Goal: Task Accomplishment & Management: Complete application form

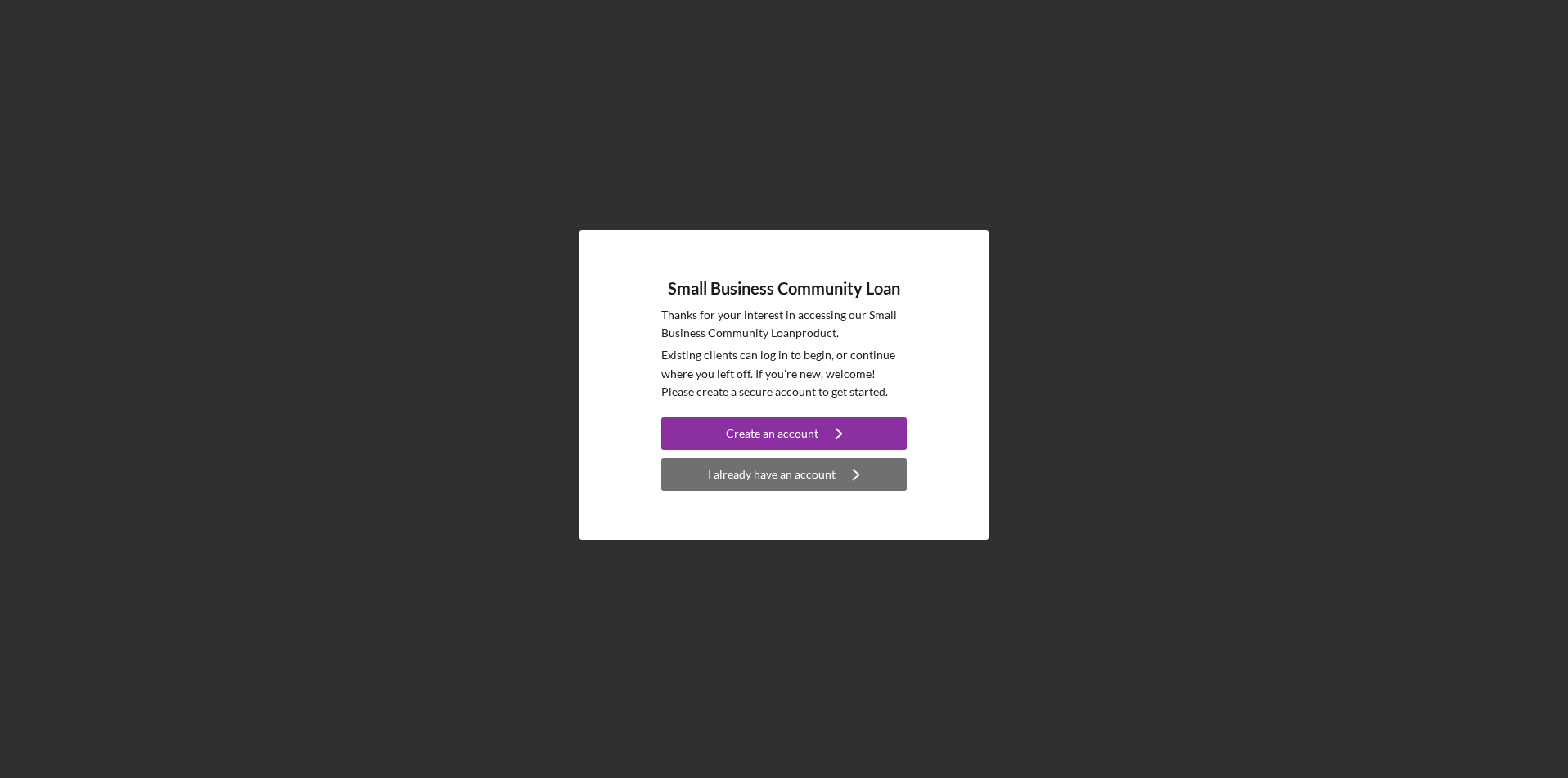
click at [865, 482] on icon "Icon/Navigate" at bounding box center [856, 475] width 41 height 41
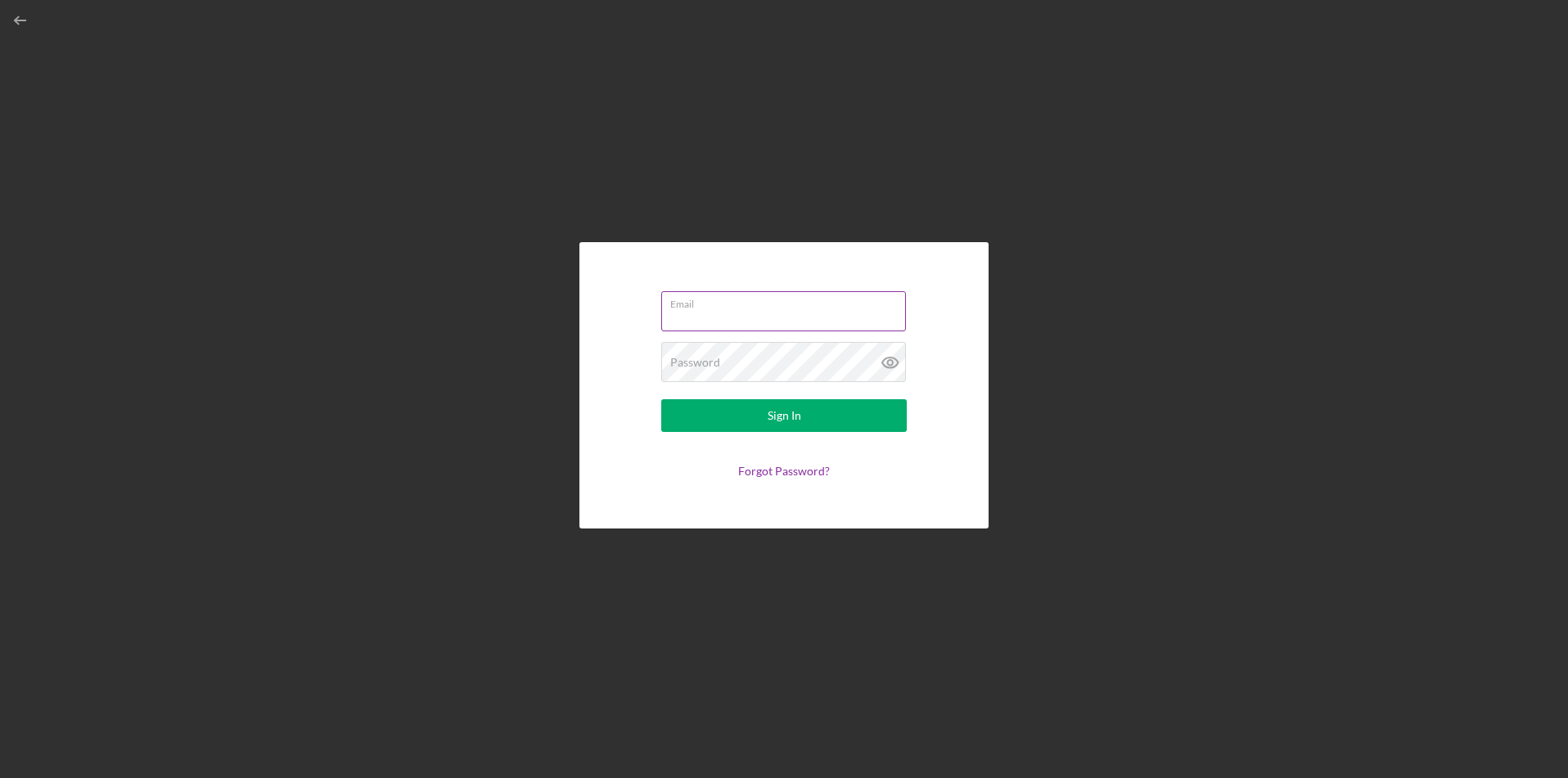
click at [788, 324] on input "Email" at bounding box center [783, 311] width 245 height 39
click at [748, 526] on div "Email Password Sign In Forgot Password?" at bounding box center [783, 385] width 409 height 286
click at [765, 475] on link "Forgot Password?" at bounding box center [784, 476] width 92 height 14
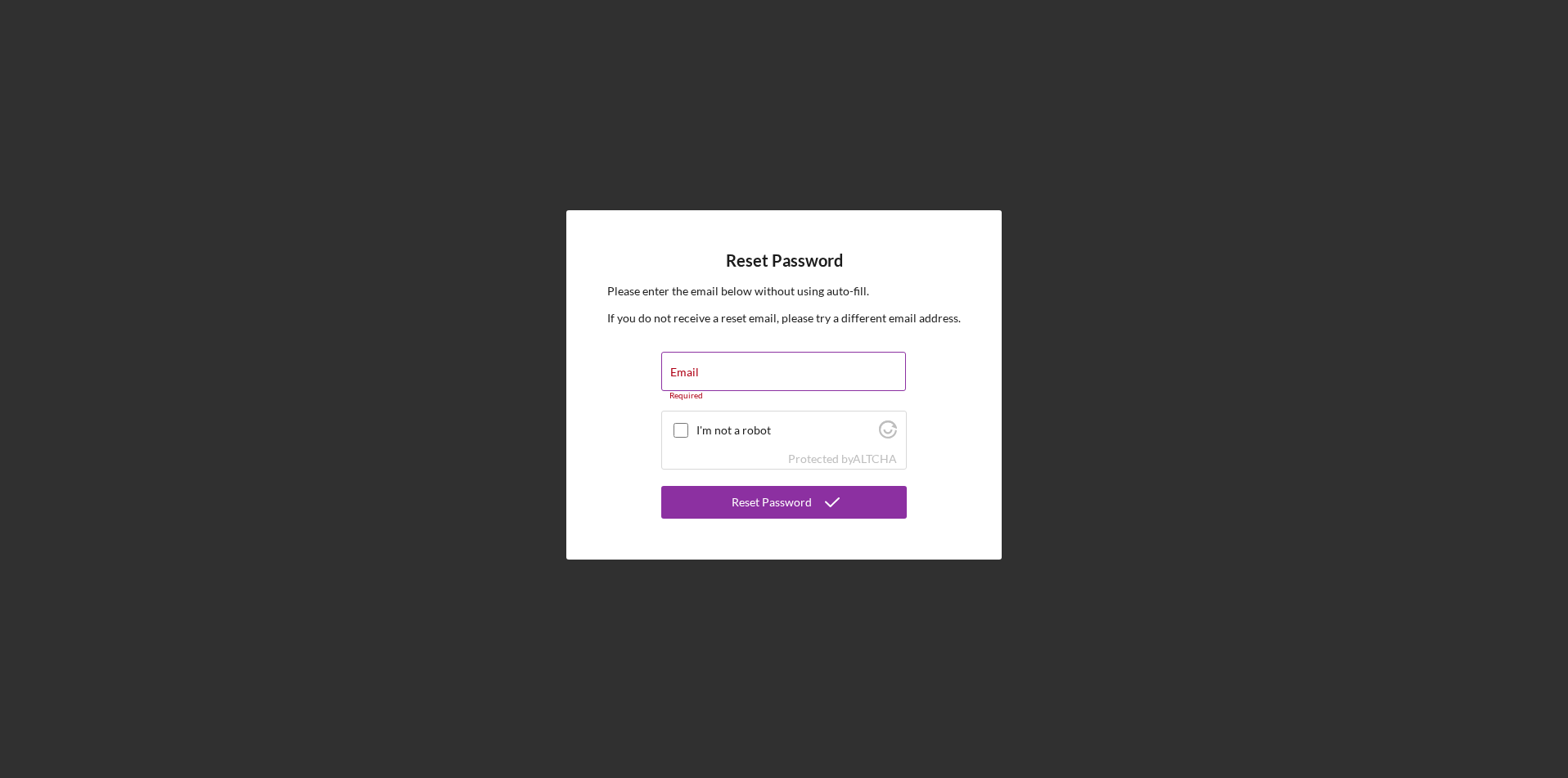
click at [773, 370] on div "Email Required" at bounding box center [784, 377] width 246 height 50
click at [692, 436] on div "I'm not a robot" at bounding box center [784, 431] width 244 height 39
click at [766, 373] on input "Email" at bounding box center [783, 371] width 245 height 39
type input "[EMAIL_ADDRESS][DOMAIN_NAME]"
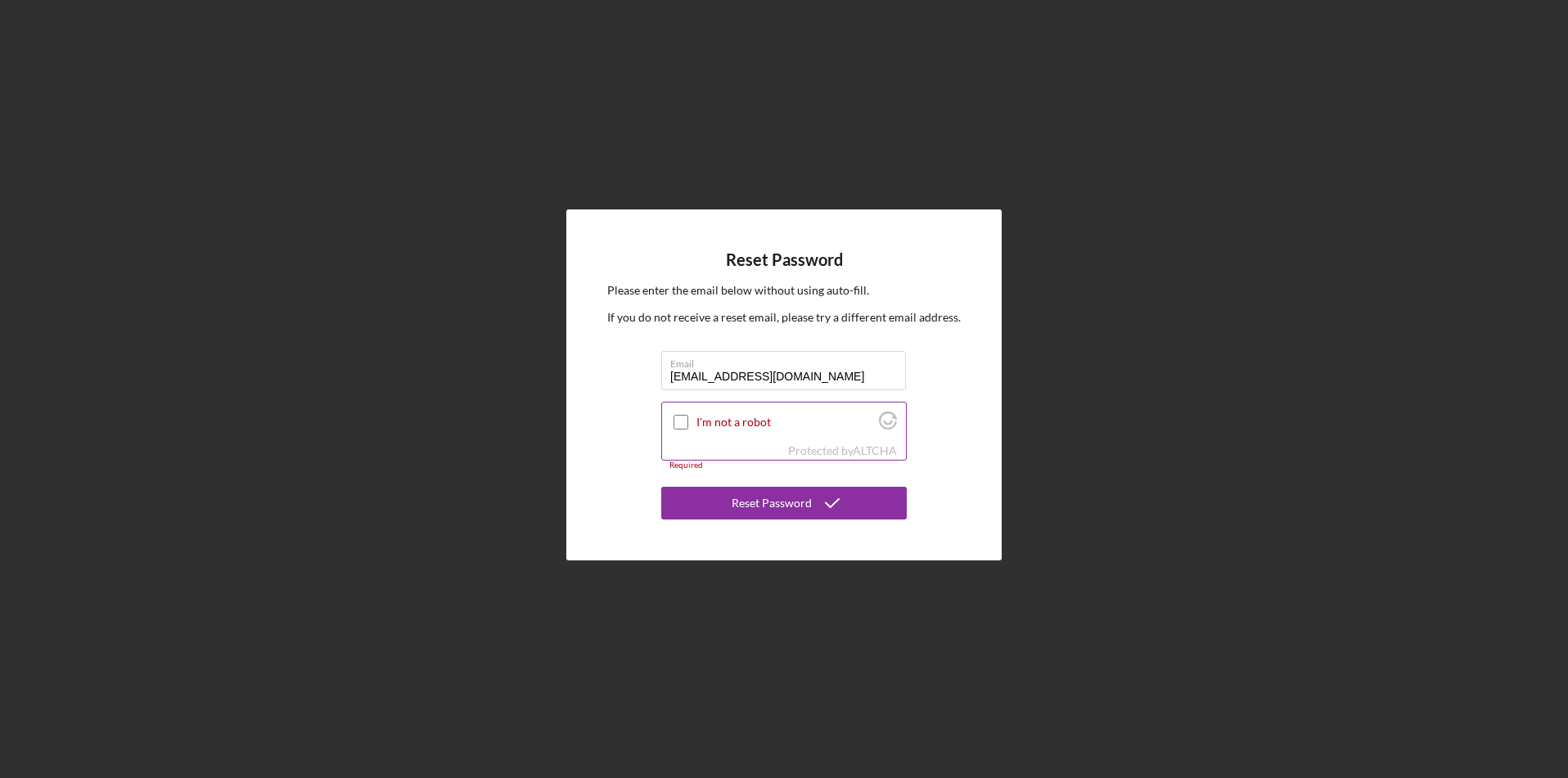
click at [688, 420] on input "I'm not a robot" at bounding box center [681, 422] width 15 height 15
checkbox input "true"
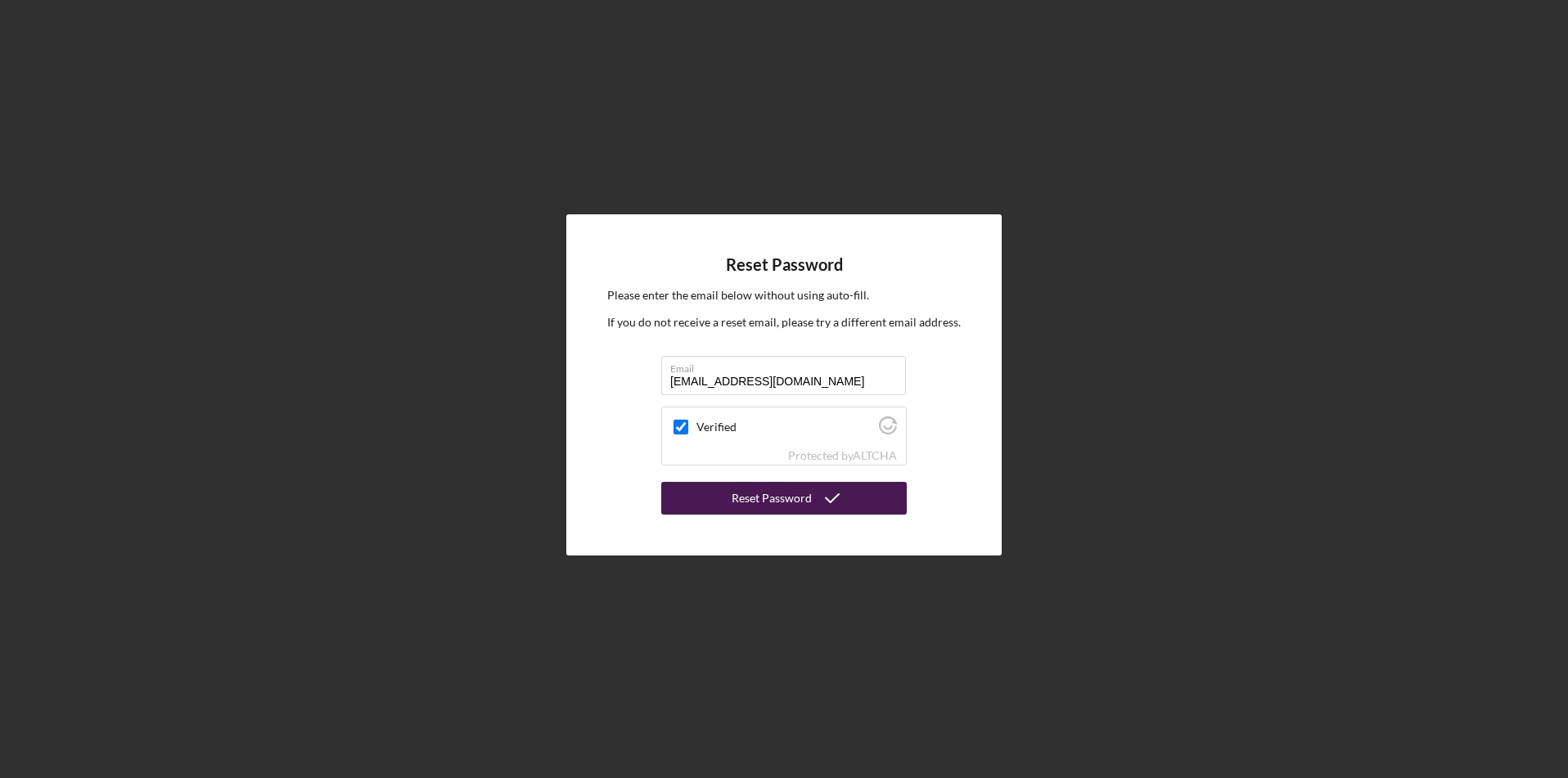
click at [745, 509] on div "Reset Password" at bounding box center [772, 498] width 80 height 33
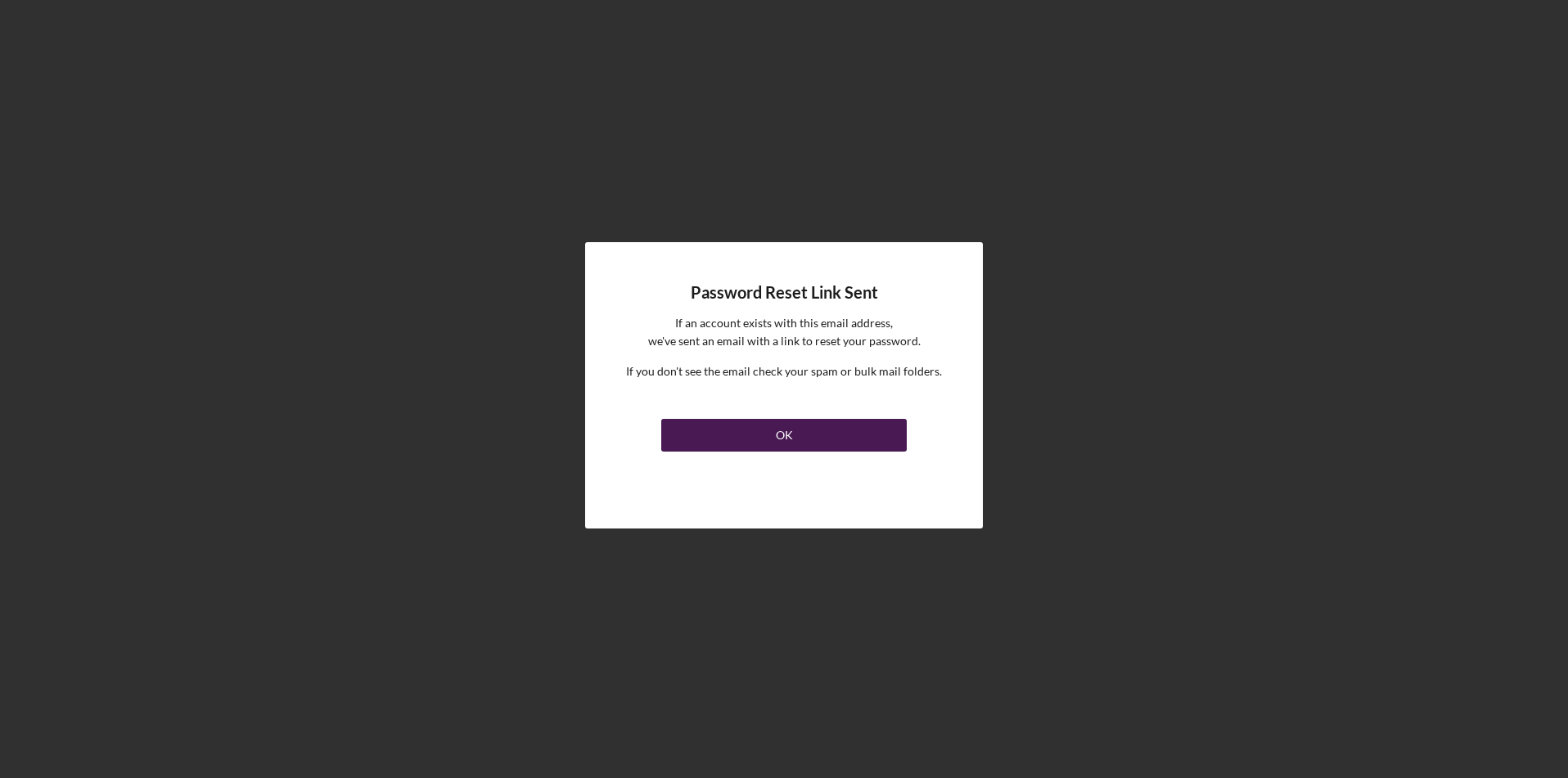
click at [788, 446] on div "OK" at bounding box center [784, 435] width 17 height 33
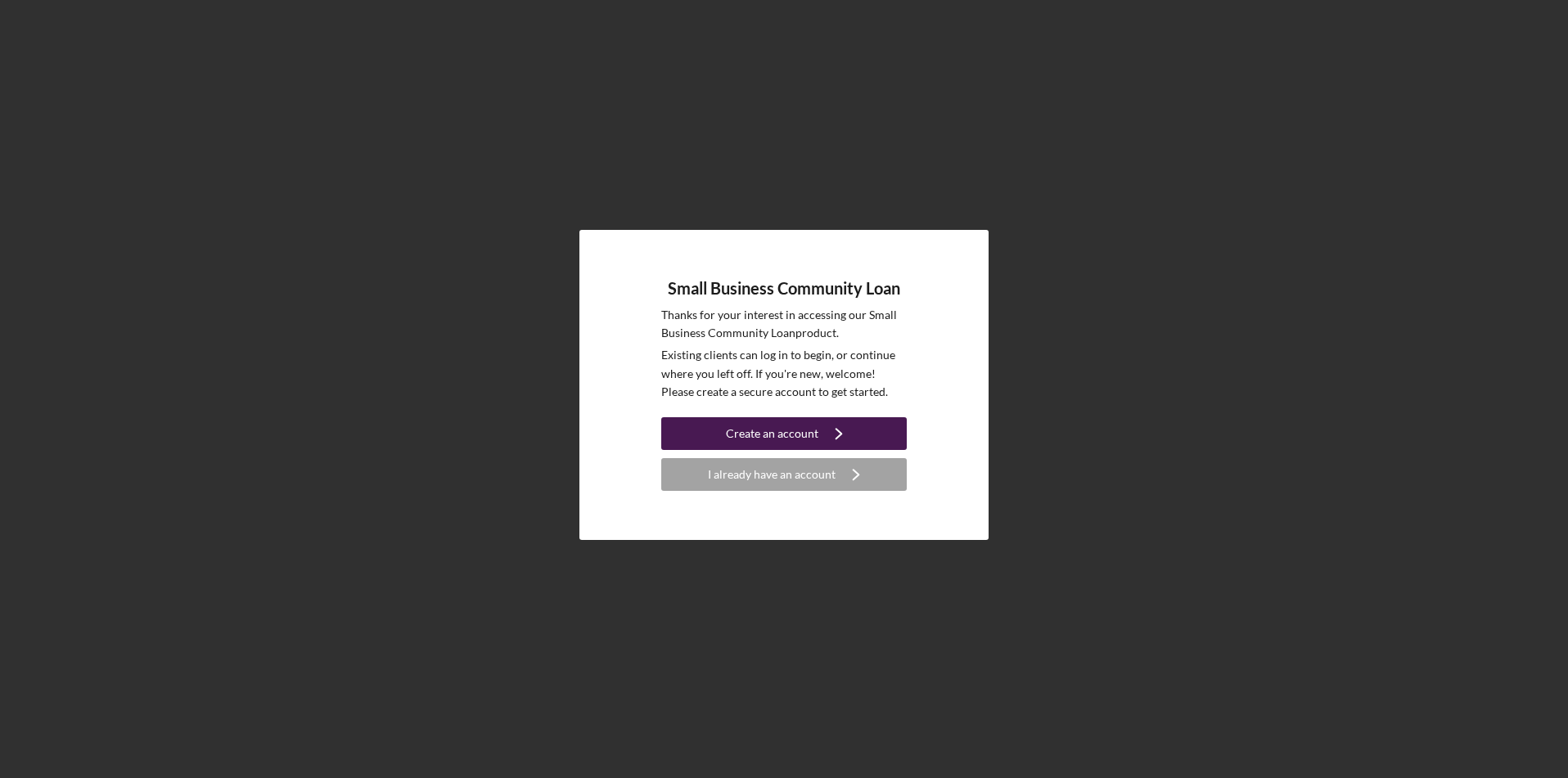
click at [744, 445] on div "Create an account" at bounding box center [772, 433] width 93 height 33
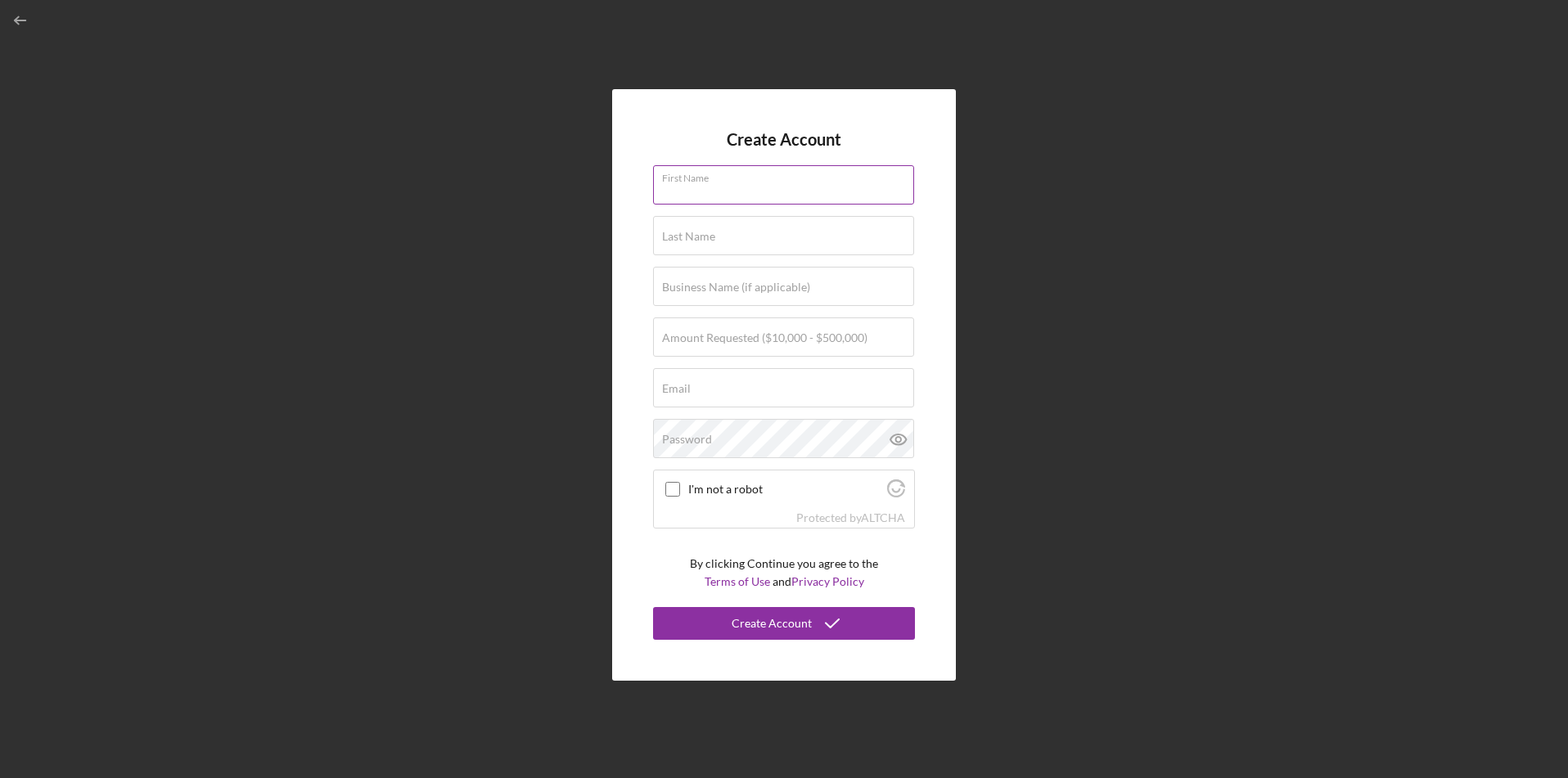
click at [728, 182] on div "First Name" at bounding box center [784, 186] width 262 height 41
type input "[PERSON_NAME]"
type input "LIVE & FAITH Consulting, LLC dba L&F Project Management"
type input "[EMAIL_ADDRESS][DOMAIN_NAME]"
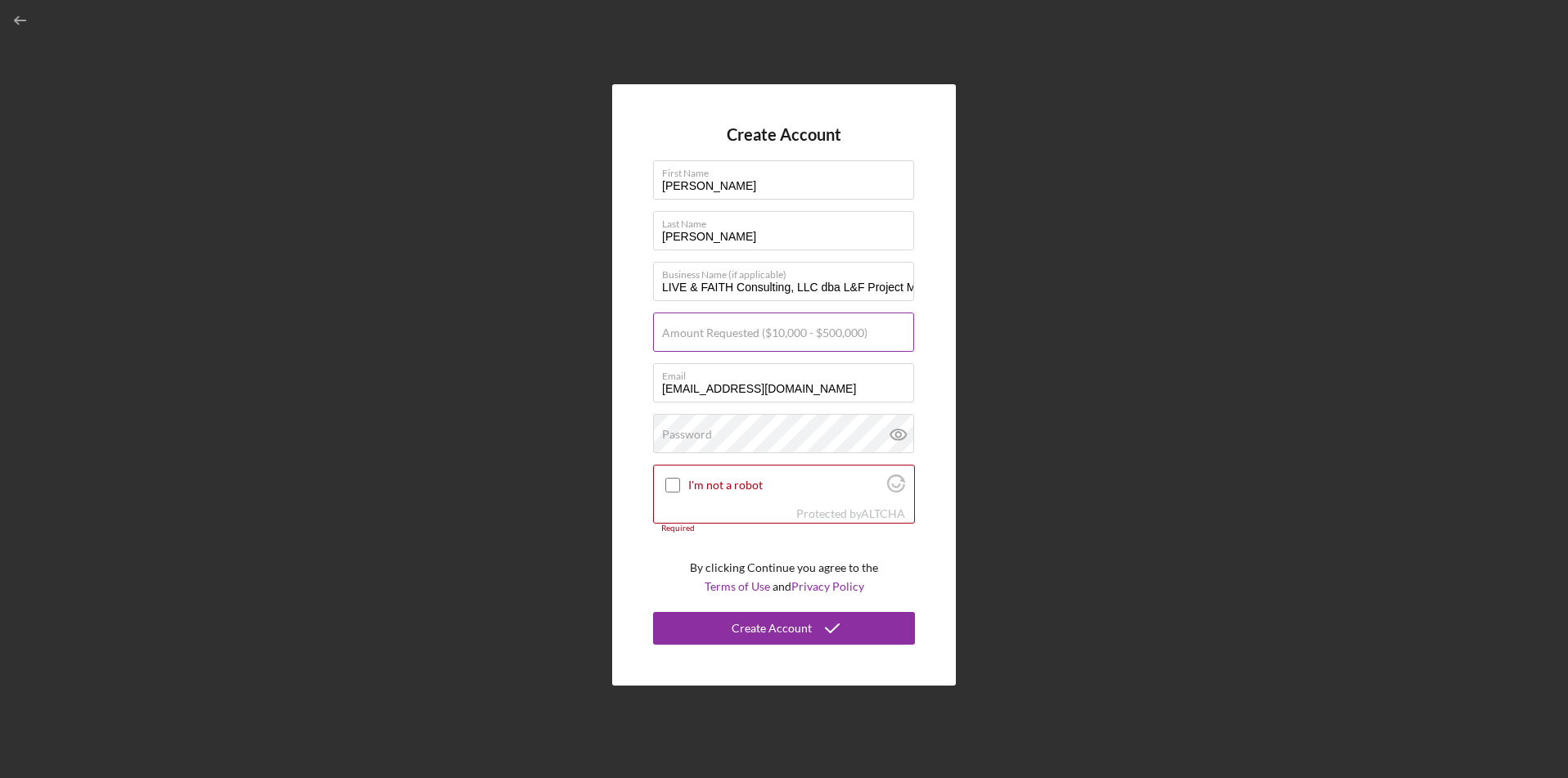
click at [697, 326] on label "Amount Requested ($10,000 - $500,000)" at bounding box center [765, 332] width 205 height 13
click at [697, 325] on input "Amount Requested ($10,000 - $500,000)" at bounding box center [783, 332] width 261 height 39
type input "$100,000"
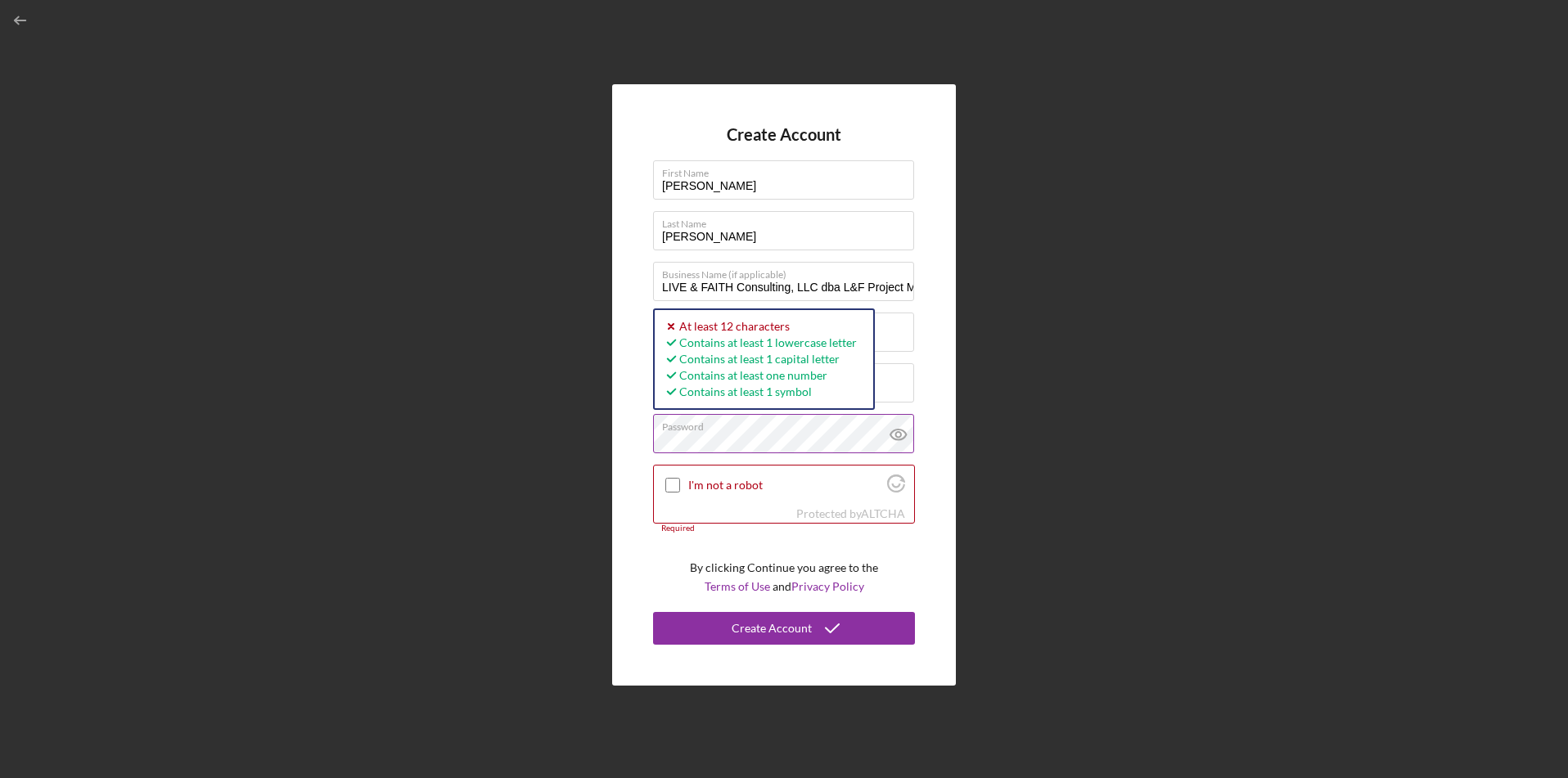
click at [899, 433] on icon at bounding box center [898, 435] width 5 height 5
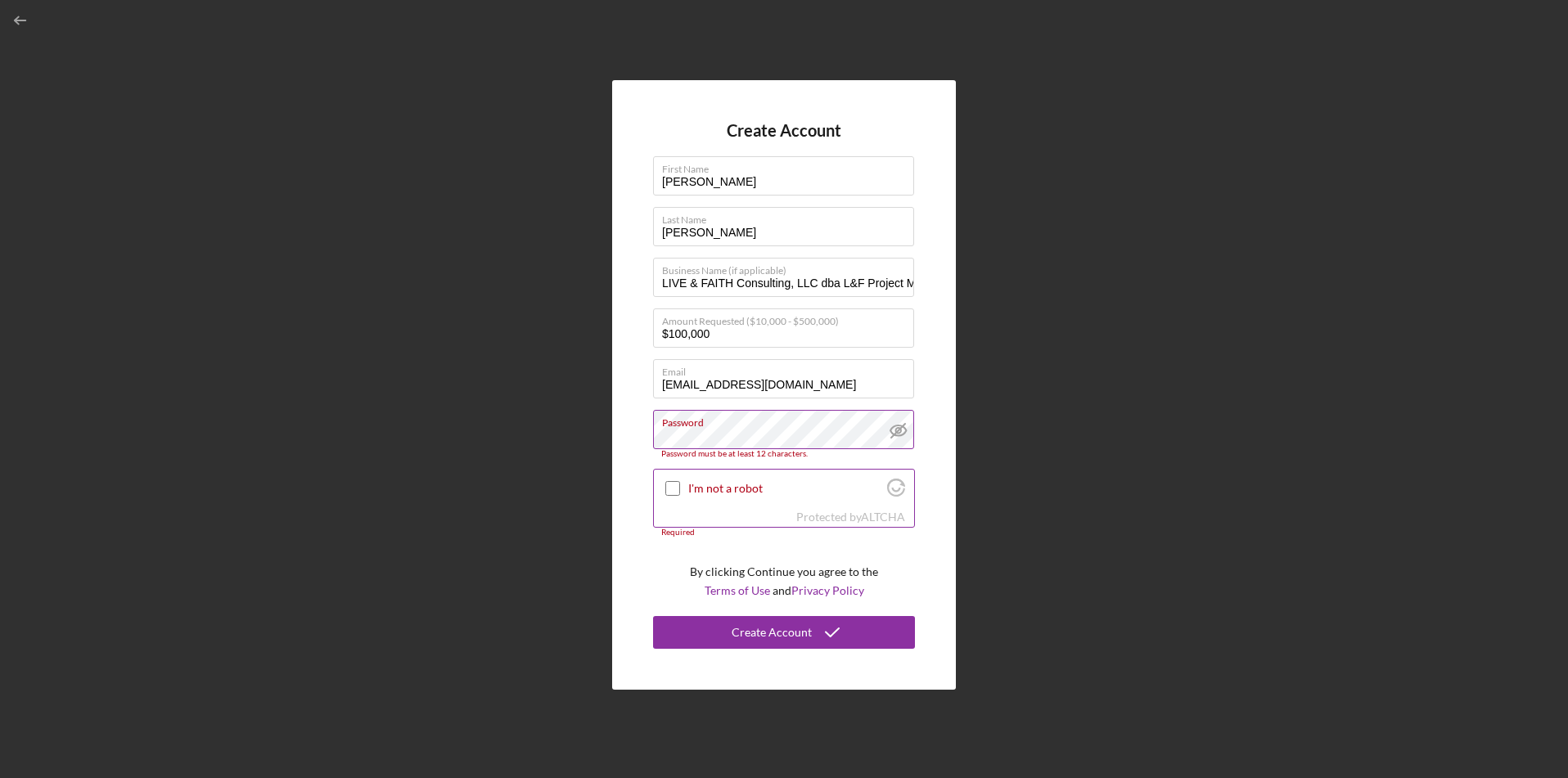
click at [671, 496] on div at bounding box center [673, 489] width 19 height 19
click at [671, 487] on input "I'm not a robot" at bounding box center [673, 488] width 15 height 15
checkbox input "true"
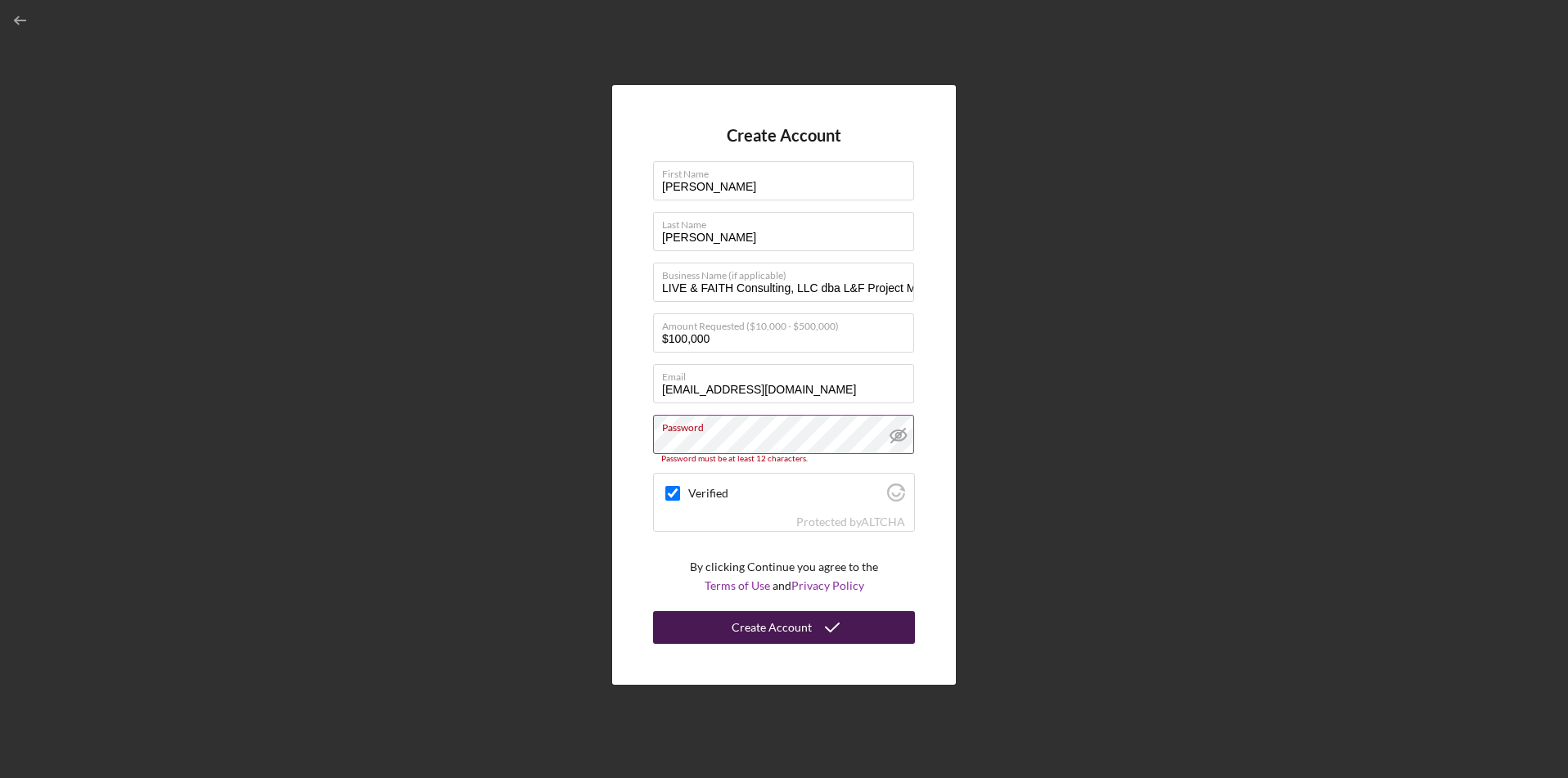
click at [806, 636] on div "Create Account" at bounding box center [772, 628] width 80 height 33
click at [677, 431] on label "Password" at bounding box center [788, 424] width 252 height 18
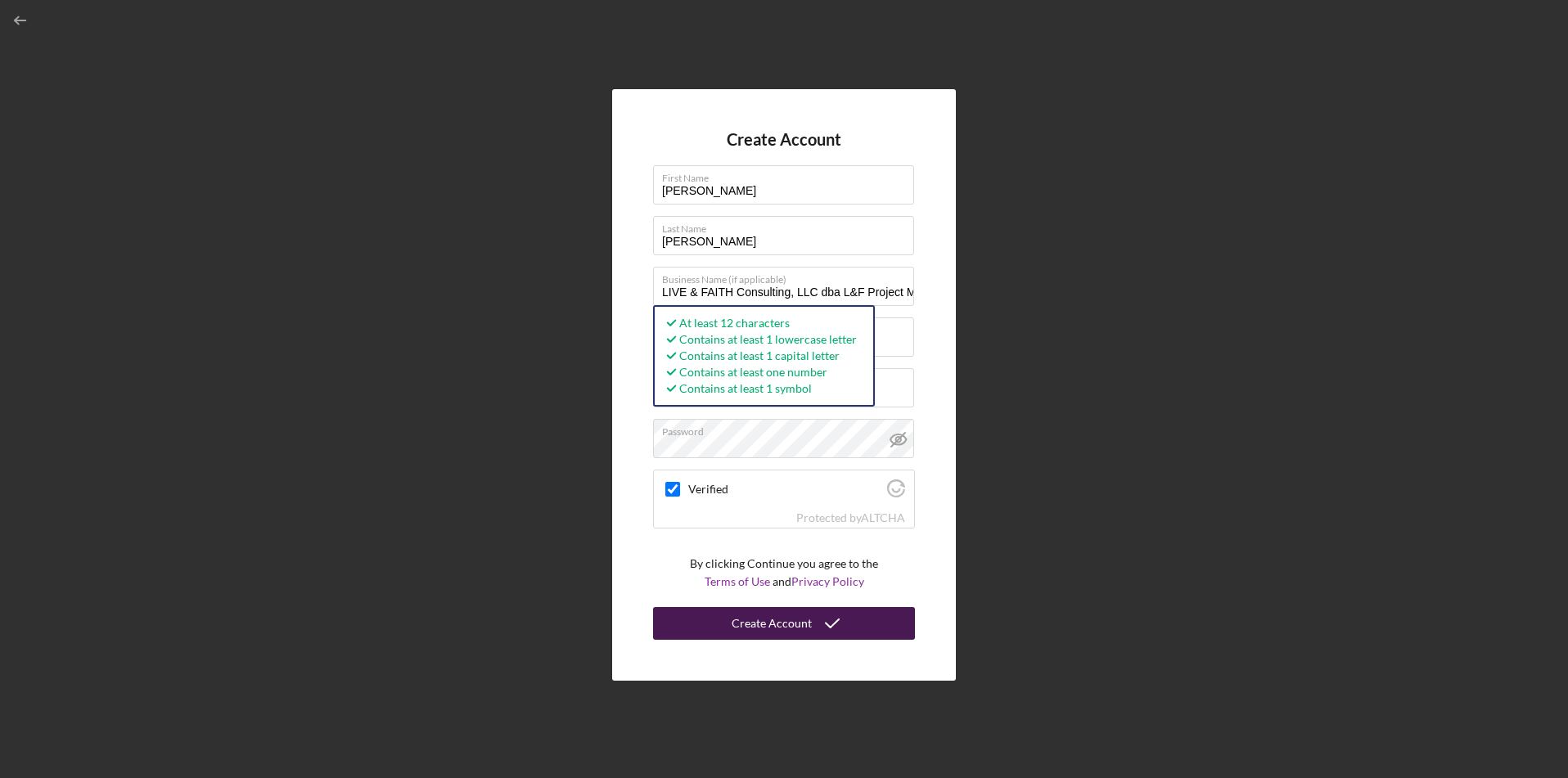
click at [737, 624] on div "Create Account" at bounding box center [772, 623] width 80 height 33
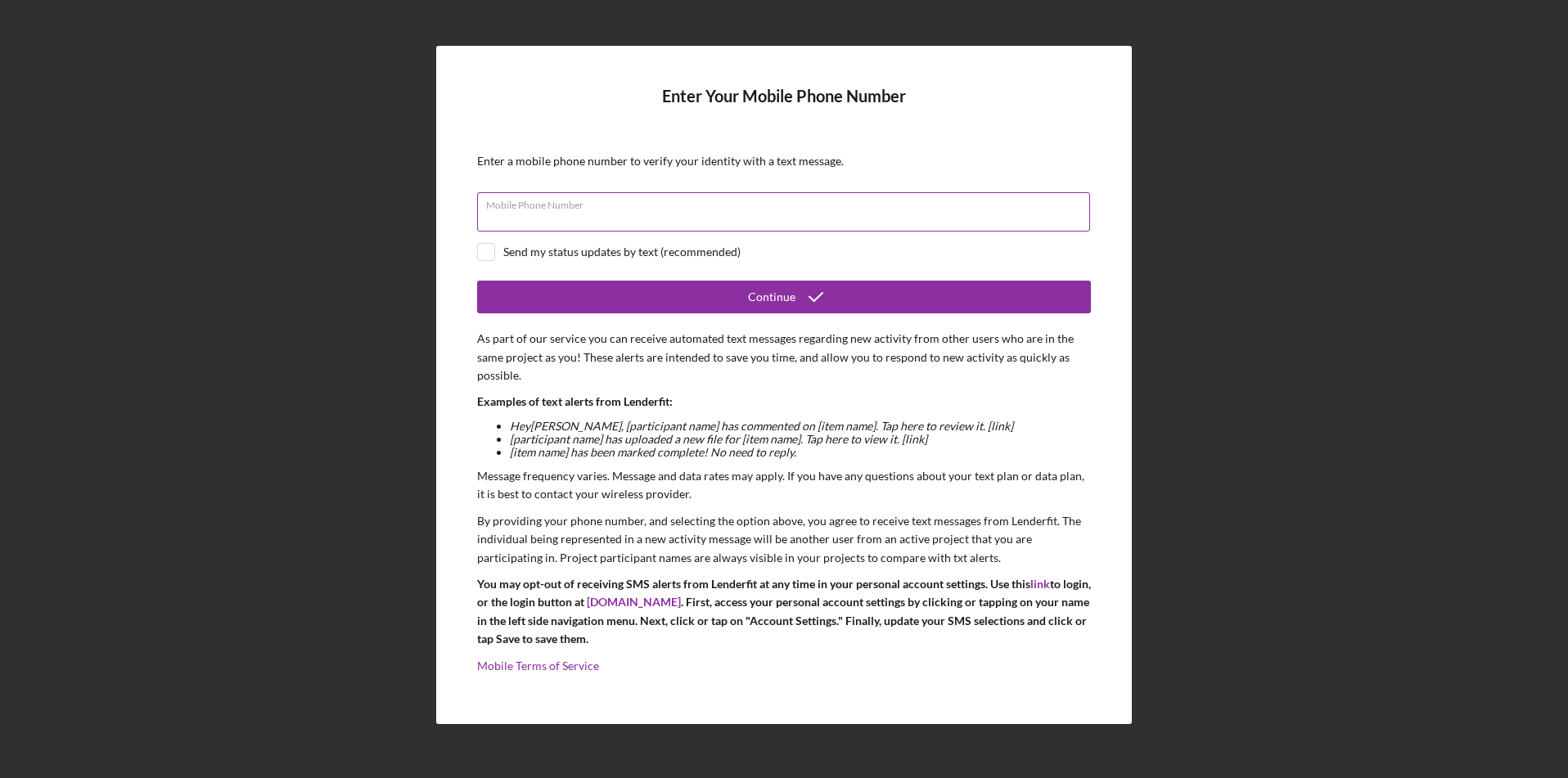
click at [928, 220] on input "Mobile Phone Number" at bounding box center [783, 212] width 613 height 39
type input "[PHONE_NUMBER]"
click at [487, 258] on input "checkbox" at bounding box center [486, 252] width 17 height 17
checkbox input "true"
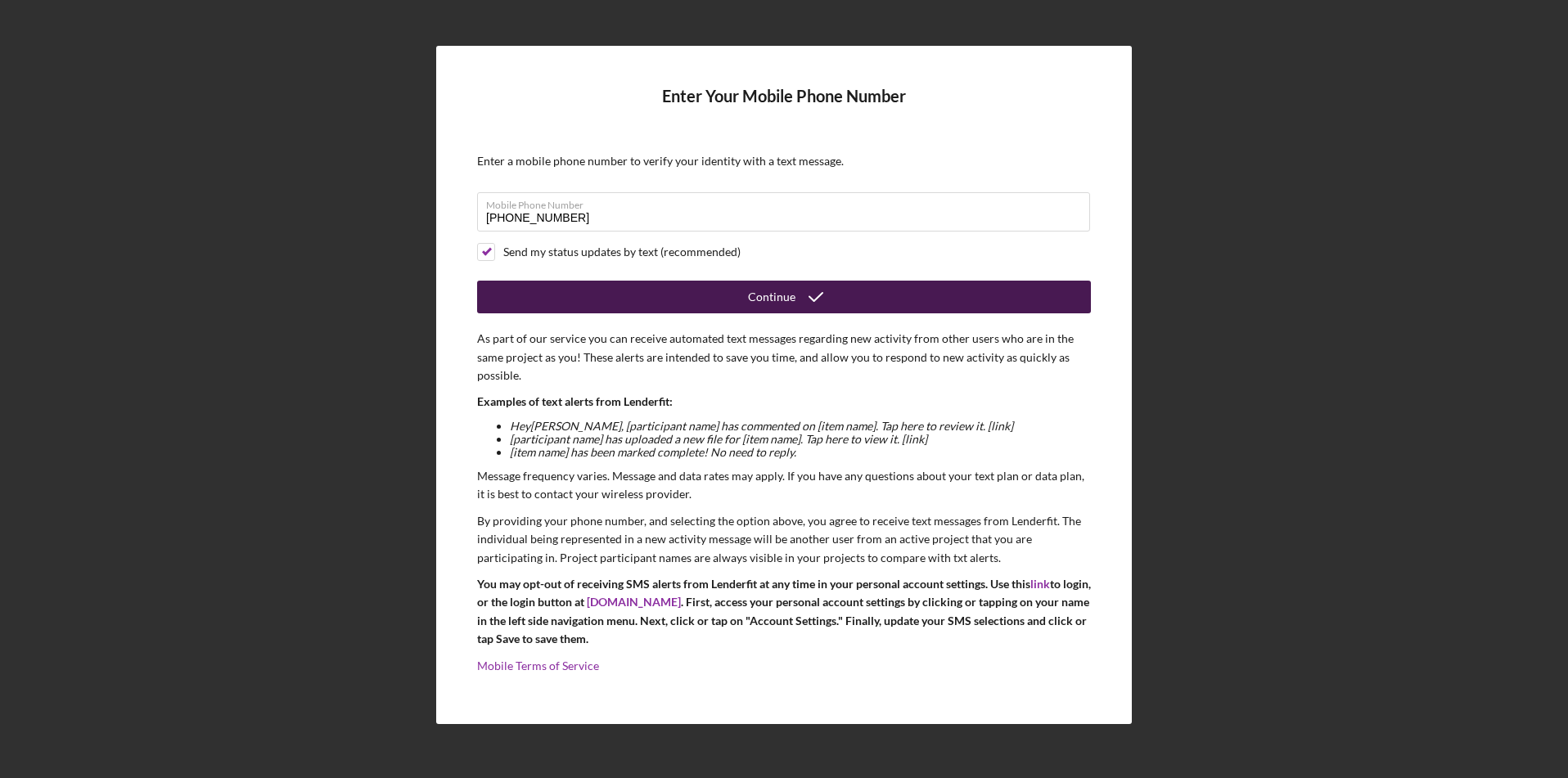
click at [575, 282] on button "Continue" at bounding box center [784, 297] width 613 height 33
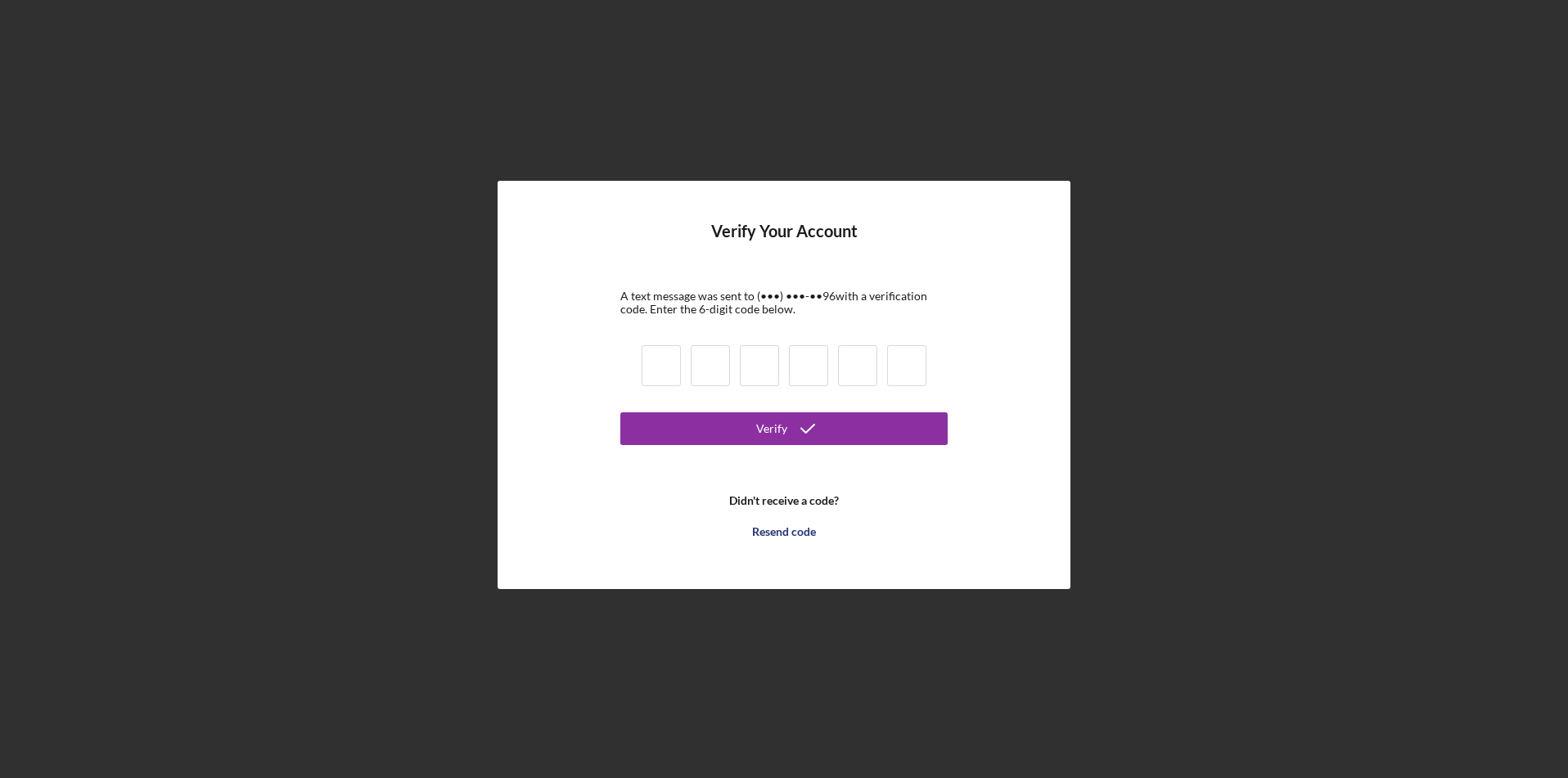
click at [661, 370] on input at bounding box center [661, 366] width 39 height 41
type input "4"
type input "1"
type input "3"
type input "6"
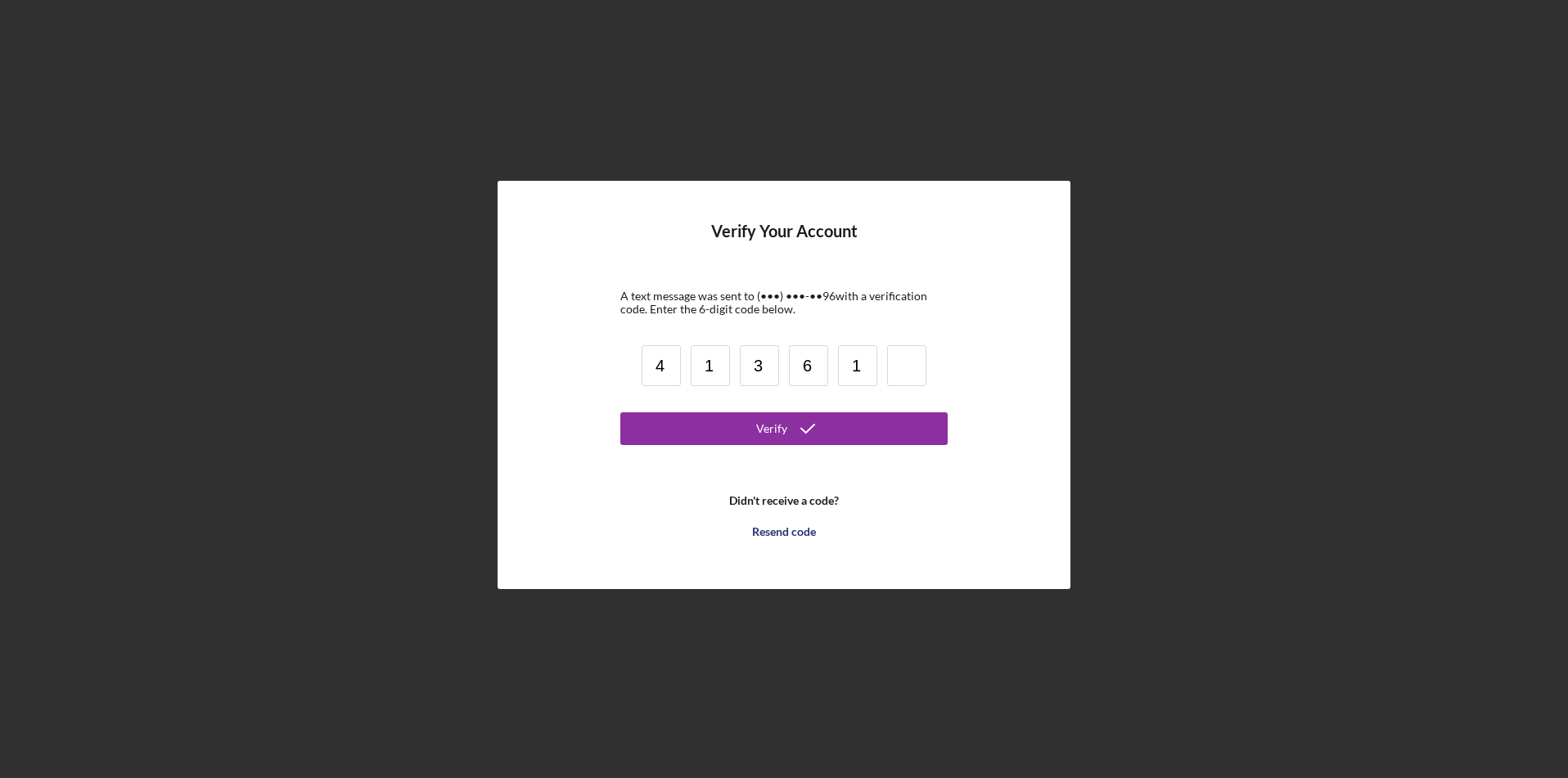
type input "1"
type input "6"
click at [620, 413] on button "Verify" at bounding box center [784, 429] width 327 height 33
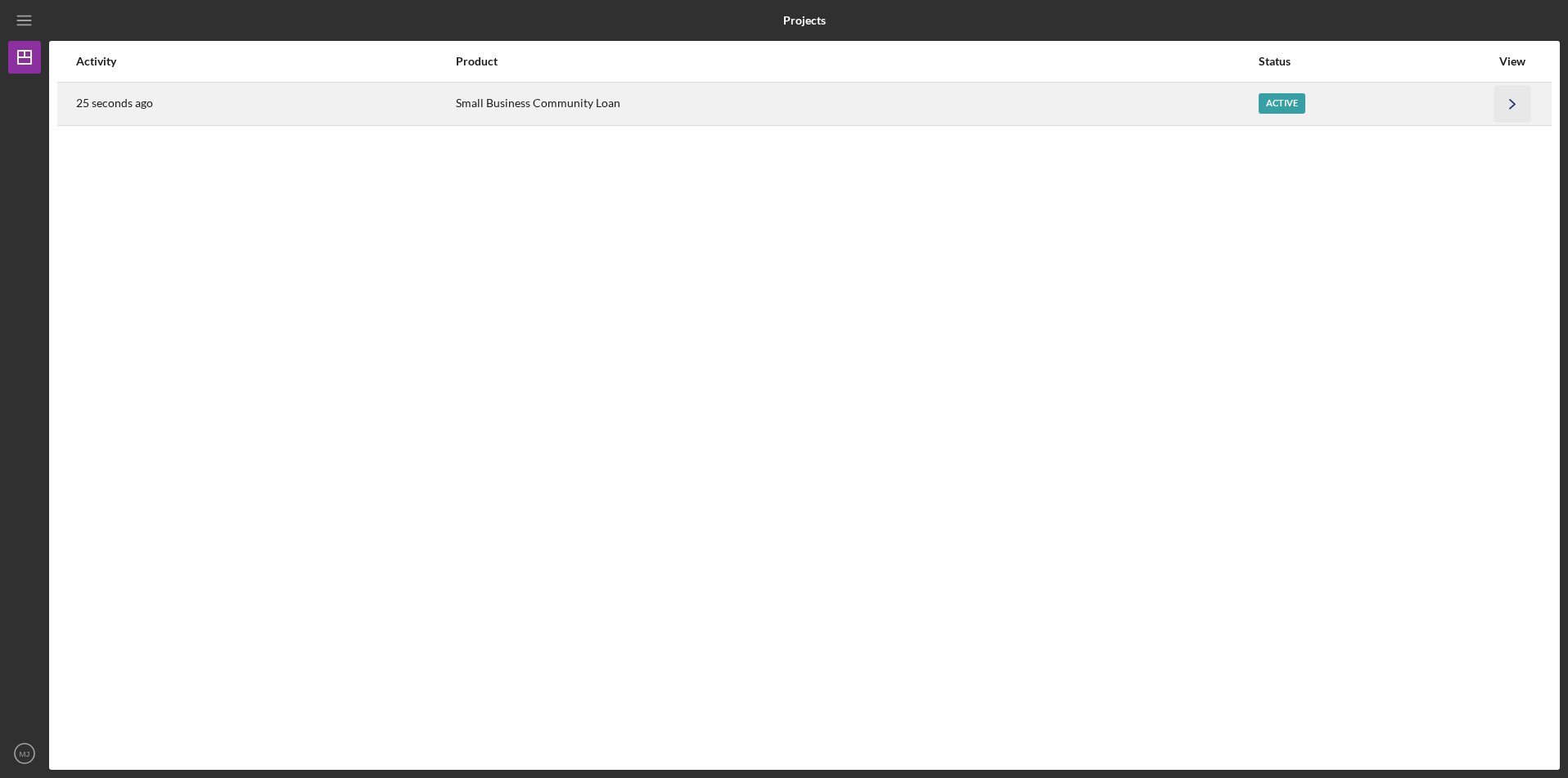
click at [1522, 111] on icon "Icon/Navigate" at bounding box center [1512, 103] width 37 height 37
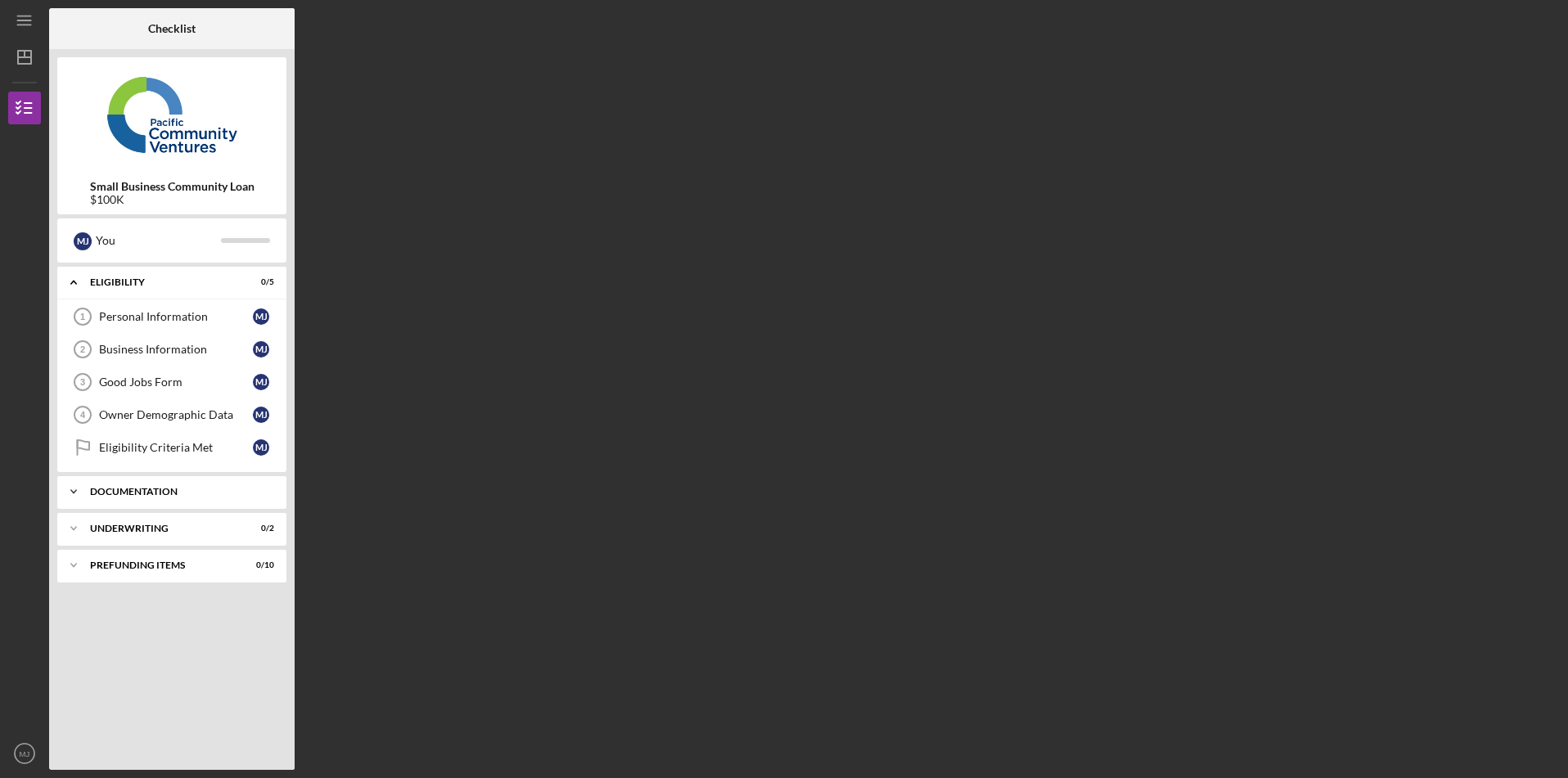
click at [83, 497] on icon "Icon/Expander" at bounding box center [73, 492] width 33 height 33
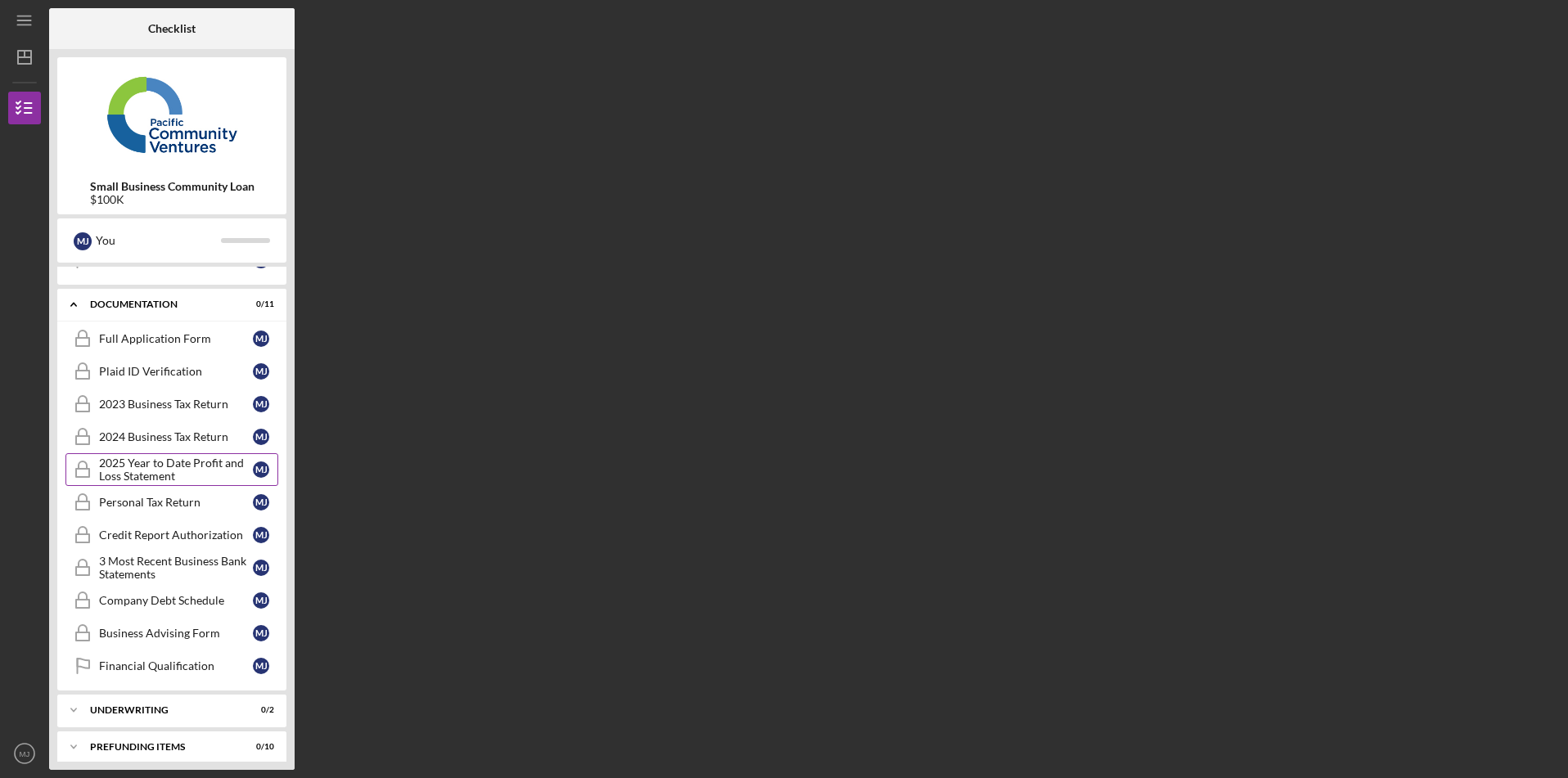
scroll to position [198, 0]
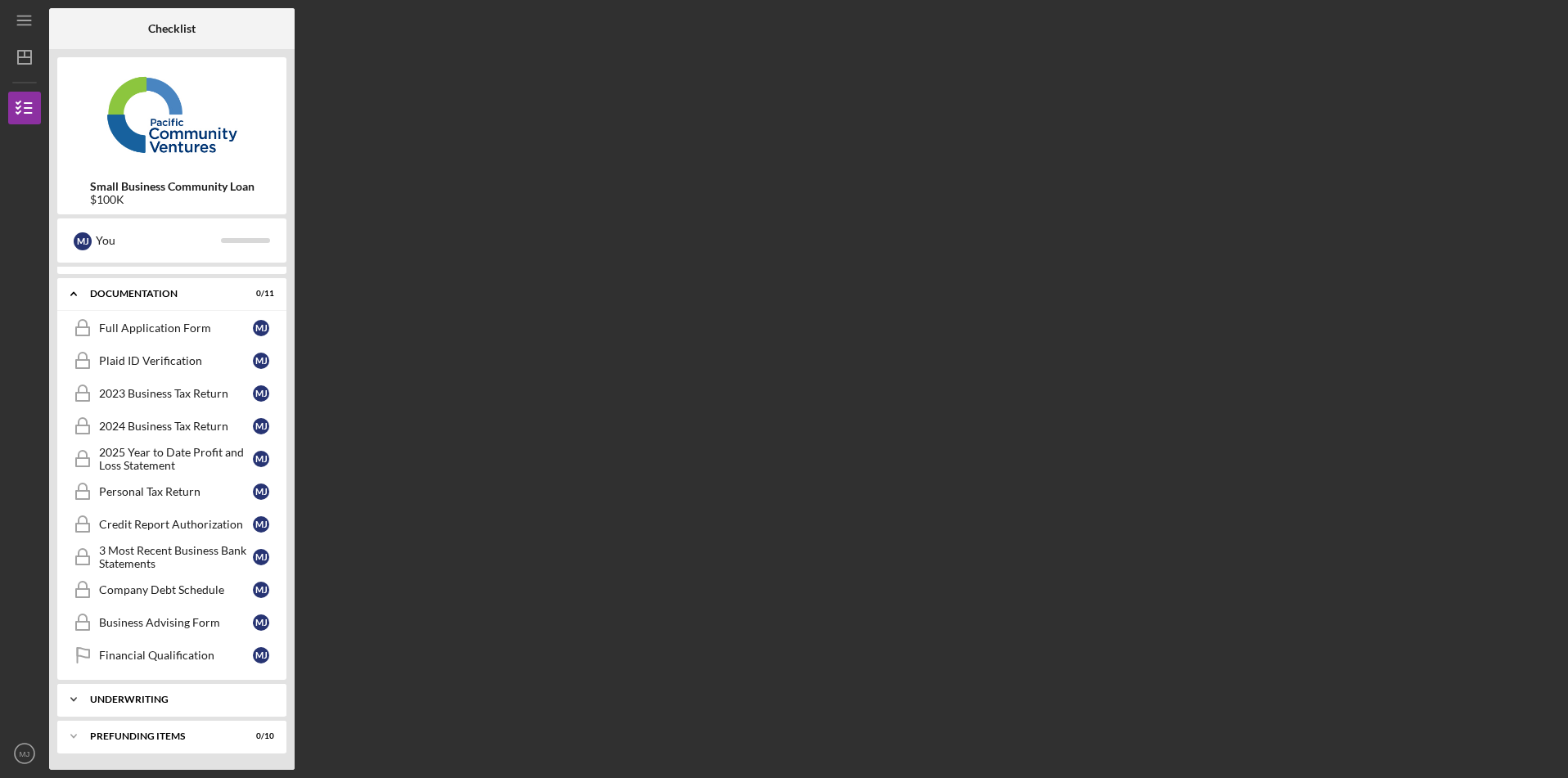
click at [243, 705] on div "Icon/Expander Underwriting 0 / 2" at bounding box center [171, 699] width 229 height 33
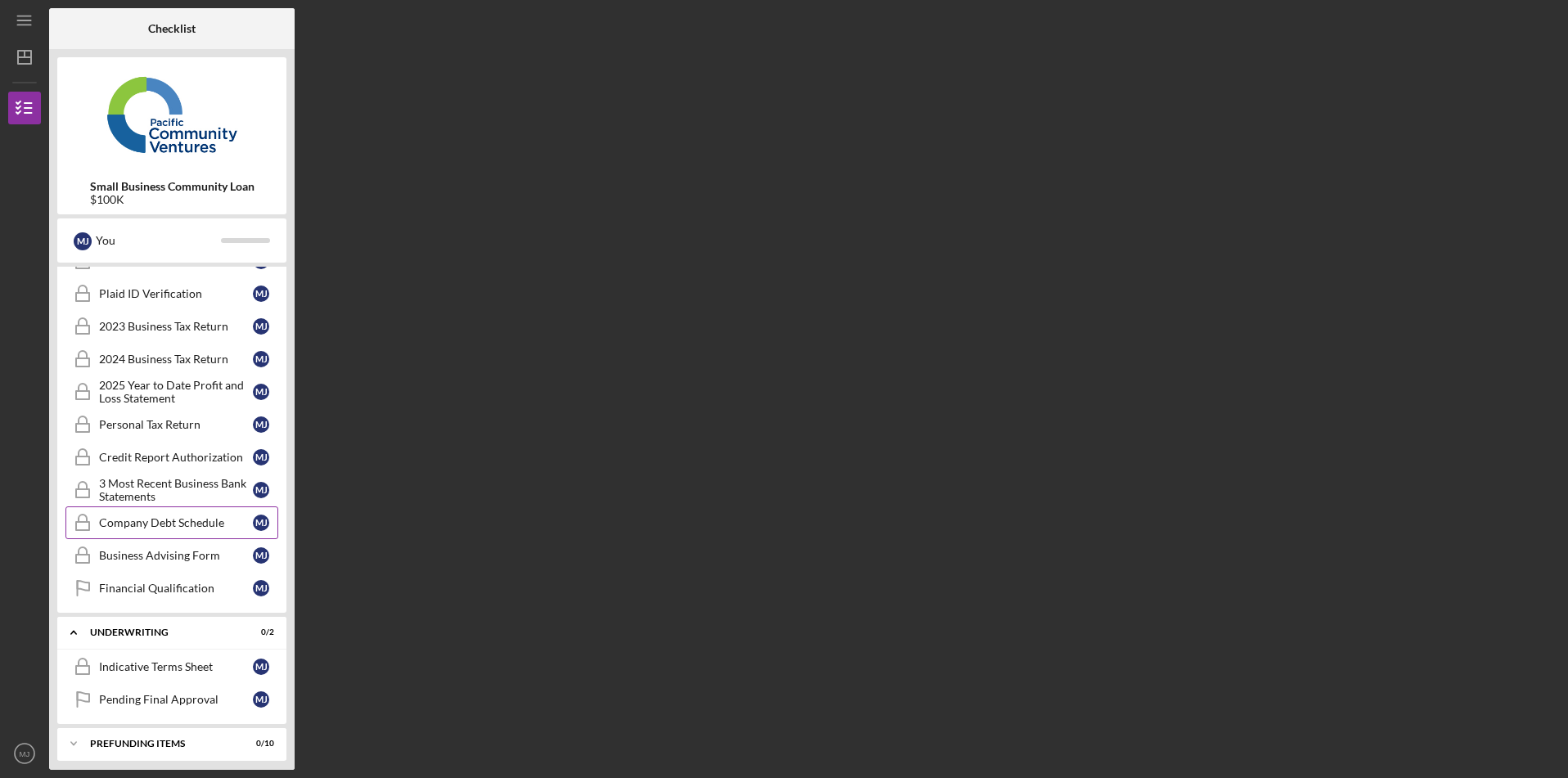
scroll to position [272, 0]
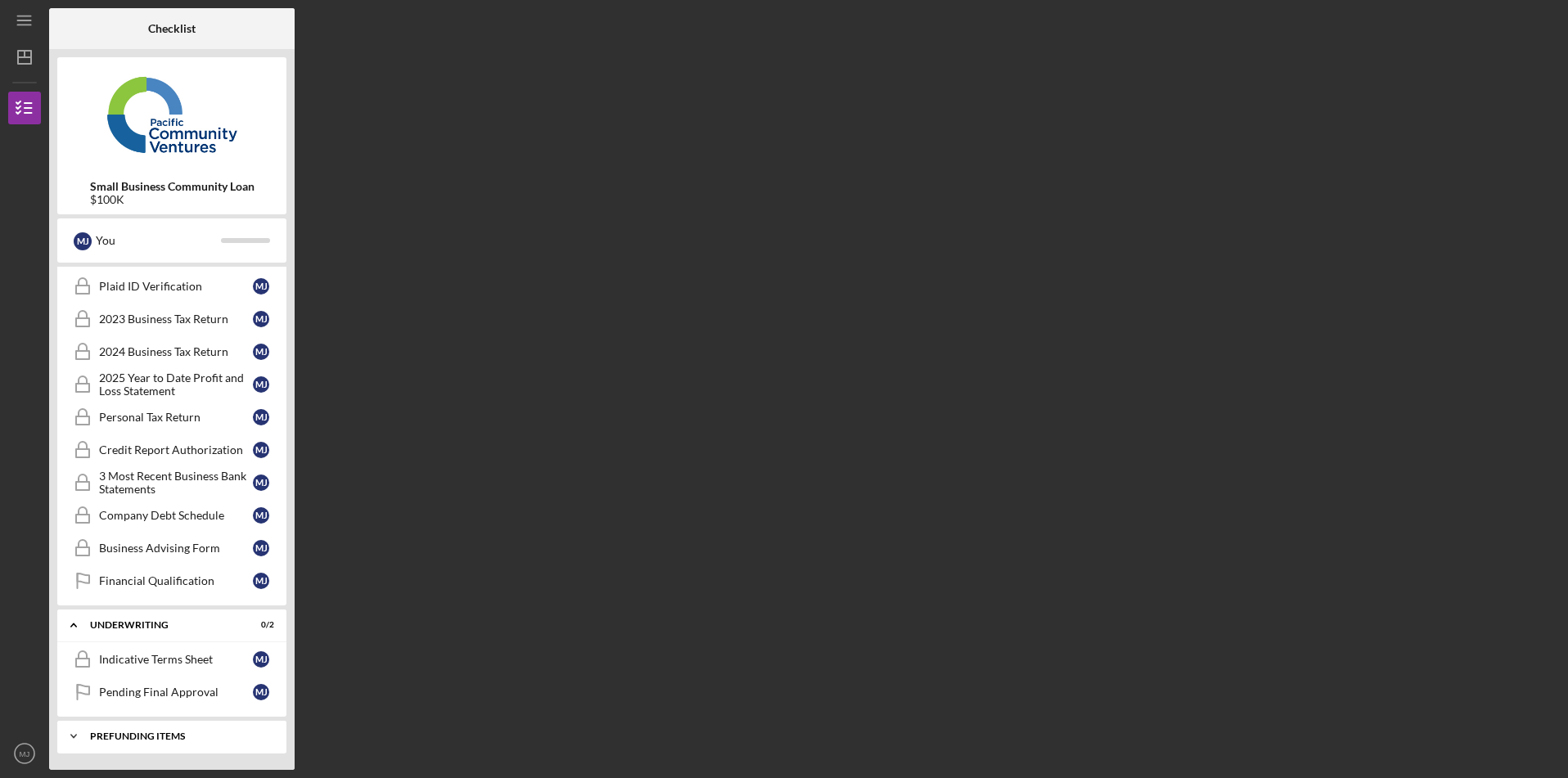
click at [237, 746] on div "Icon/Expander Prefunding Items 0 / 10" at bounding box center [171, 736] width 229 height 33
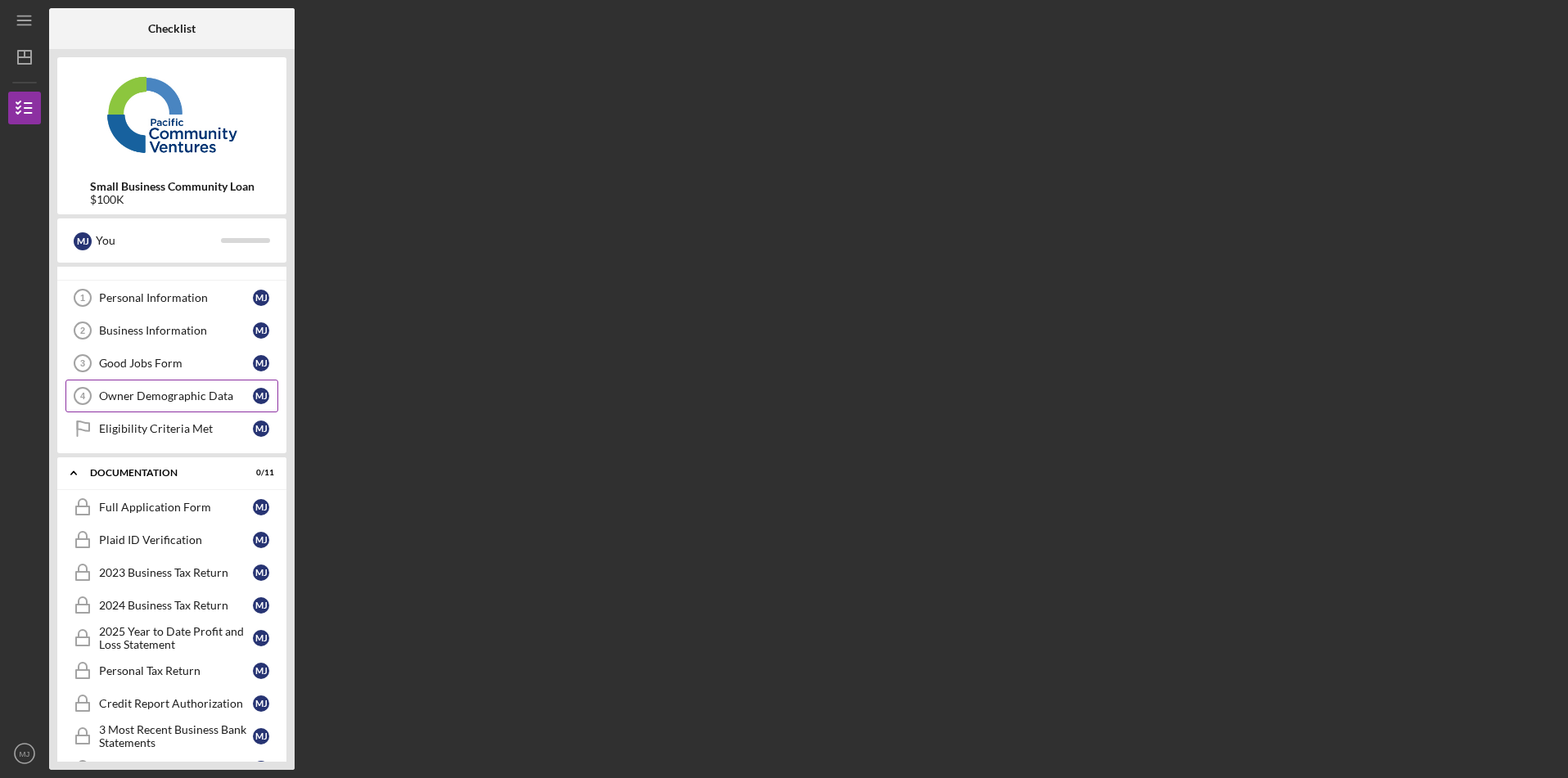
scroll to position [0, 0]
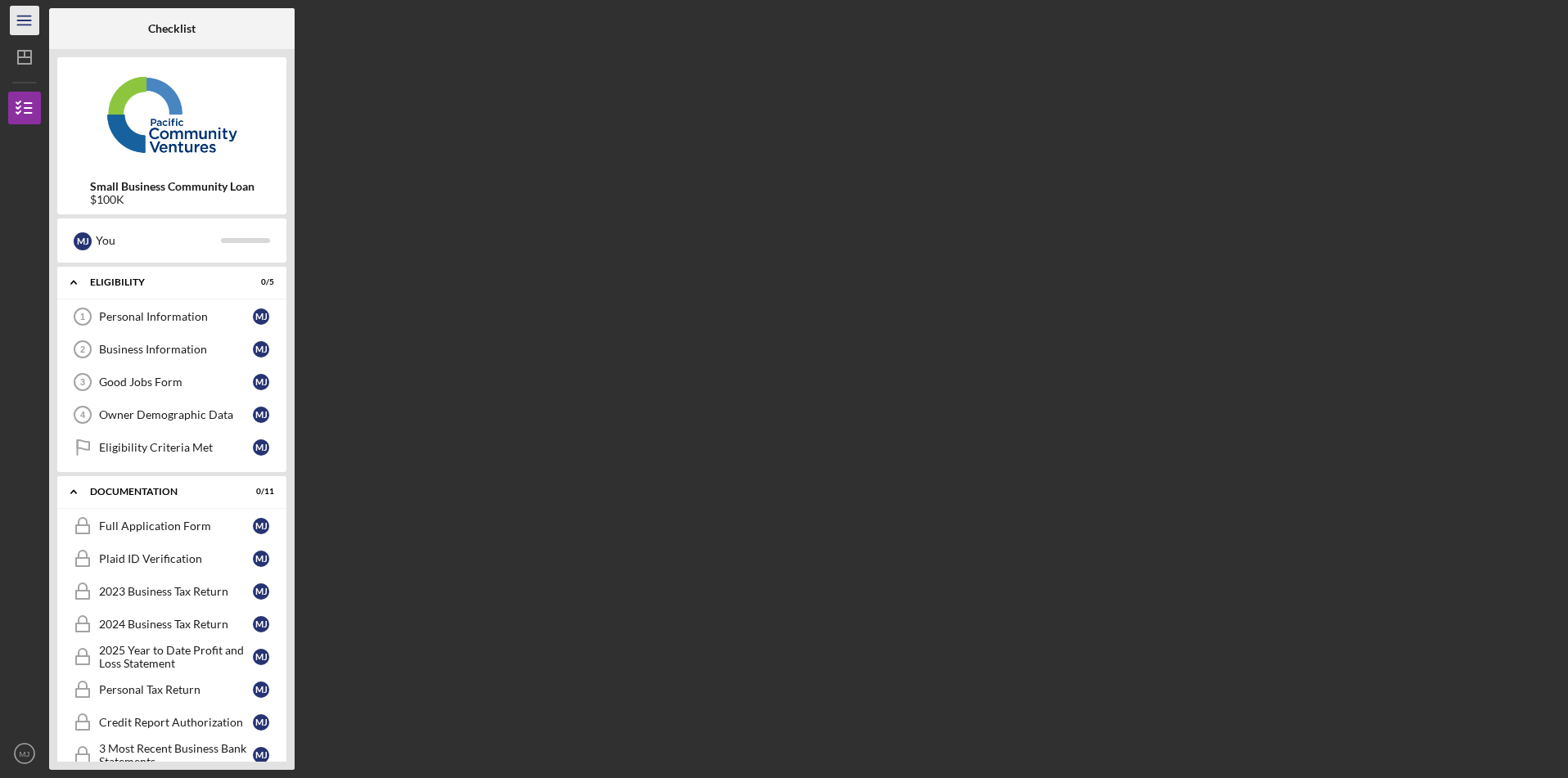
click at [22, 11] on icon "Icon/Menu" at bounding box center [25, 21] width 37 height 37
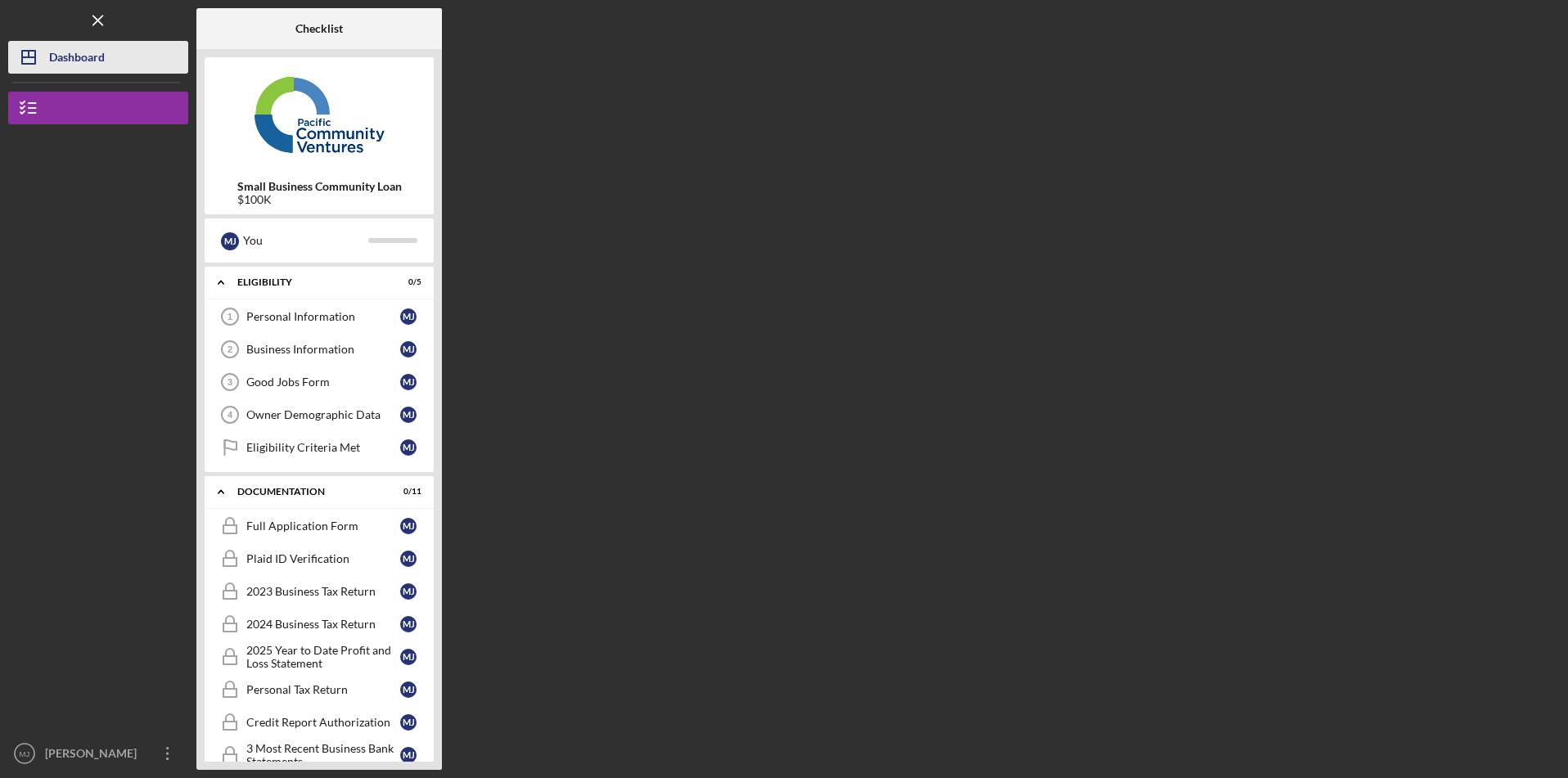
click at [49, 65] on div "Dashboard" at bounding box center [77, 59] width 56 height 37
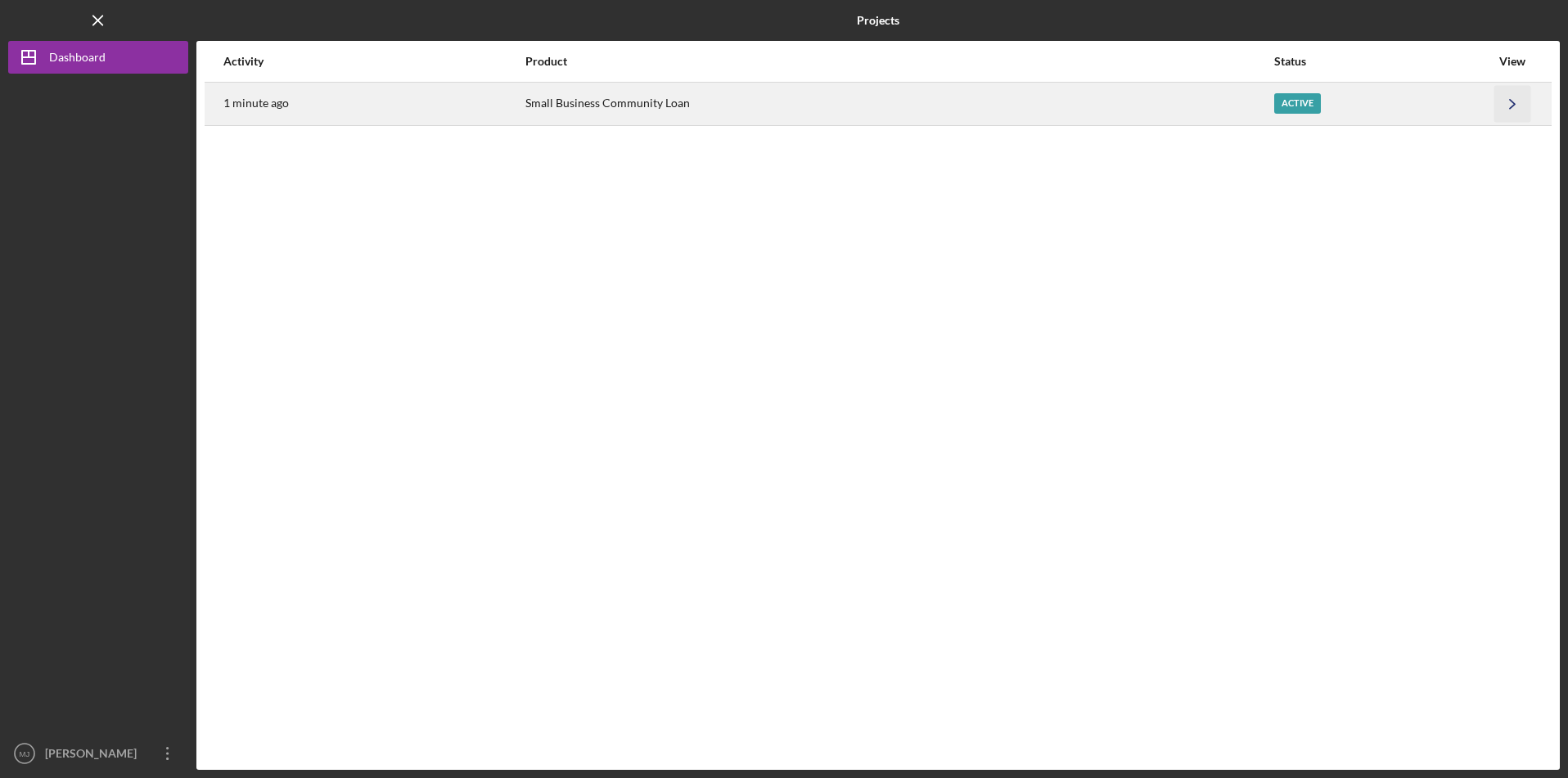
click at [1515, 101] on icon "Icon/Navigate" at bounding box center [1512, 103] width 37 height 37
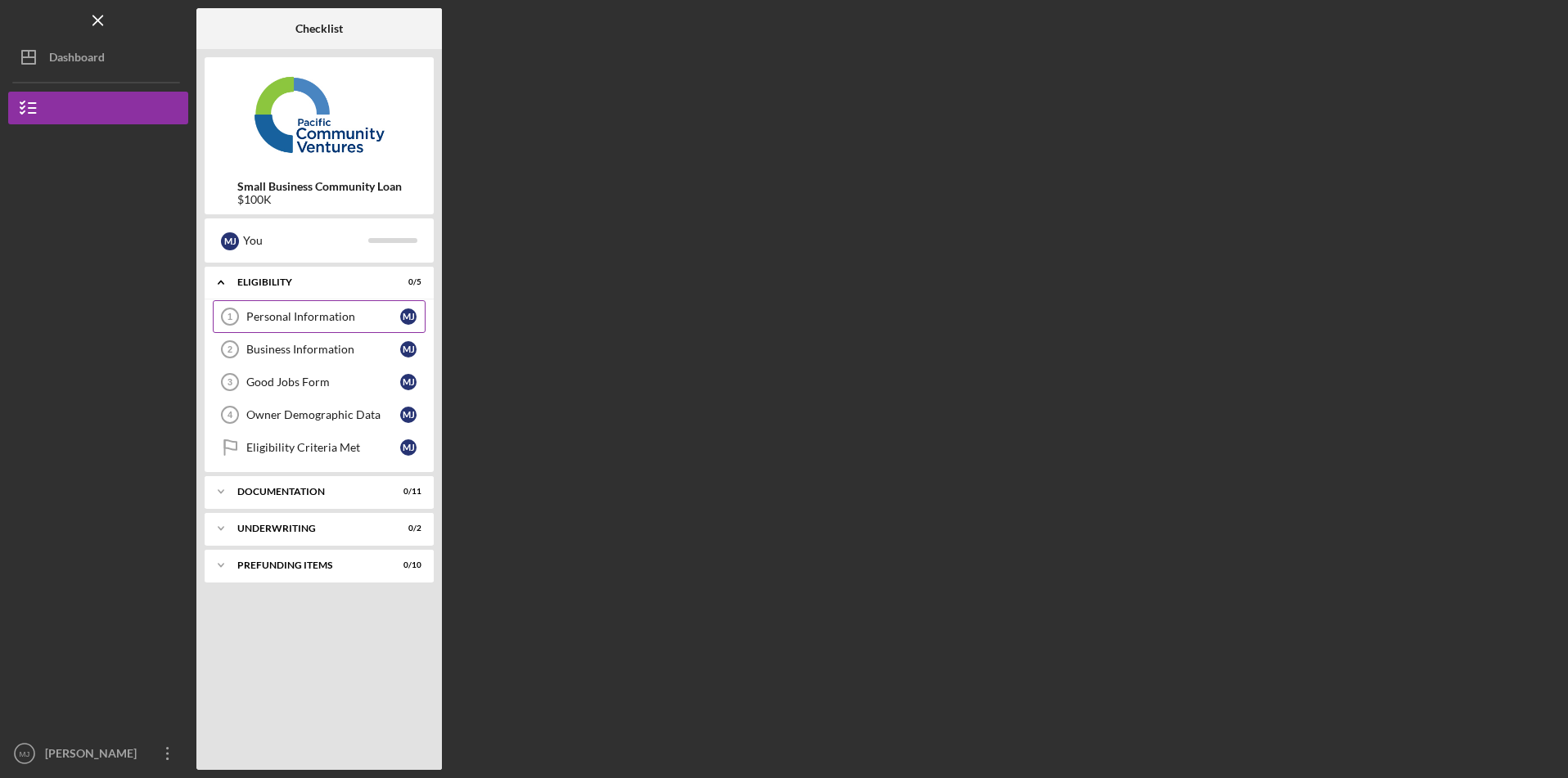
click at [297, 329] on link "Personal Information 1 Personal Information [PERSON_NAME]" at bounding box center [319, 317] width 213 height 33
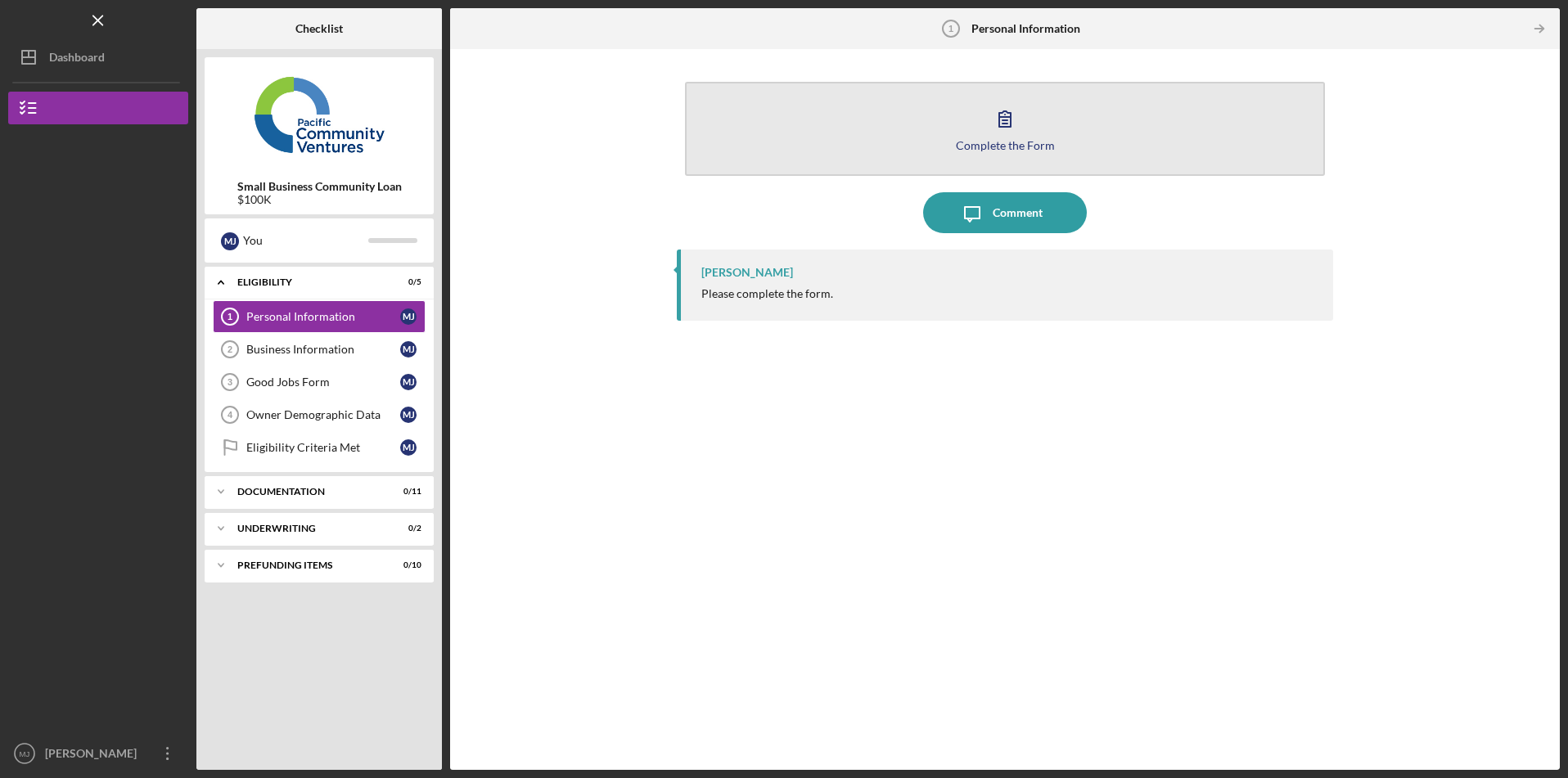
click at [996, 149] on div "Complete the Form" at bounding box center [1005, 145] width 99 height 12
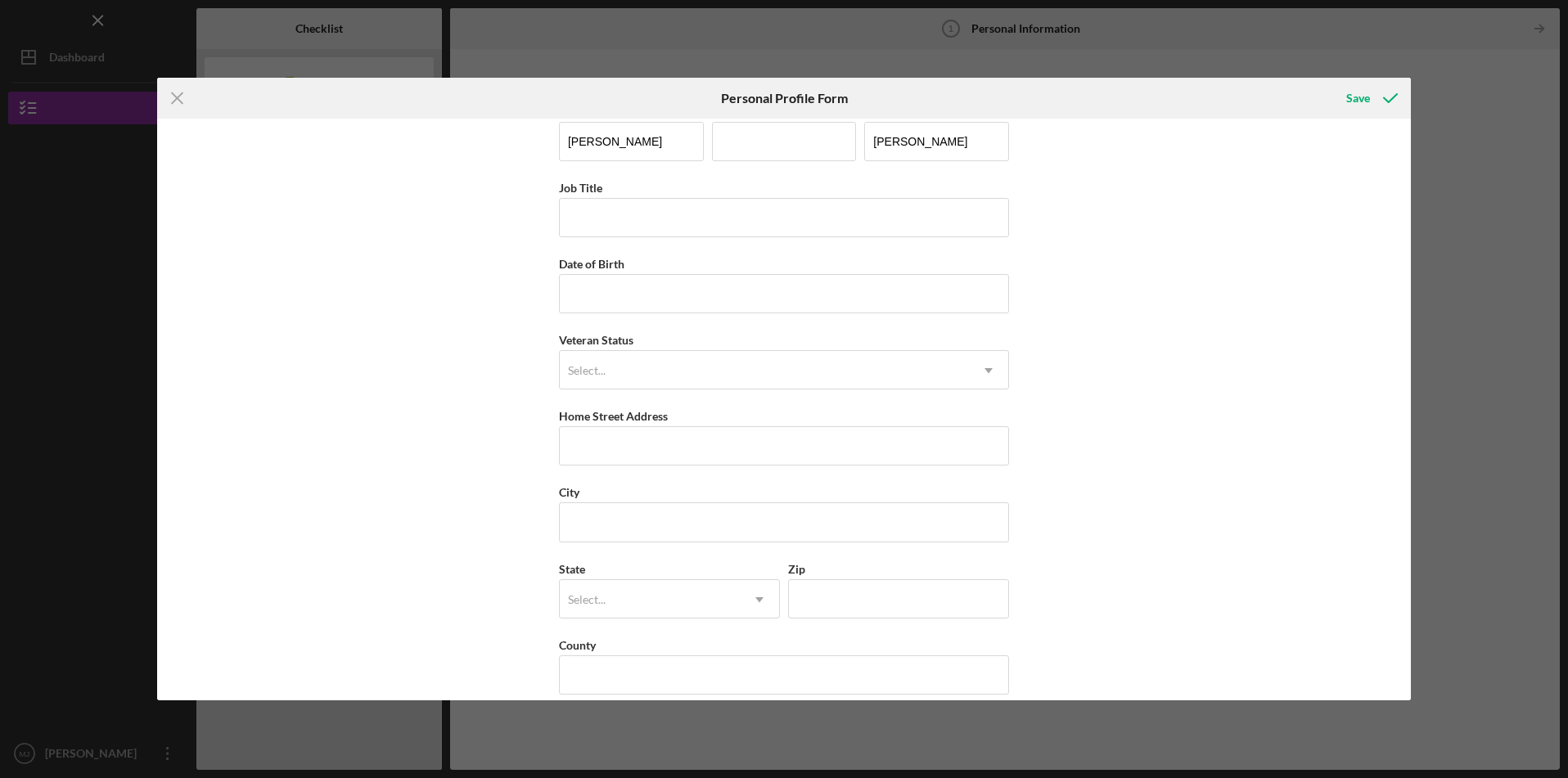
scroll to position [44, 0]
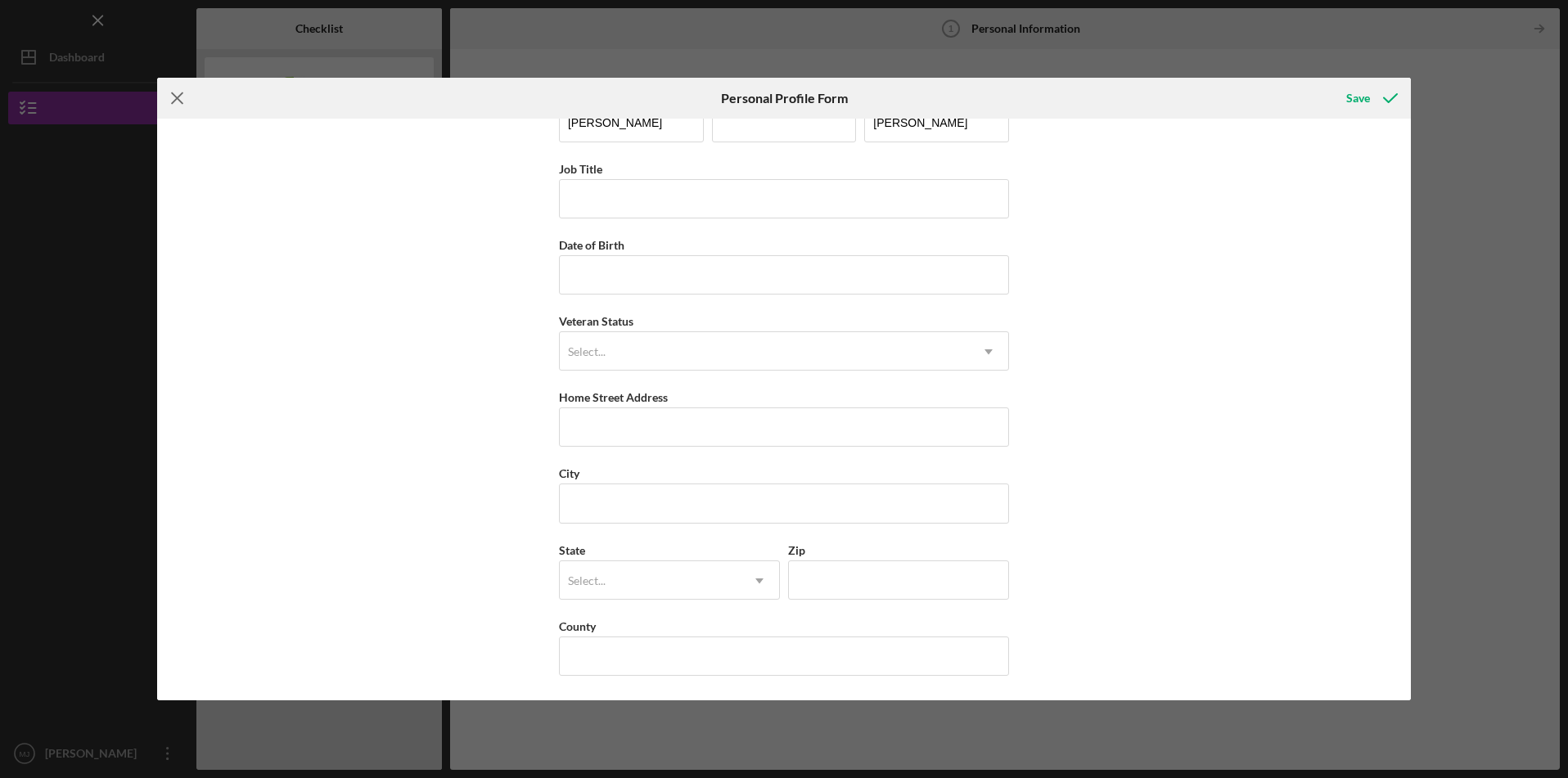
click at [174, 99] on line at bounding box center [177, 99] width 11 height 11
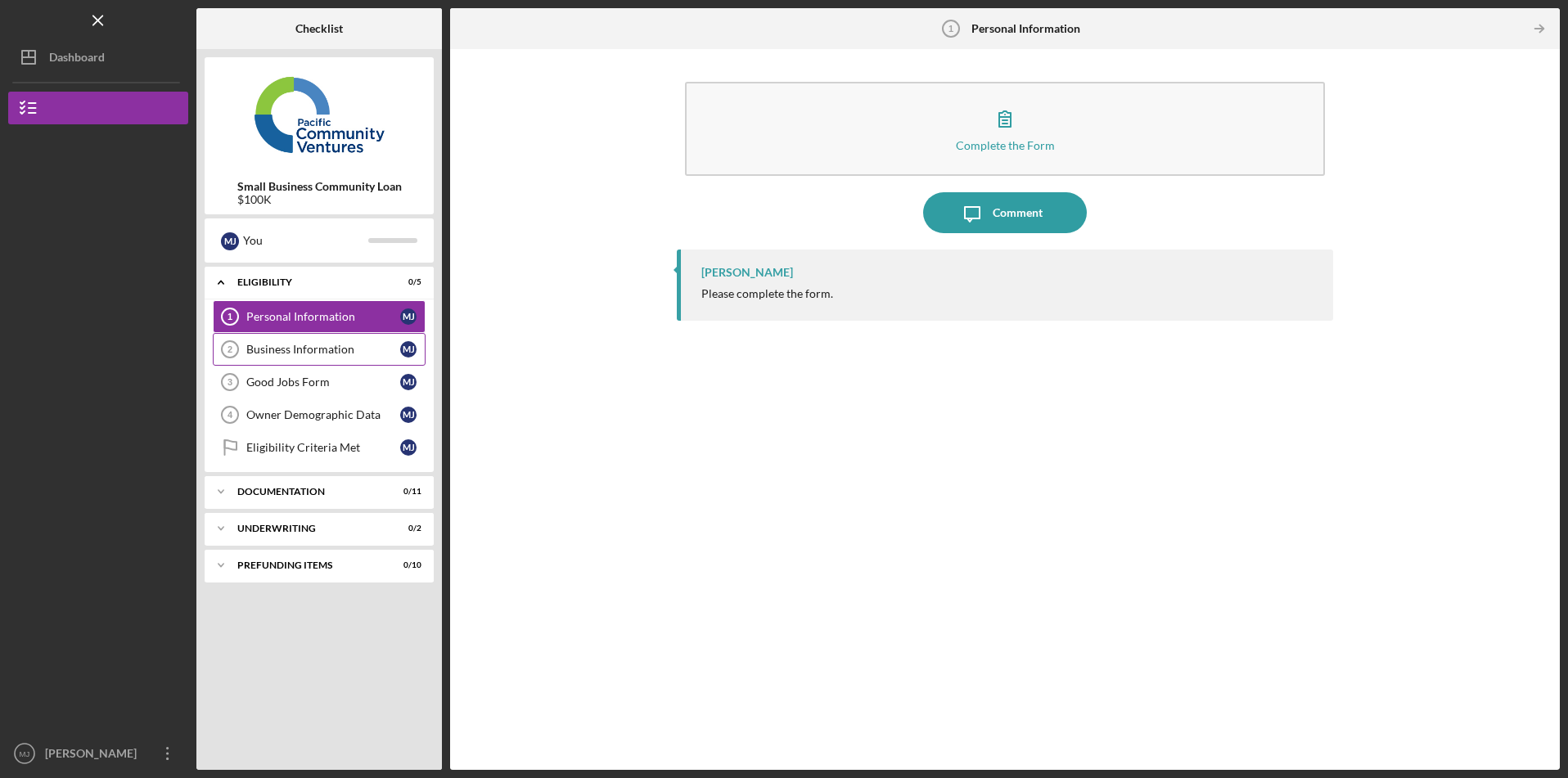
click at [328, 355] on div "Business Information" at bounding box center [323, 349] width 154 height 13
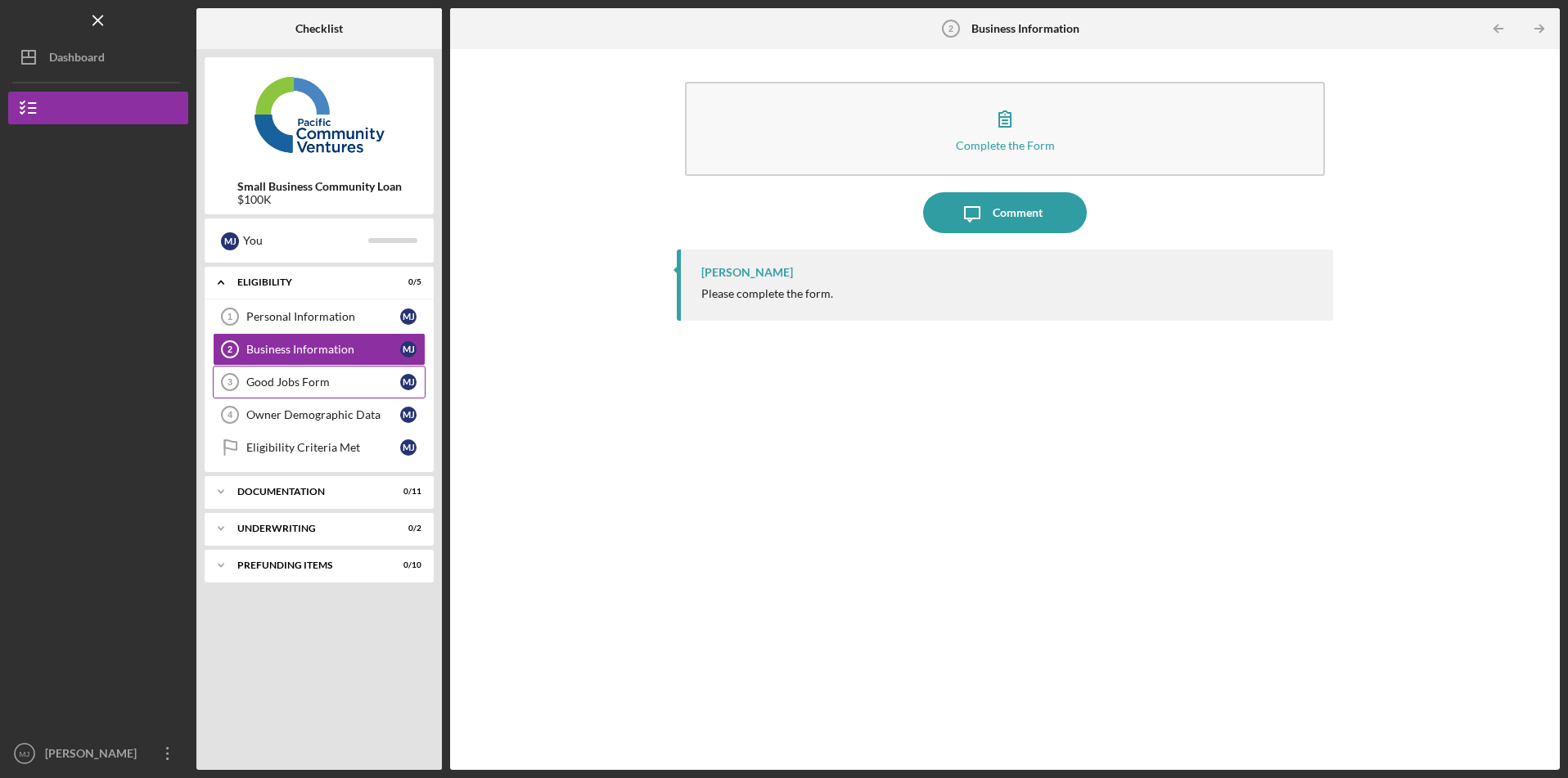
click at [325, 378] on div "Good Jobs Form" at bounding box center [323, 382] width 154 height 13
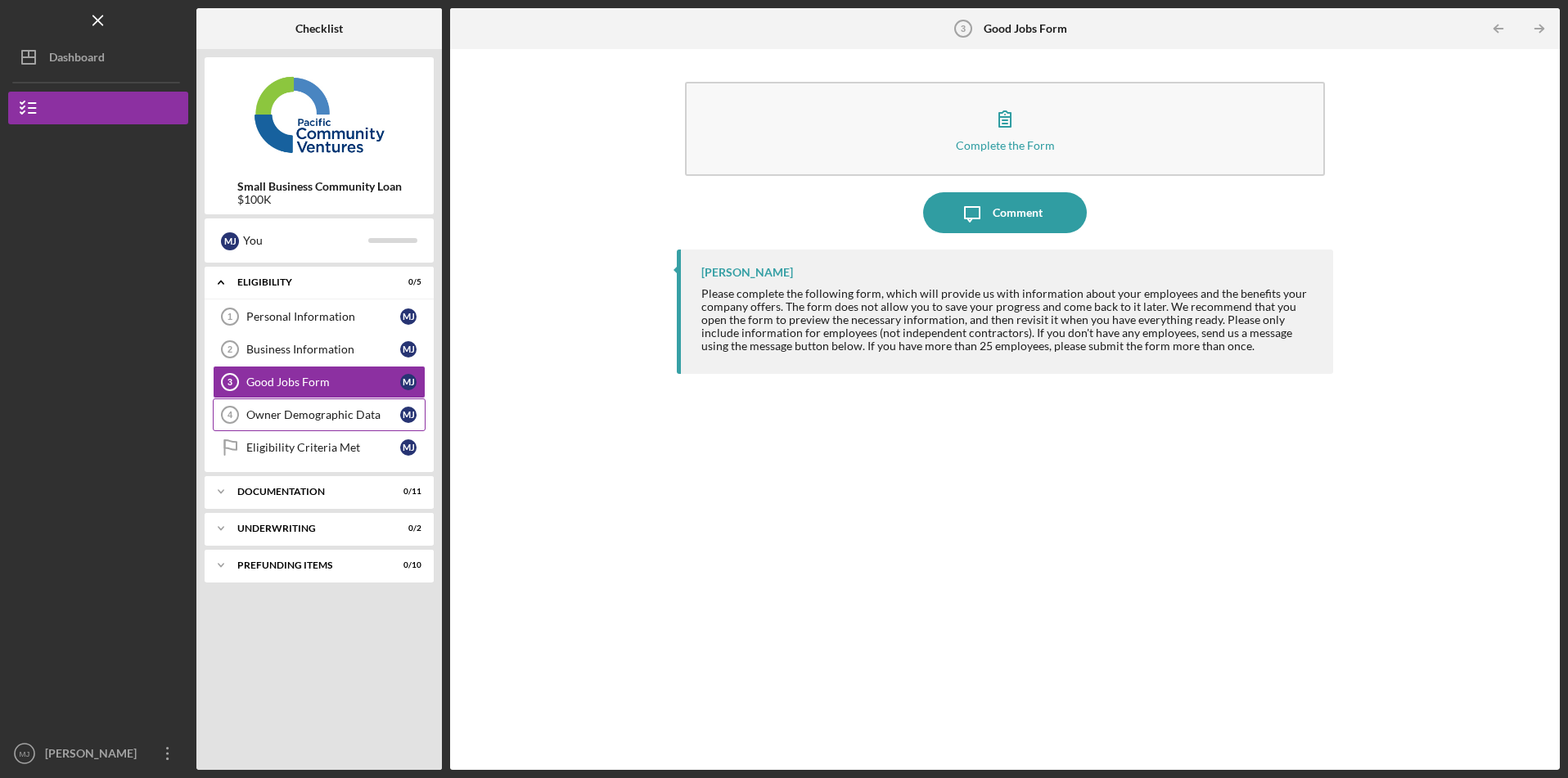
click at [325, 411] on div "Owner Demographic Data" at bounding box center [323, 415] width 154 height 13
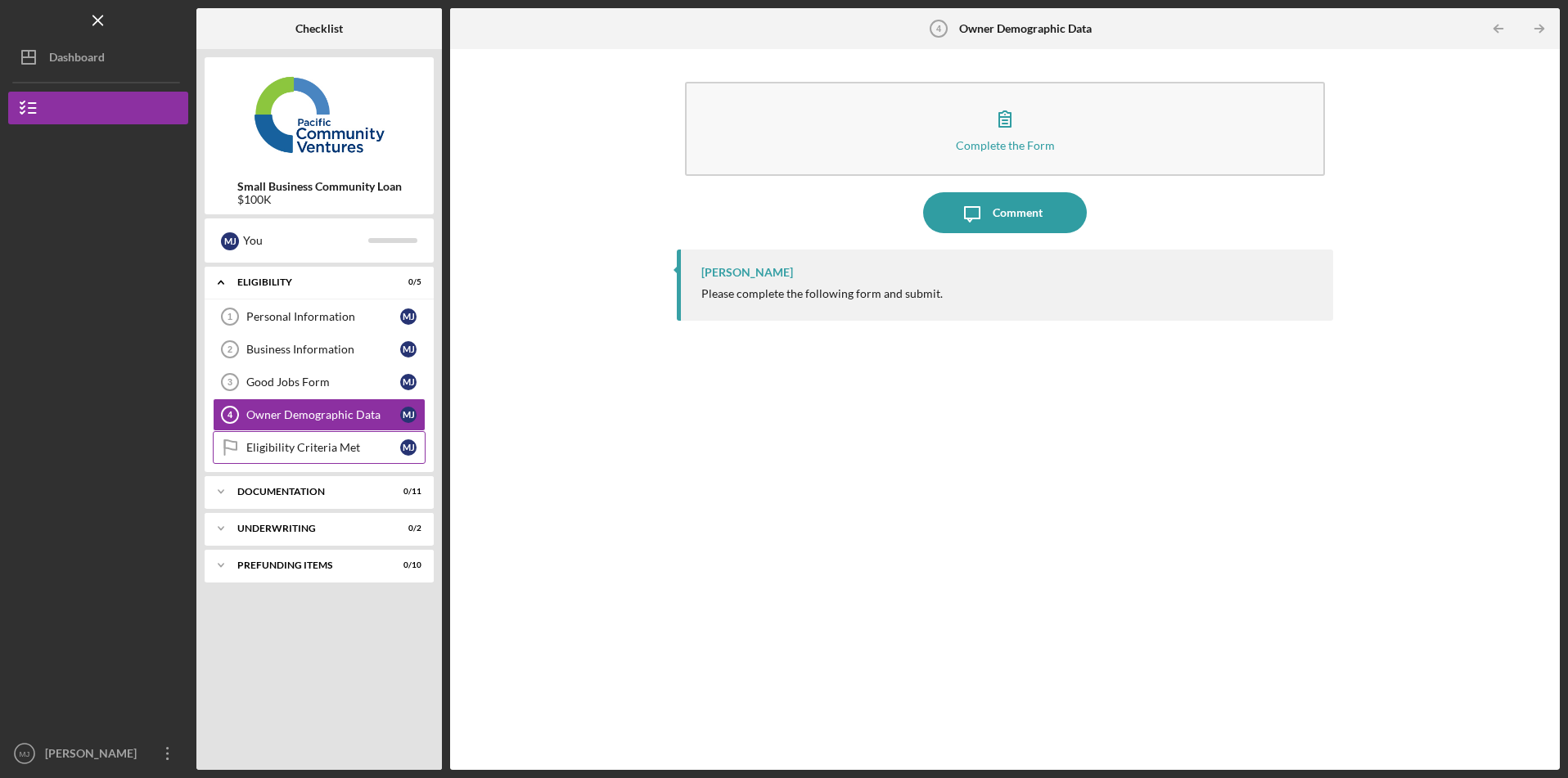
click at [325, 450] on div "Eligibility Criteria Met" at bounding box center [323, 447] width 154 height 13
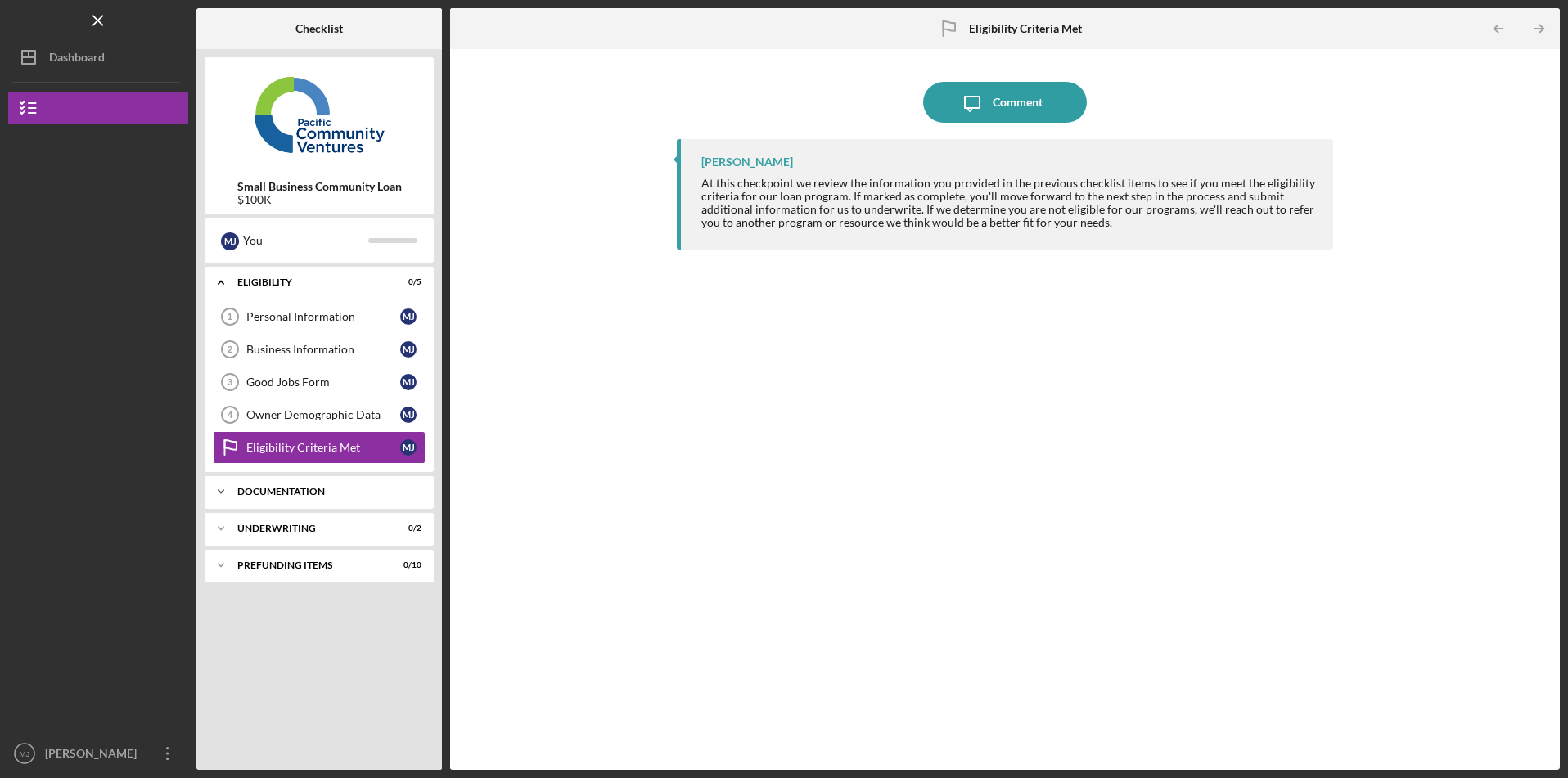
click at [241, 494] on div "Documentation" at bounding box center [324, 492] width 176 height 10
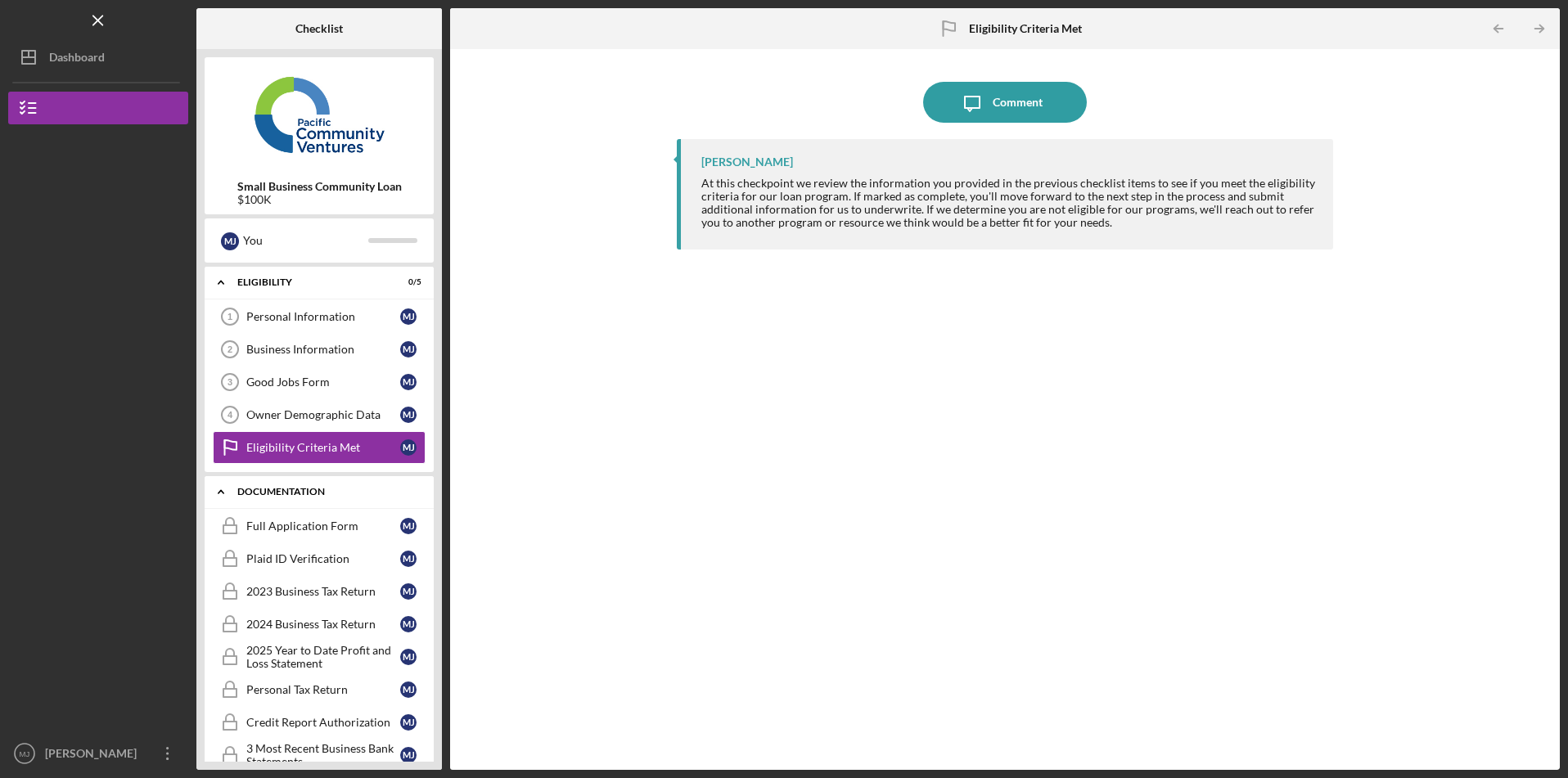
scroll to position [4, 0]
click at [282, 529] on div "Full Application Form" at bounding box center [323, 522] width 154 height 13
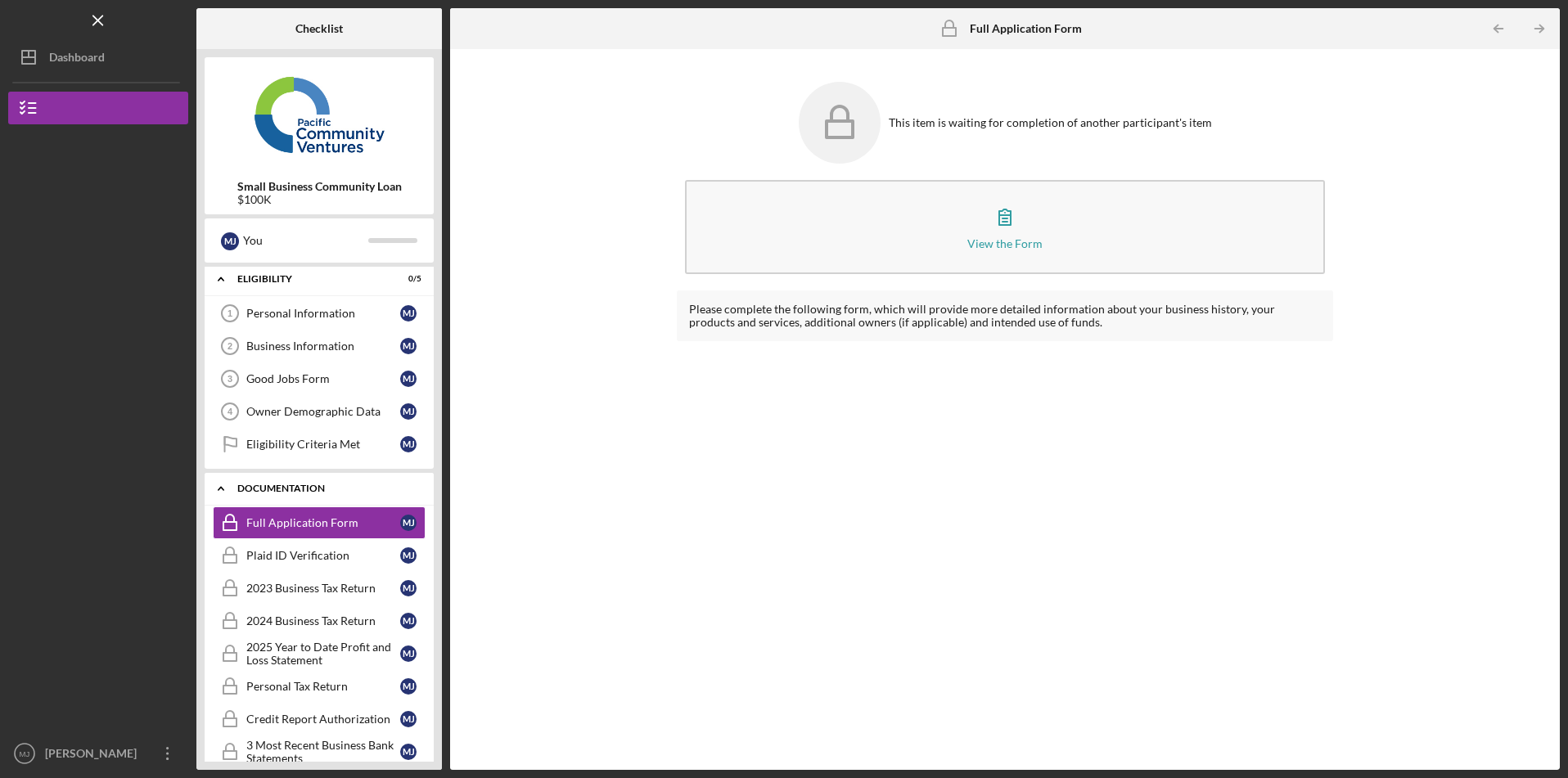
click at [225, 492] on icon "Icon/Expander" at bounding box center [220, 488] width 33 height 33
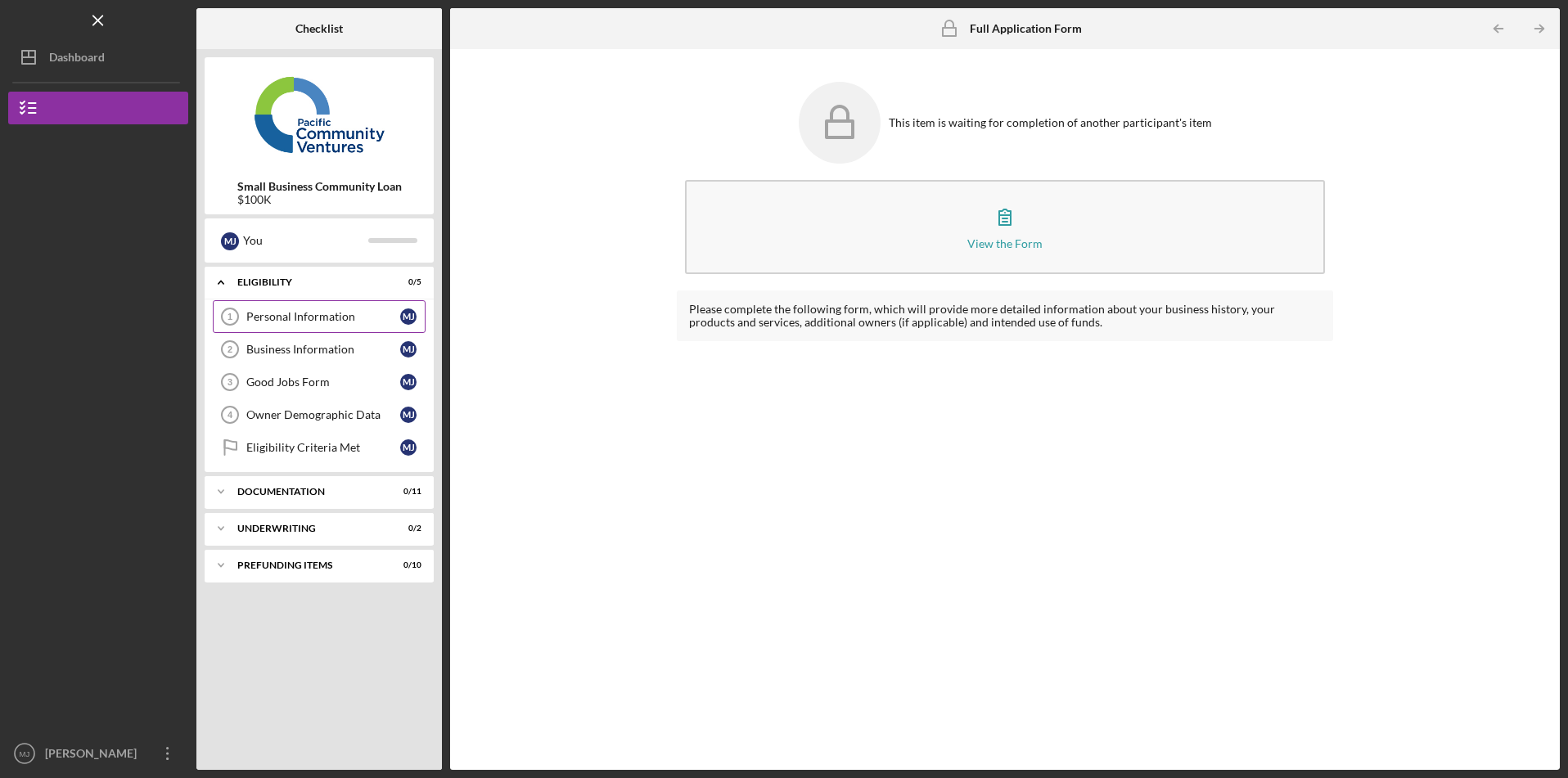
click at [289, 318] on div "Personal Information" at bounding box center [323, 317] width 154 height 13
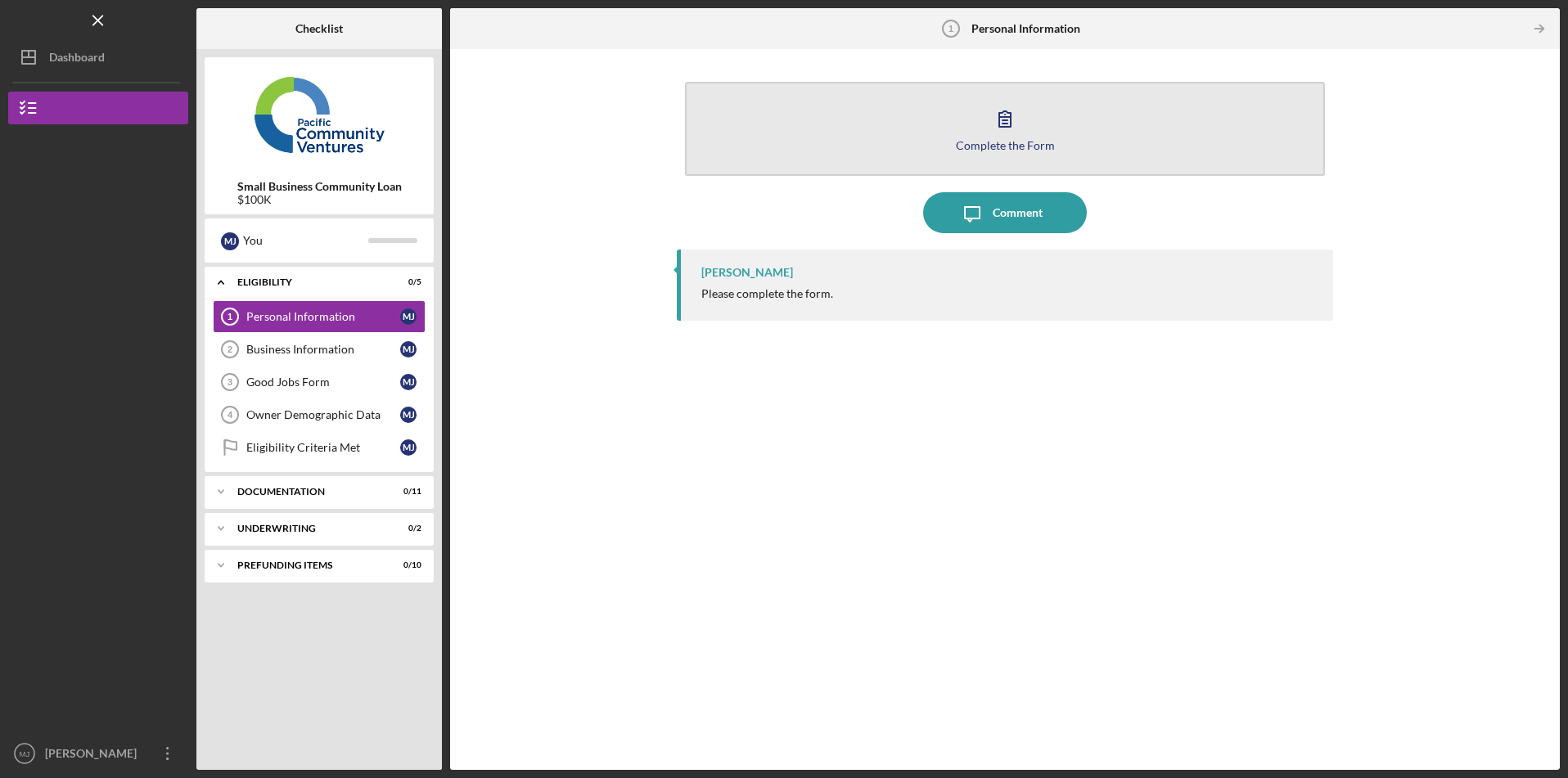
click at [997, 148] on div "Complete the Form" at bounding box center [1005, 145] width 99 height 12
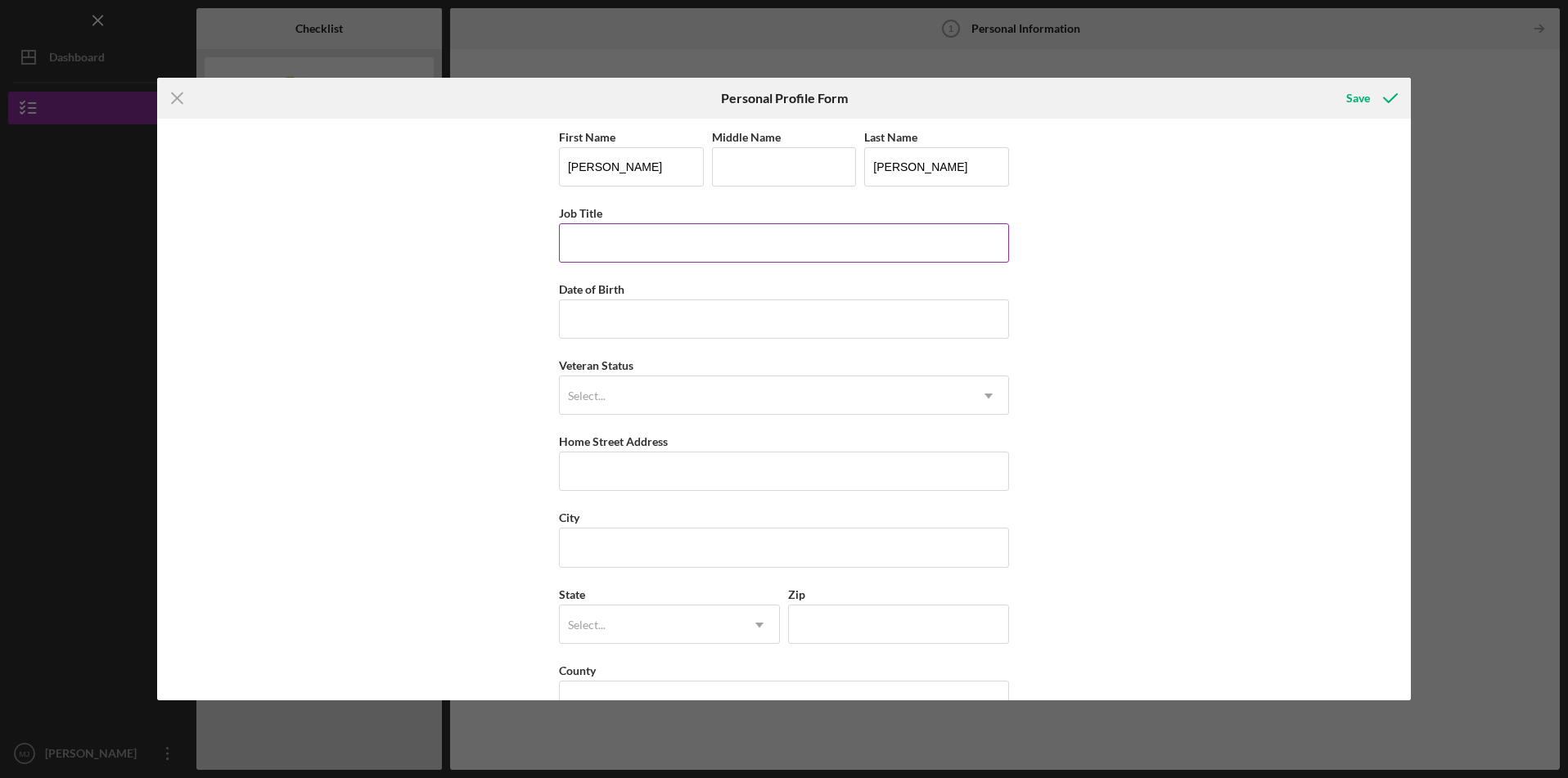
click at [913, 248] on input "Job Title" at bounding box center [783, 243] width 450 height 39
type input "CEO & Founder"
click at [679, 328] on input "Date of Birth" at bounding box center [783, 319] width 450 height 39
type input "[DATE]"
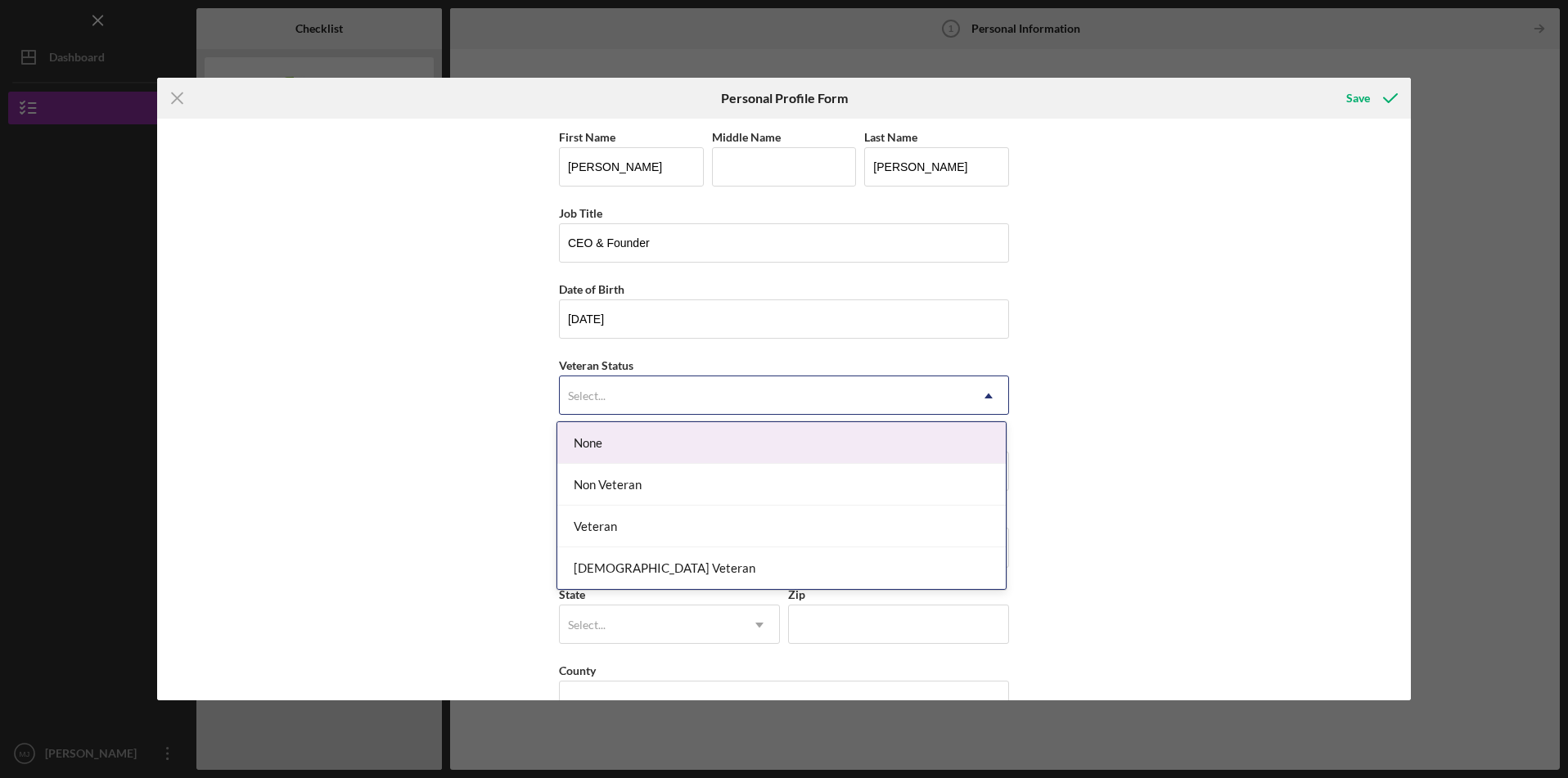
click at [679, 393] on div "Select..." at bounding box center [764, 396] width 409 height 38
click at [669, 451] on div "None" at bounding box center [780, 443] width 448 height 42
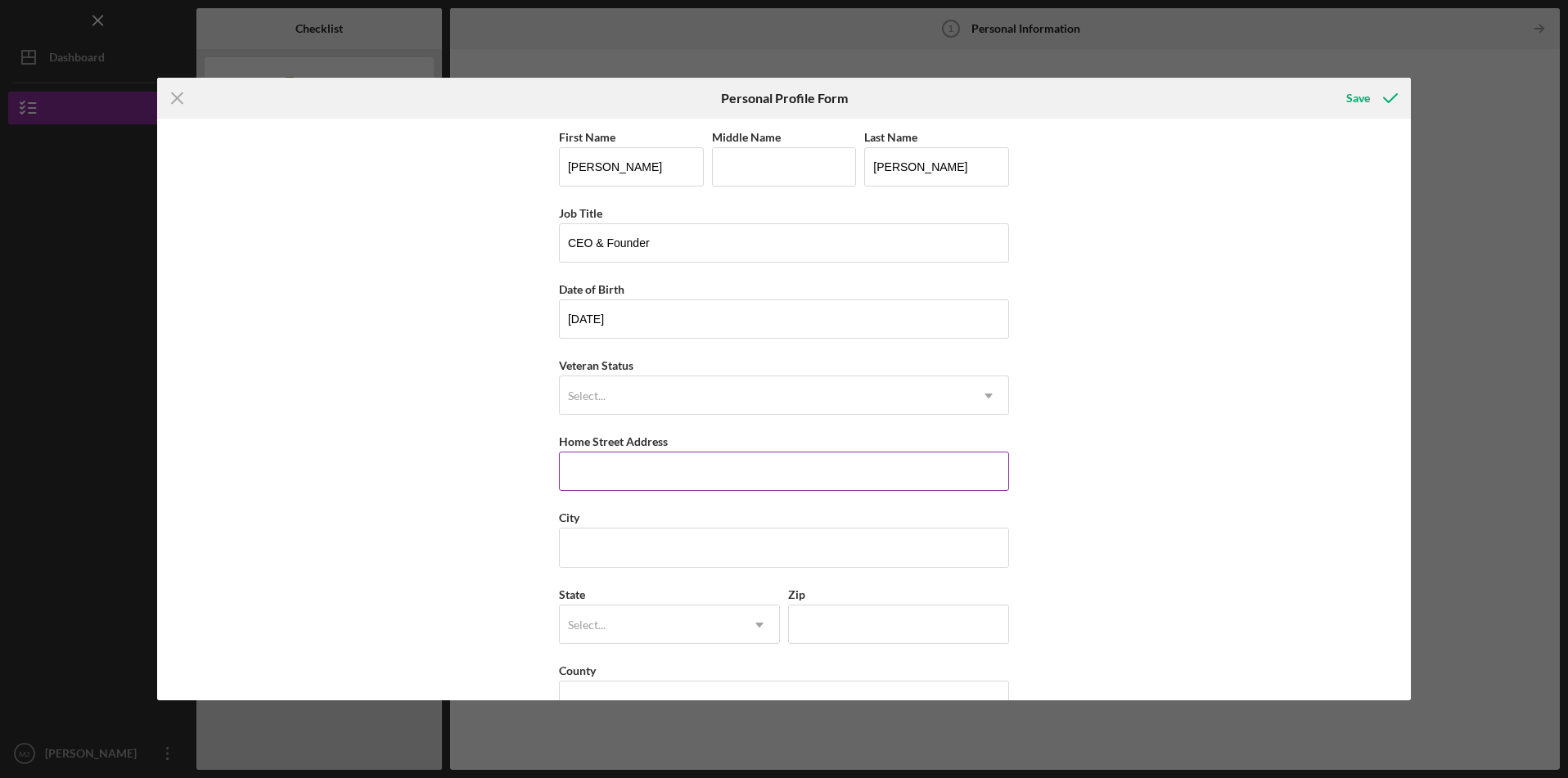
click at [682, 477] on input "Home Street Address" at bounding box center [783, 471] width 450 height 39
type input "[GEOGRAPHIC_DATA]"
type input "[US_STATE]"
type input "90277"
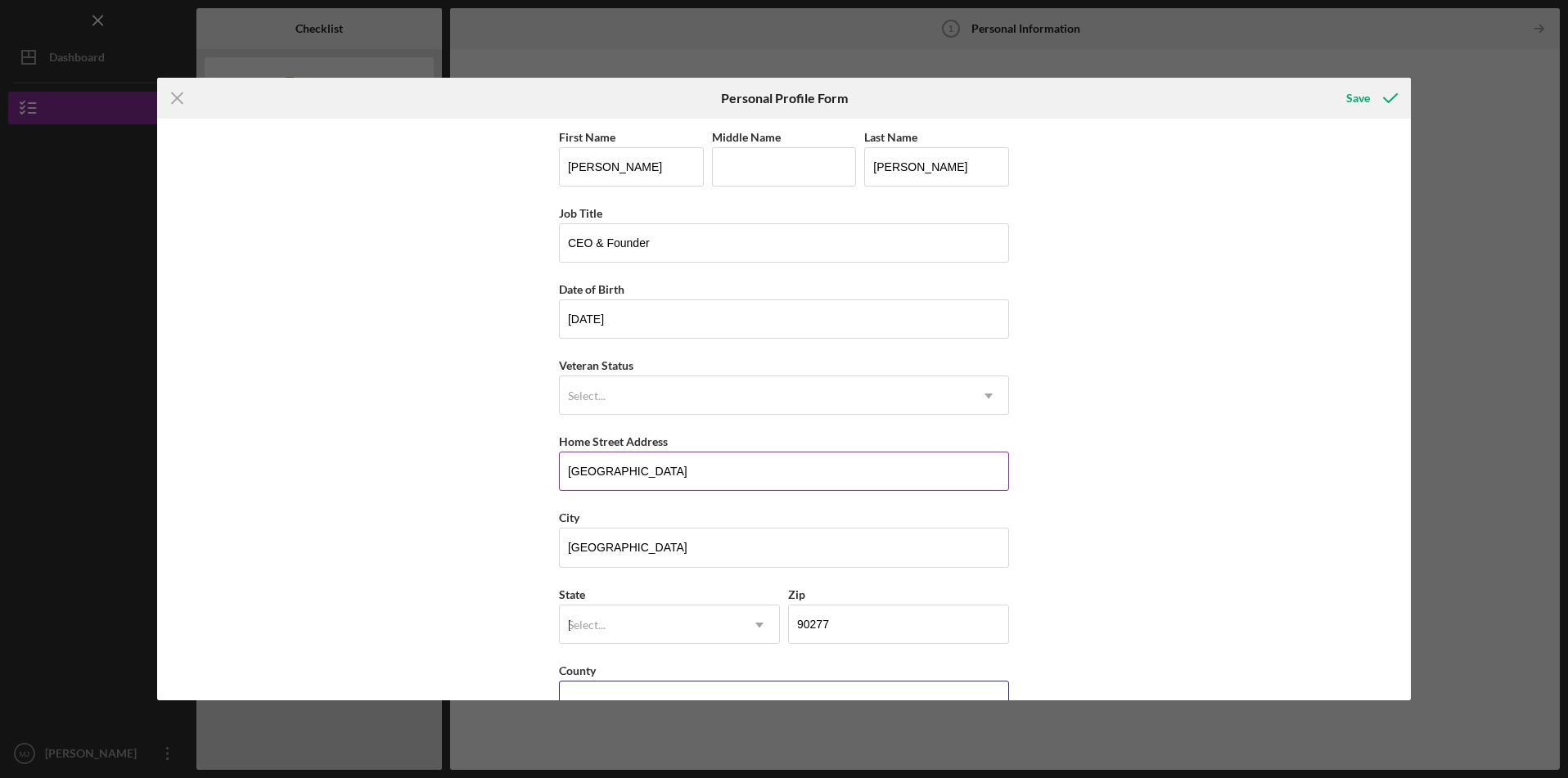
type input "[US_STATE]"
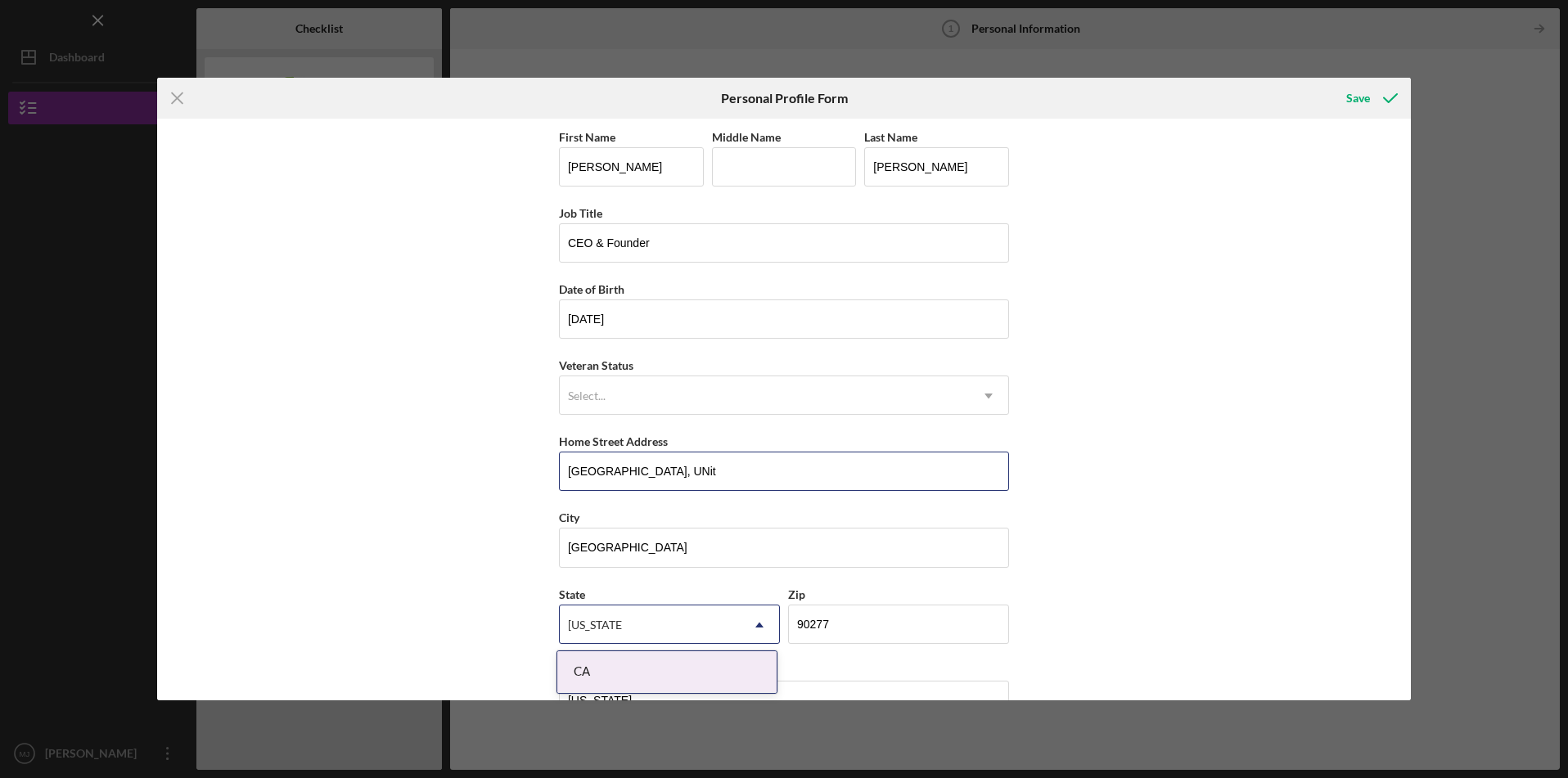
type input "[GEOGRAPHIC_DATA], Unit T1"
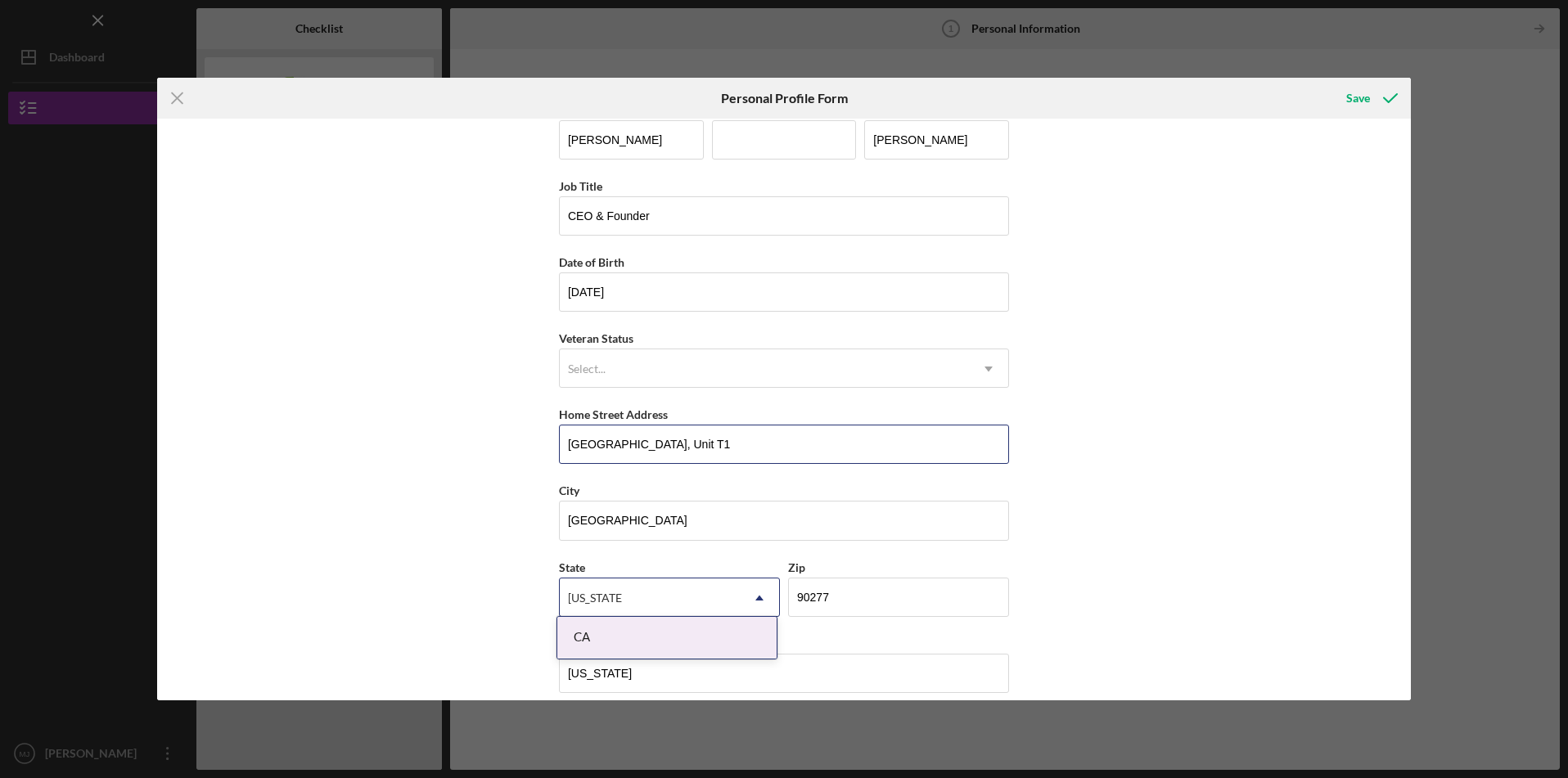
scroll to position [44, 0]
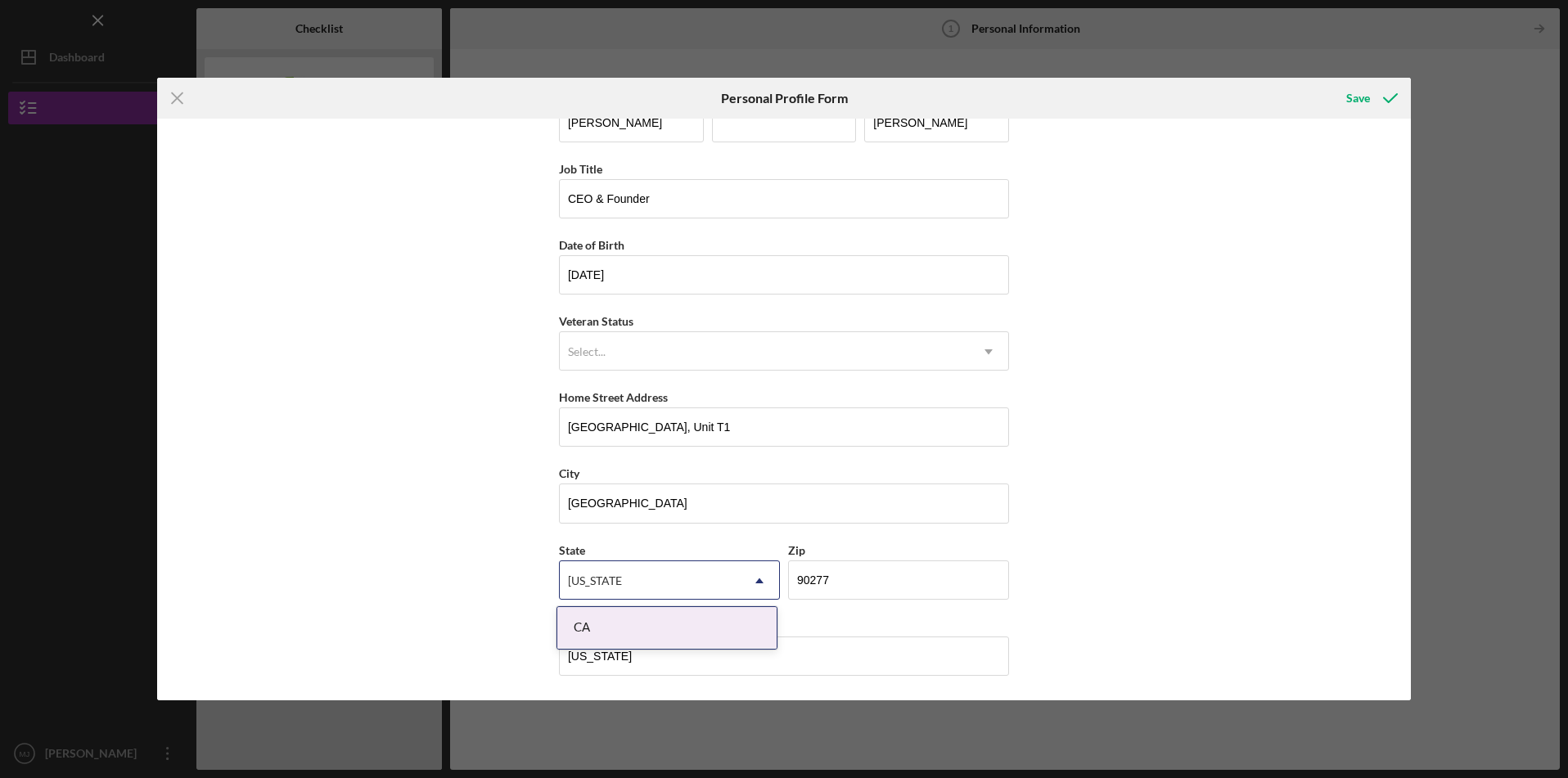
click at [706, 627] on div "CA" at bounding box center [666, 628] width 219 height 42
drag, startPoint x: 671, startPoint y: 655, endPoint x: 539, endPoint y: 653, distance: 132.0
click at [539, 653] on div "First Name [PERSON_NAME] Middle Name Last Name [PERSON_NAME] Job Title CEO & Fo…" at bounding box center [784, 409] width 1254 height 582
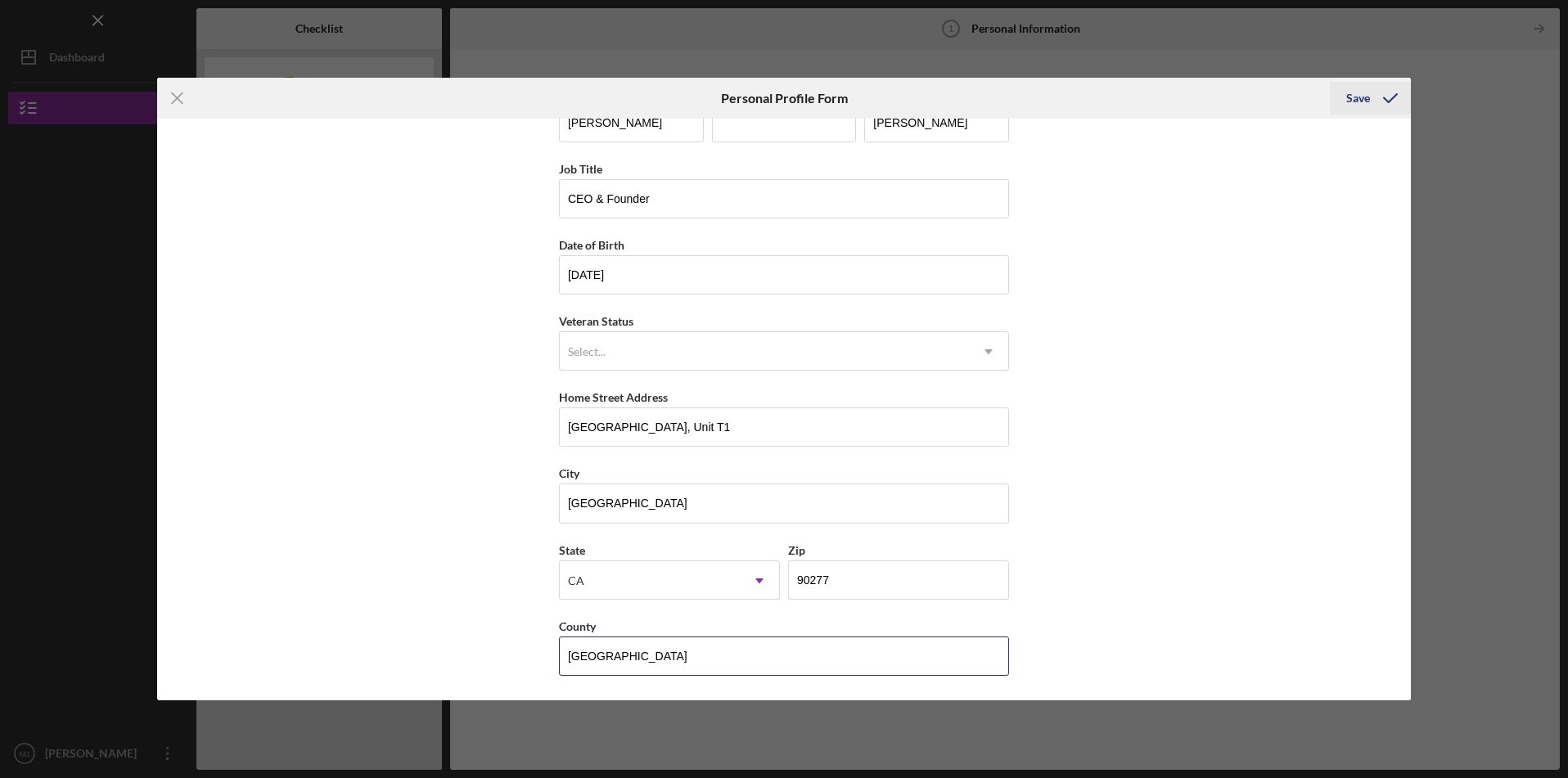
type input "[GEOGRAPHIC_DATA]"
click at [1351, 98] on div "Save" at bounding box center [1358, 98] width 24 height 33
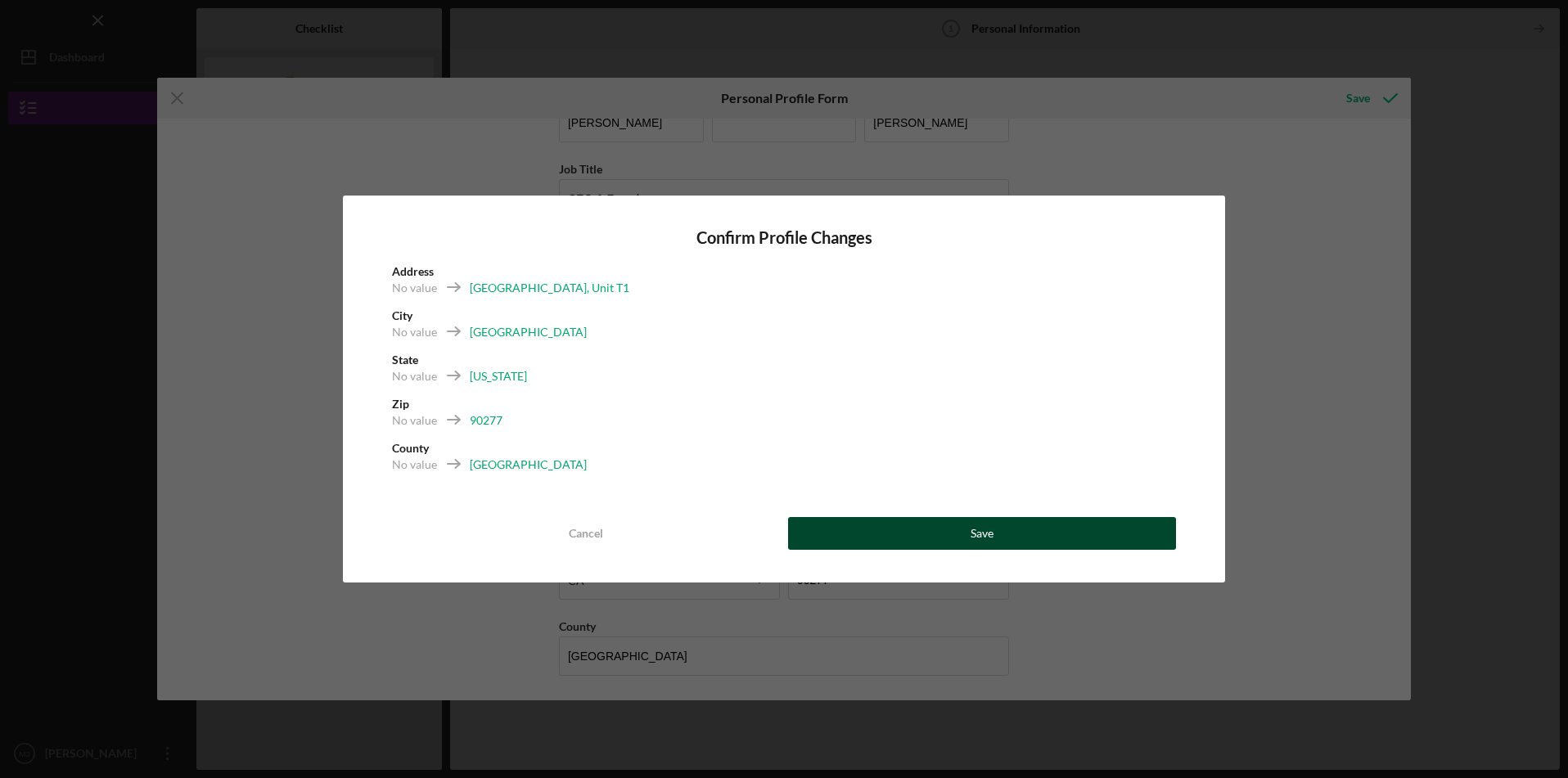
click at [986, 535] on div "Save" at bounding box center [982, 533] width 23 height 33
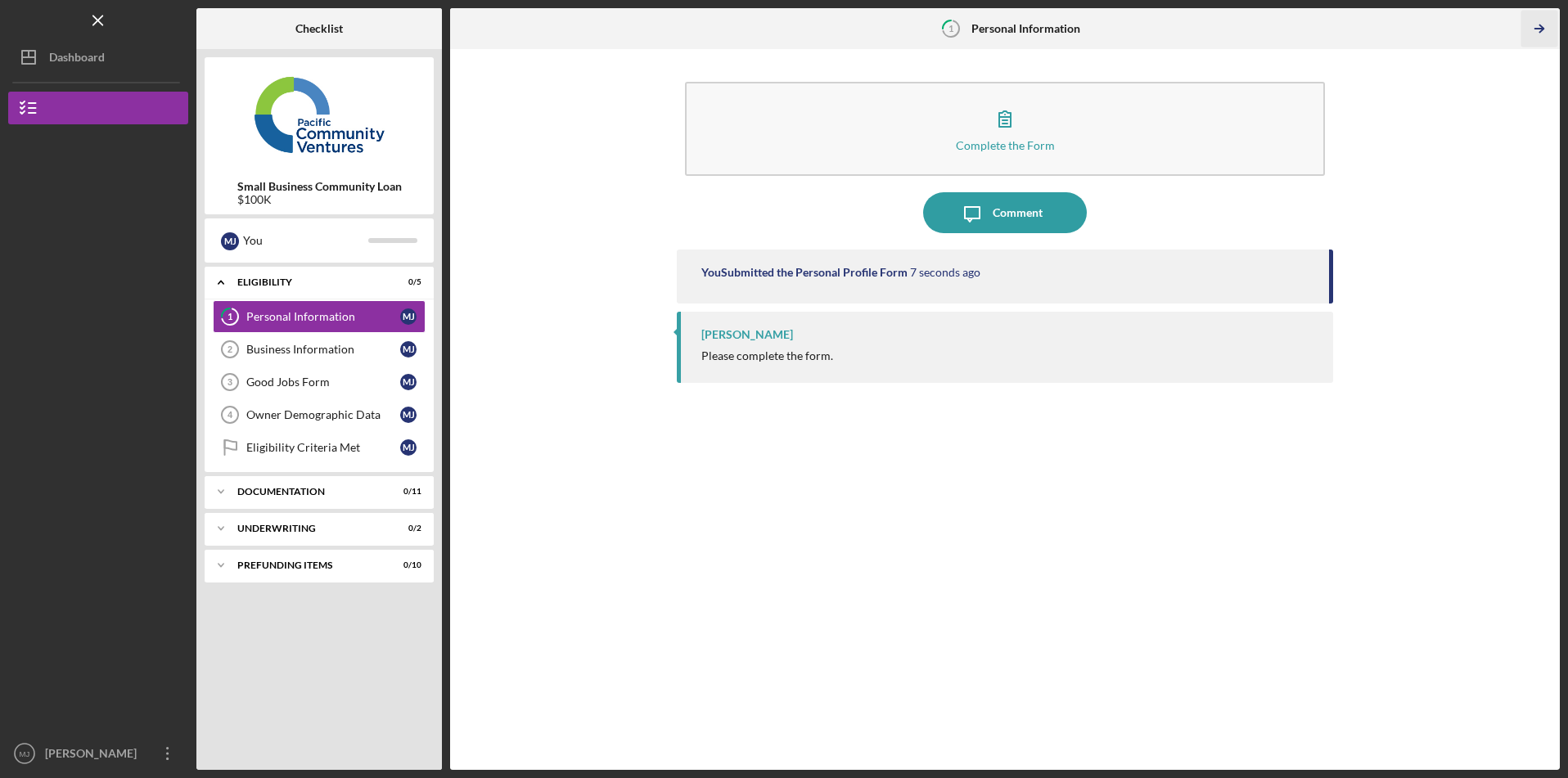
click at [1545, 30] on icon "Icon/Table Pagination Arrow" at bounding box center [1540, 29] width 37 height 37
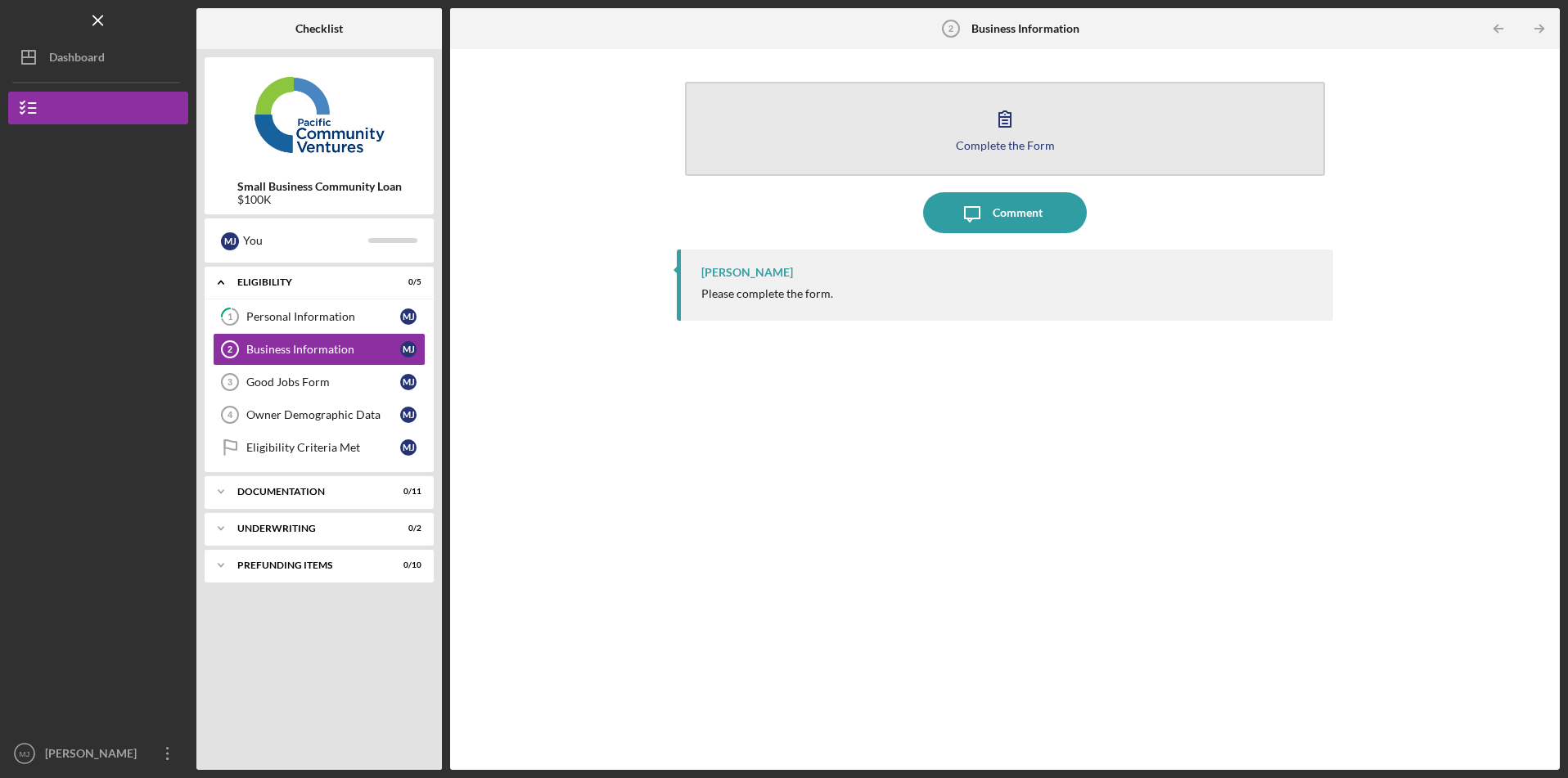
click at [1154, 92] on button "Complete the Form Form" at bounding box center [1005, 129] width 640 height 94
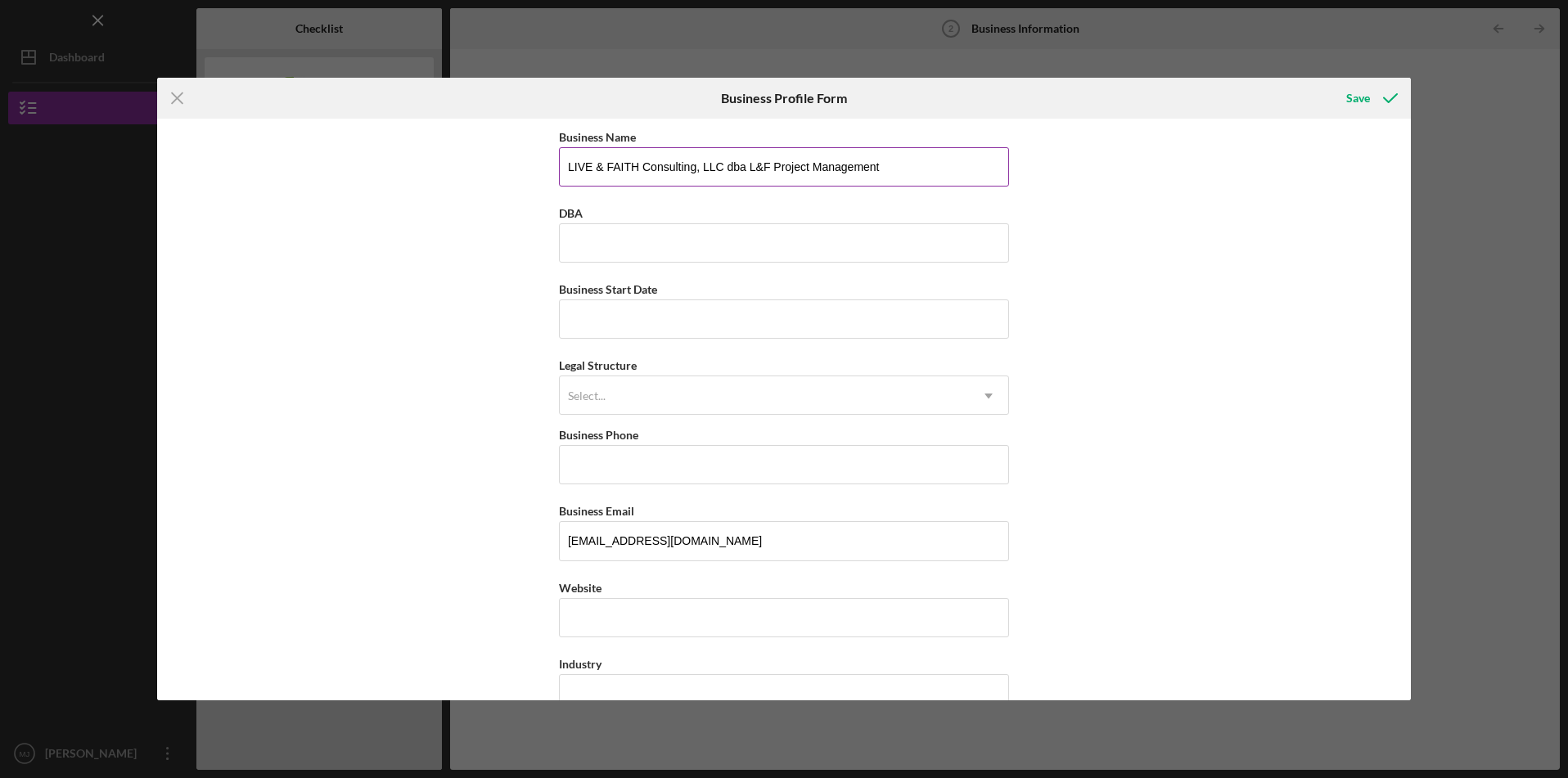
drag, startPoint x: 898, startPoint y: 174, endPoint x: 748, endPoint y: 164, distance: 150.3
click at [748, 164] on input "LIVE & FAITH Consulting, LLC dba L&F Project Management" at bounding box center [783, 167] width 450 height 39
type input "LIVE & FAITH Consulting, LLC dba"
click at [559, 251] on input "DBA" at bounding box center [783, 243] width 450 height 39
paste input "L&F Project Management"
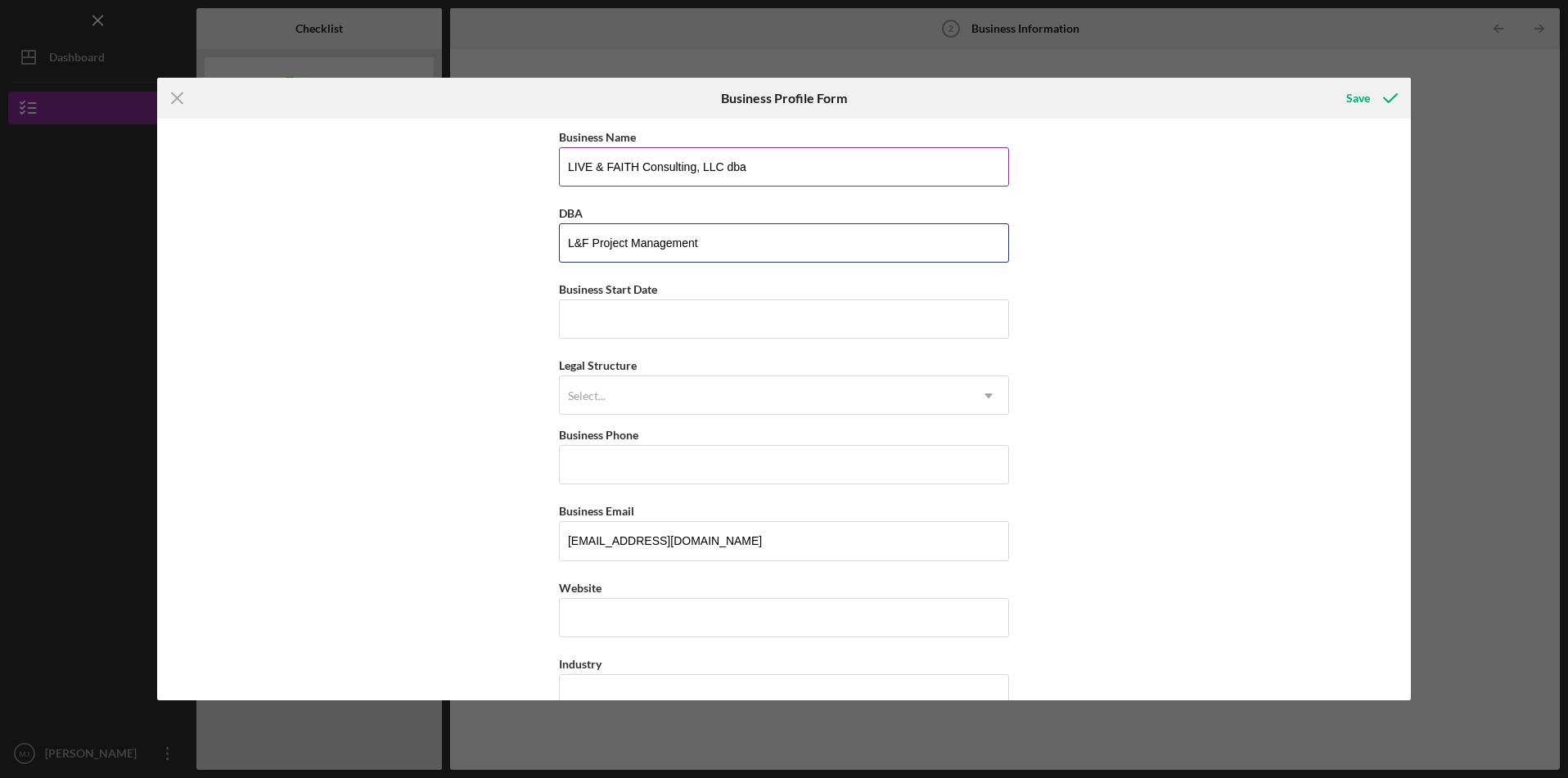
type input "L&F Project Management"
click at [801, 174] on input "LIVE & FAITH Consulting, LLC dba" at bounding box center [783, 167] width 450 height 39
type input "LIVE & FAITH Consulting, LLC"
click at [746, 312] on input "Business Start Date" at bounding box center [783, 319] width 450 height 39
type input "[DATE]"
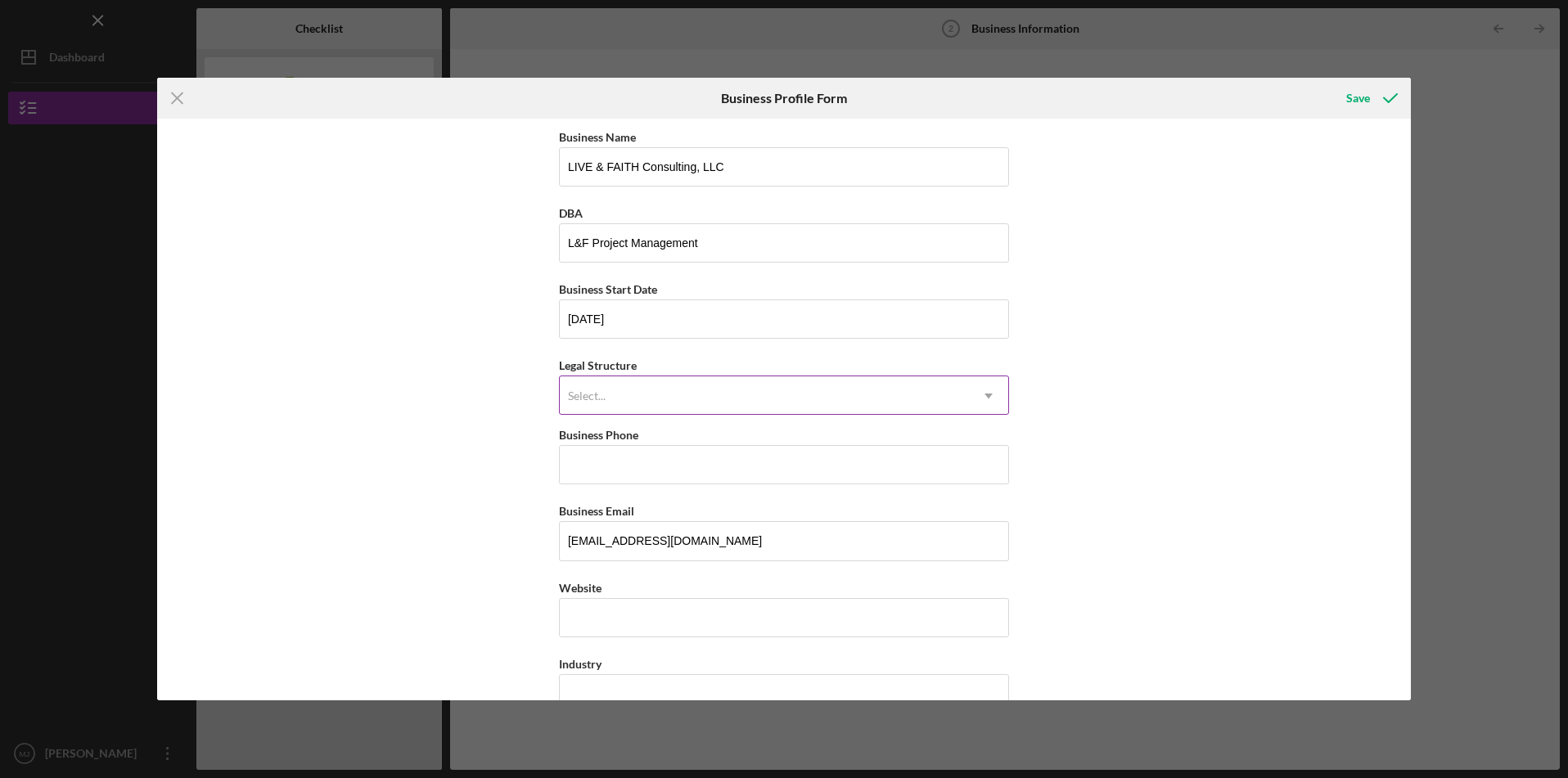
click at [795, 398] on div "Select..." at bounding box center [764, 396] width 409 height 38
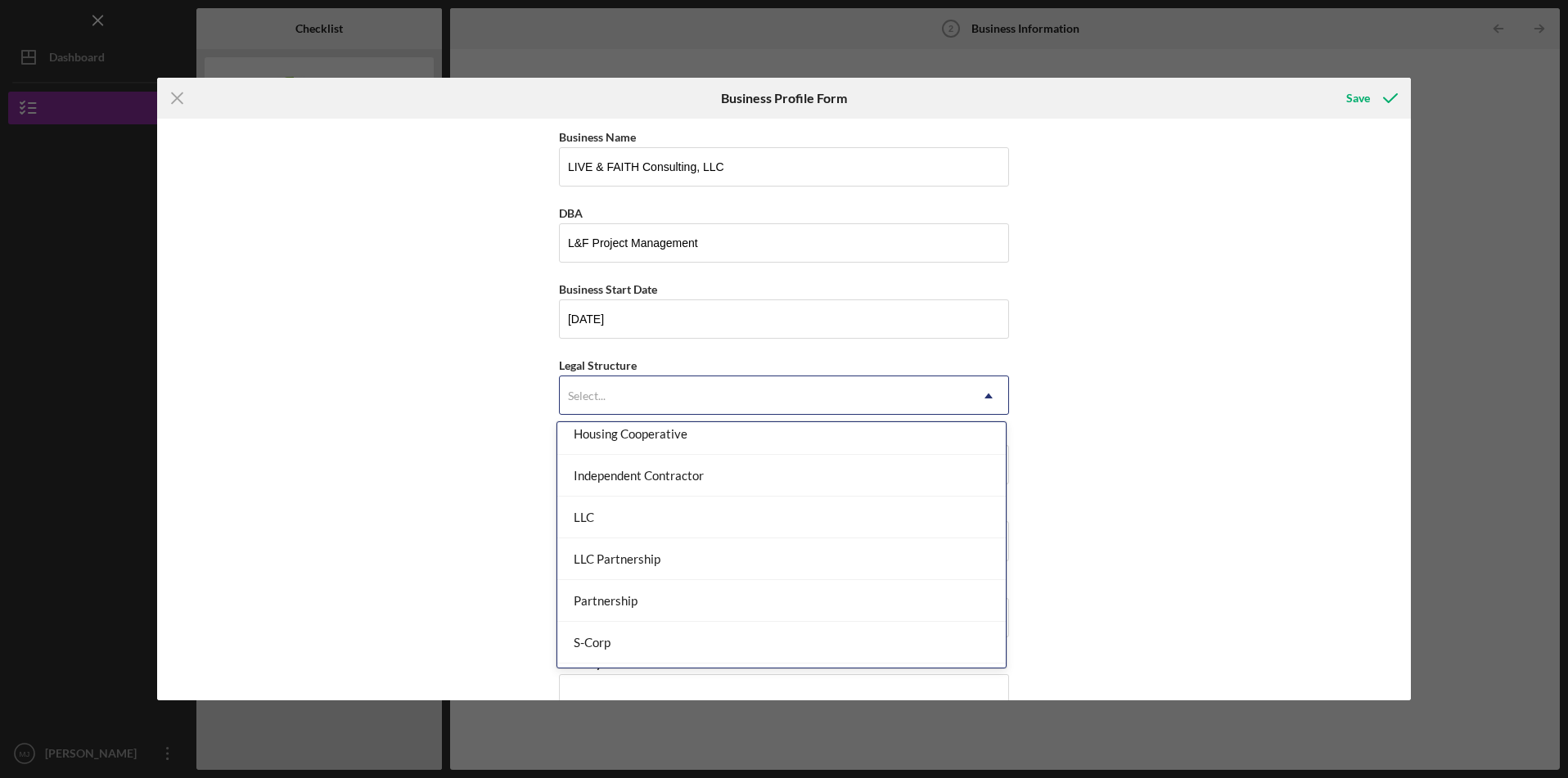
scroll to position [226, 0]
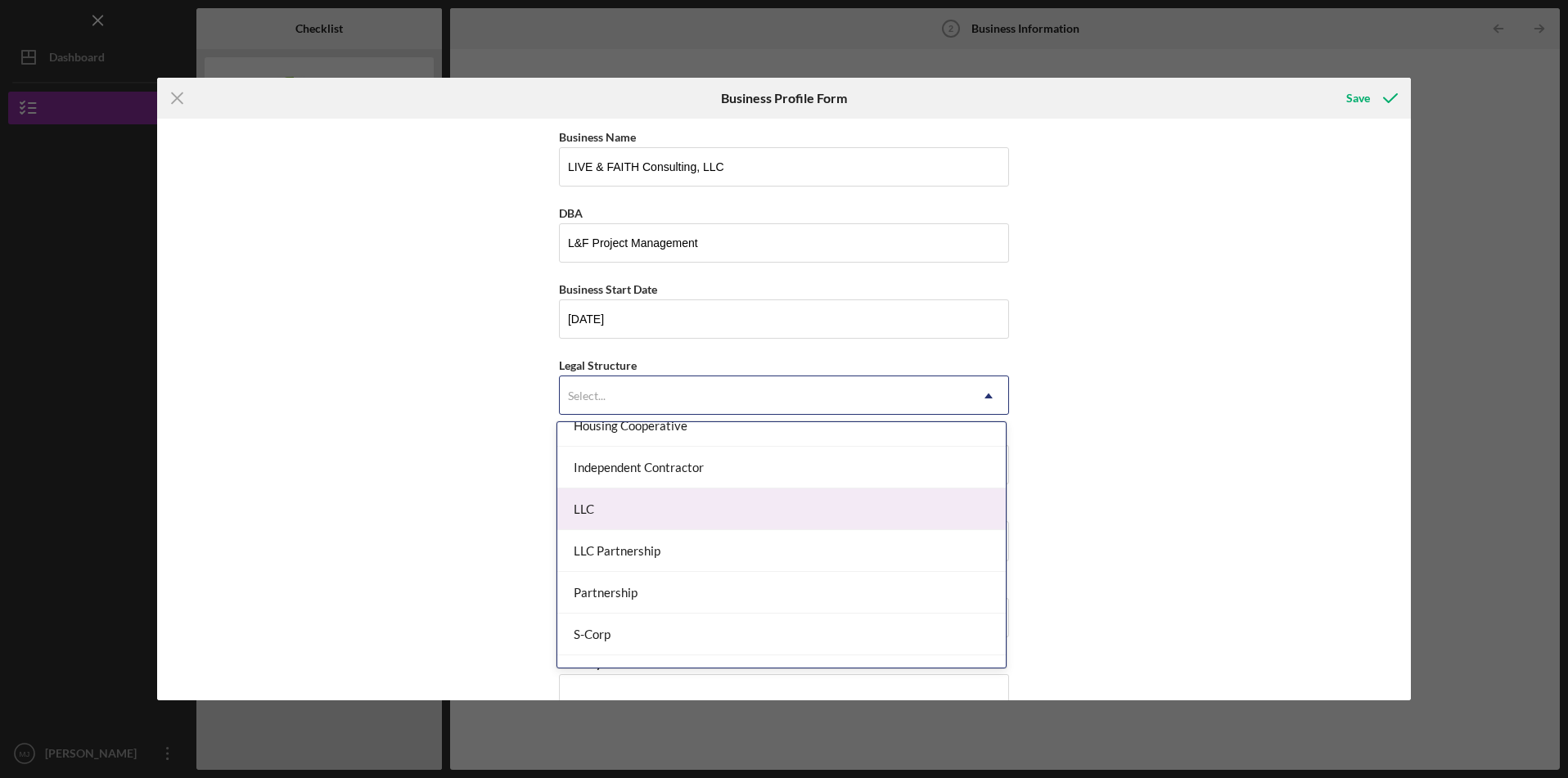
click at [629, 507] on div "LLC" at bounding box center [780, 509] width 448 height 42
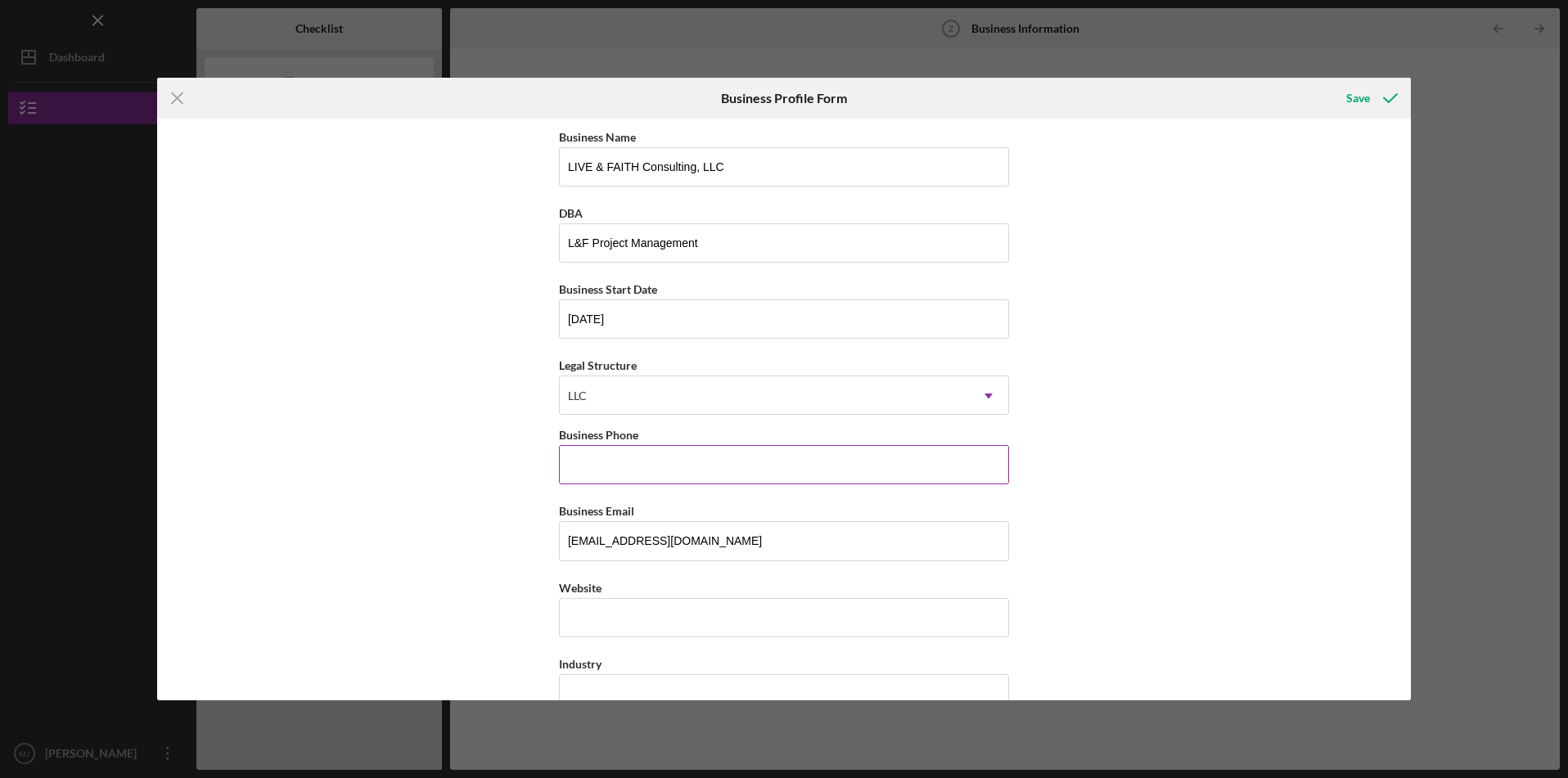
click at [676, 462] on input "Business Phone" at bounding box center [783, 465] width 450 height 39
type input "[PHONE_NUMBER]"
click at [700, 609] on input "Website" at bounding box center [783, 618] width 450 height 39
type input "[DOMAIN_NAME][URL]"
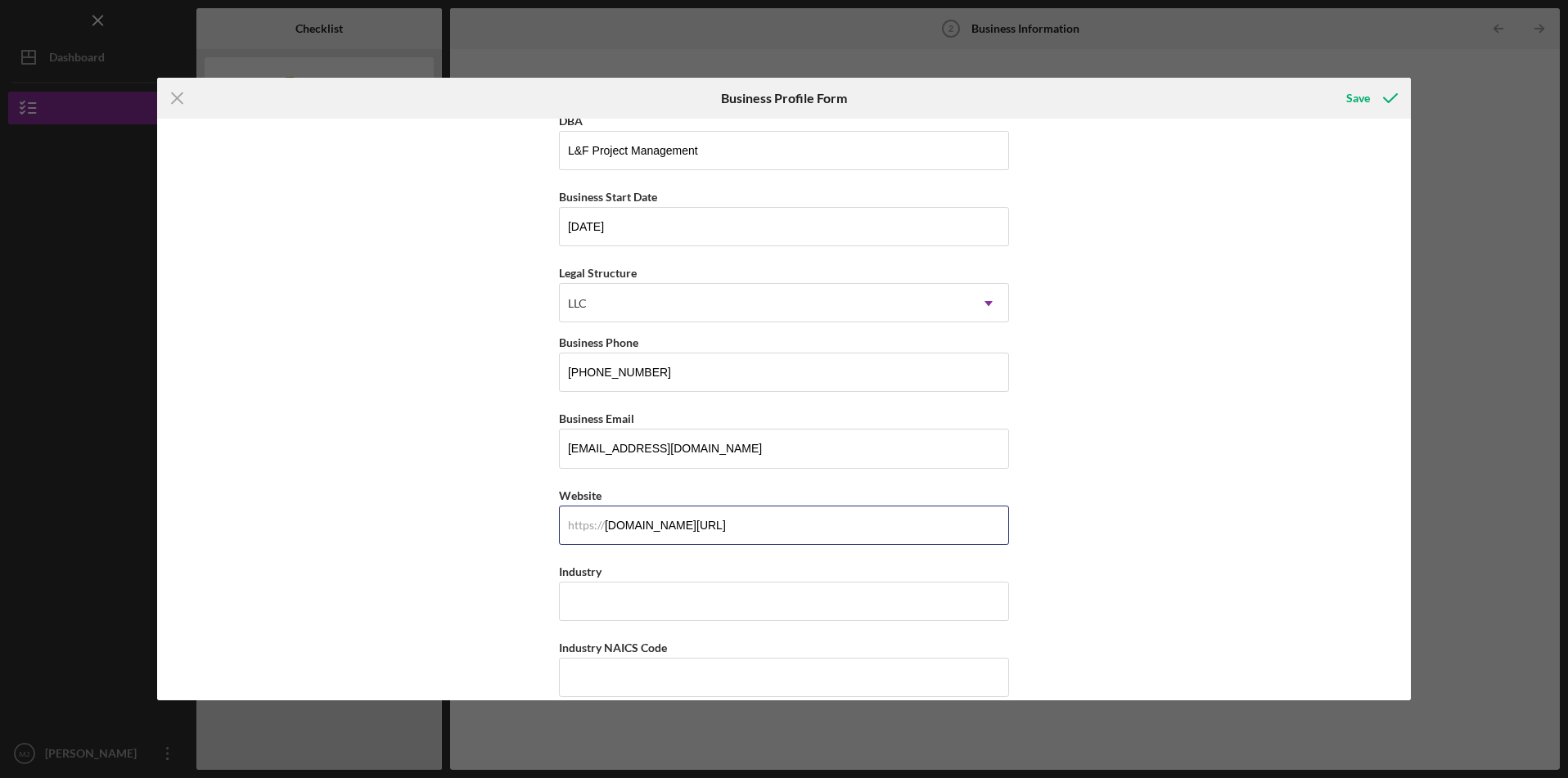
scroll to position [287, 0]
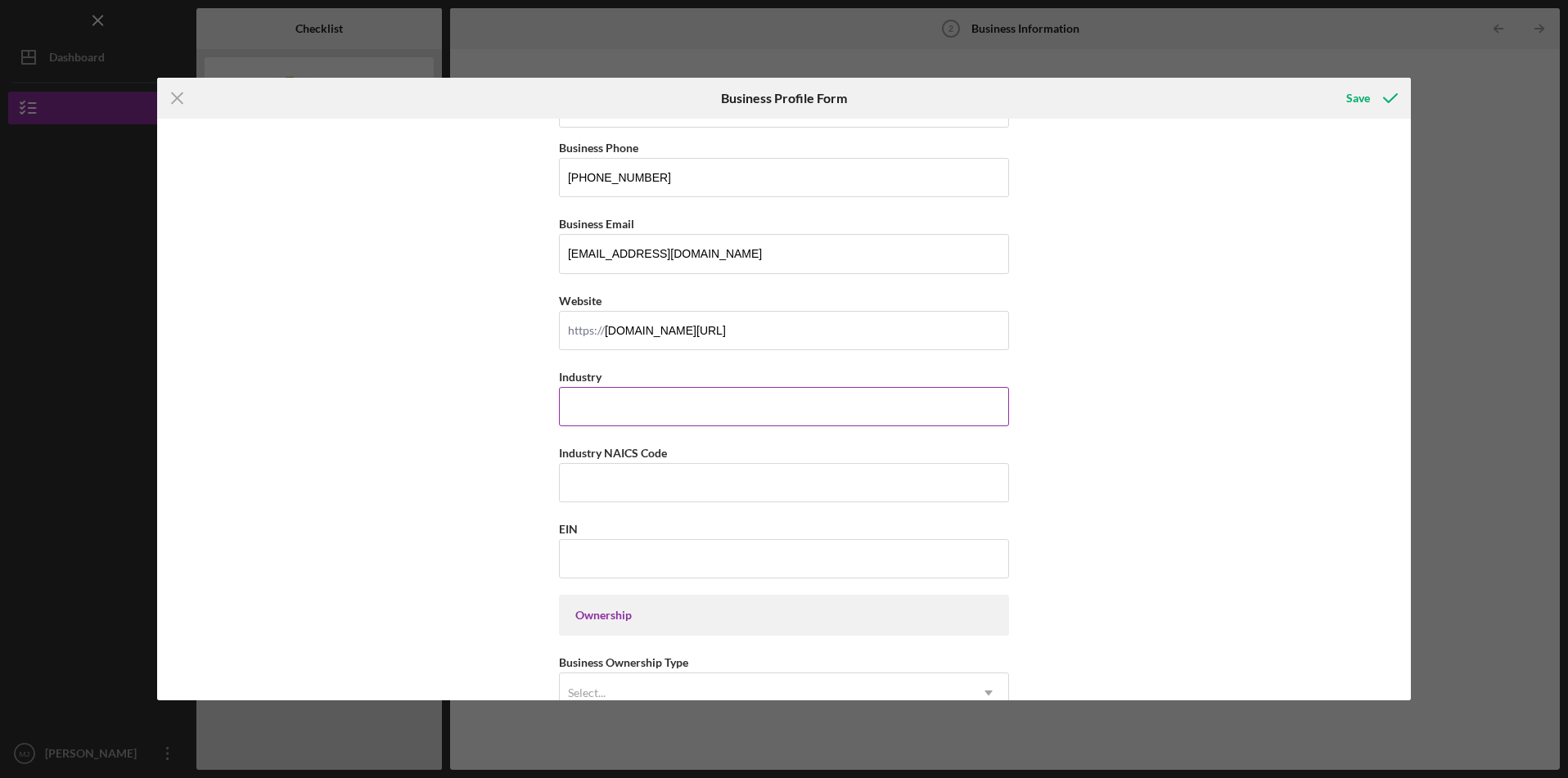
click at [777, 395] on input "Industry" at bounding box center [783, 407] width 450 height 39
type input "Professional Consulting"
click at [734, 474] on input "Industry NAICS Code" at bounding box center [783, 483] width 450 height 39
type input "541611"
click at [729, 563] on input "EIN" at bounding box center [783, 559] width 450 height 39
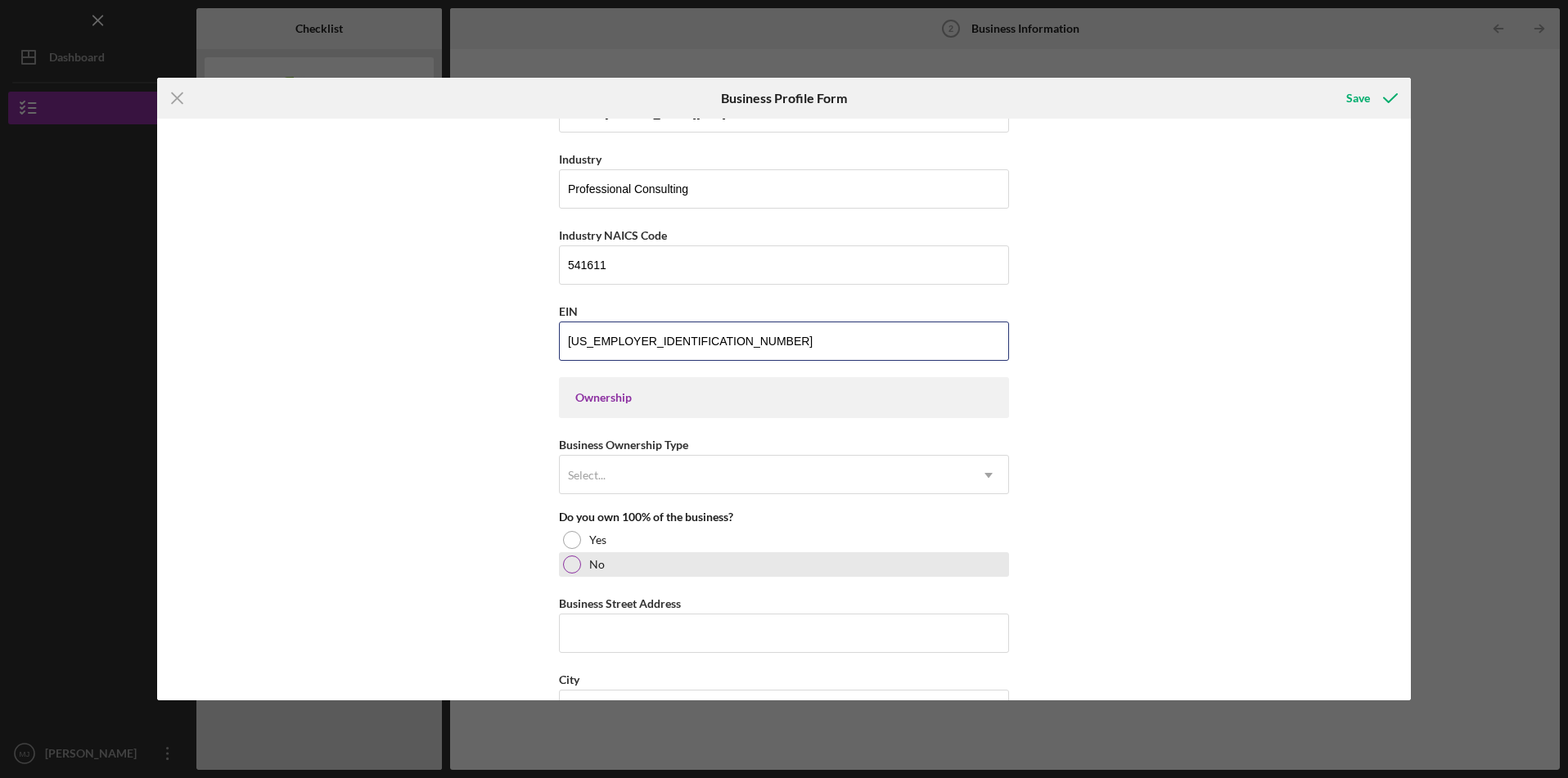
scroll to position [522, 0]
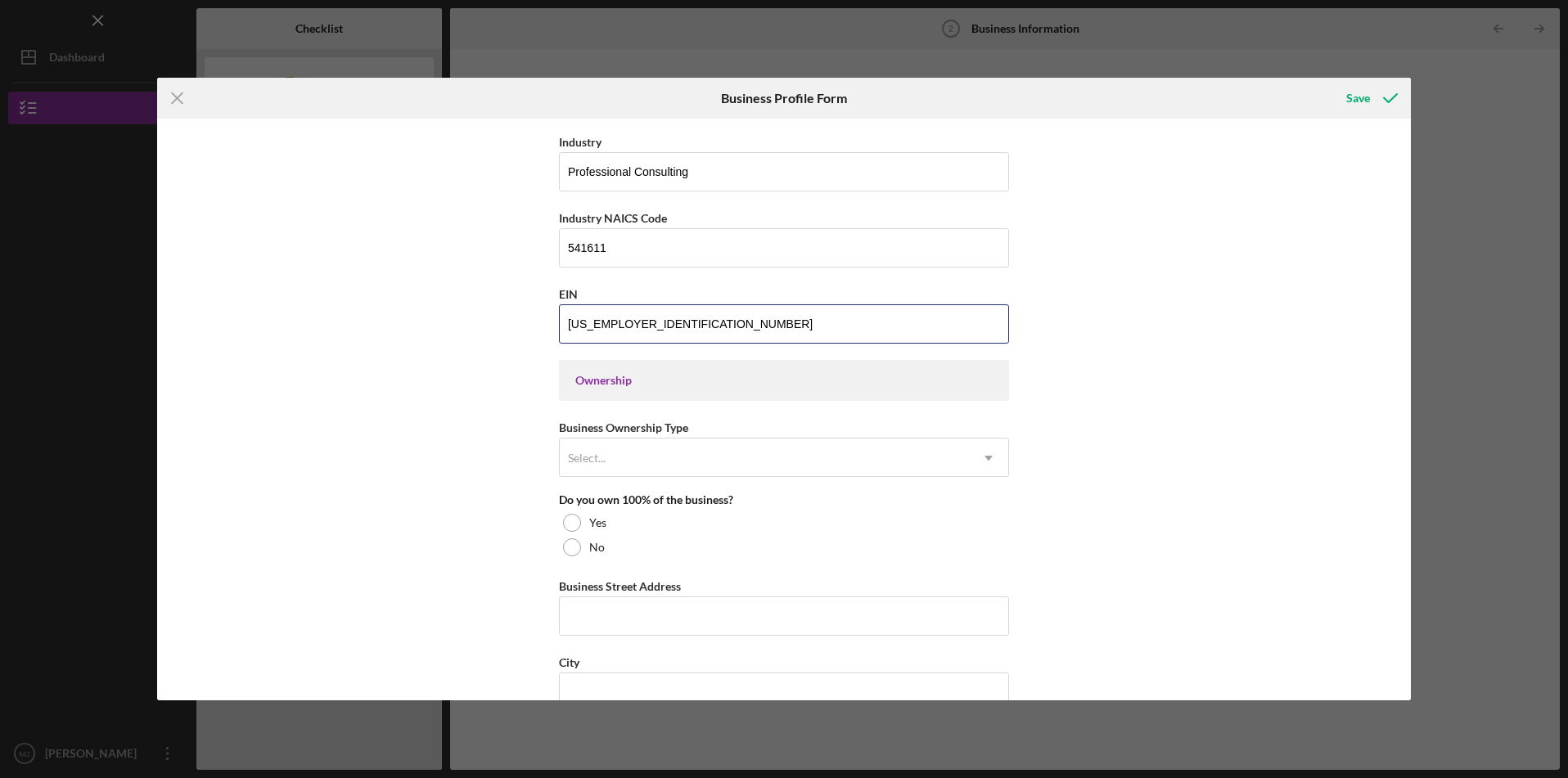
type input "[US_EMPLOYER_IDENTIFICATION_NUMBER]"
click at [712, 370] on div "Ownership" at bounding box center [783, 380] width 450 height 41
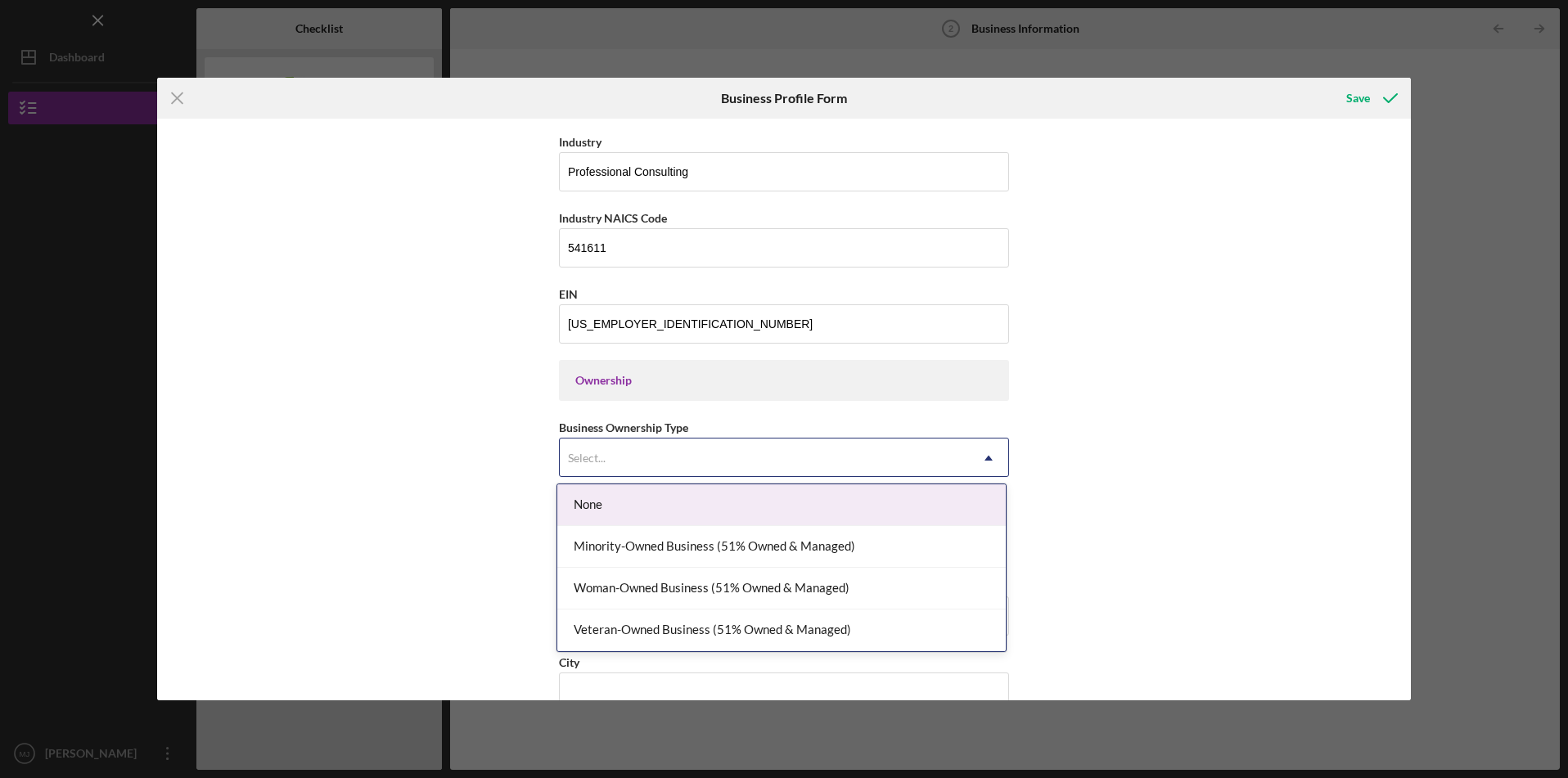
click at [713, 461] on div "Select..." at bounding box center [764, 458] width 409 height 38
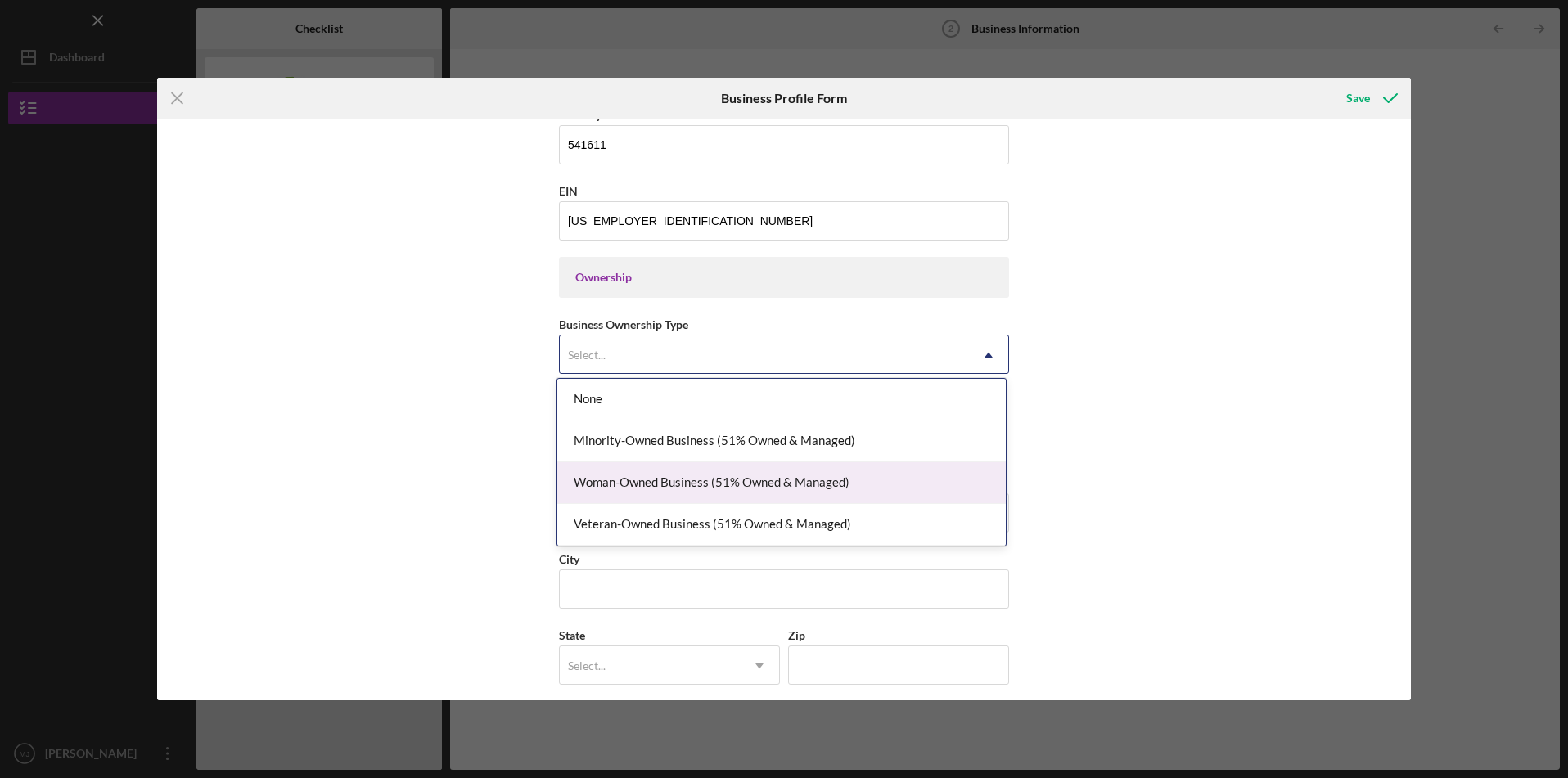
scroll to position [628, 0]
click at [712, 484] on div "Woman-Owned Business (51% Owned & Managed)" at bounding box center [780, 483] width 448 height 42
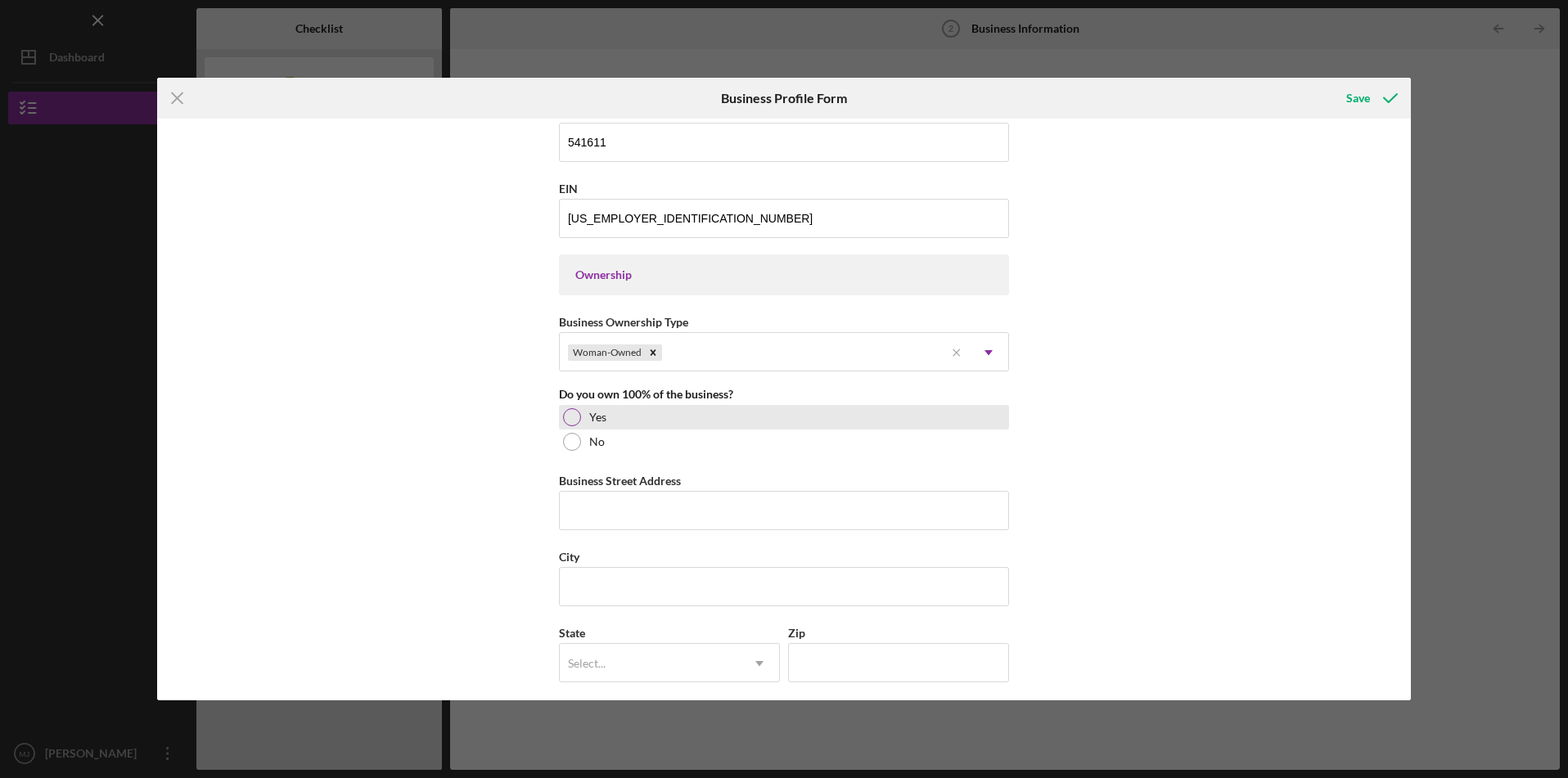
click at [570, 418] on div at bounding box center [572, 417] width 18 height 18
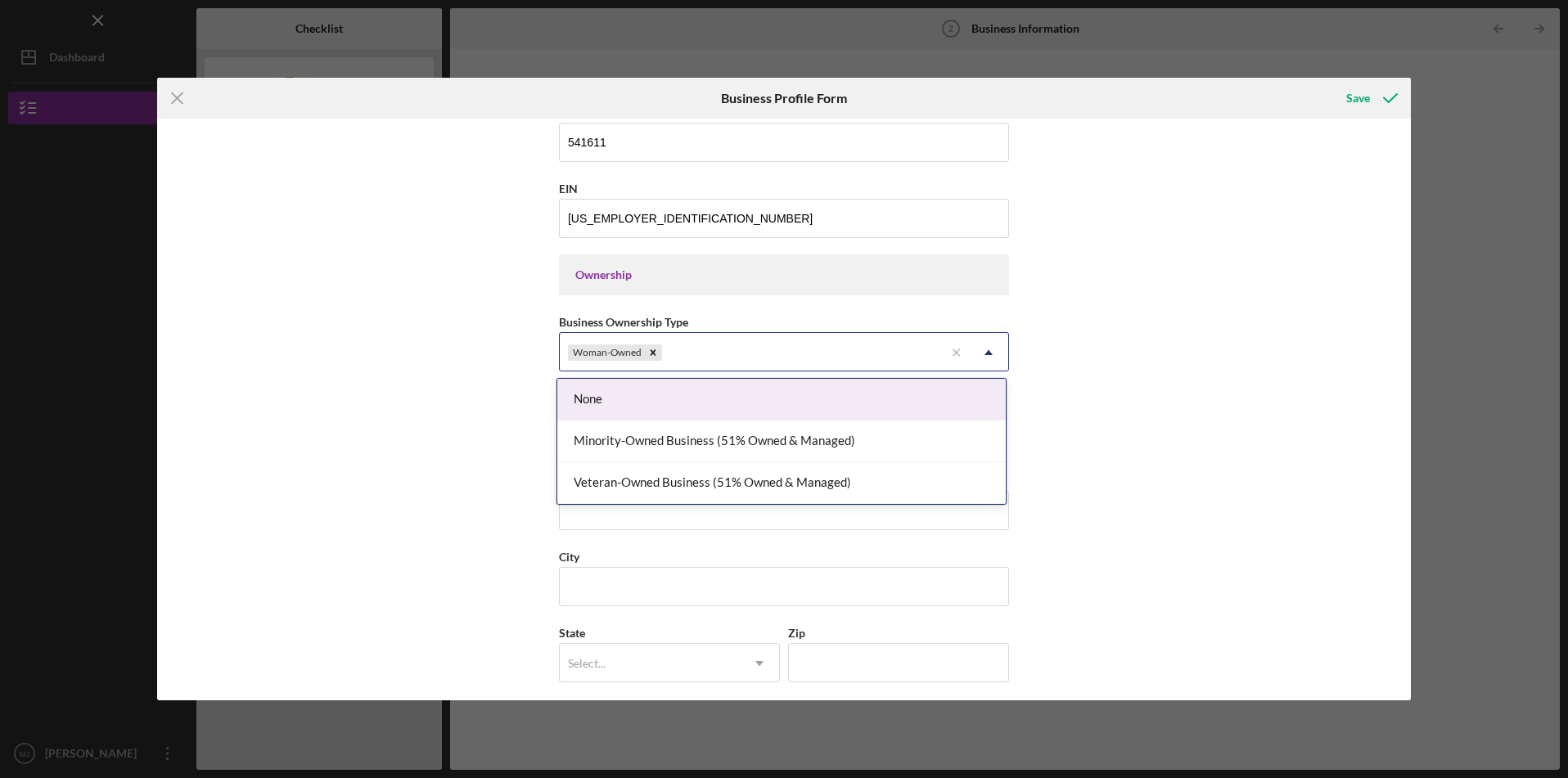
click at [755, 360] on div "Woman-Owned" at bounding box center [751, 353] width 384 height 38
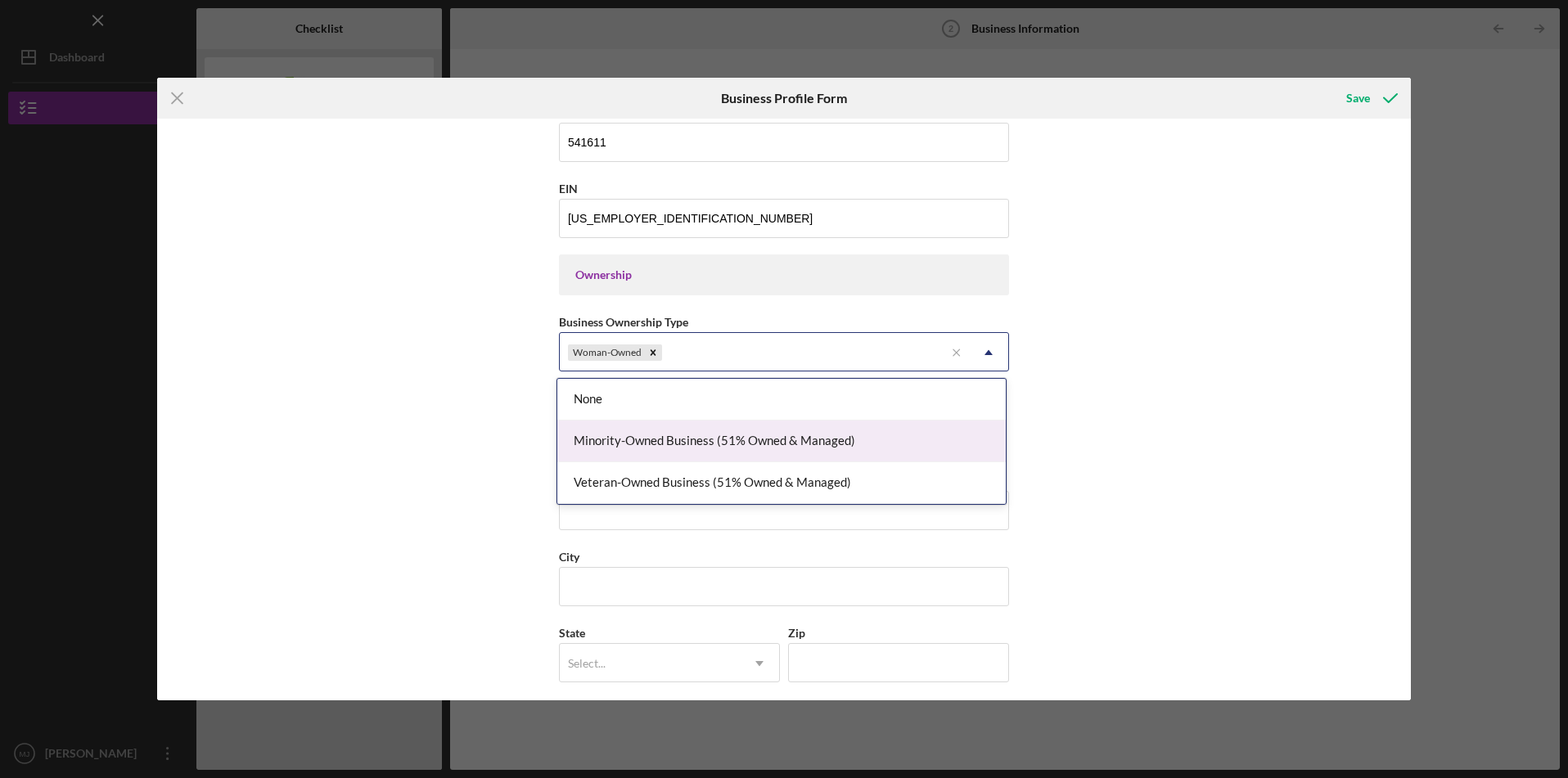
click at [689, 440] on div "Minority-Owned Business (51% Owned & Managed)" at bounding box center [780, 441] width 448 height 42
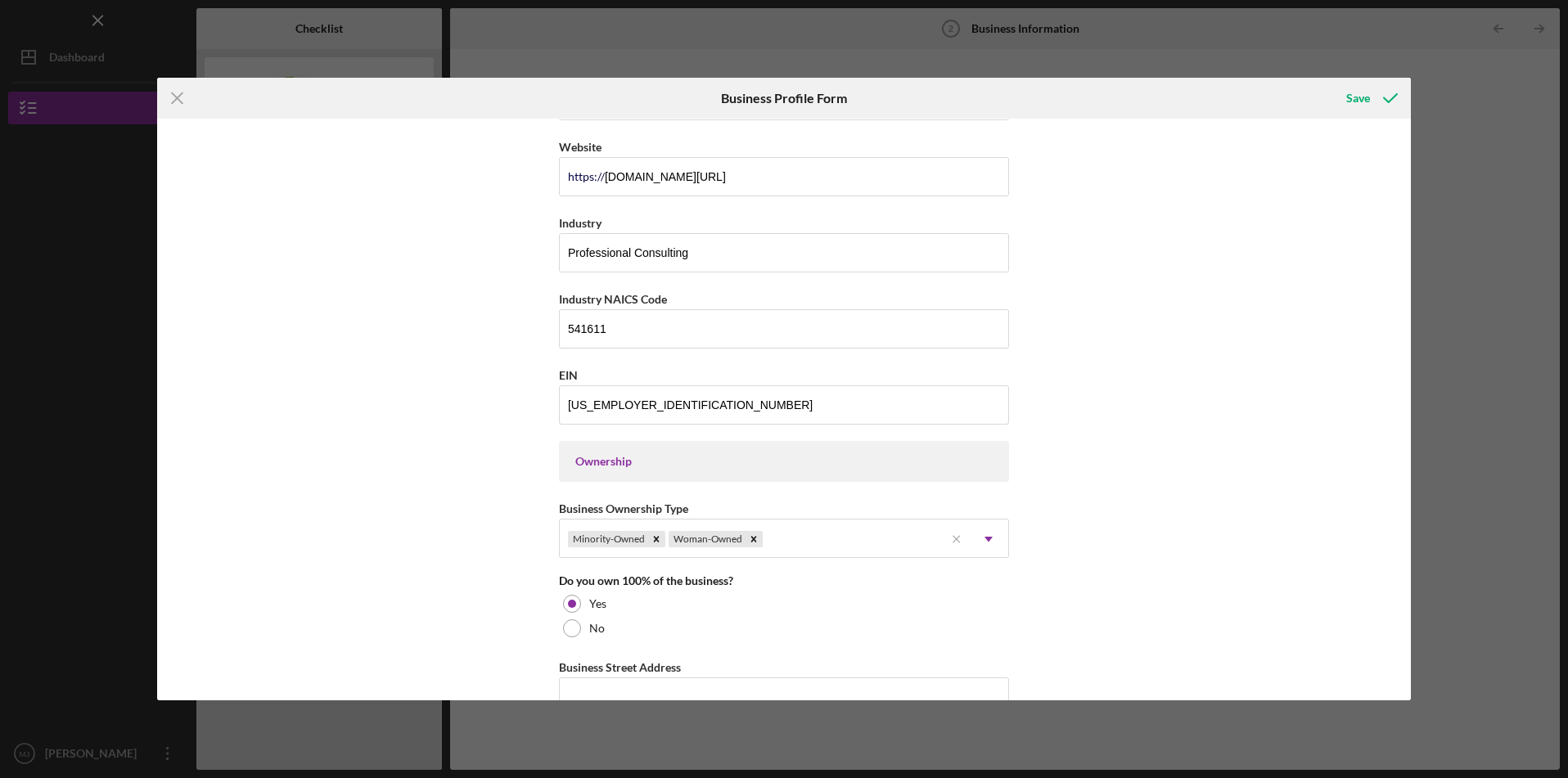
scroll to position [673, 0]
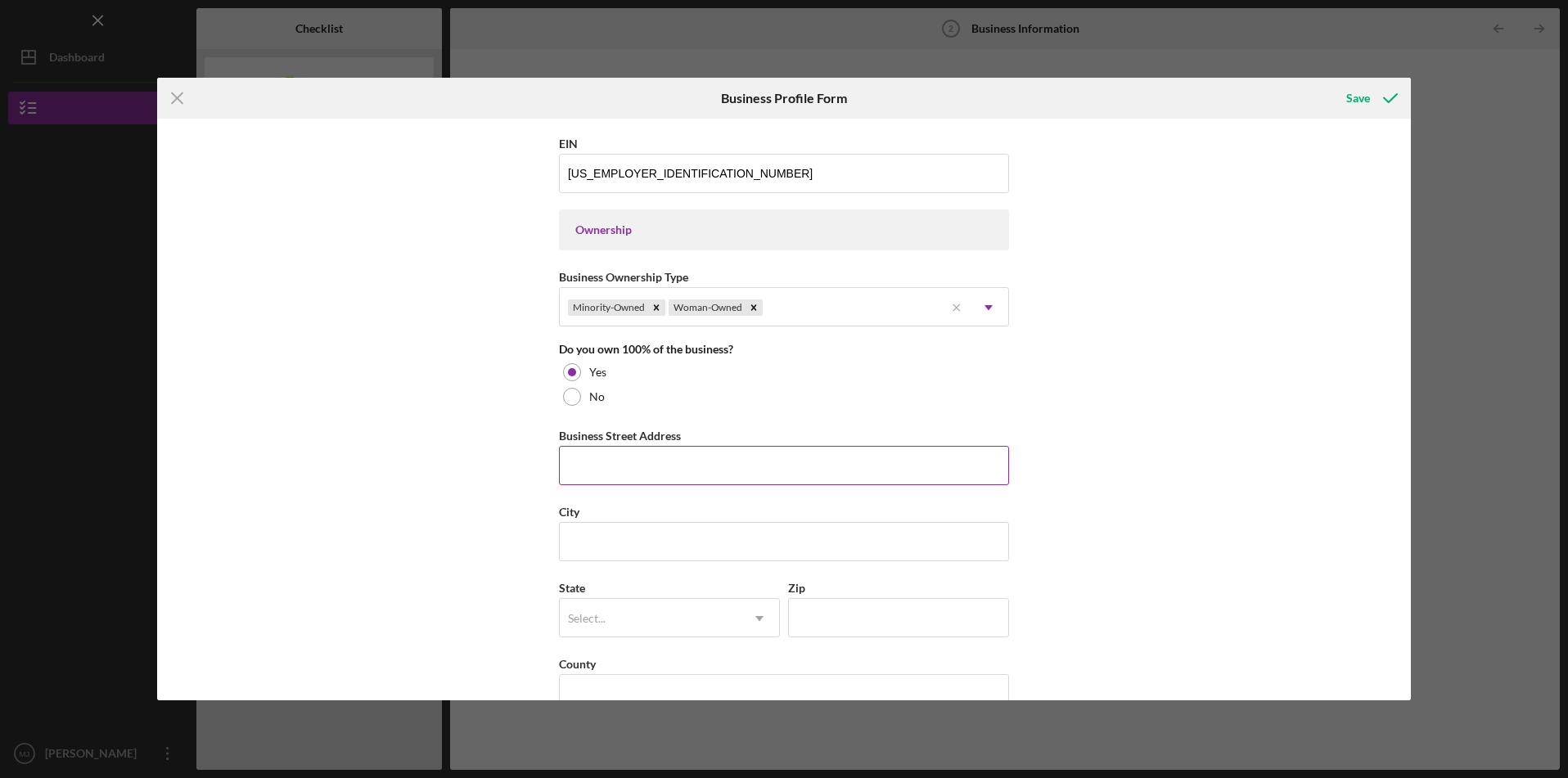
click at [666, 458] on input "Business Street Address" at bounding box center [783, 466] width 450 height 39
type input "[STREET_ADDRESS][PERSON_NAME]"
type input "[GEOGRAPHIC_DATA]"
type input "[US_STATE]"
type input "90266"
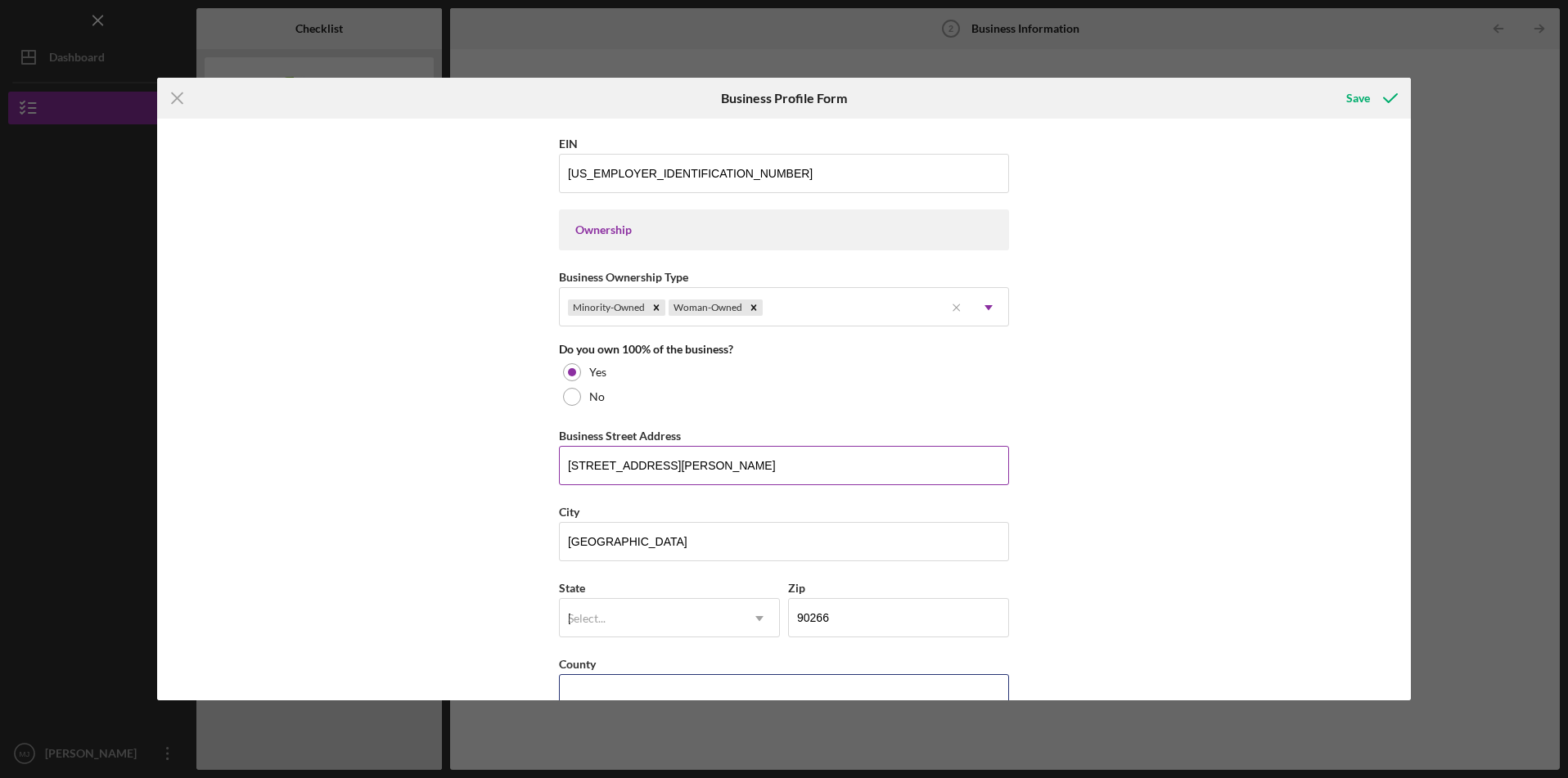
type input "[US_STATE]"
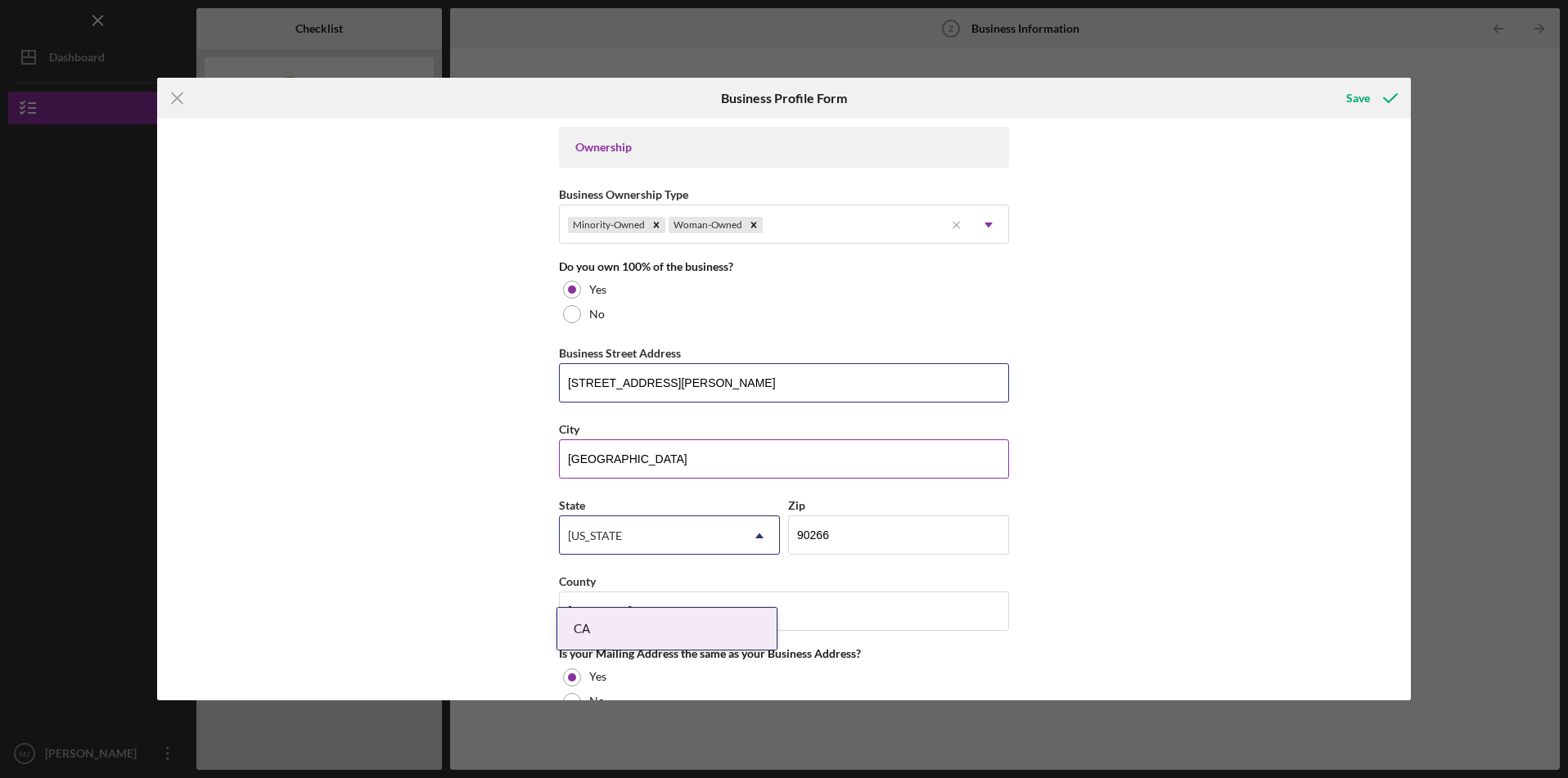
scroll to position [830, 0]
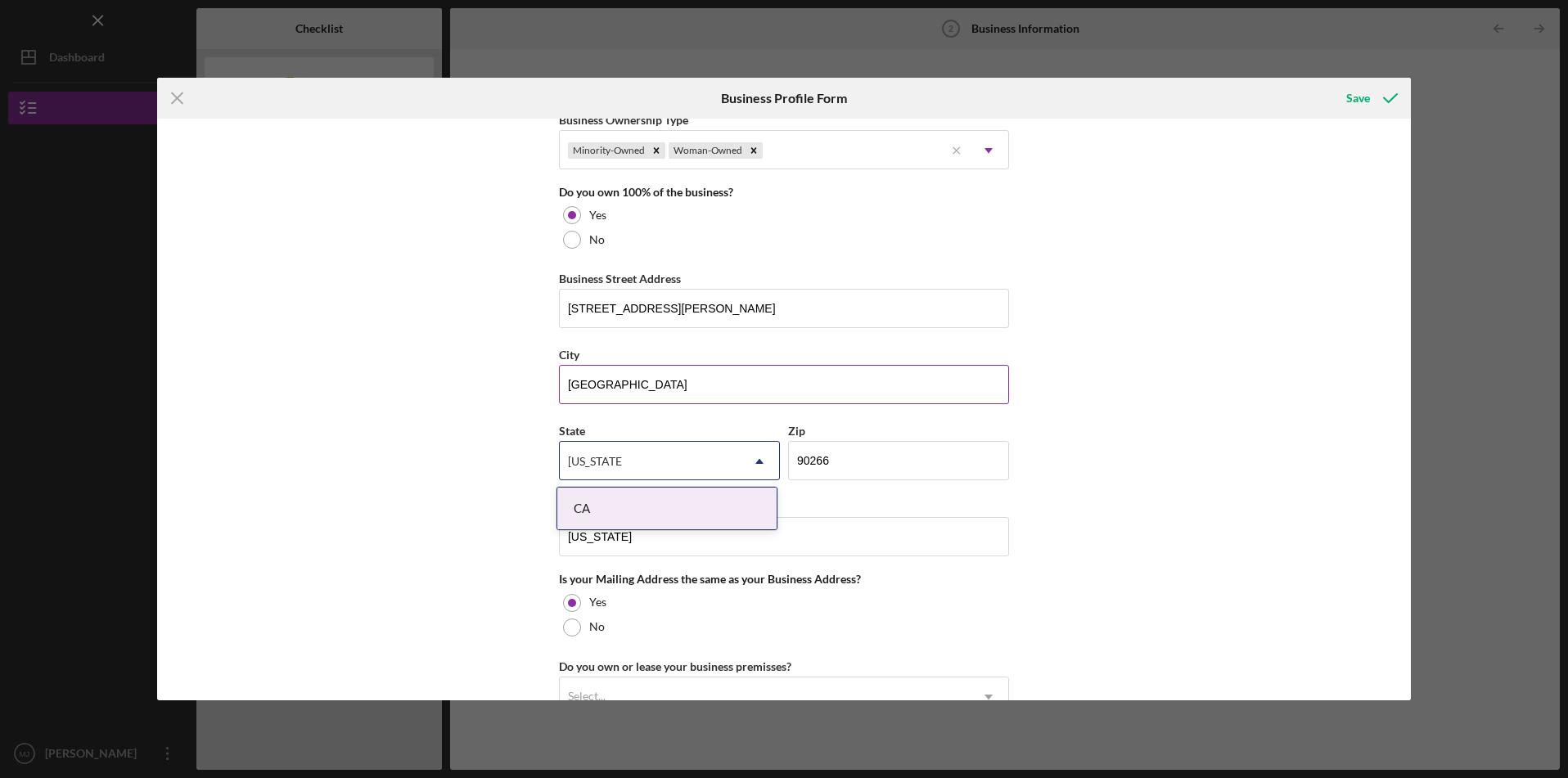
click at [688, 507] on div "CA" at bounding box center [666, 508] width 219 height 42
drag, startPoint x: 626, startPoint y: 537, endPoint x: 555, endPoint y: 533, distance: 71.1
click at [555, 533] on div "Business Name LIVE & FAITH Consulting, LLC DBA L&F Project Management Business …" at bounding box center [784, 409] width 1254 height 582
type input "[GEOGRAPHIC_DATA]"
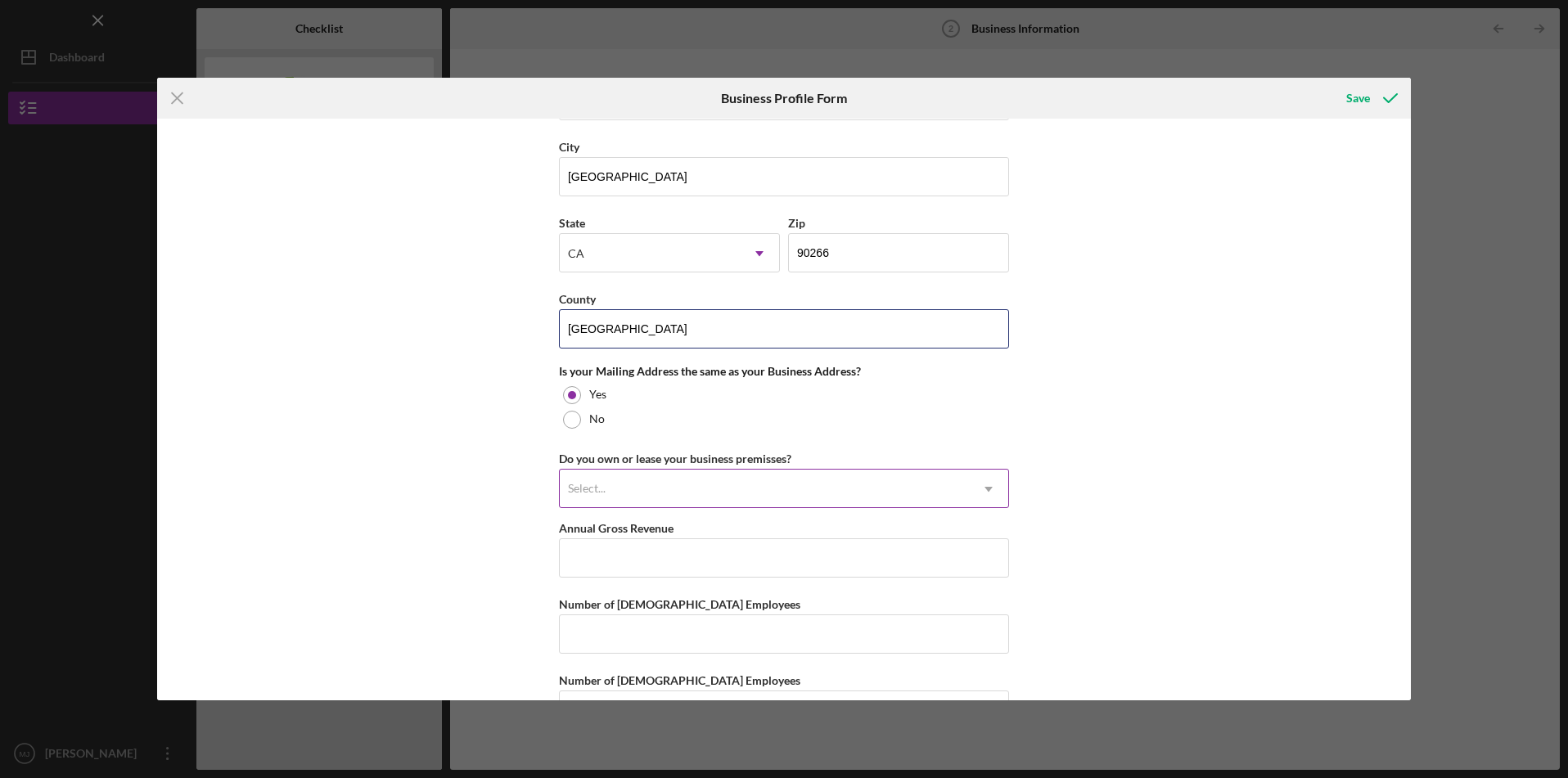
scroll to position [1056, 0]
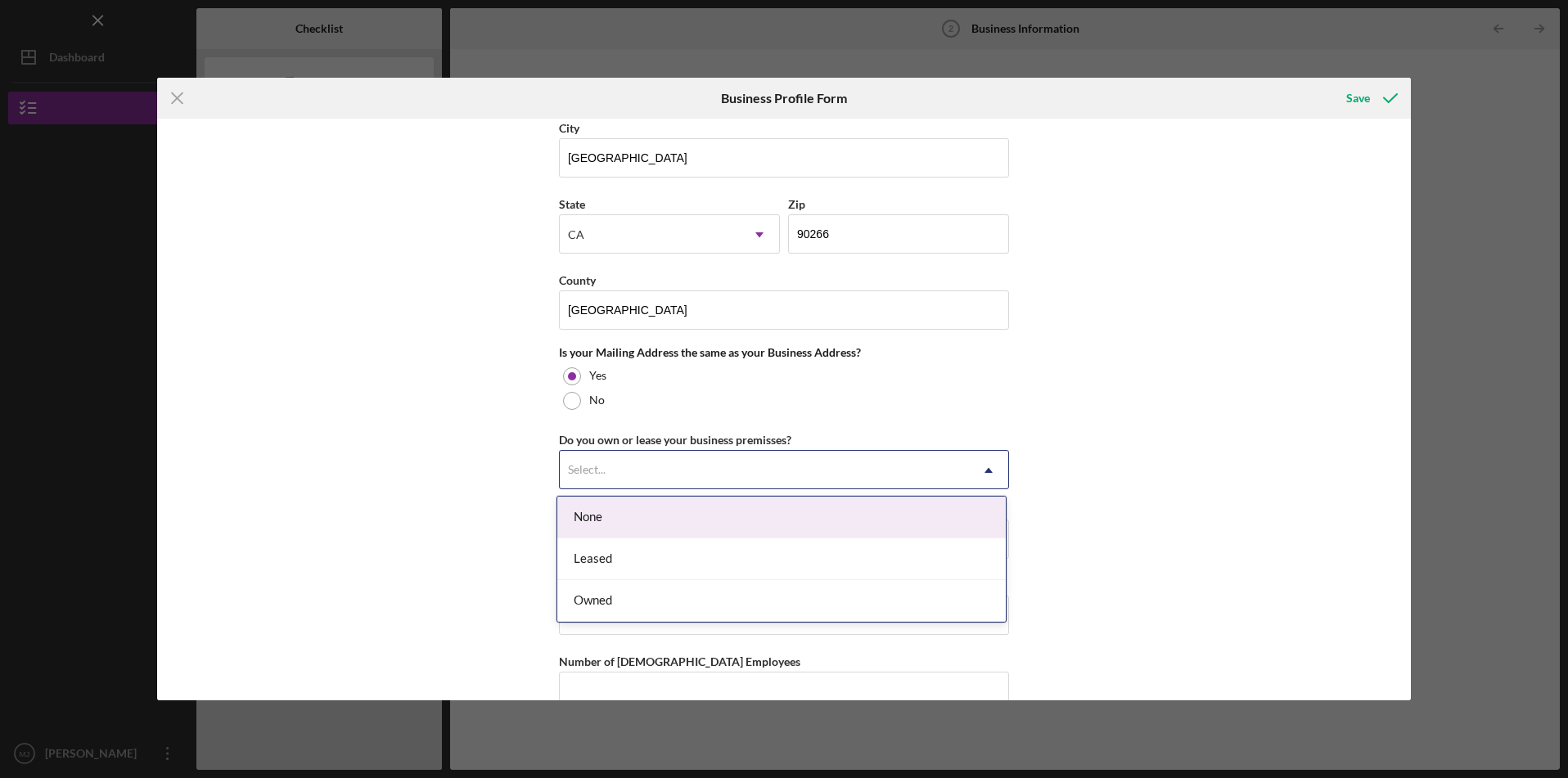
click at [987, 479] on icon "Icon/Dropdown Arrow" at bounding box center [988, 470] width 39 height 39
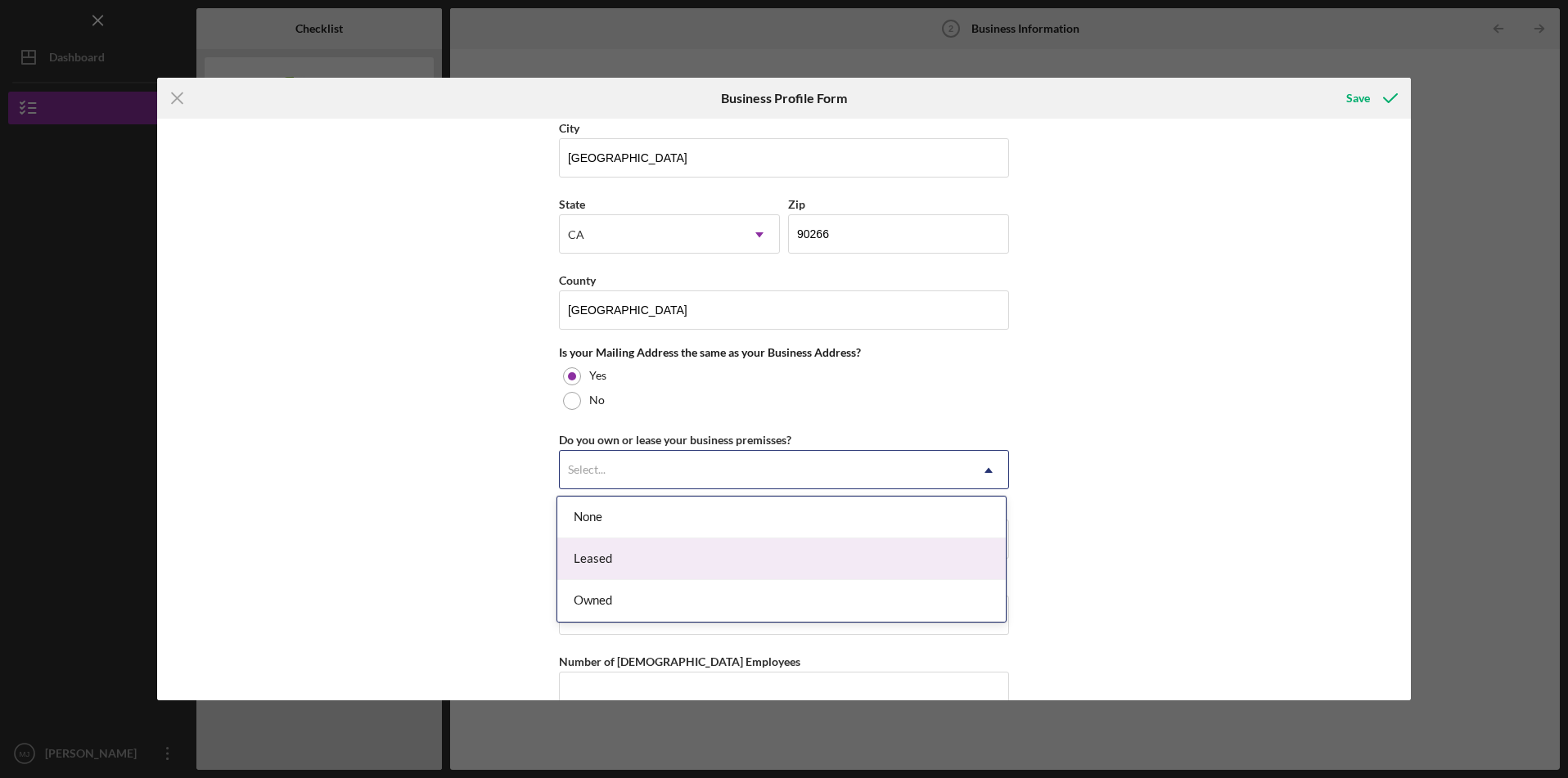
click at [933, 543] on div "Leased" at bounding box center [780, 559] width 448 height 42
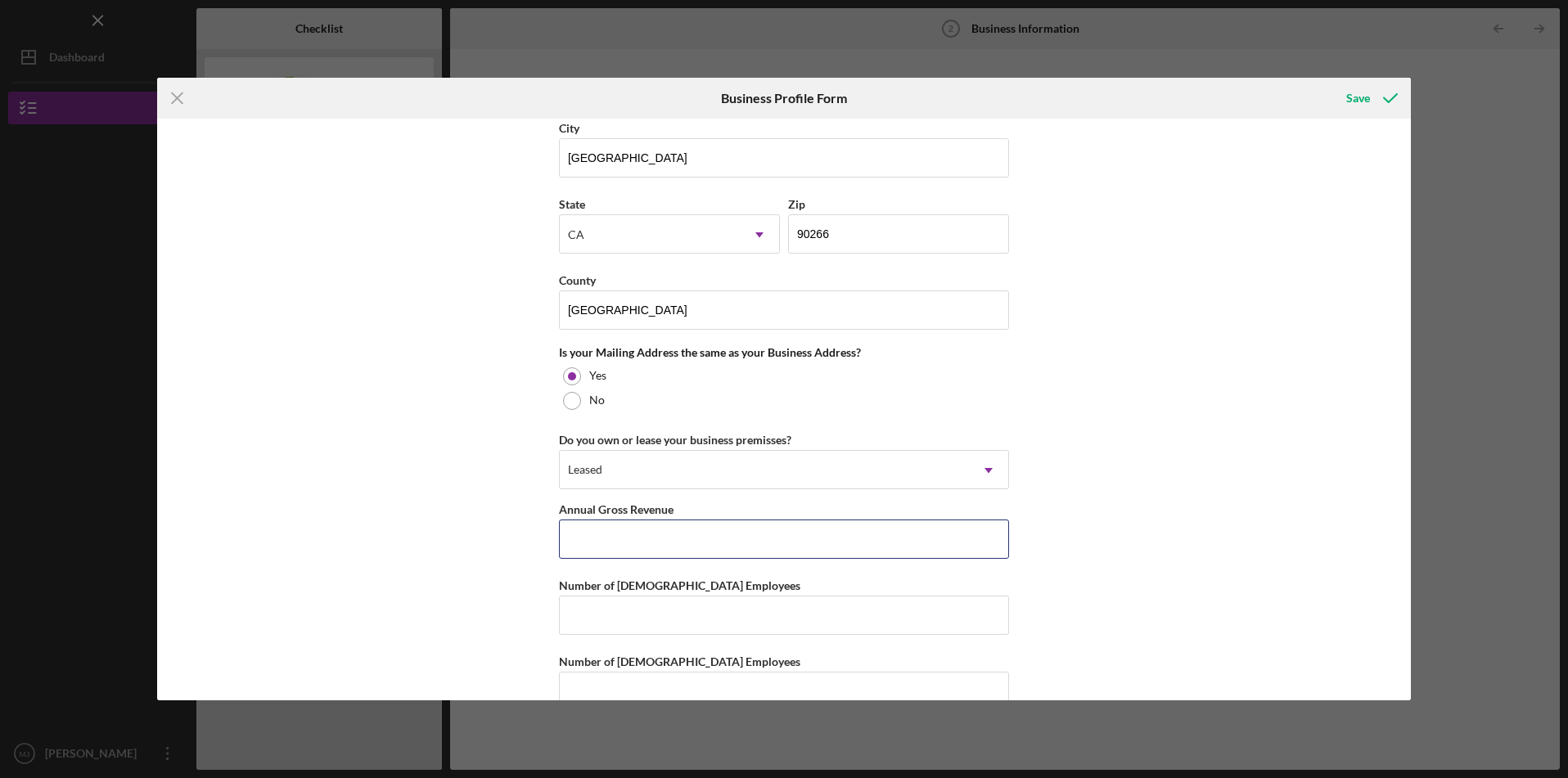
click at [933, 543] on input "Annual Gross Revenue" at bounding box center [783, 539] width 450 height 39
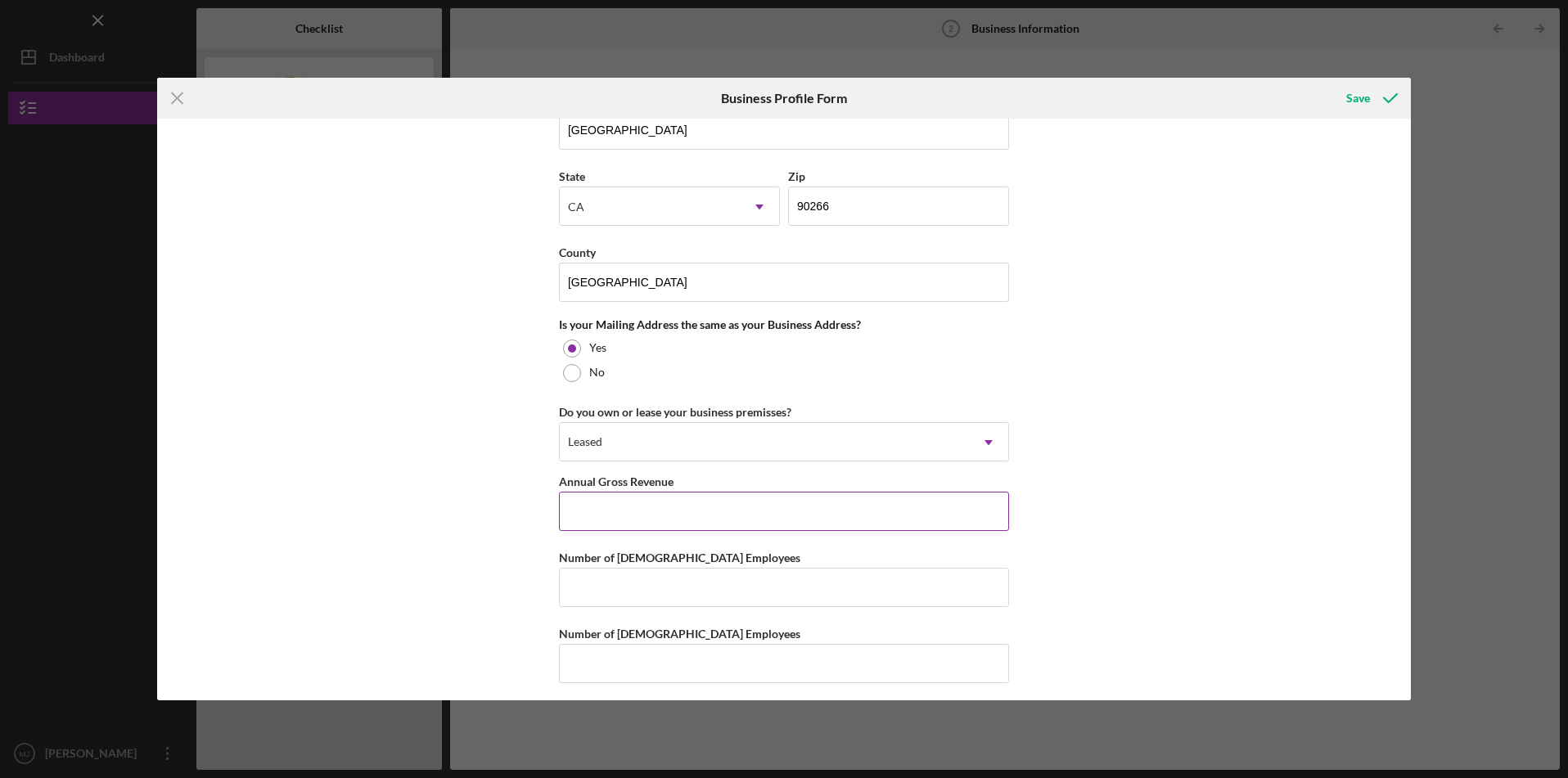
scroll to position [1092, 0]
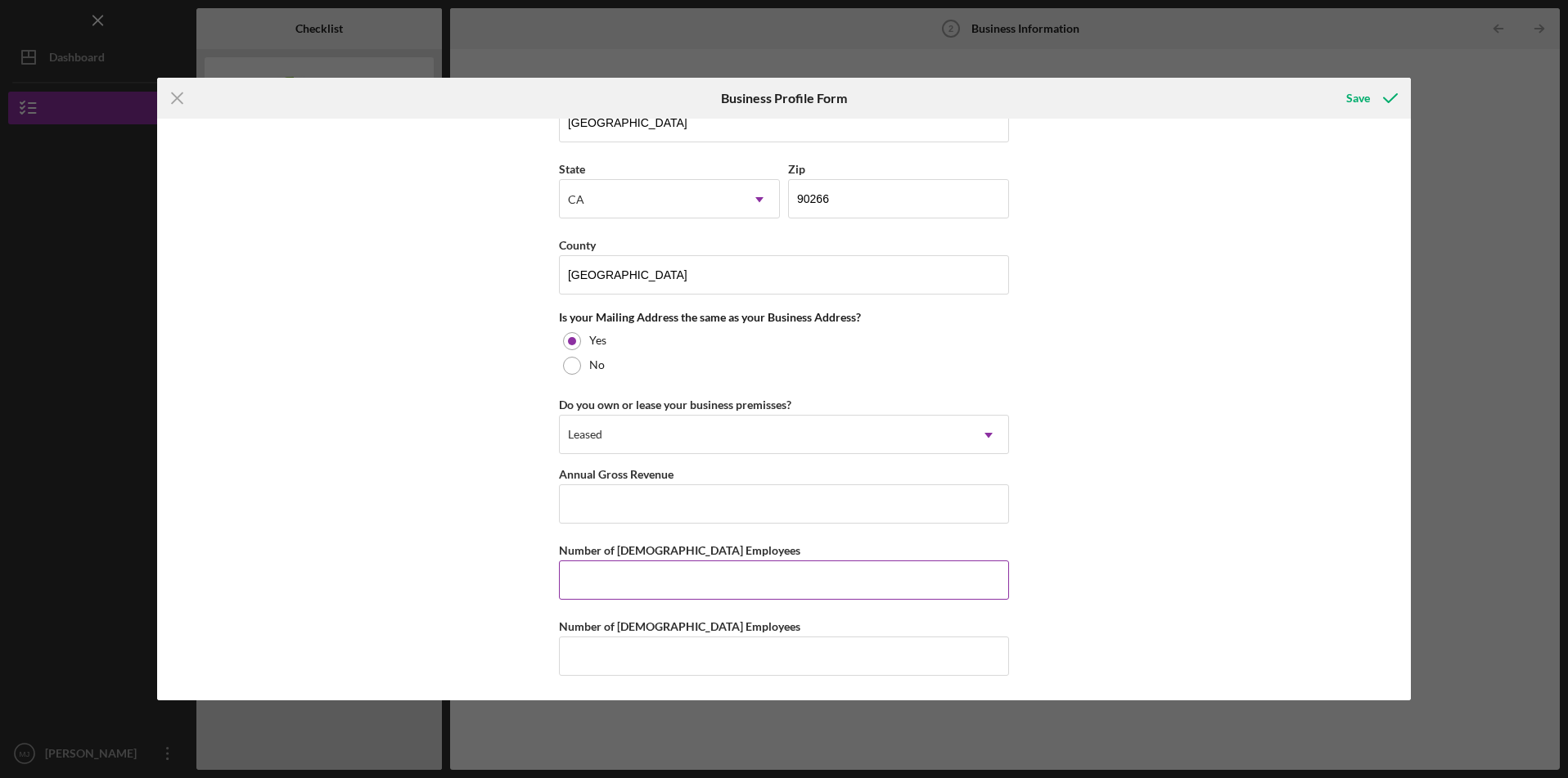
click at [679, 584] on input "Number of [DEMOGRAPHIC_DATA] Employees" at bounding box center [783, 580] width 450 height 39
type input "1"
click at [711, 499] on input "Annual Gross Revenue" at bounding box center [783, 504] width 450 height 39
type input "$231,120"
click at [609, 671] on input "Number of [DEMOGRAPHIC_DATA] Employees" at bounding box center [783, 656] width 450 height 39
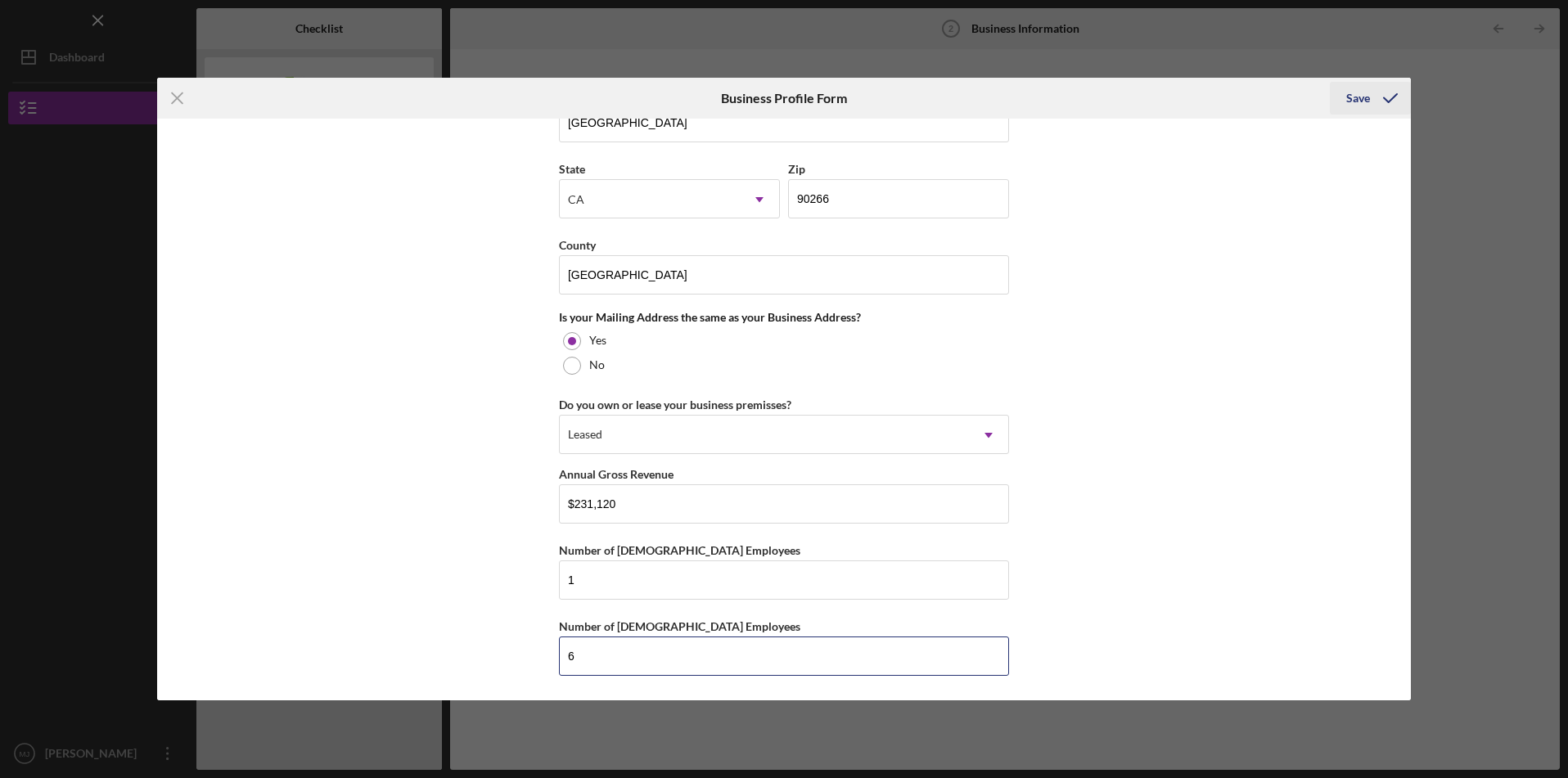
type input "6"
click at [1360, 103] on div "Save" at bounding box center [1358, 98] width 24 height 33
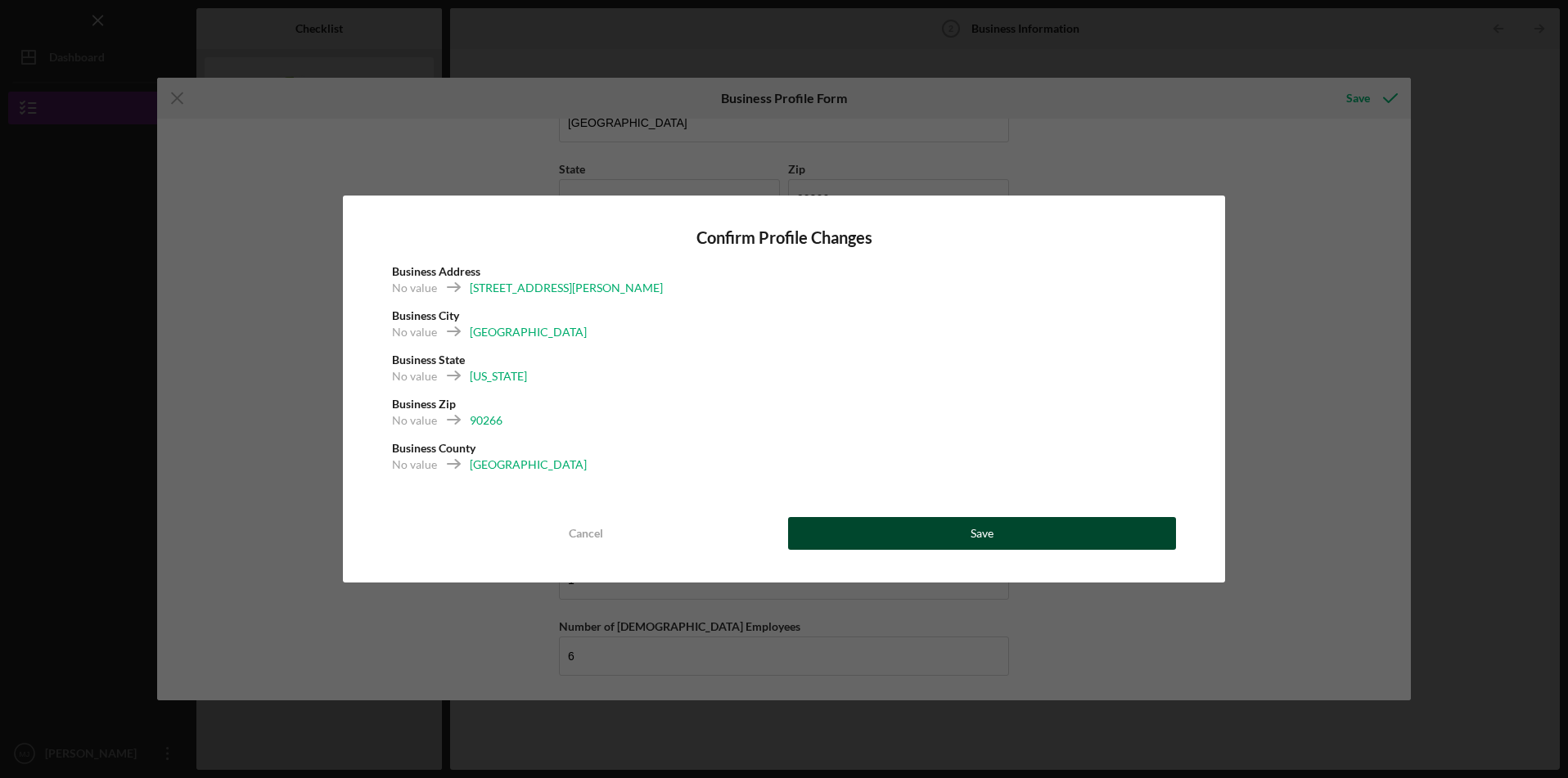
click at [970, 530] on div "Save" at bounding box center [982, 533] width 23 height 33
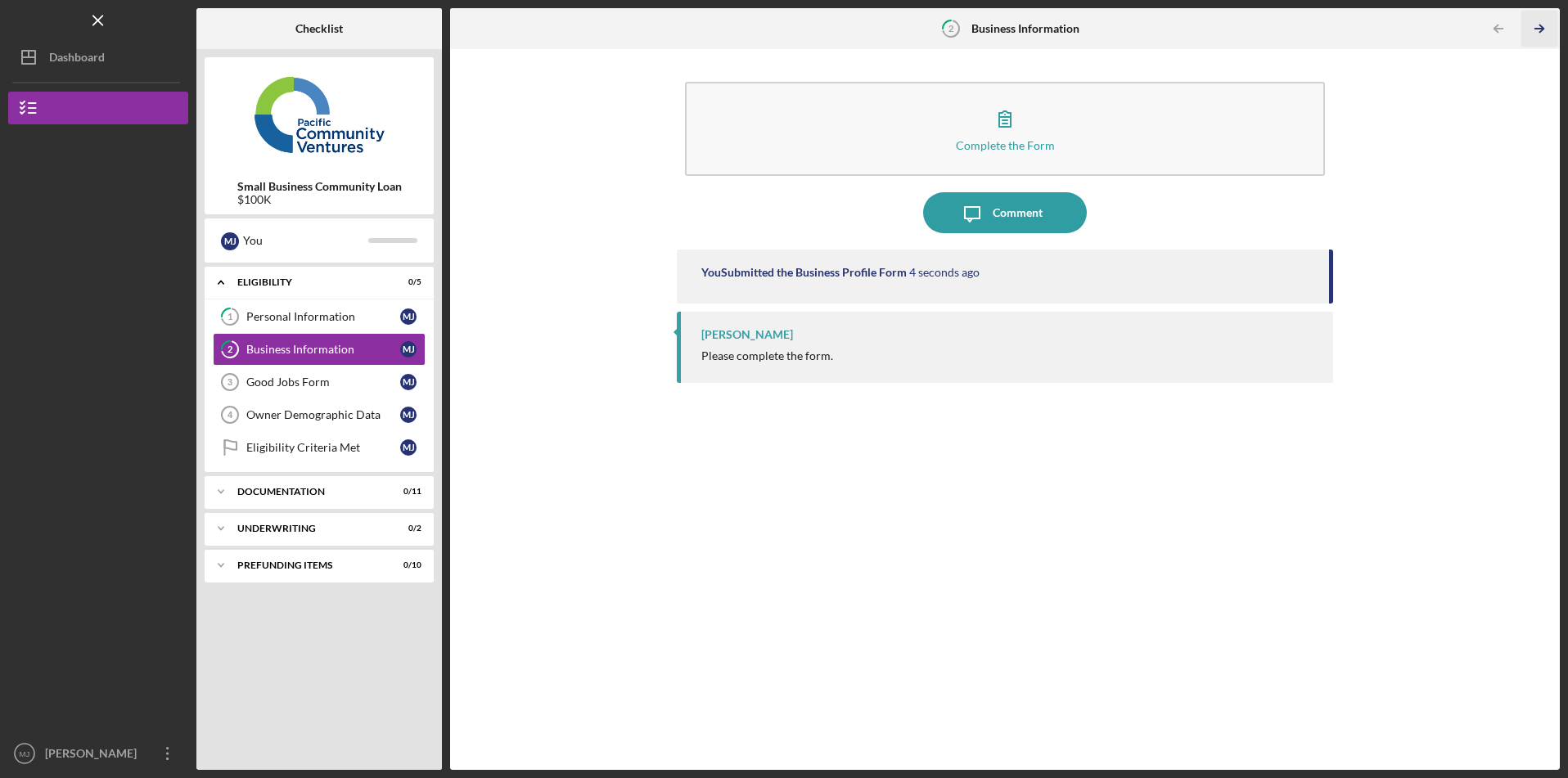
click at [1548, 24] on icon "Icon/Table Pagination Arrow" at bounding box center [1540, 29] width 37 height 37
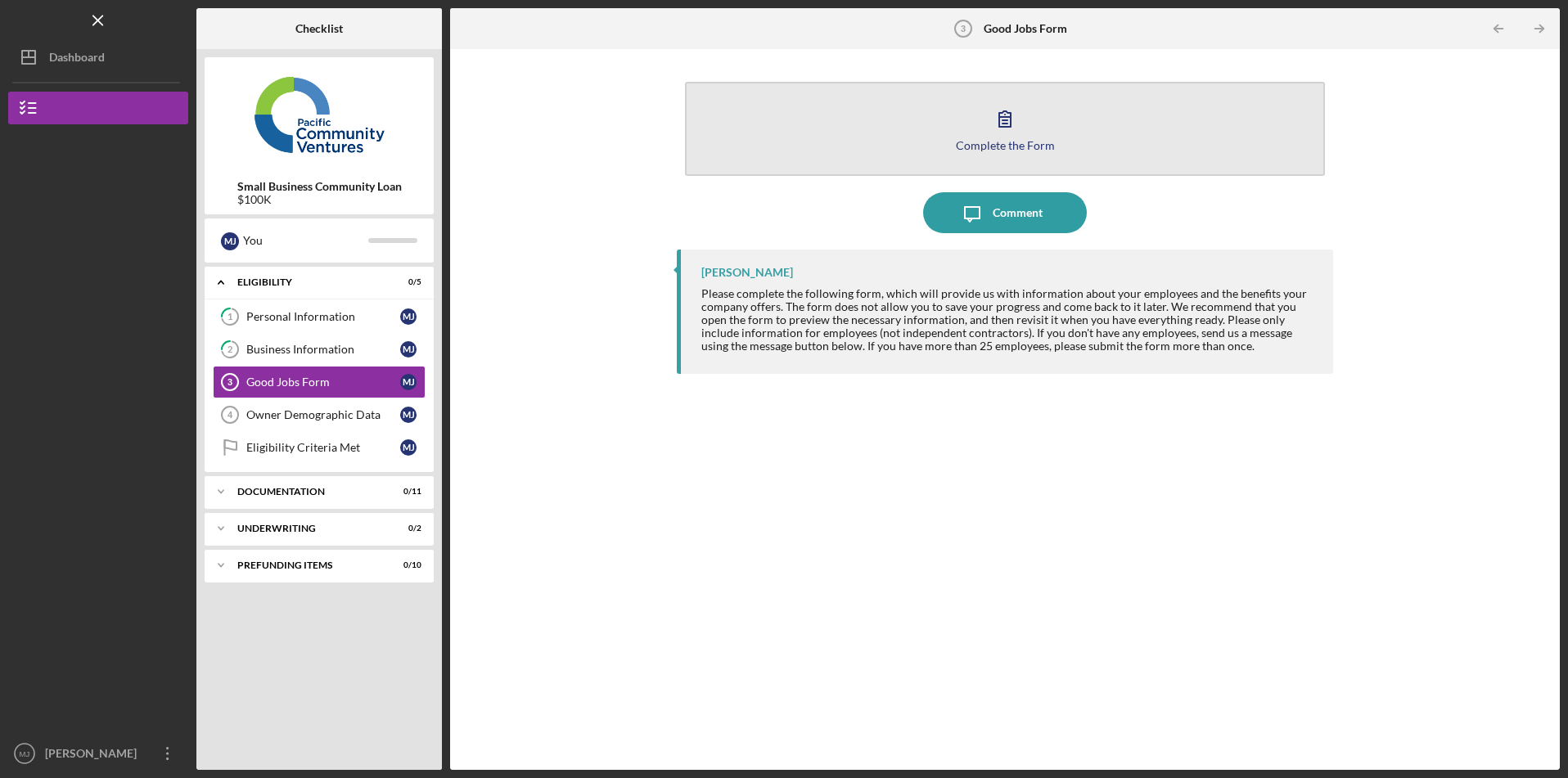
click at [1233, 111] on button "Complete the Form Form" at bounding box center [1005, 129] width 640 height 94
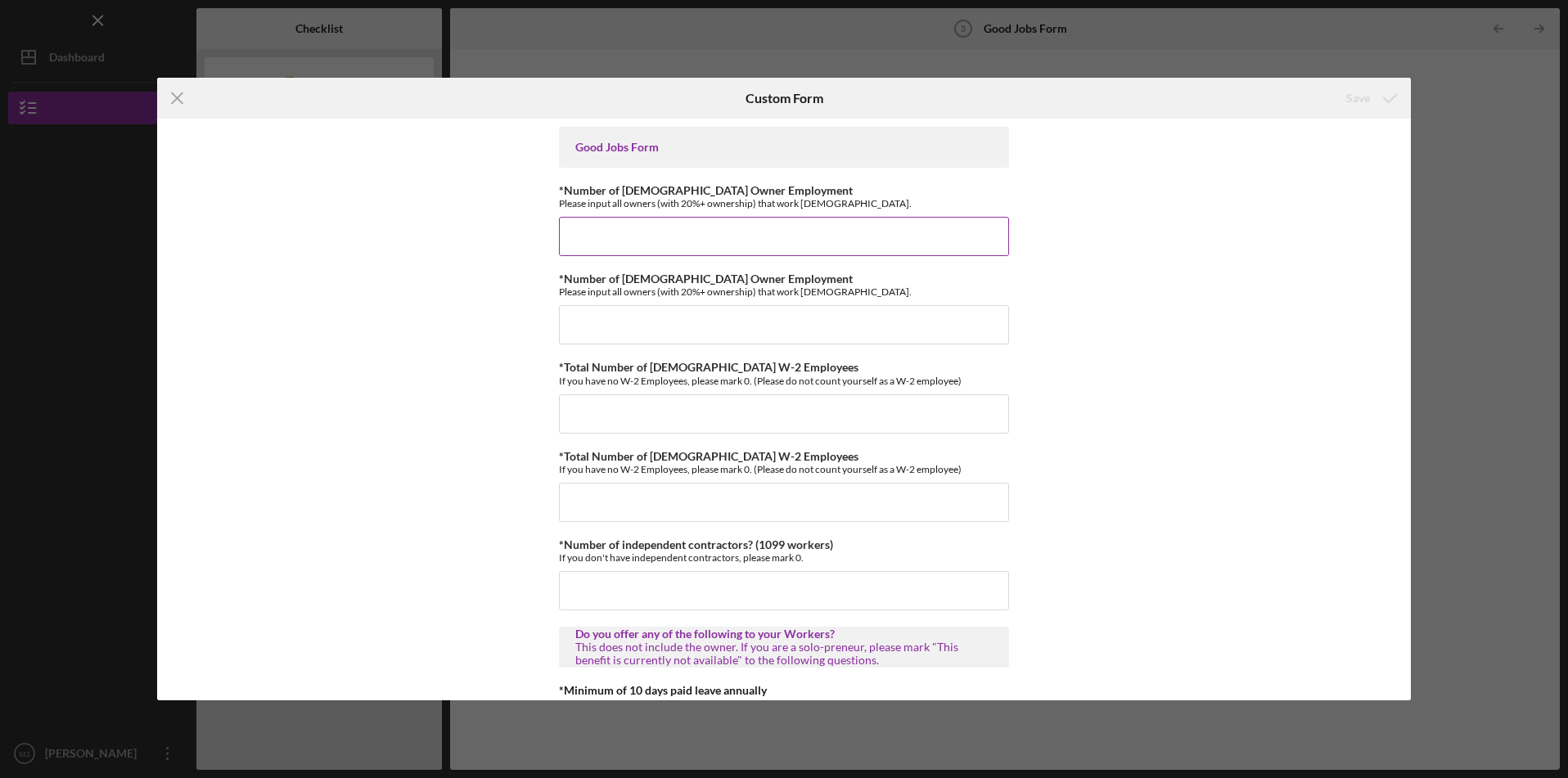
click at [874, 228] on input "*Number of [DEMOGRAPHIC_DATA] Owner Employment" at bounding box center [783, 236] width 450 height 39
type input "1"
click at [781, 419] on input "*Total Number of [DEMOGRAPHIC_DATA] W-2 Employees" at bounding box center [783, 414] width 450 height 39
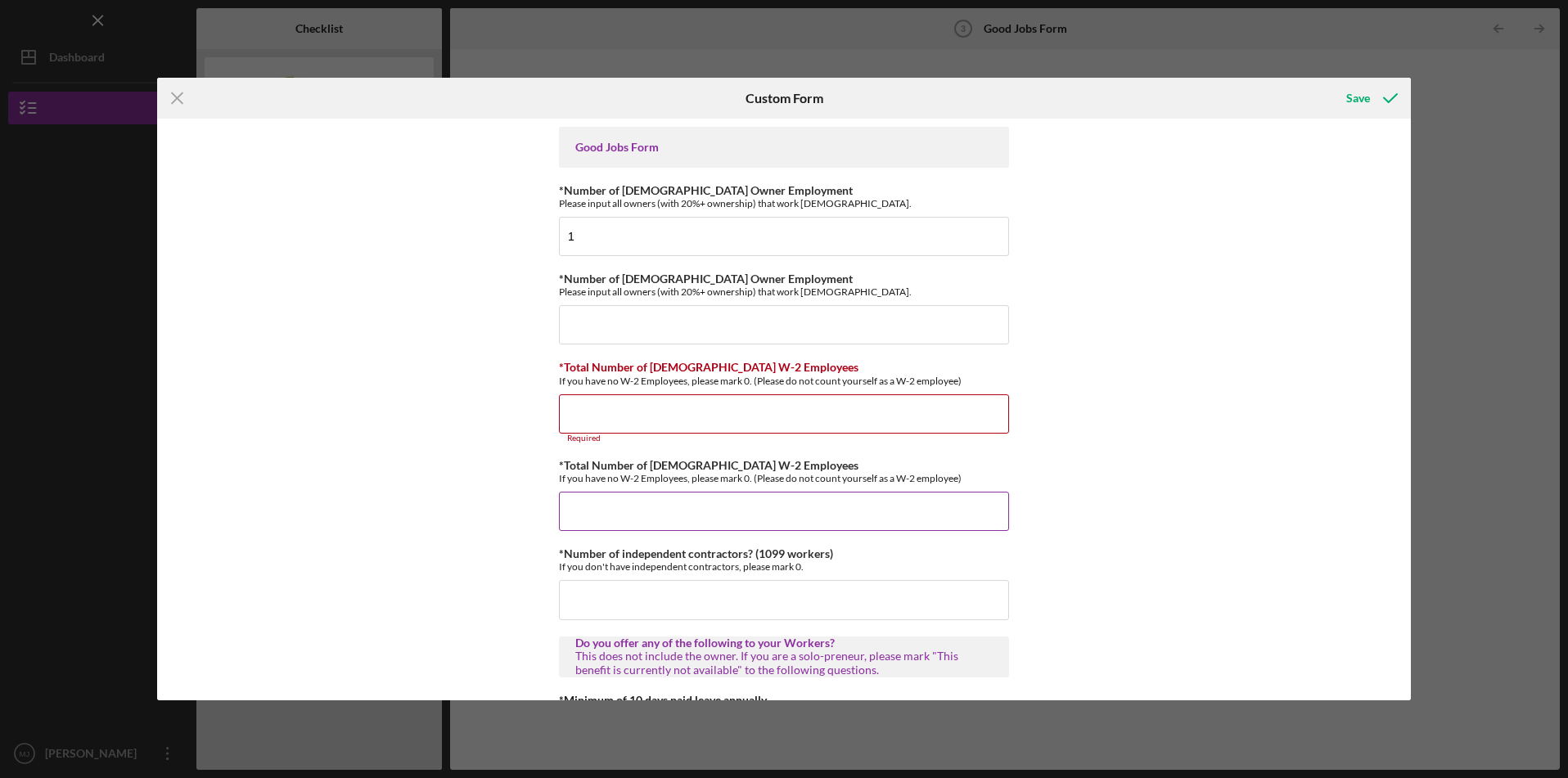
click at [775, 514] on input "*Total Number of [DEMOGRAPHIC_DATA] W-2 Employees" at bounding box center [783, 511] width 450 height 39
type input "2"
click at [690, 600] on input "*Number of independent contractors? (1099 workers)" at bounding box center [783, 599] width 450 height 39
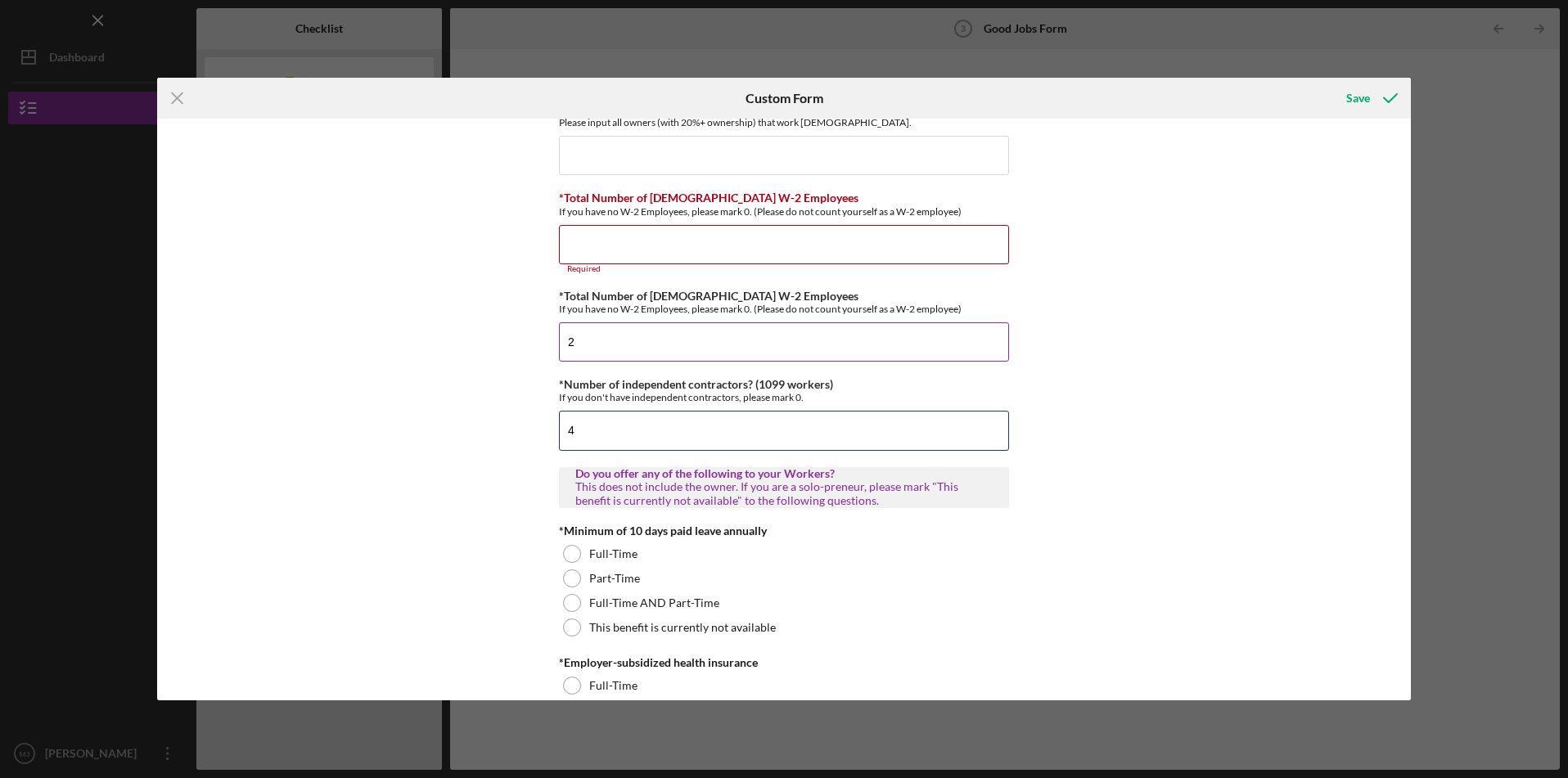
scroll to position [177, 0]
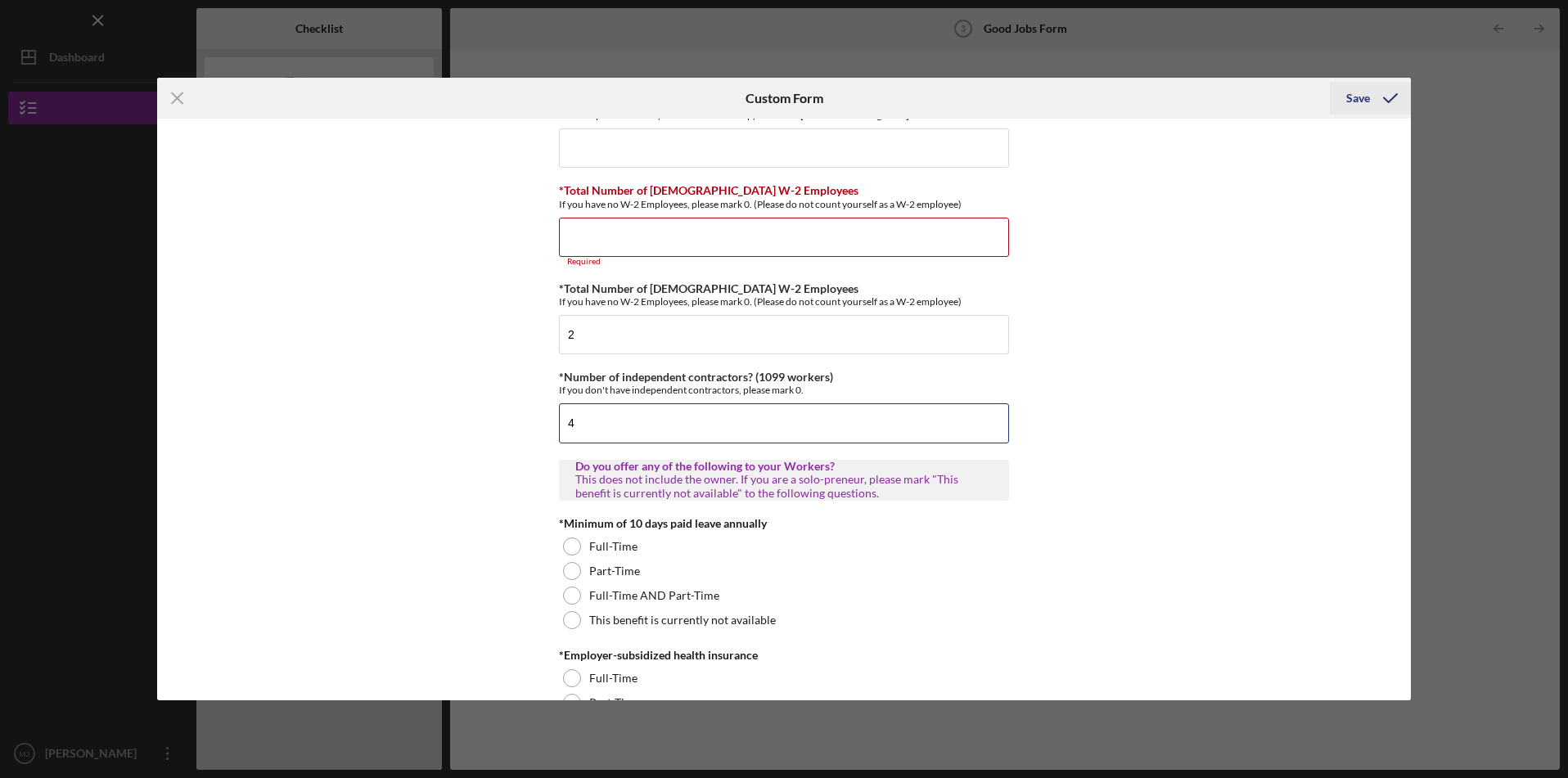
type input "4"
click at [1344, 104] on button "Save" at bounding box center [1370, 98] width 81 height 33
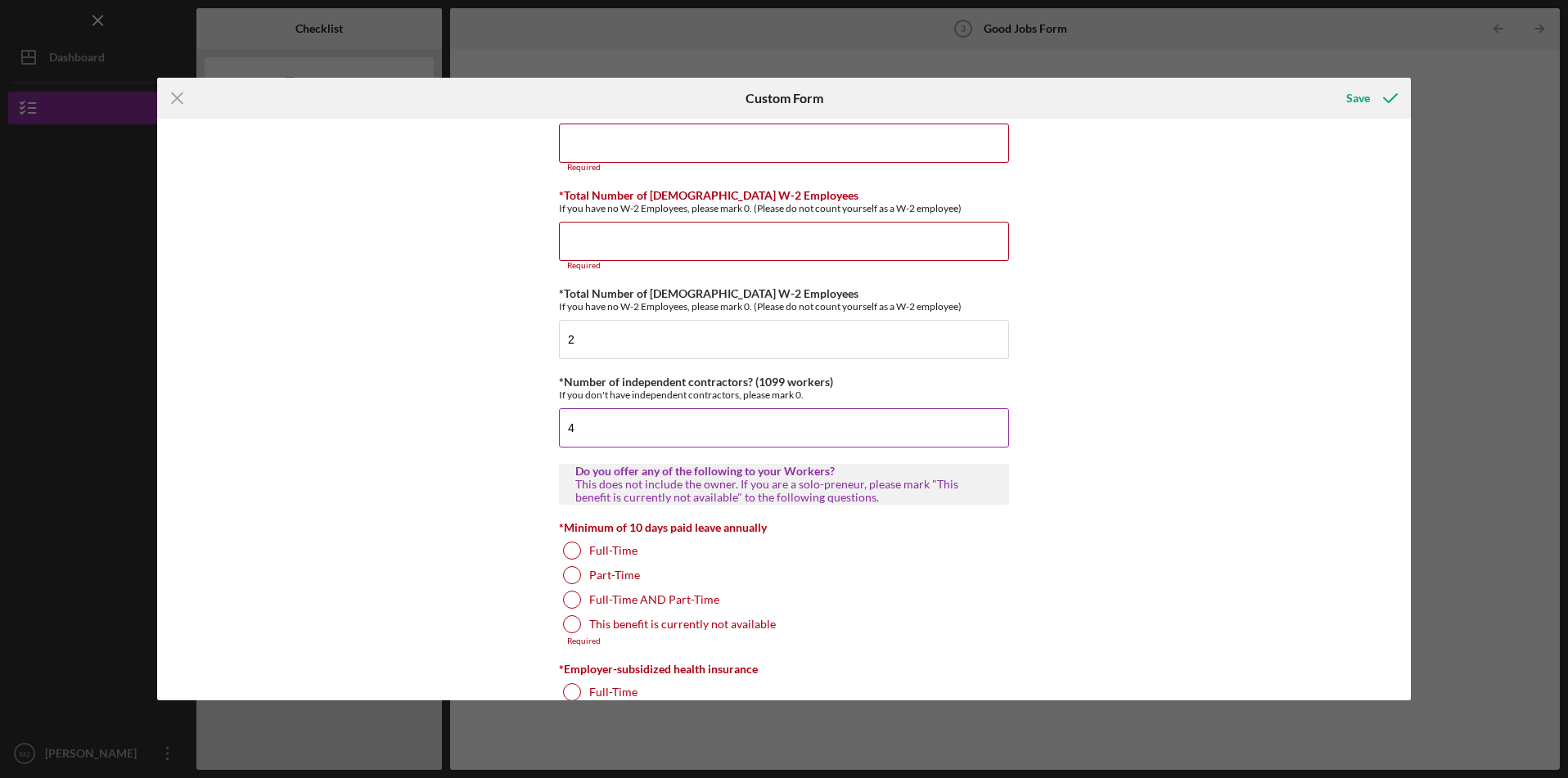
scroll to position [274, 0]
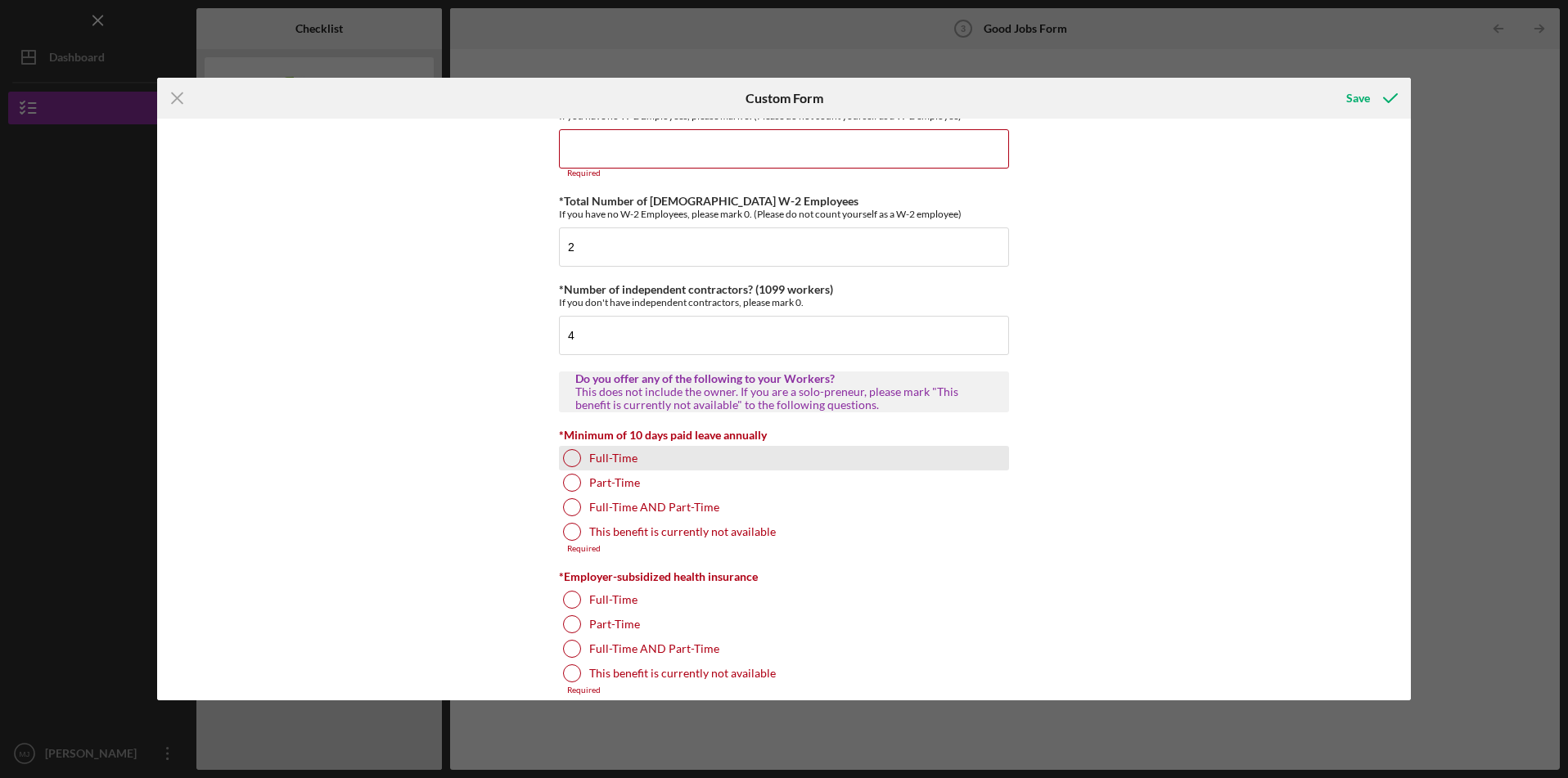
click at [571, 457] on div at bounding box center [572, 458] width 18 height 18
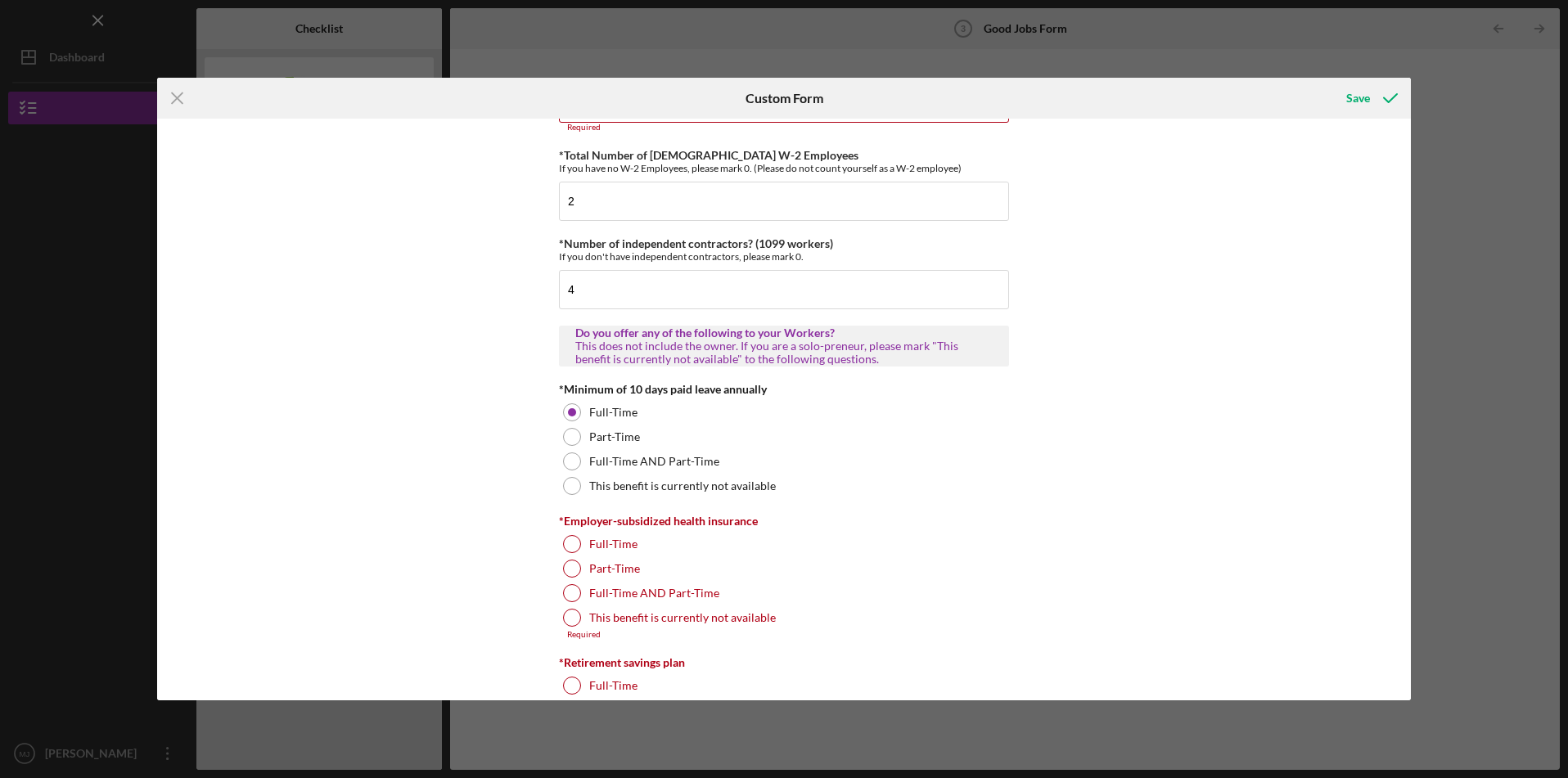
scroll to position [335, 0]
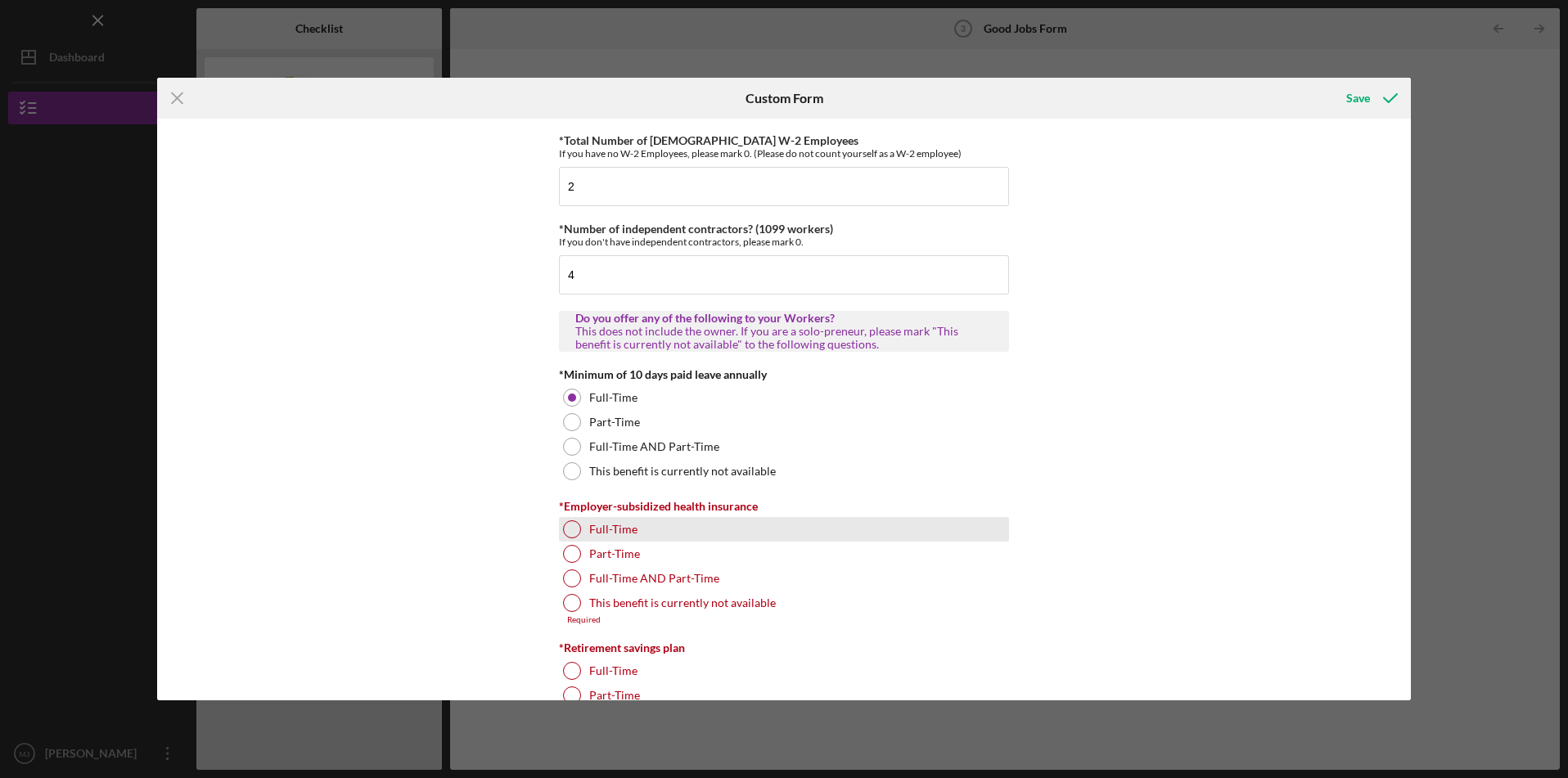
click at [569, 529] on div at bounding box center [572, 530] width 18 height 18
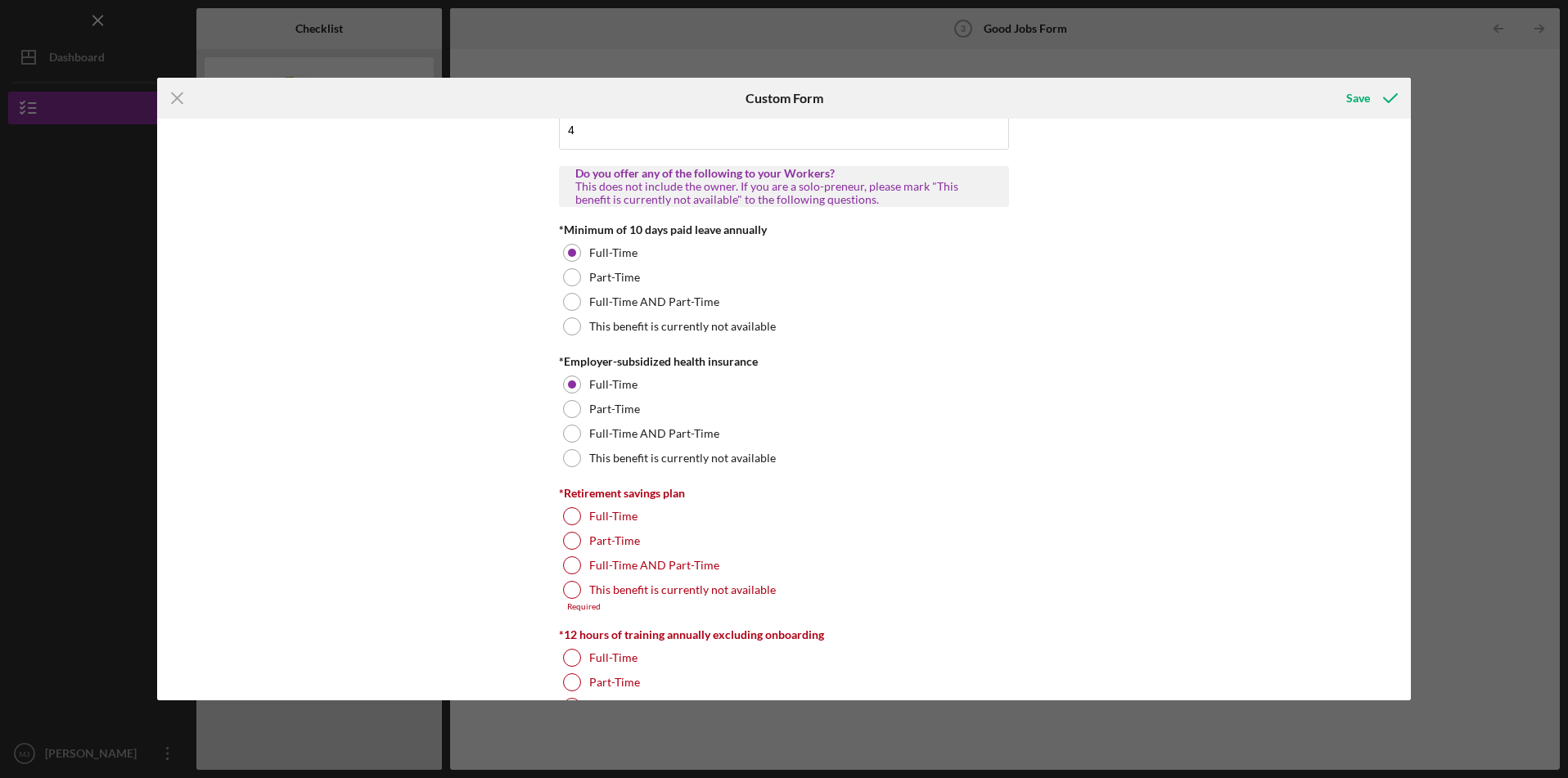
scroll to position [549, 0]
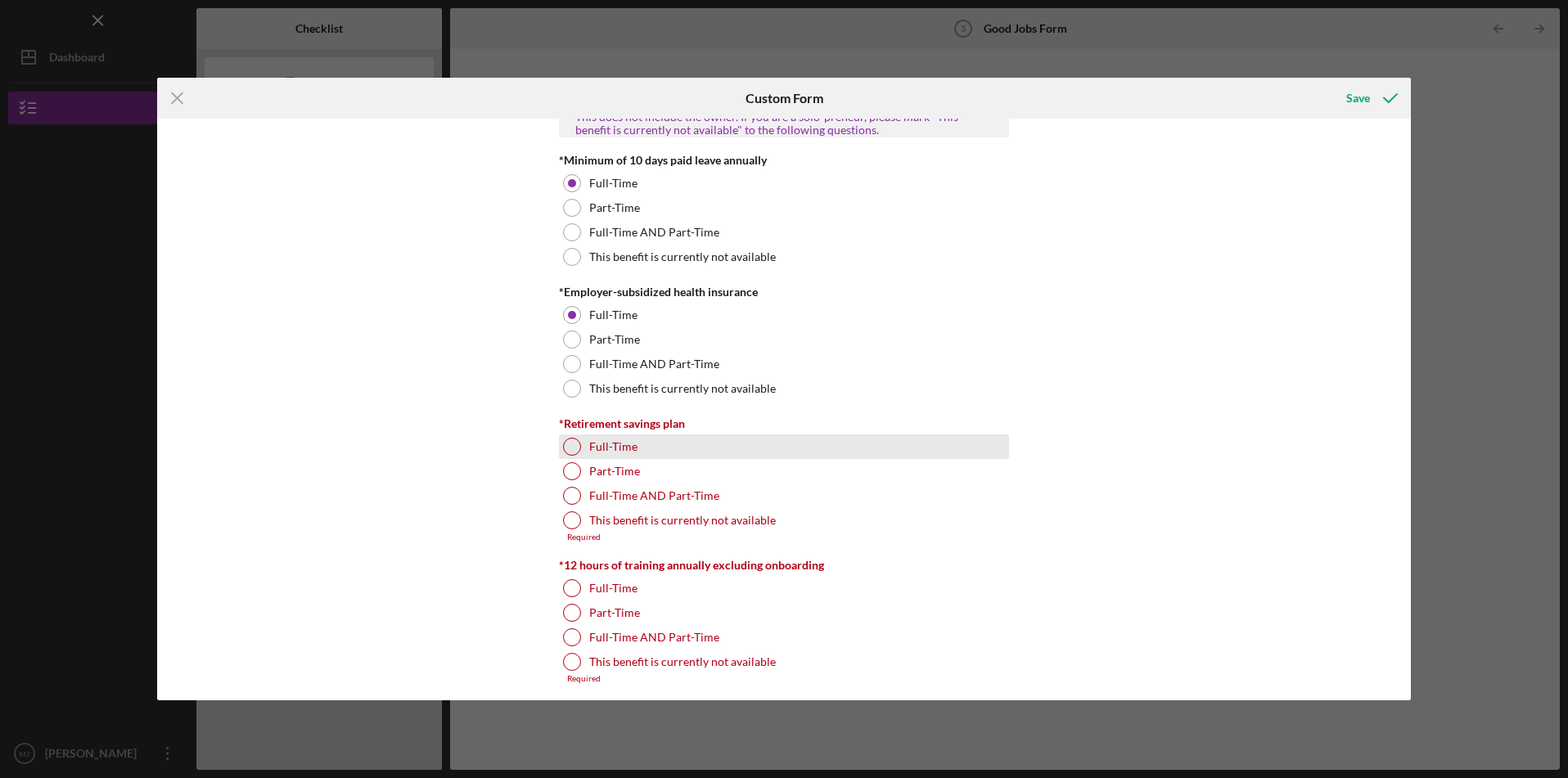
click at [574, 447] on div at bounding box center [572, 446] width 18 height 18
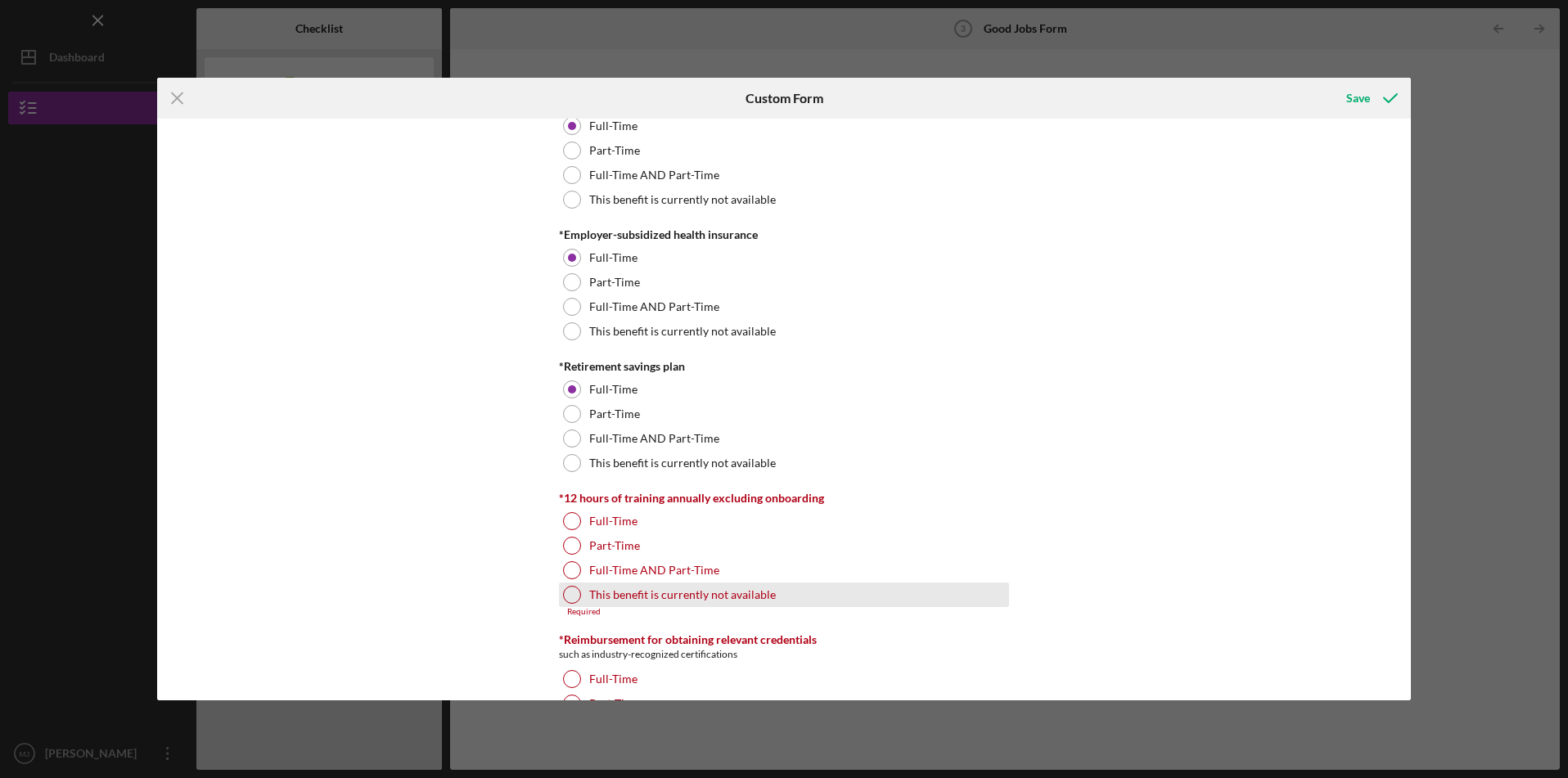
scroll to position [691, 0]
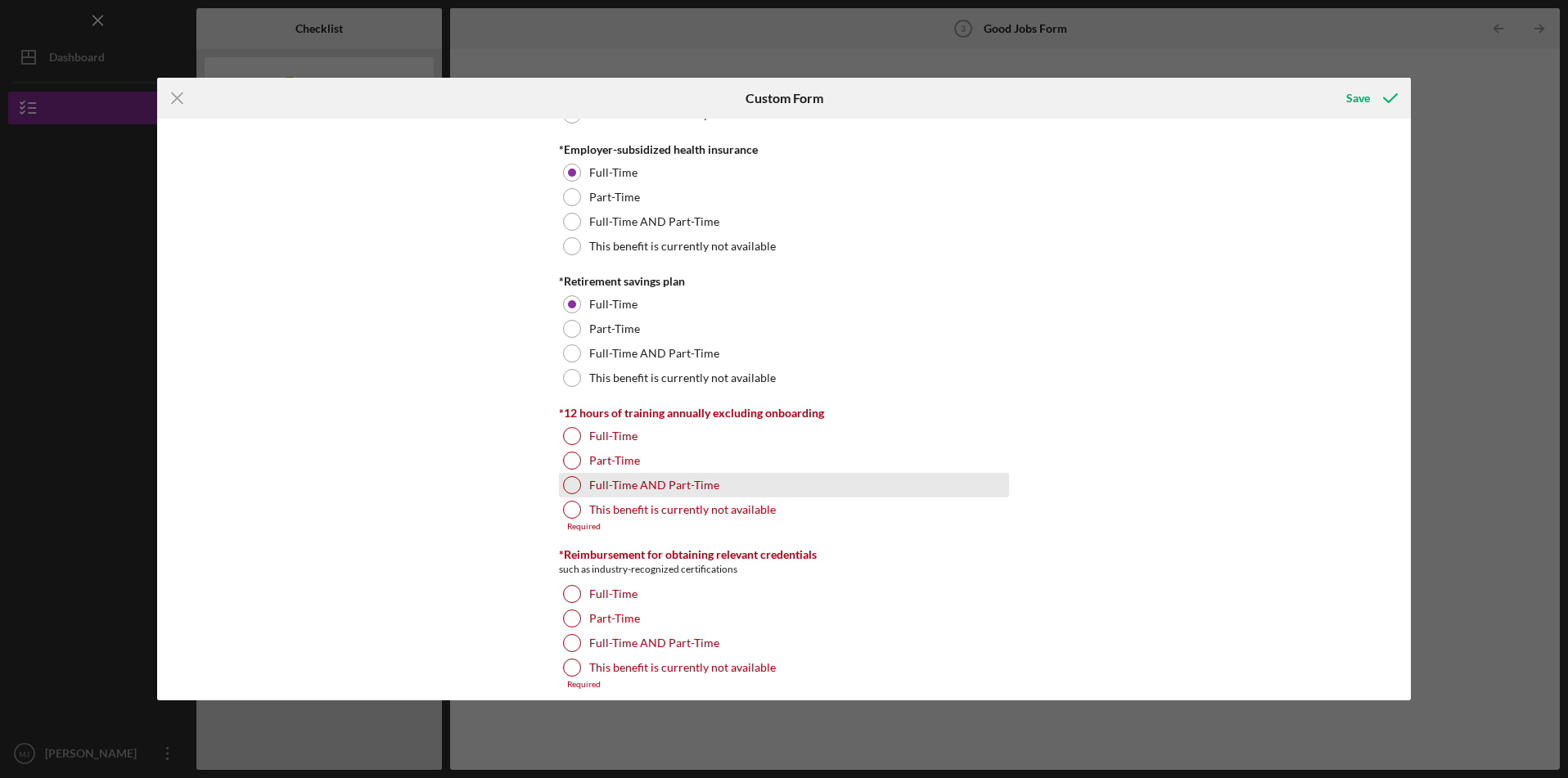
click at [566, 486] on div at bounding box center [572, 485] width 18 height 18
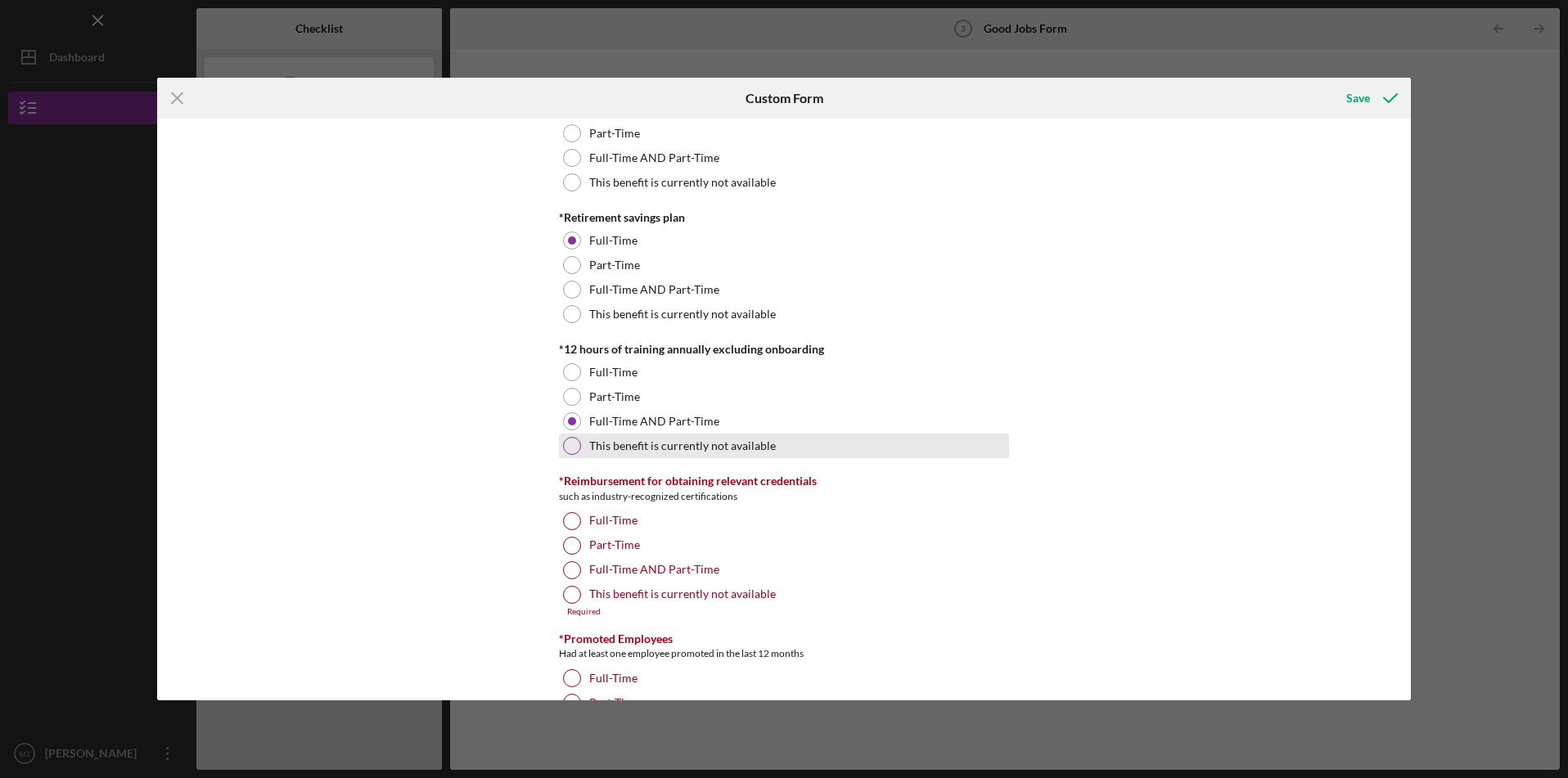
scroll to position [756, 0]
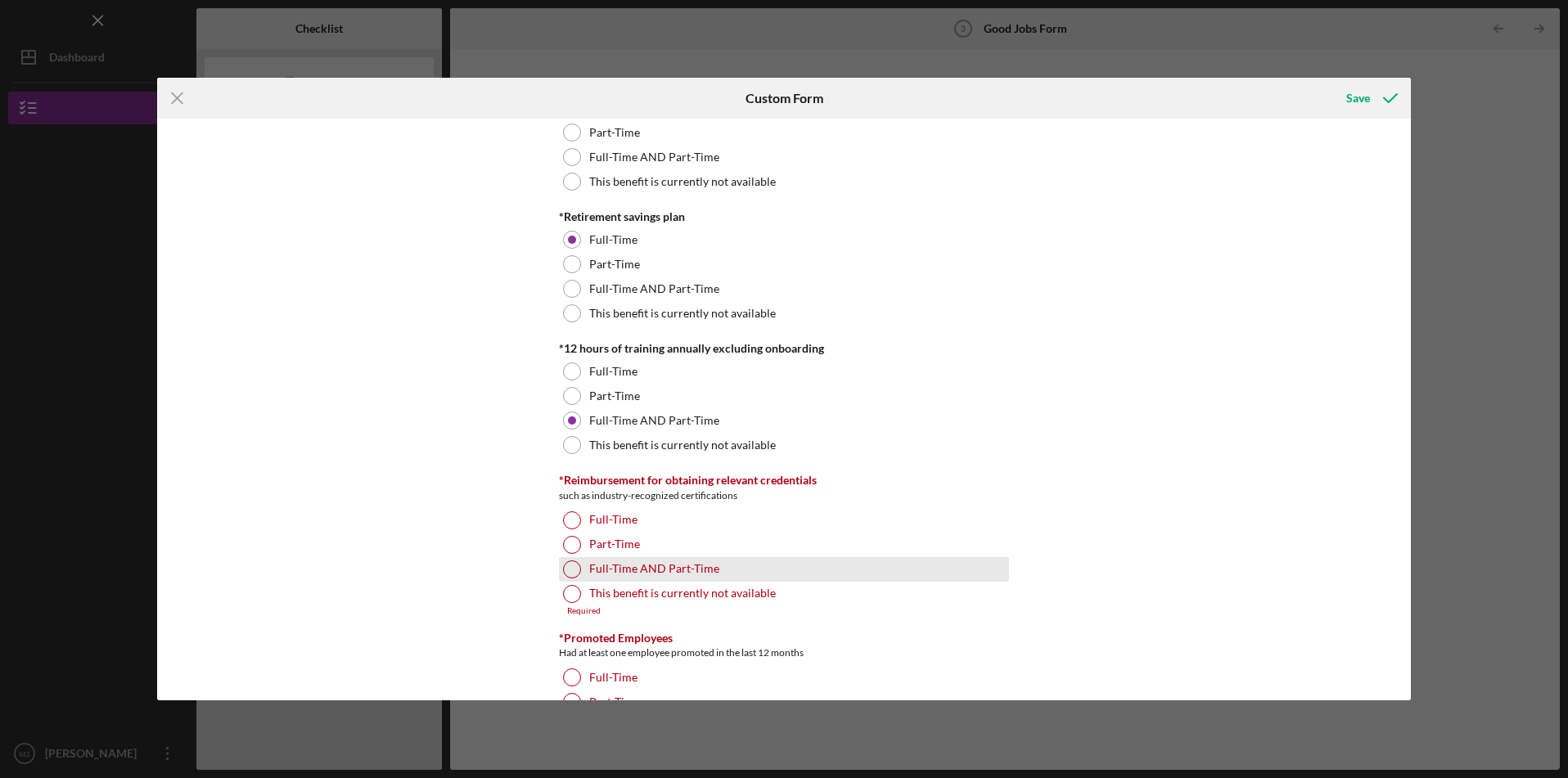
click at [567, 571] on div at bounding box center [572, 569] width 18 height 18
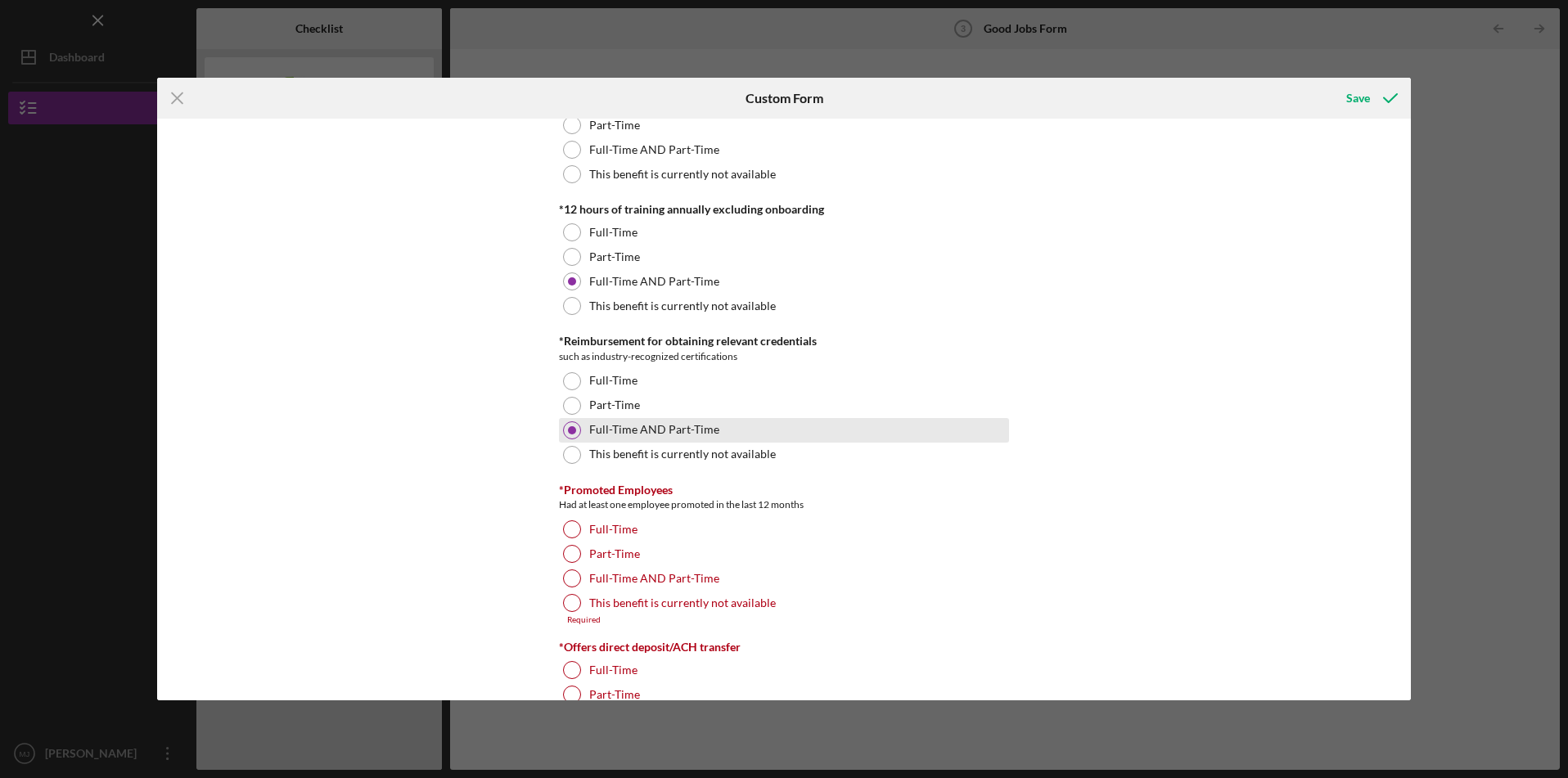
scroll to position [898, 0]
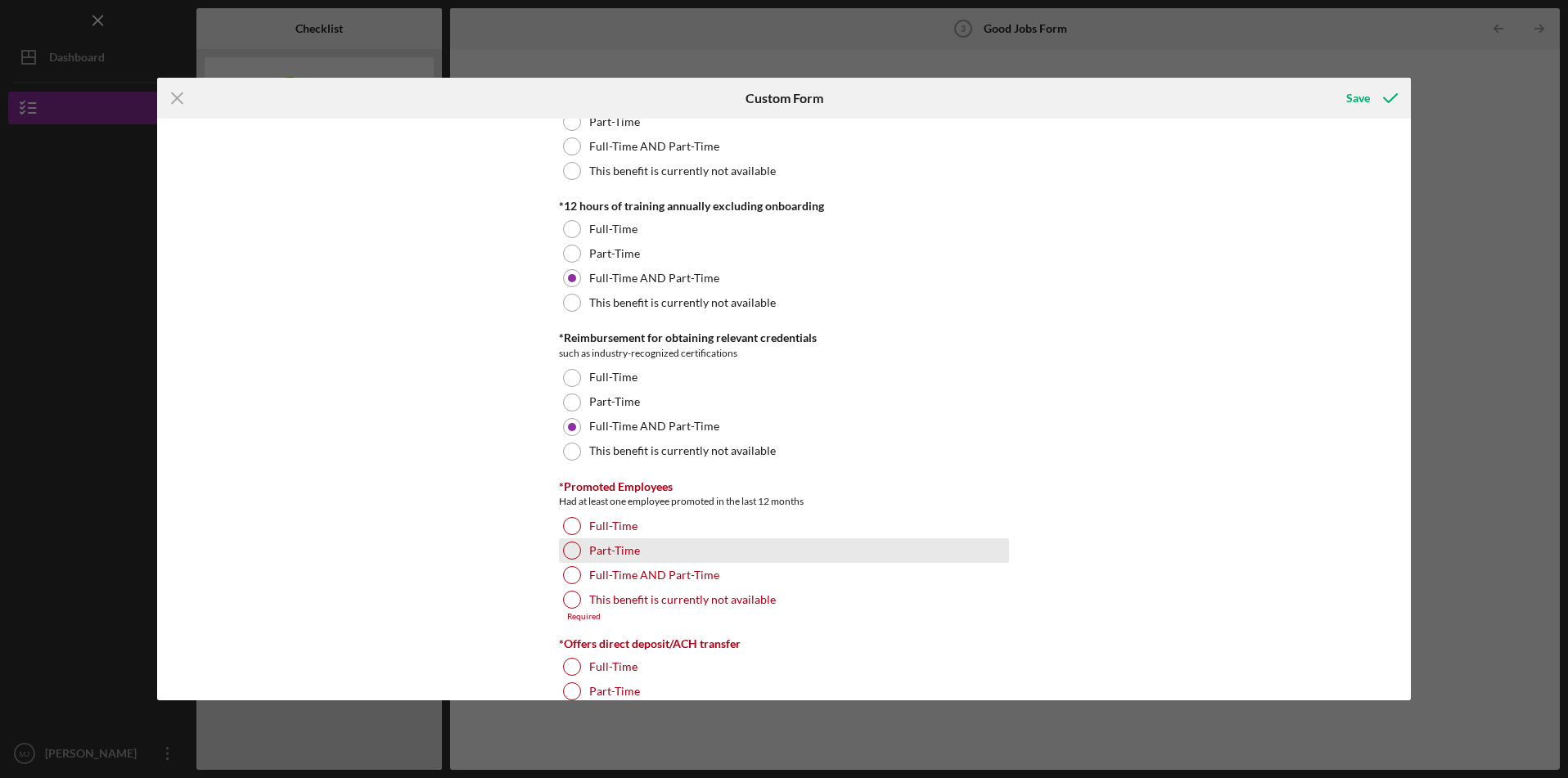
click at [573, 553] on div at bounding box center [572, 551] width 18 height 18
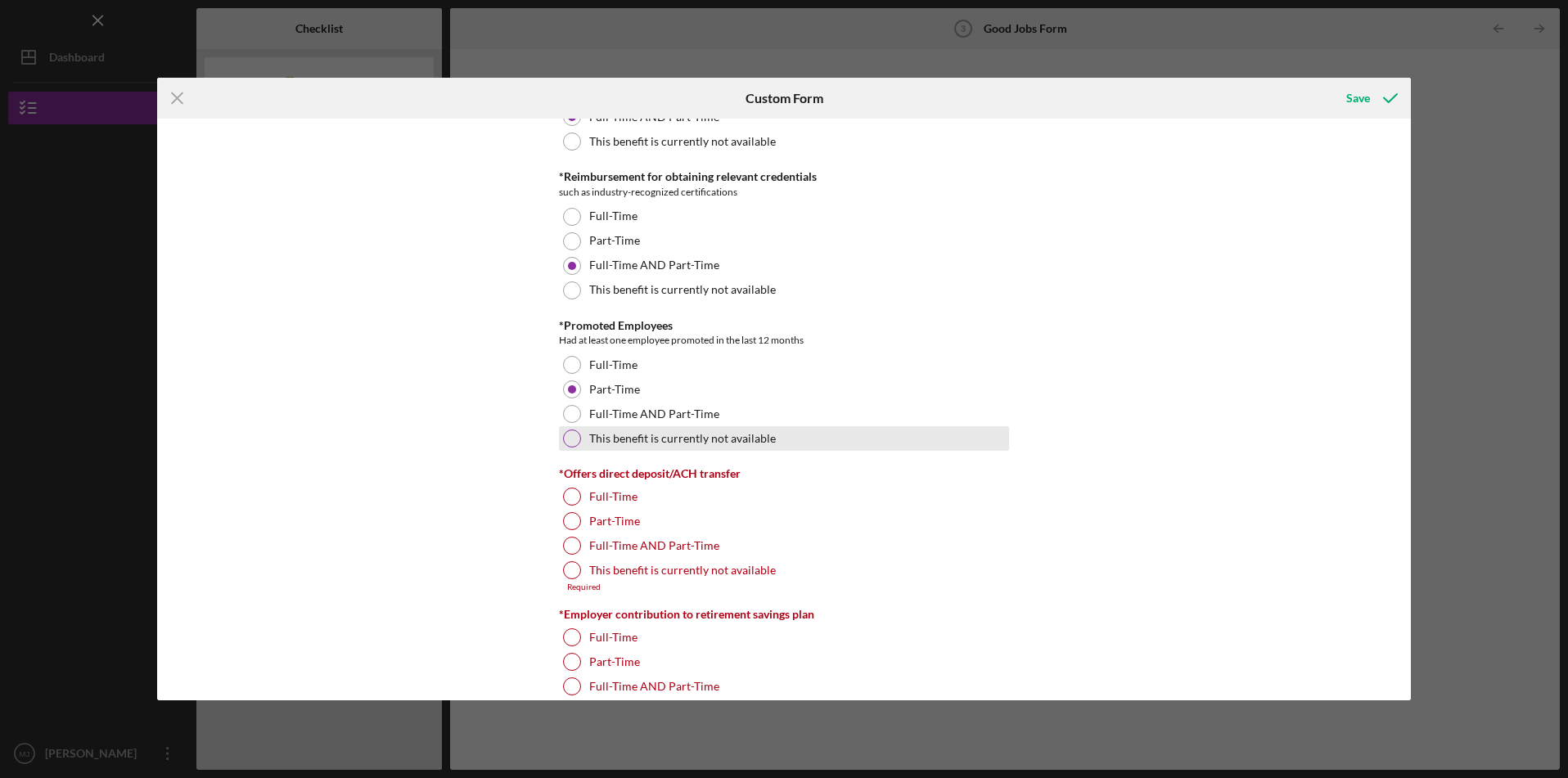
scroll to position [1064, 0]
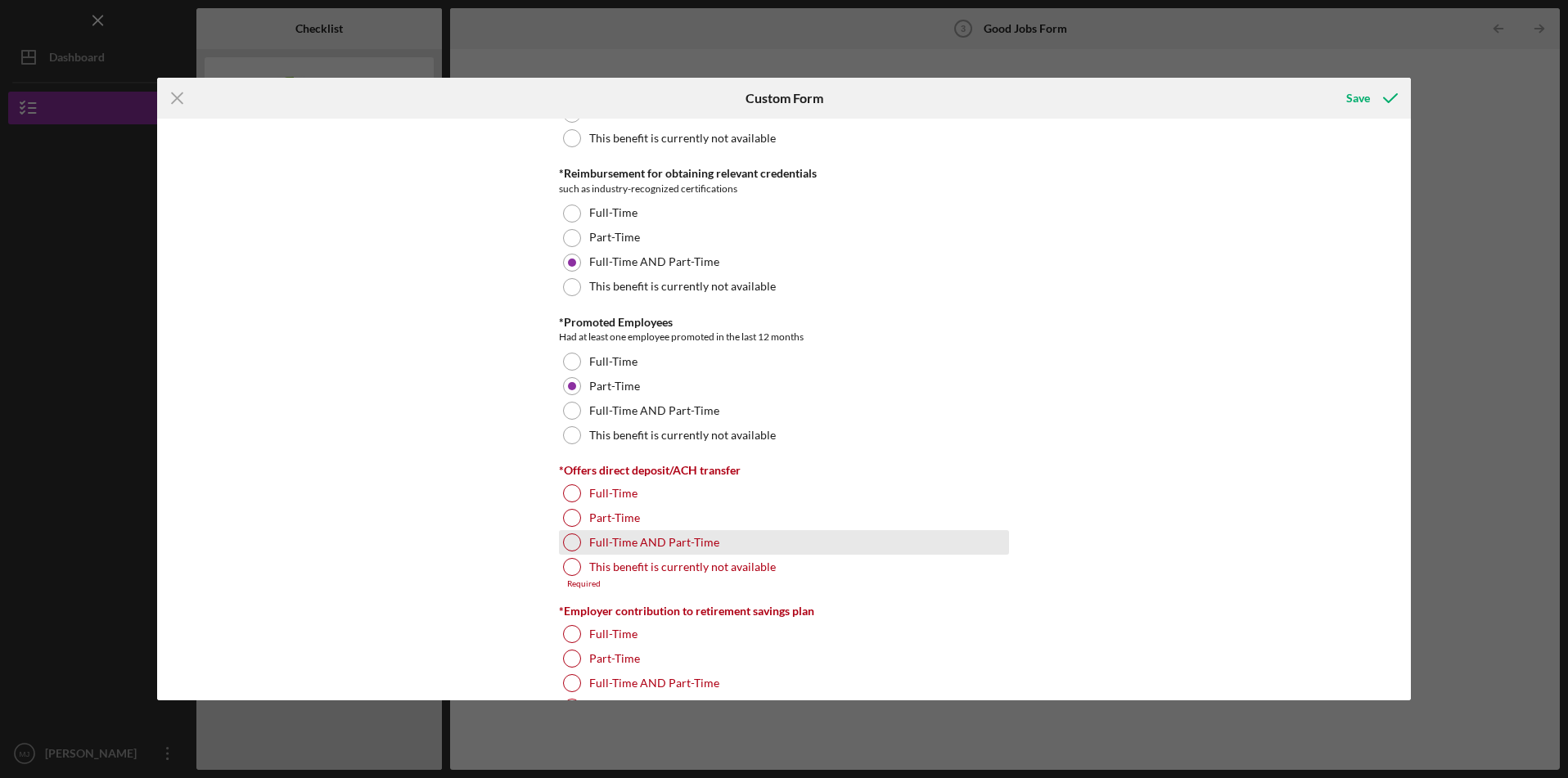
click at [567, 545] on div at bounding box center [572, 543] width 18 height 18
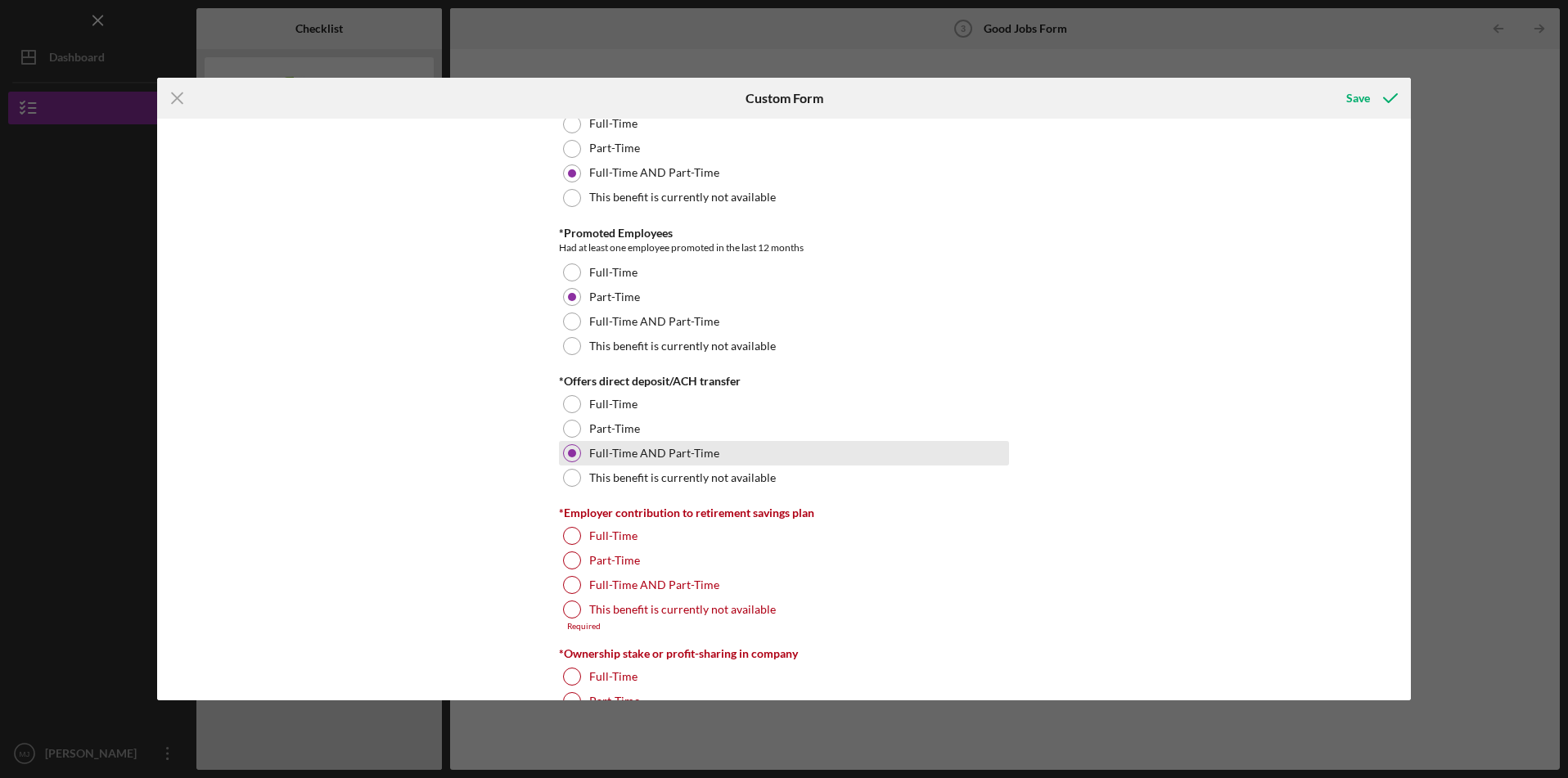
scroll to position [1156, 0]
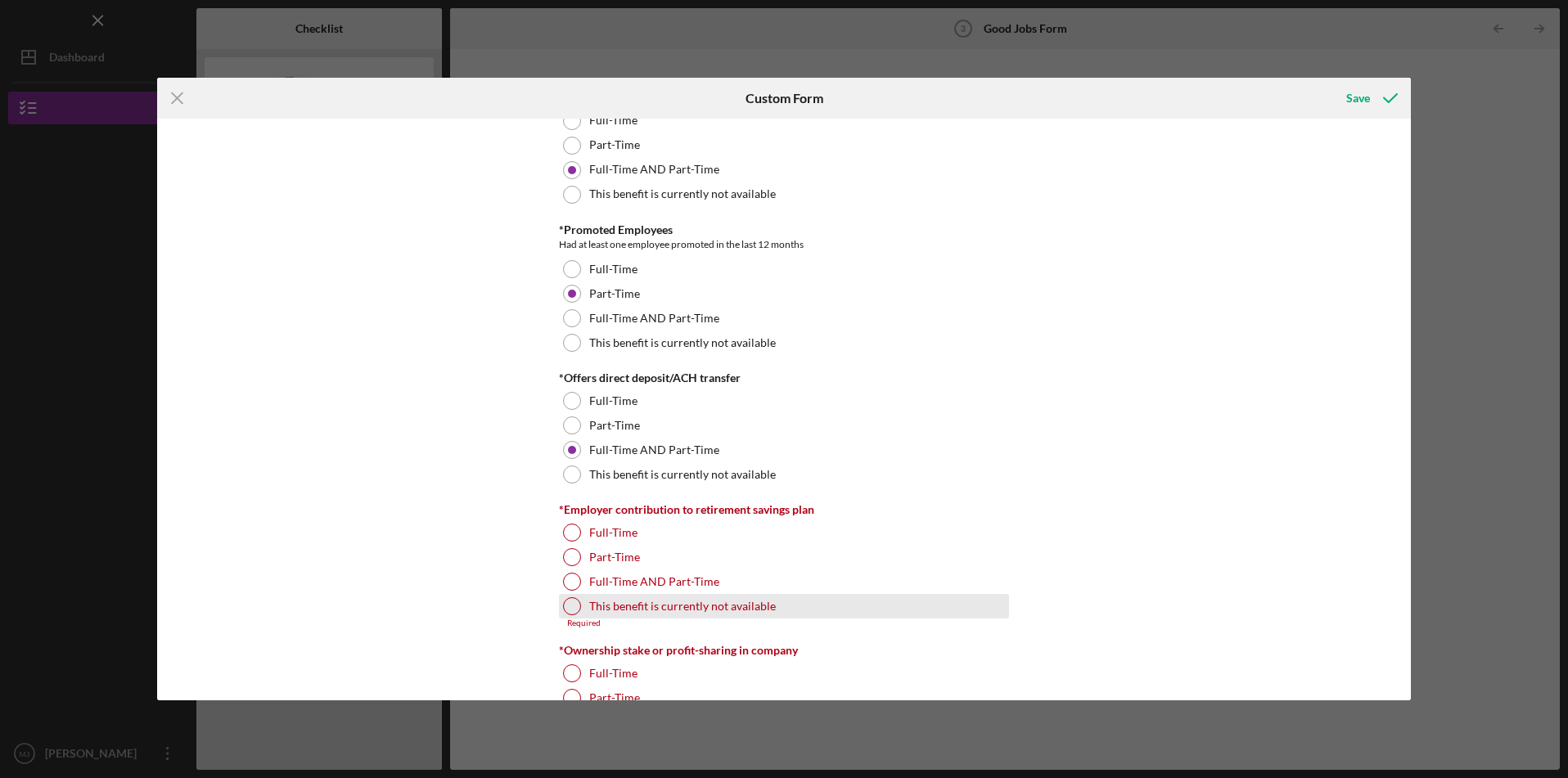
click at [575, 604] on div at bounding box center [572, 606] width 18 height 18
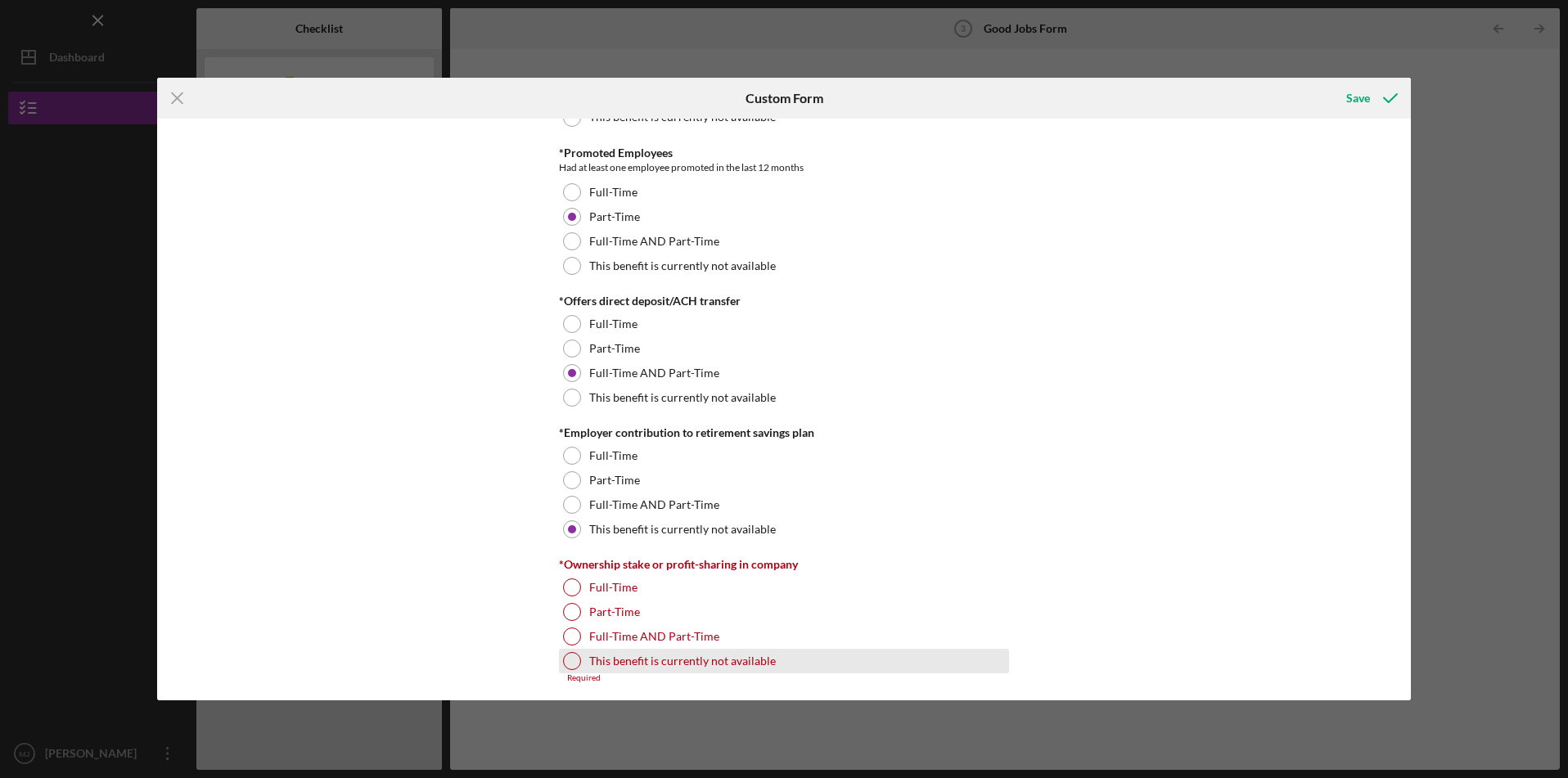
scroll to position [1234, 0]
click at [567, 675] on div "Required" at bounding box center [783, 676] width 450 height 10
click at [570, 660] on div at bounding box center [572, 660] width 18 height 18
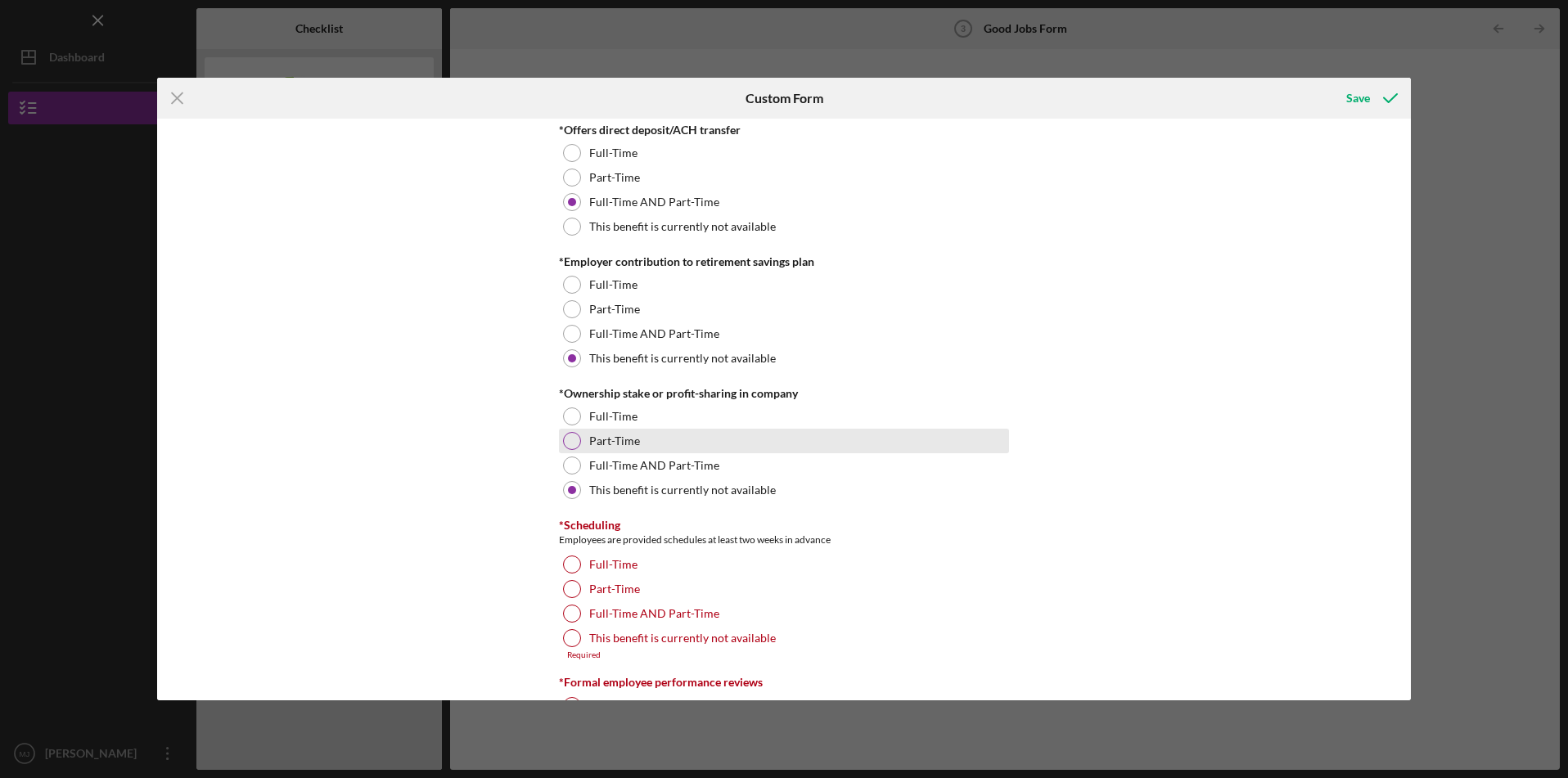
scroll to position [1412, 0]
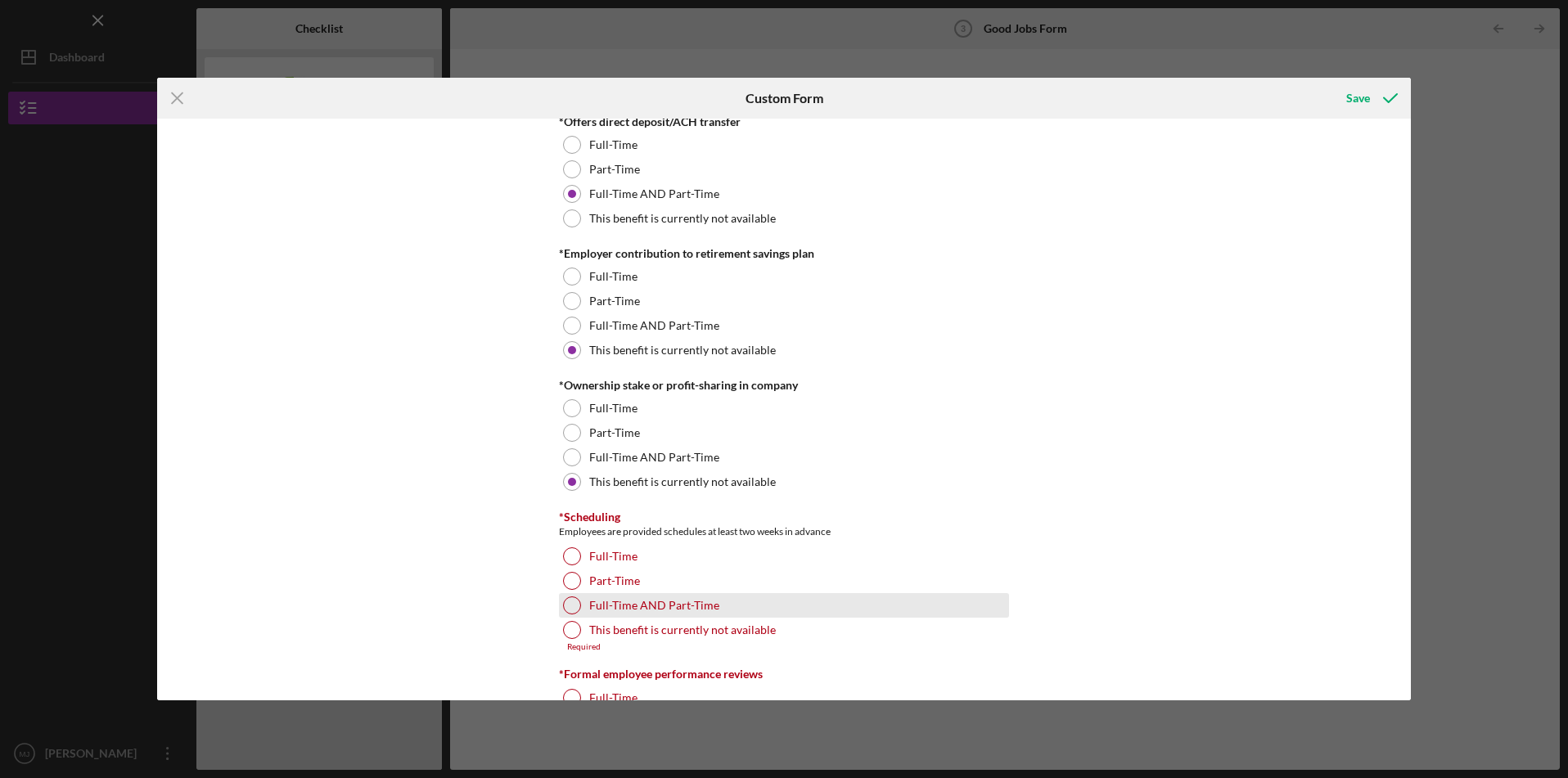
click at [687, 611] on label "Full-Time AND Part-Time" at bounding box center [654, 606] width 130 height 13
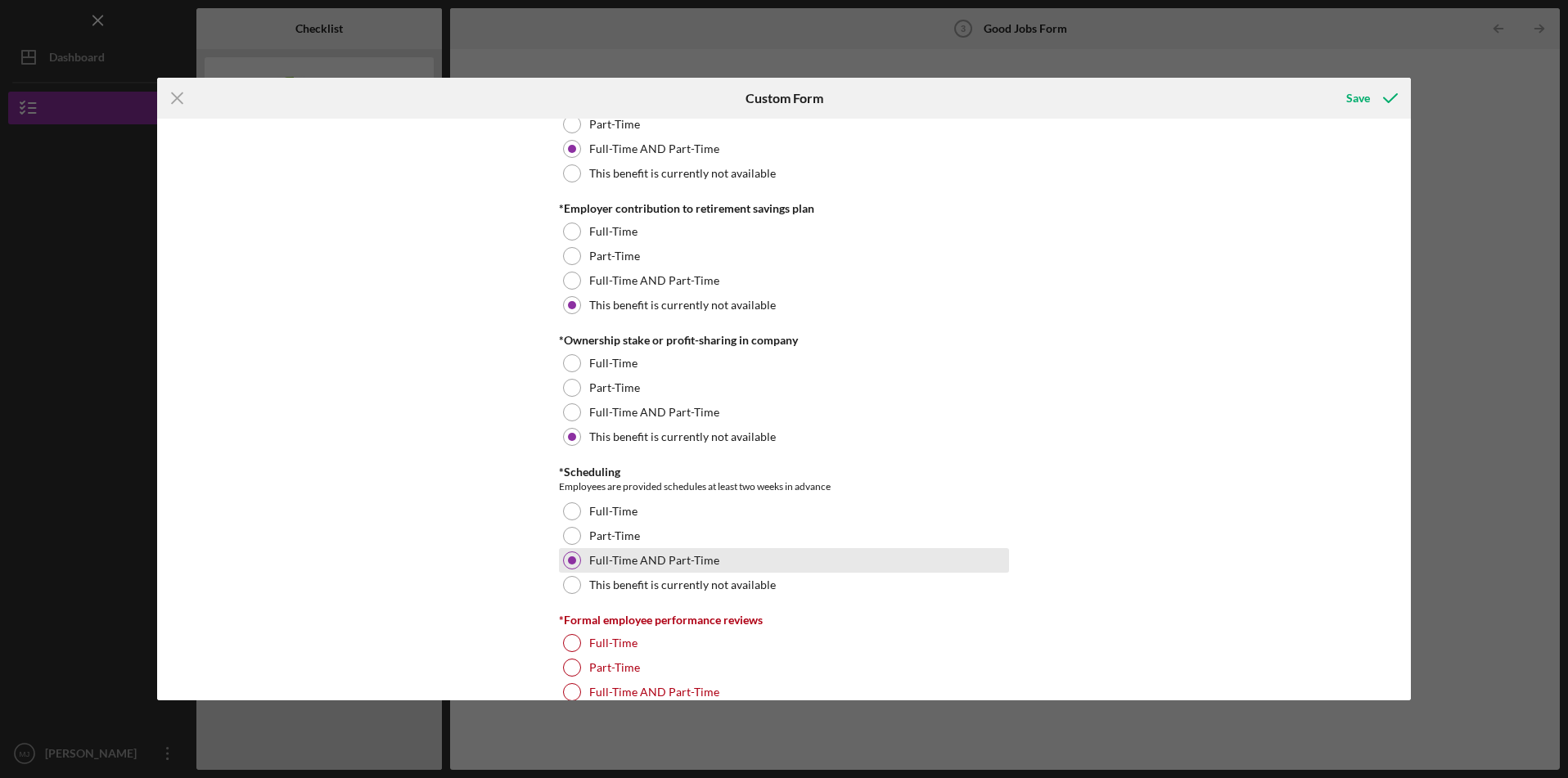
scroll to position [1543, 0]
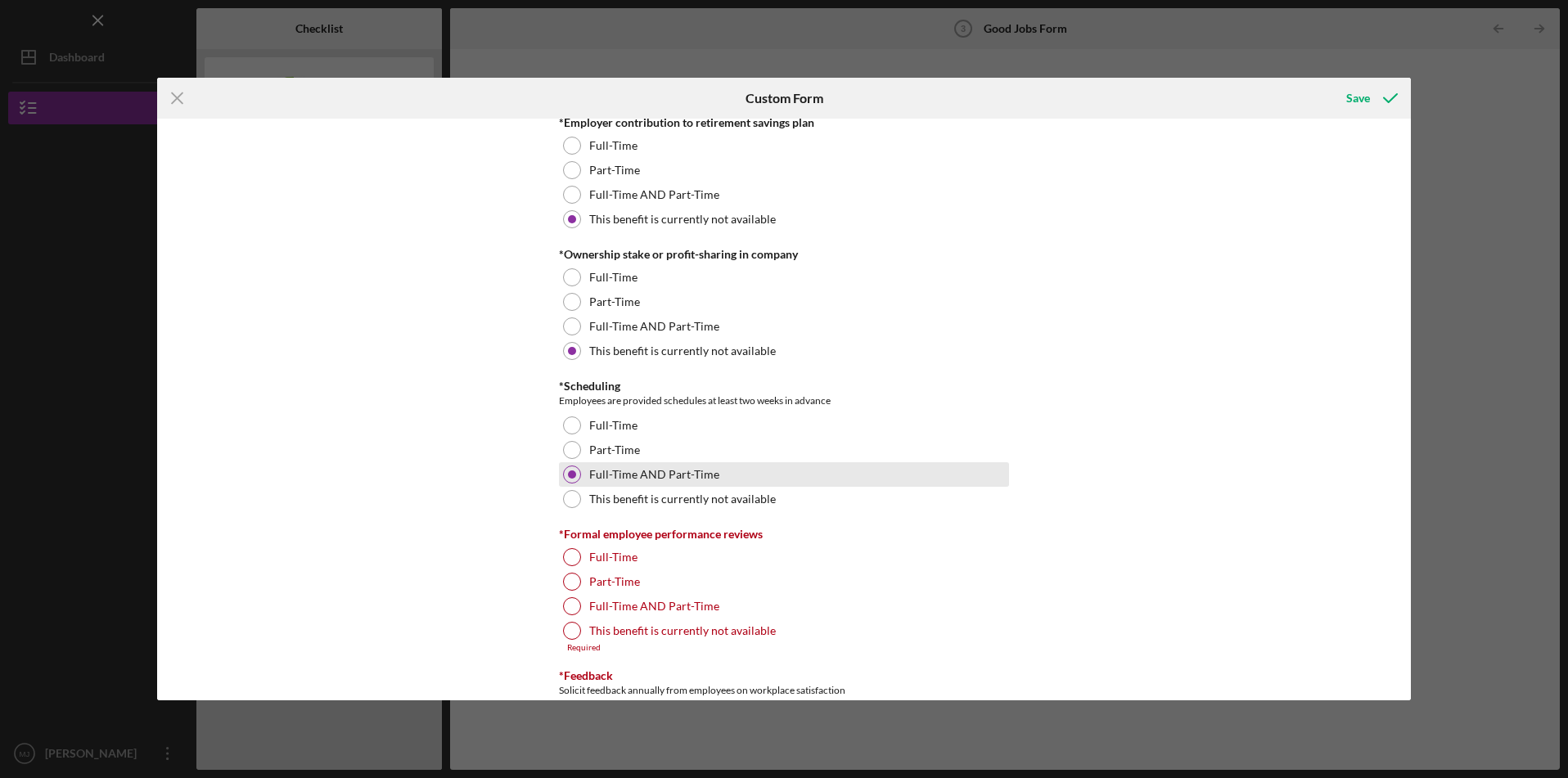
click at [687, 611] on label "Full-Time AND Part-Time" at bounding box center [654, 606] width 130 height 13
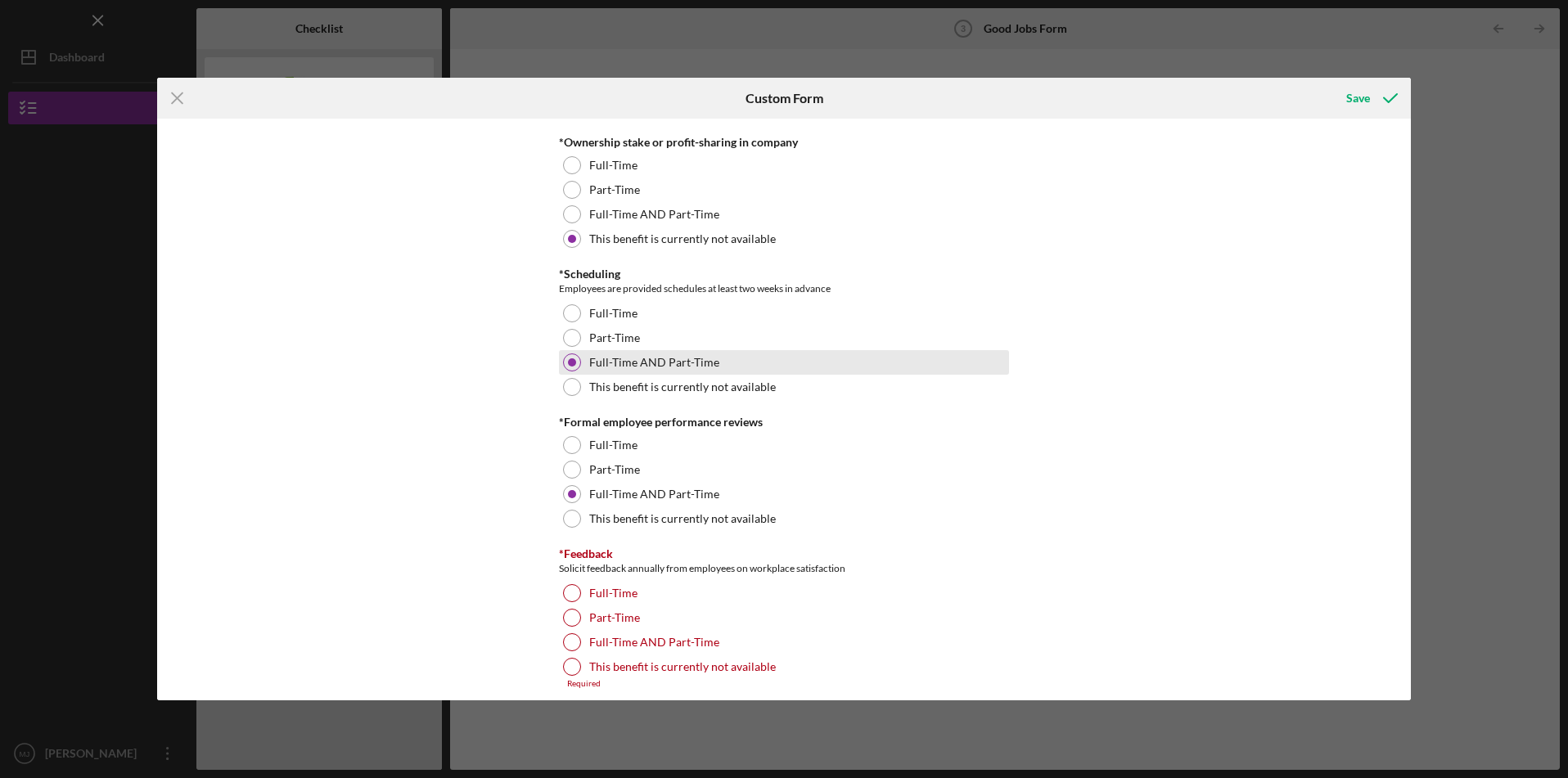
scroll to position [1659, 0]
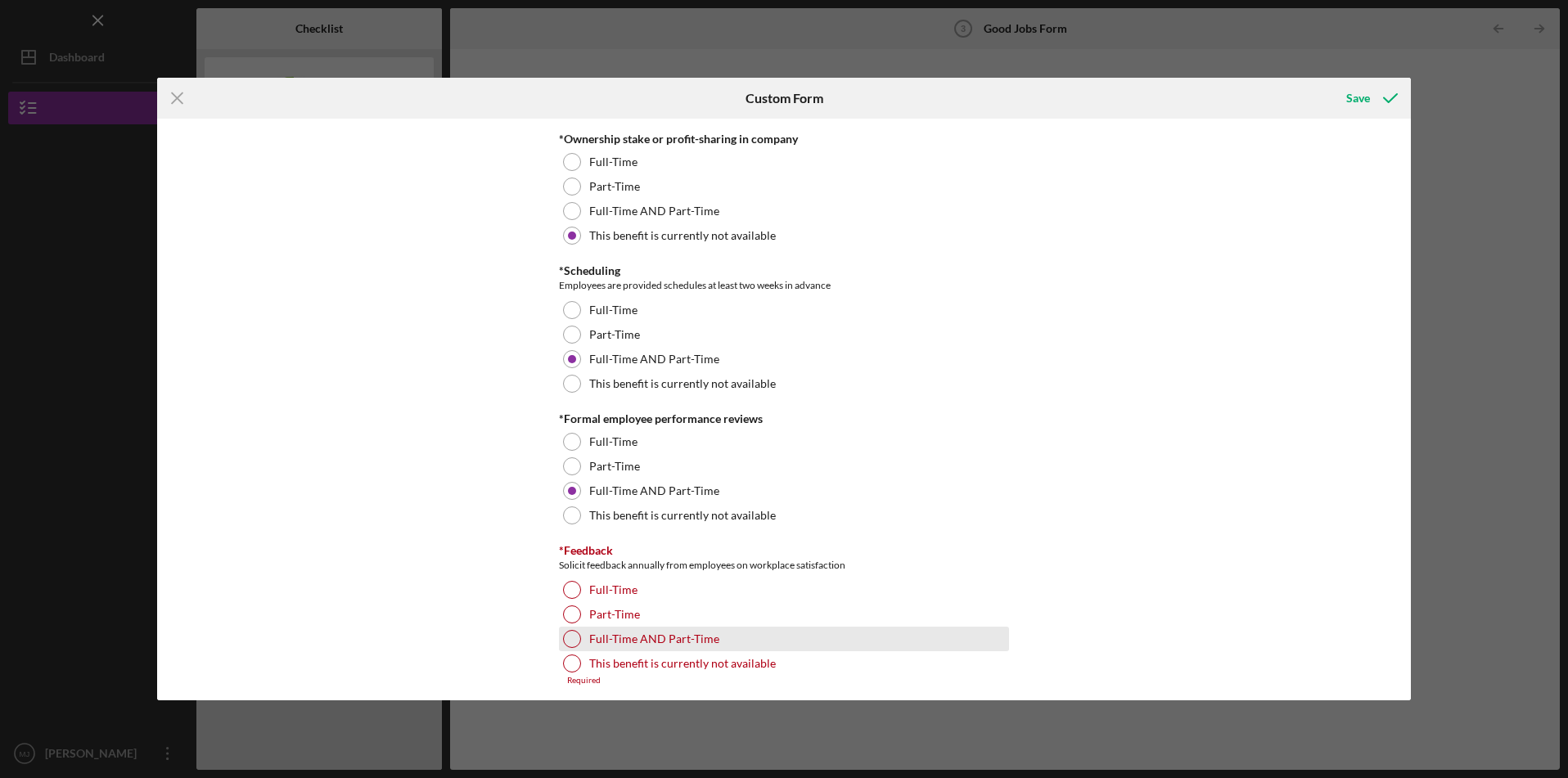
click at [677, 634] on label "Full-Time AND Part-Time" at bounding box center [654, 639] width 130 height 13
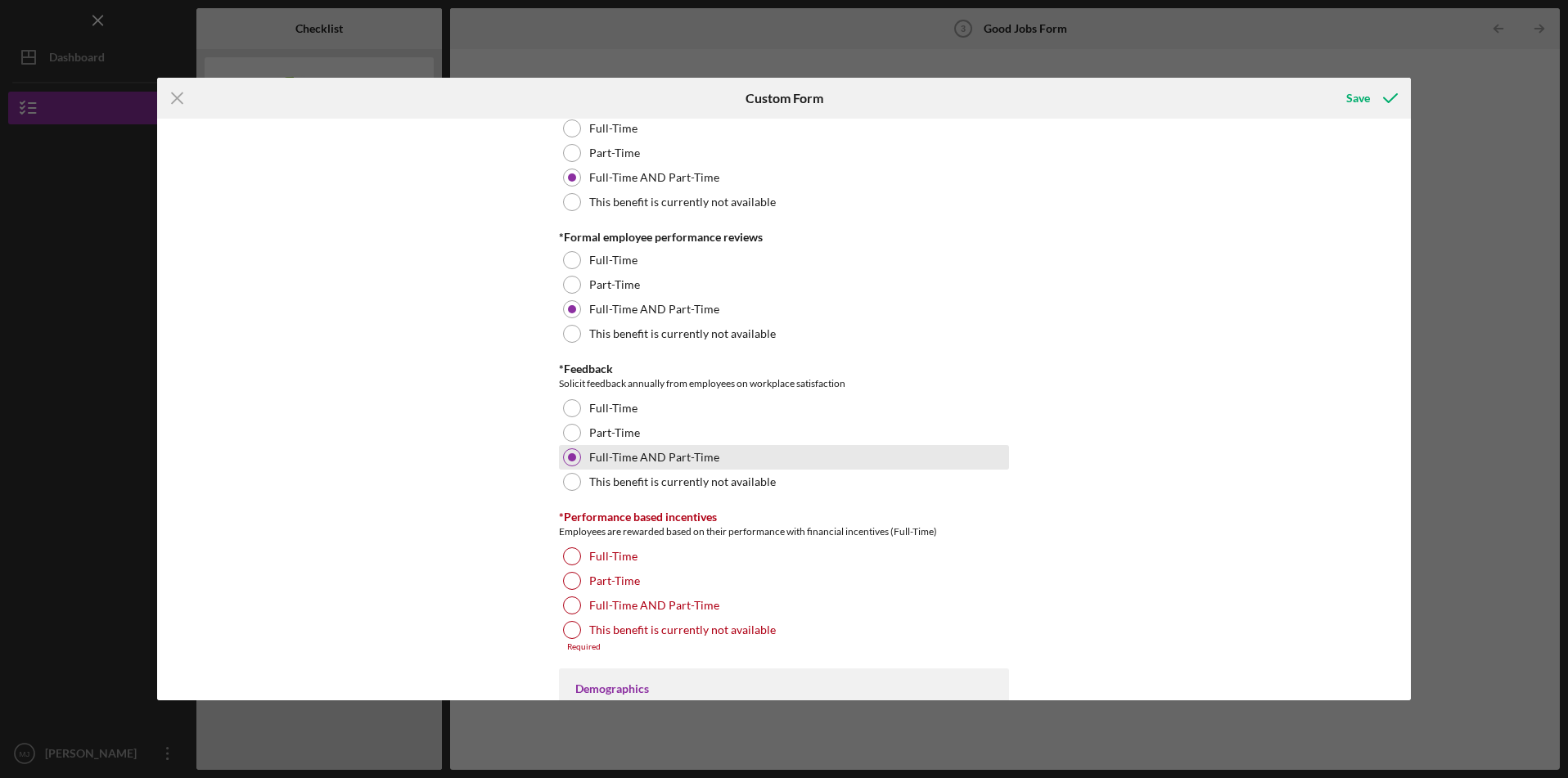
scroll to position [1934, 0]
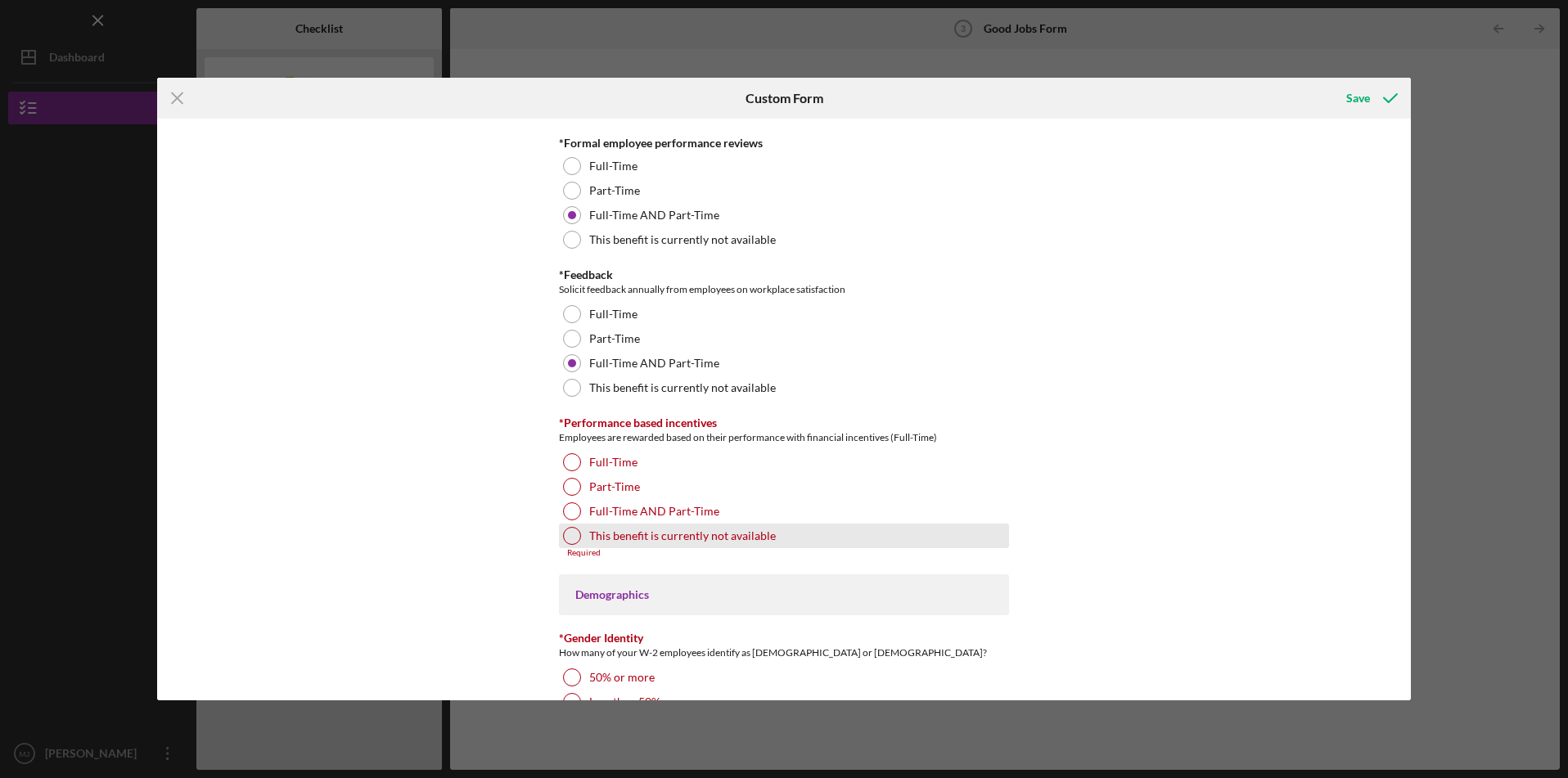
click at [677, 544] on div "This benefit is currently not available" at bounding box center [783, 536] width 450 height 25
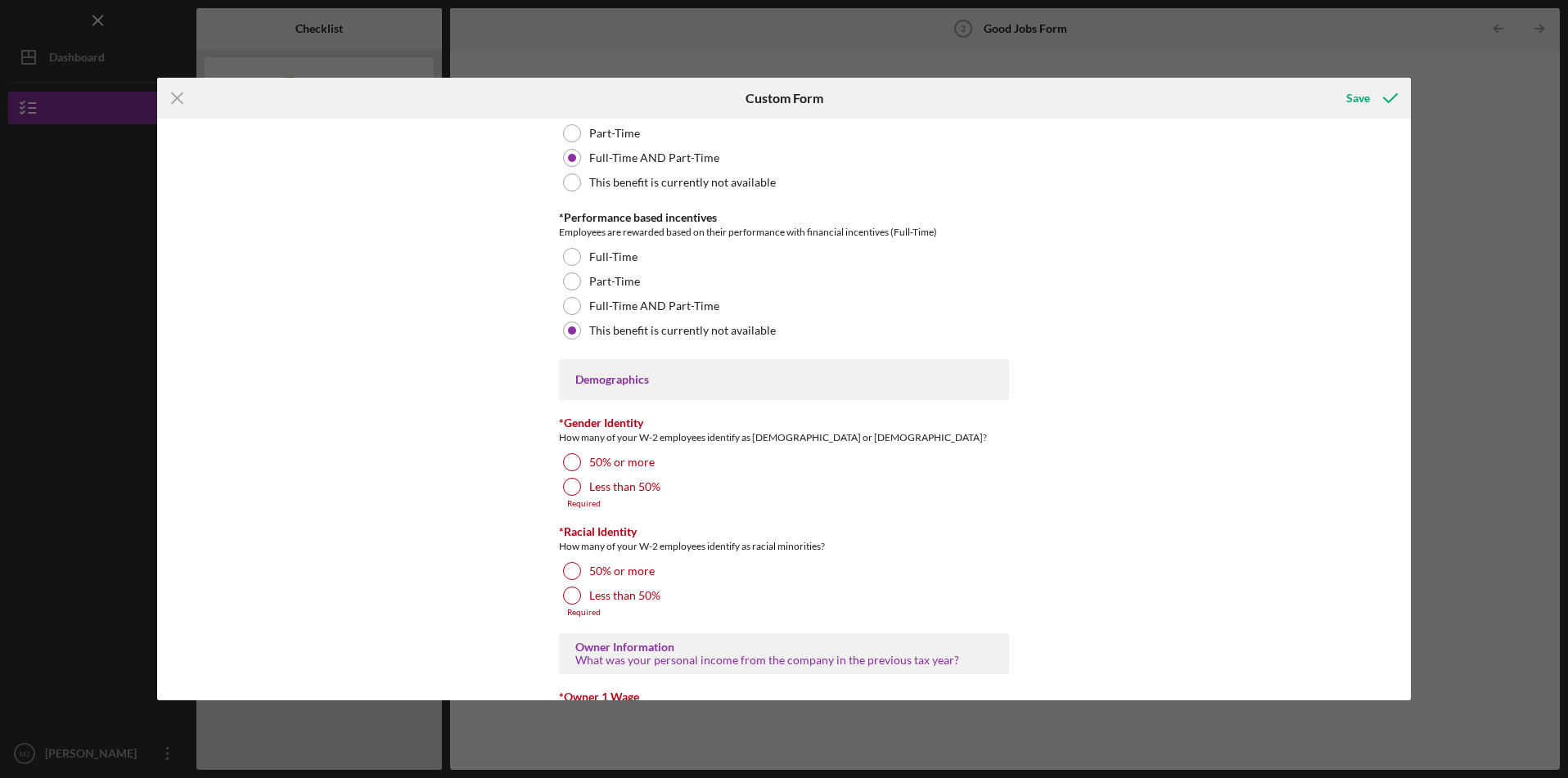
scroll to position [2140, 0]
click at [569, 465] on div at bounding box center [572, 461] width 18 height 18
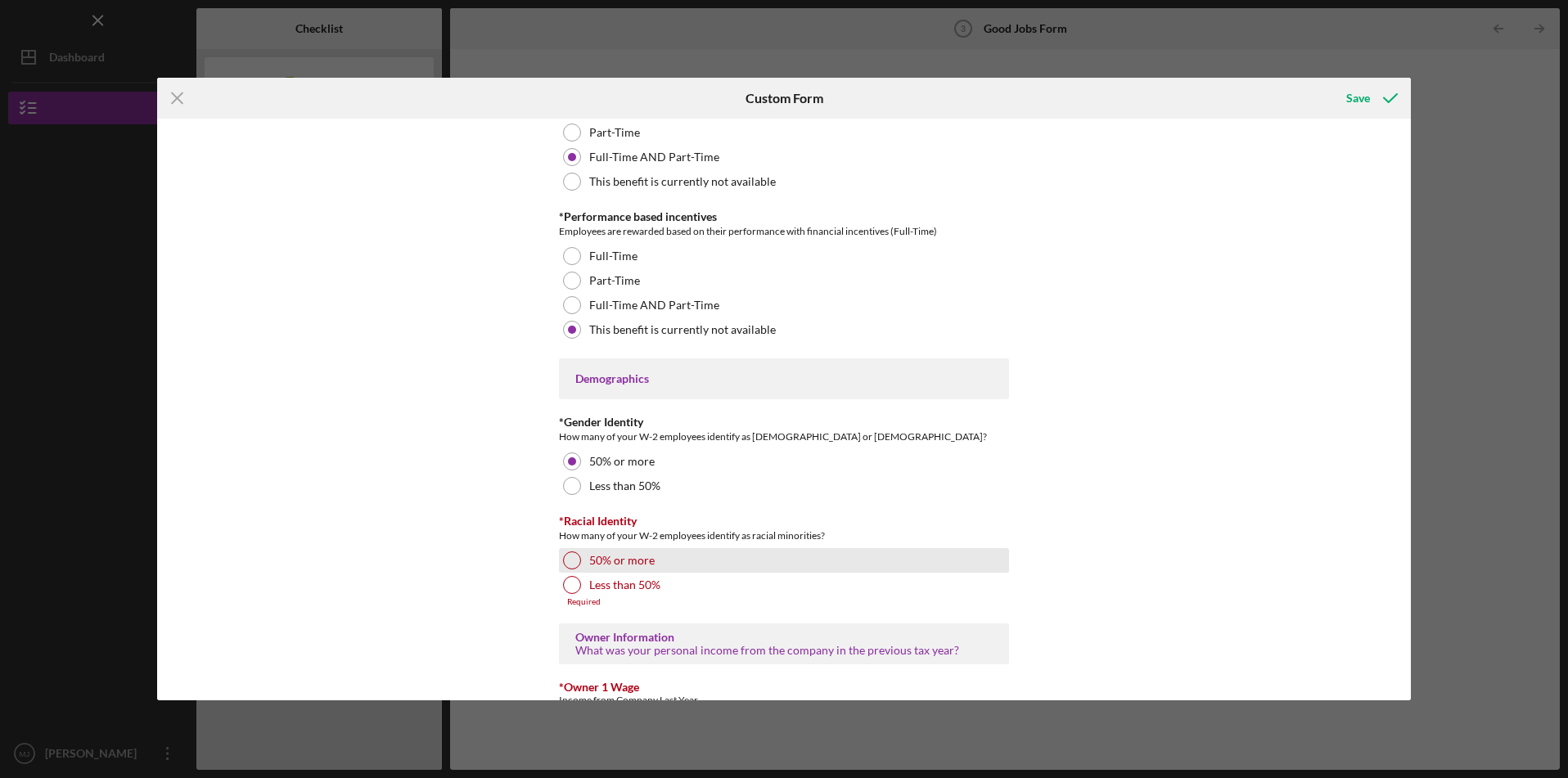
click at [567, 567] on div at bounding box center [572, 561] width 18 height 18
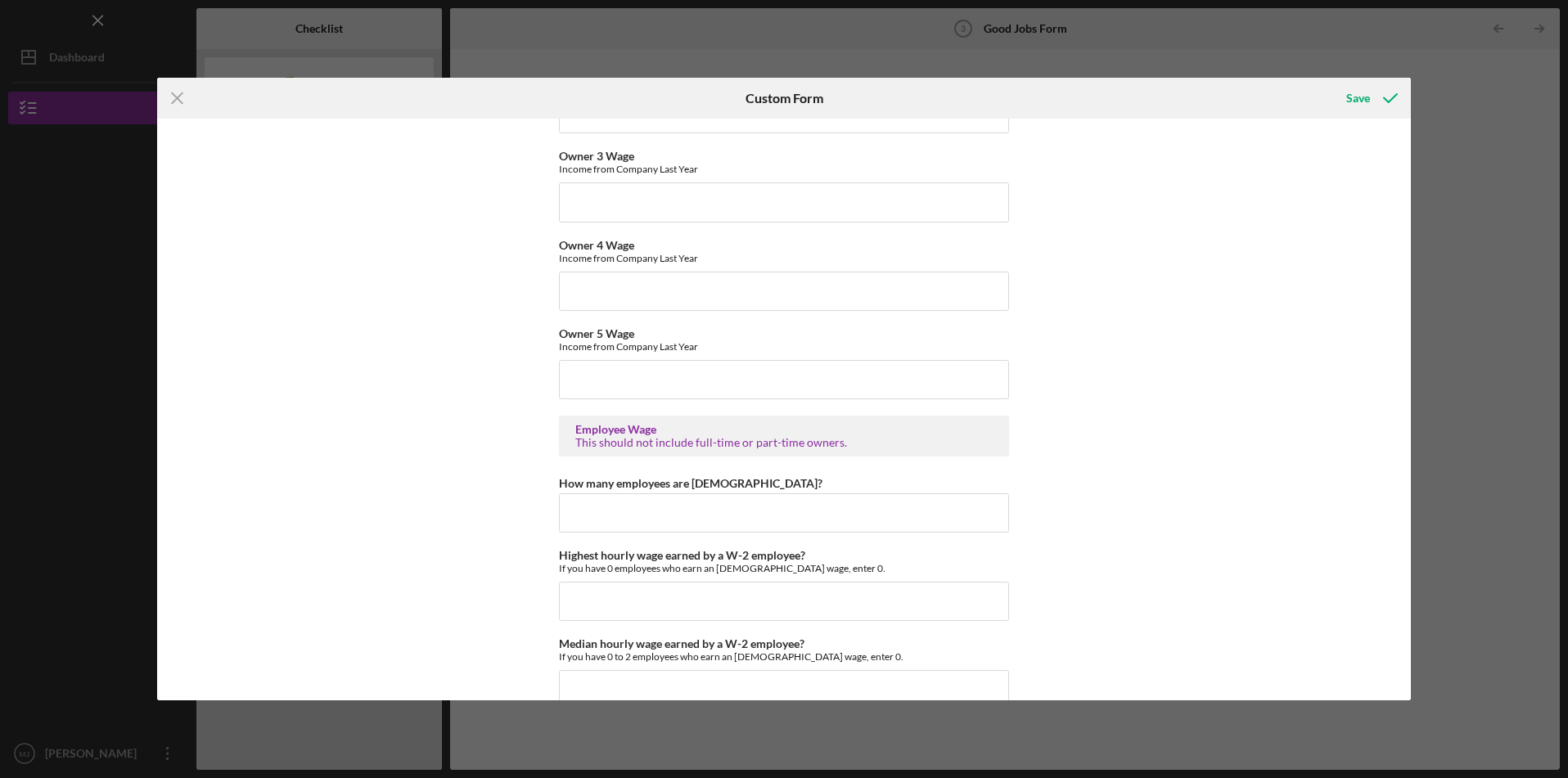
scroll to position [2873, 0]
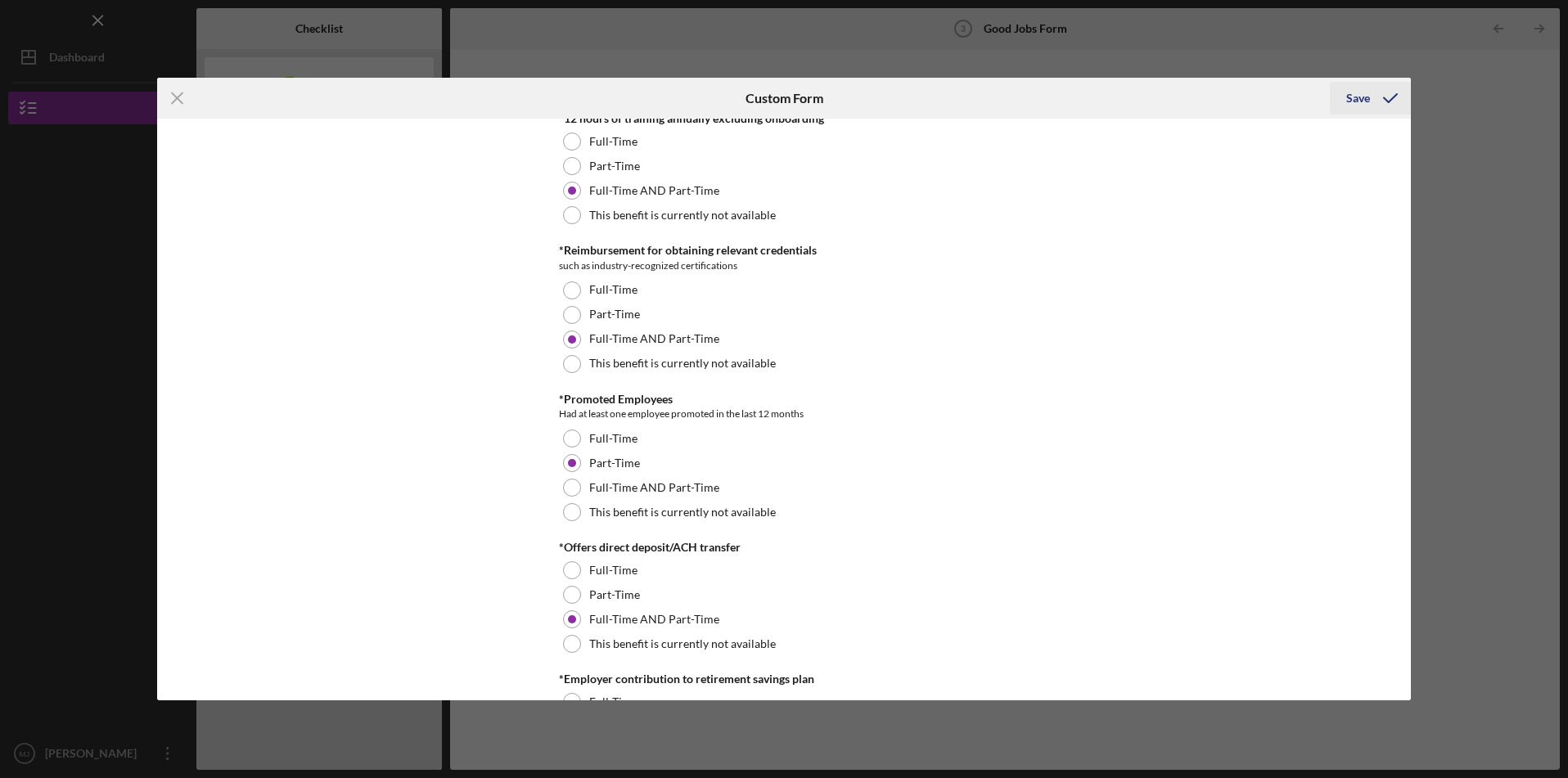
click at [1346, 97] on div "Save" at bounding box center [1358, 98] width 24 height 33
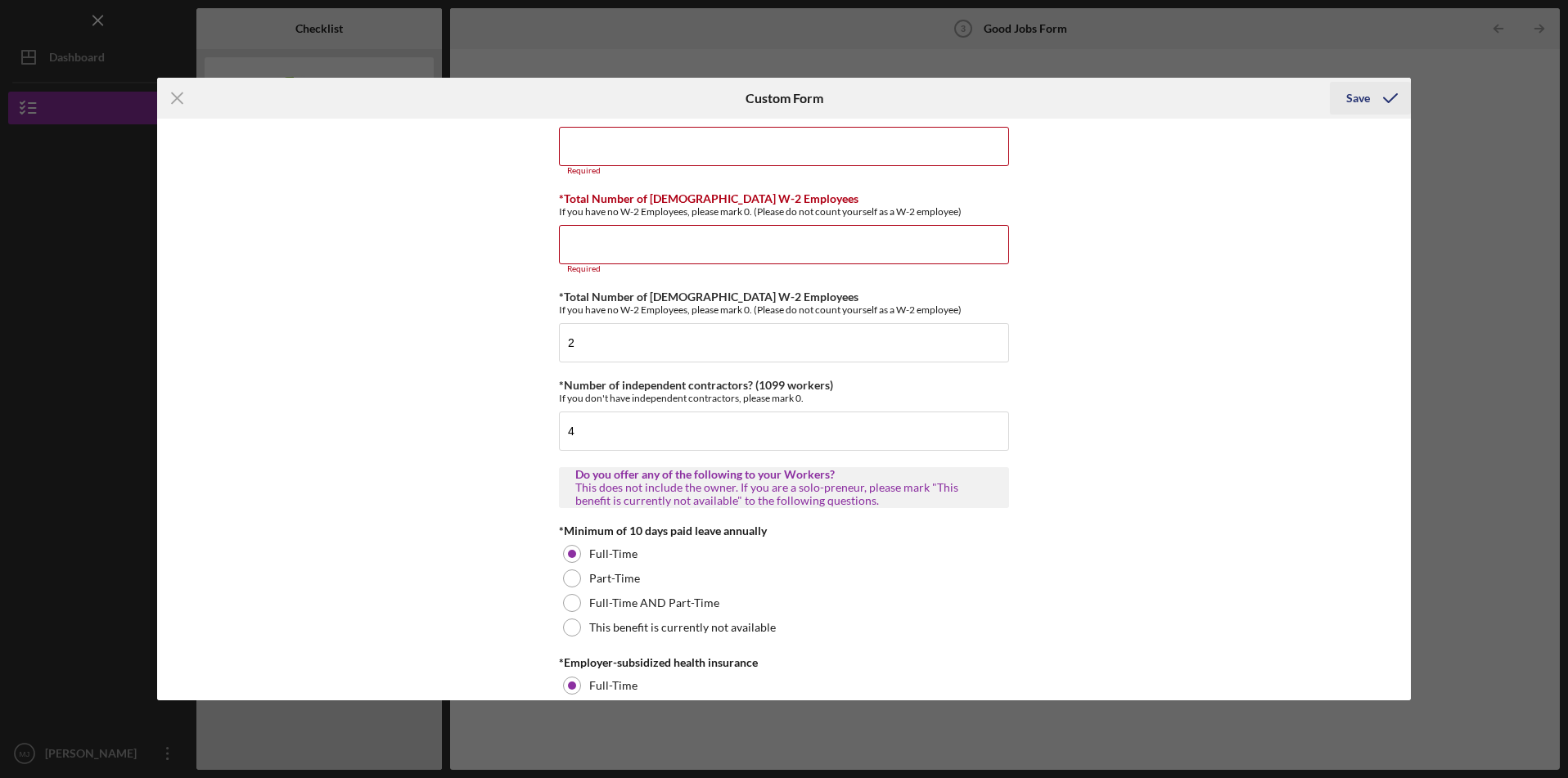
scroll to position [154, 0]
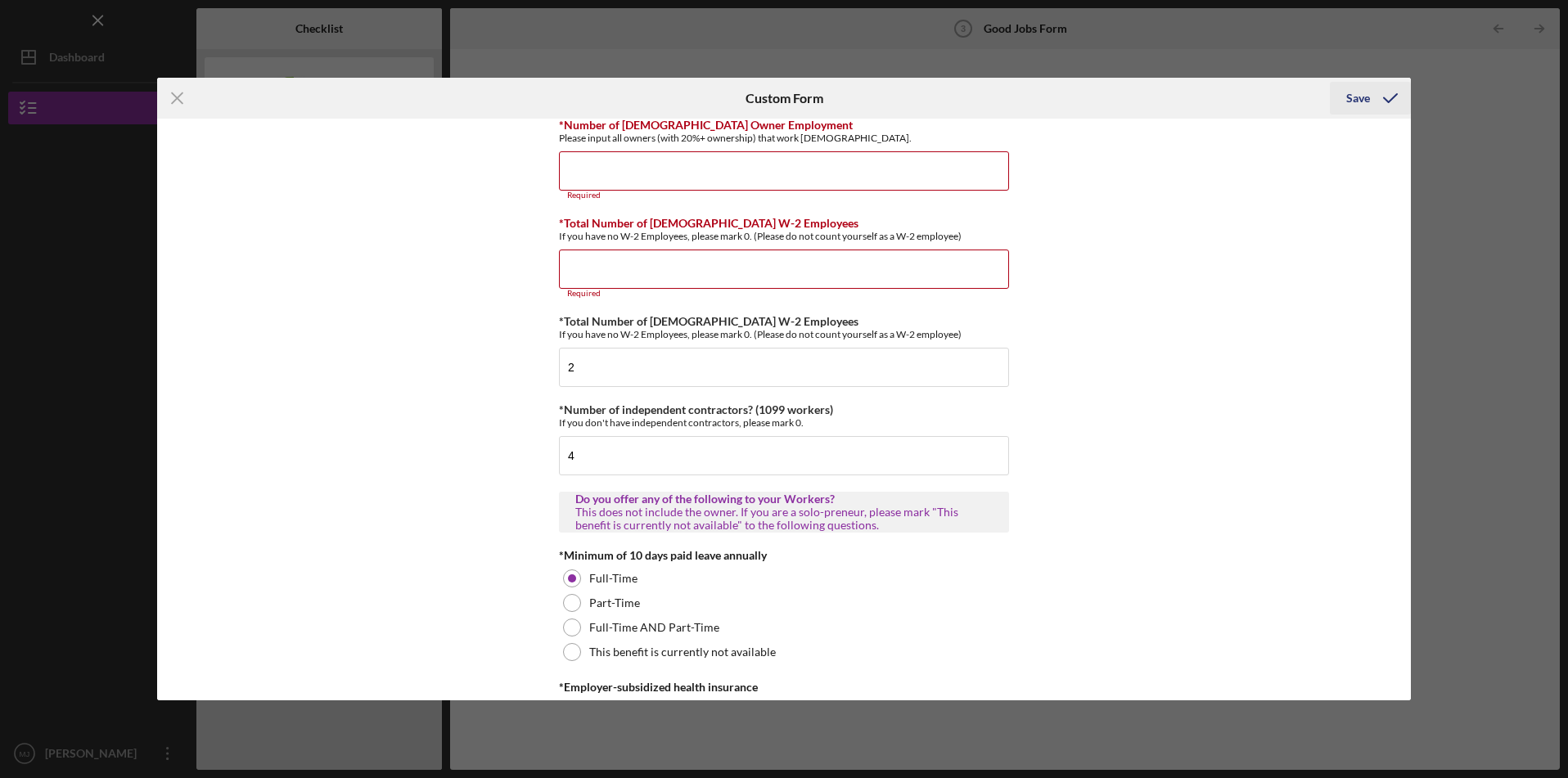
click at [1346, 96] on div "Save" at bounding box center [1358, 98] width 24 height 33
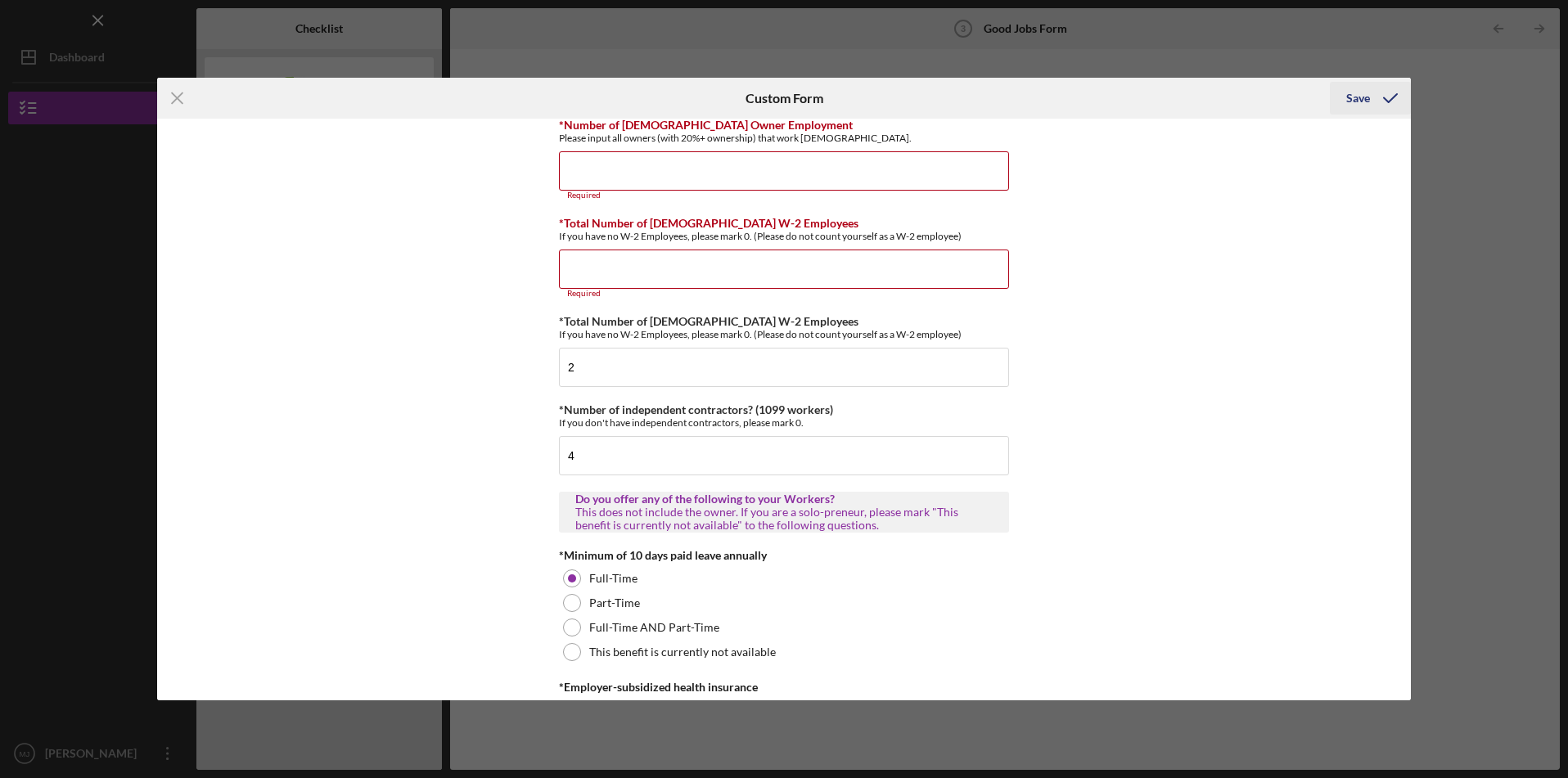
click at [1346, 96] on div "Save" at bounding box center [1358, 98] width 24 height 33
click at [183, 99] on icon "Icon/Menu Close" at bounding box center [178, 98] width 41 height 41
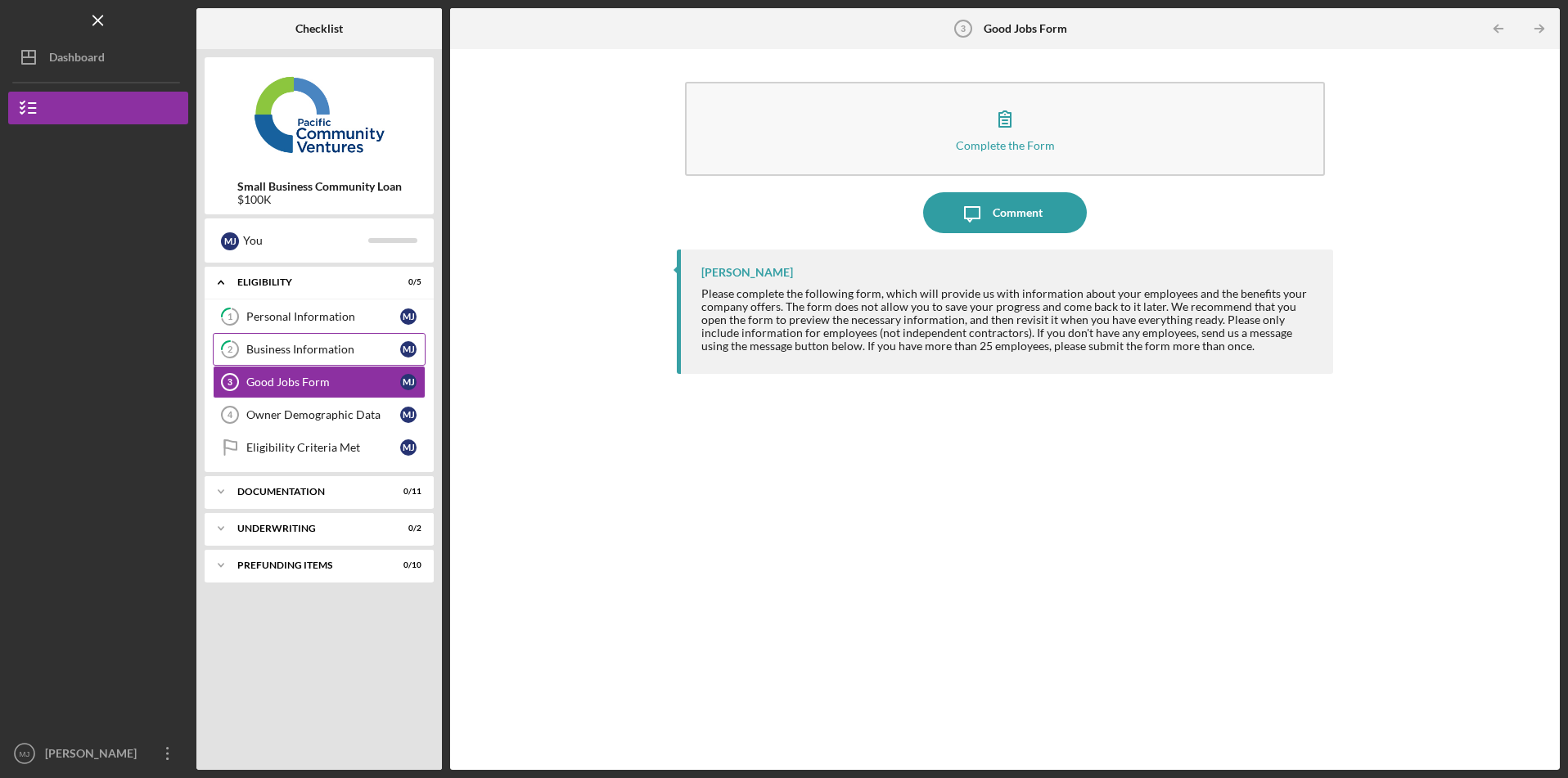
click at [311, 345] on div "Business Information" at bounding box center [323, 349] width 154 height 13
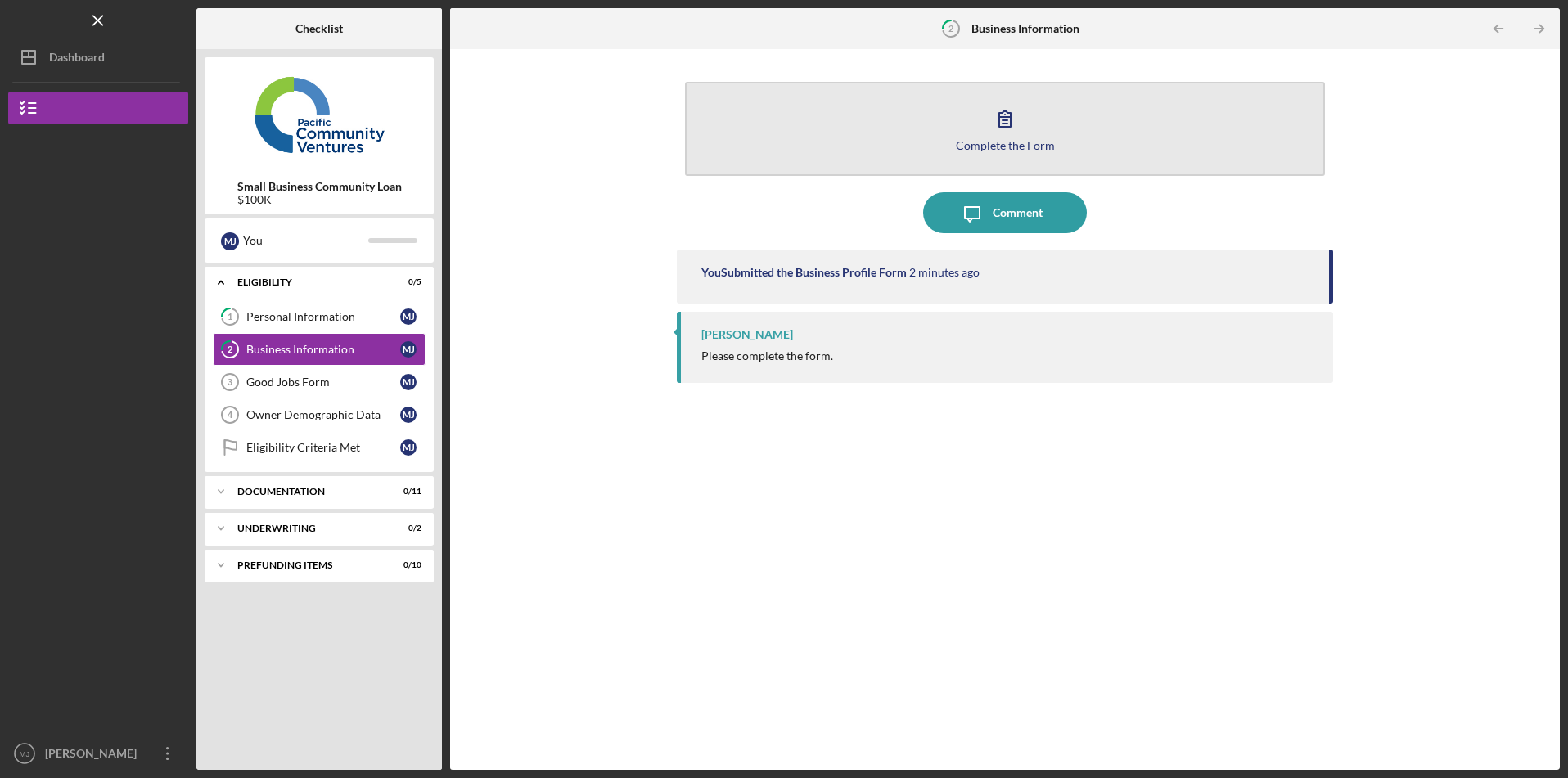
click at [991, 110] on icon "button" at bounding box center [1005, 118] width 41 height 41
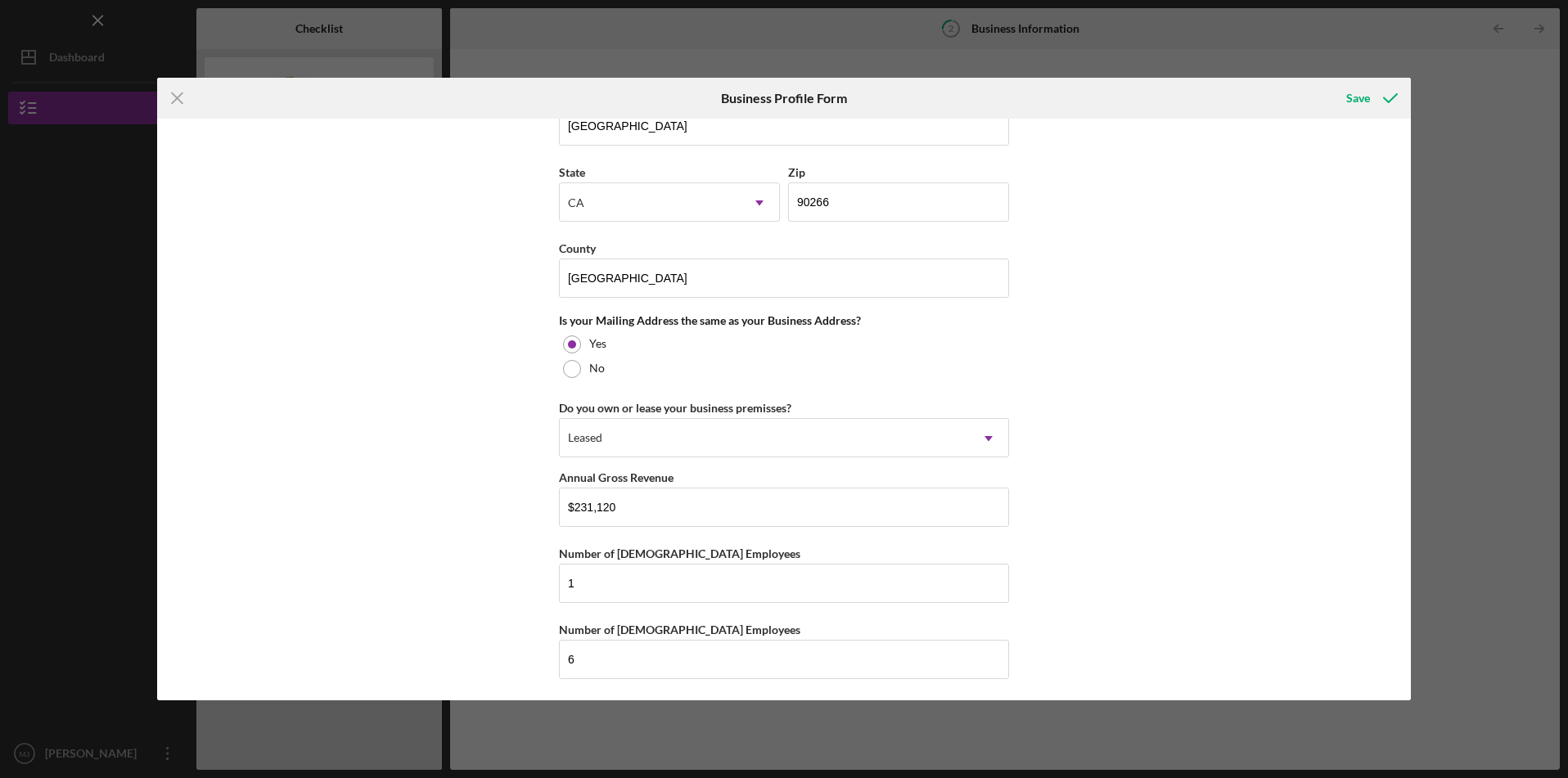
scroll to position [1092, 0]
click at [1333, 48] on div "Icon/Menu Close Business Profile Form Save Business Name LIVE & FAITH Consultin…" at bounding box center [784, 389] width 1568 height 778
click at [169, 102] on icon "Icon/Menu Close" at bounding box center [178, 98] width 41 height 41
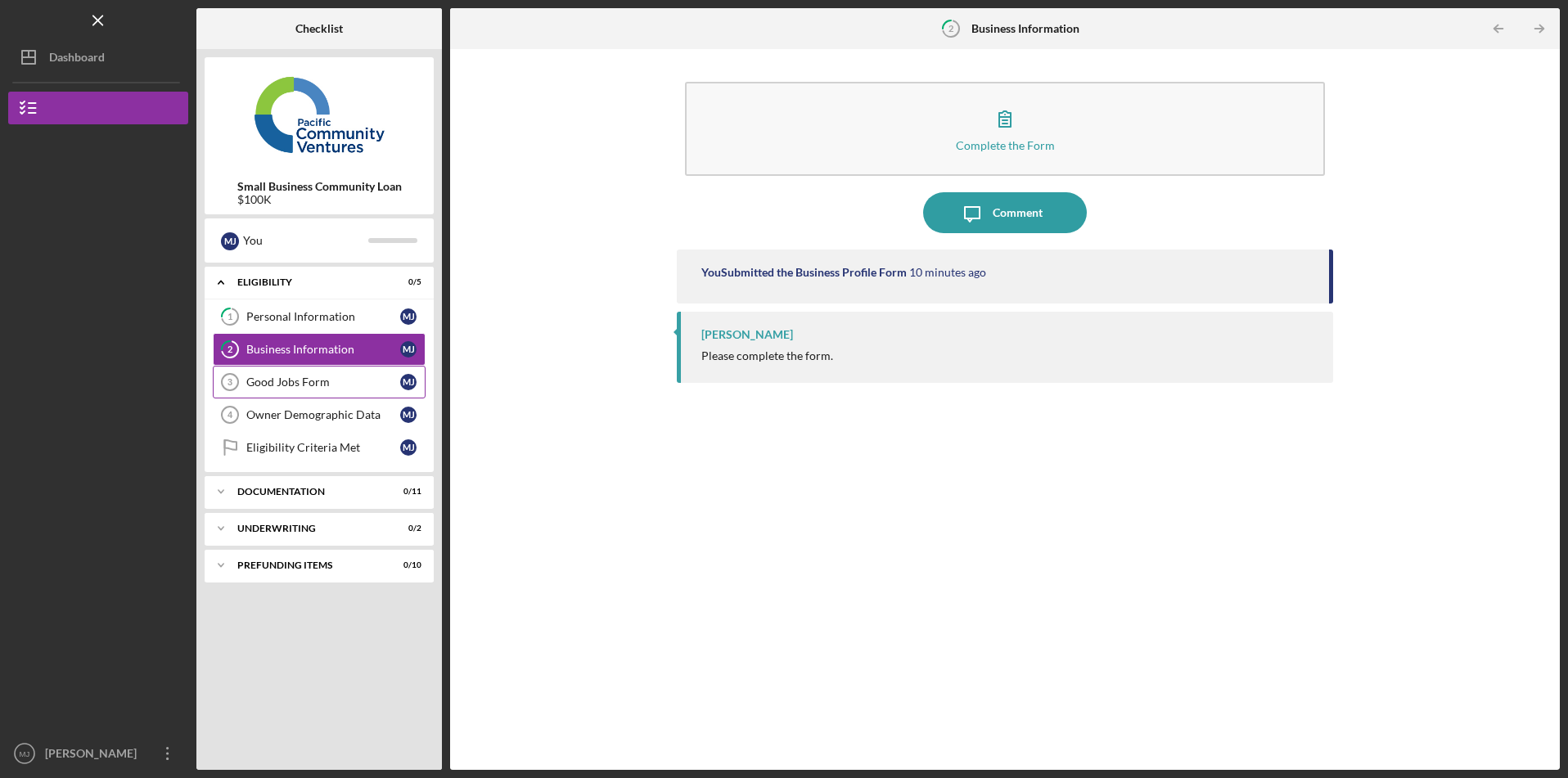
click at [270, 376] on div "Good Jobs Form" at bounding box center [323, 382] width 154 height 13
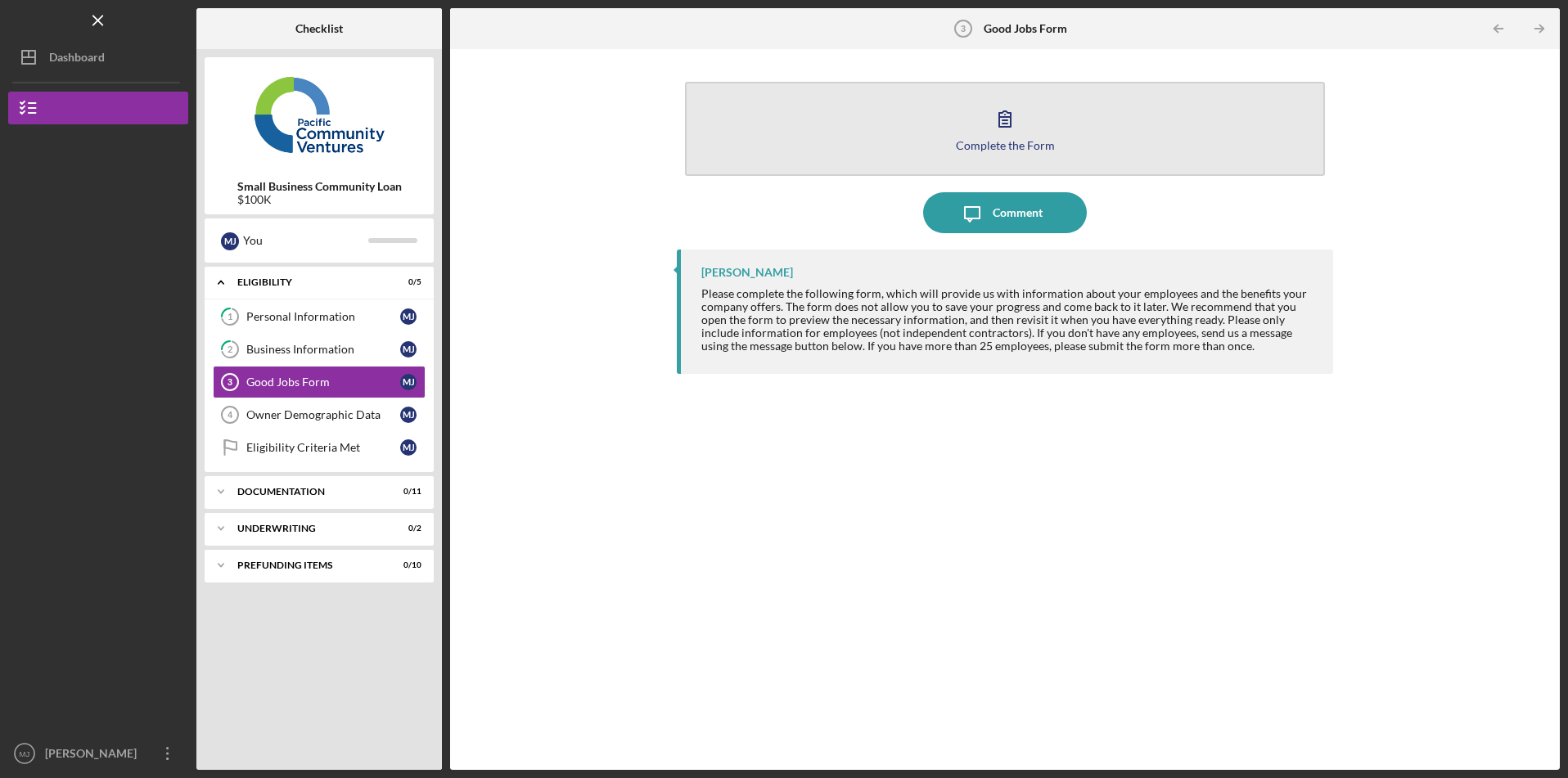
click at [1016, 126] on icon "button" at bounding box center [1005, 118] width 41 height 41
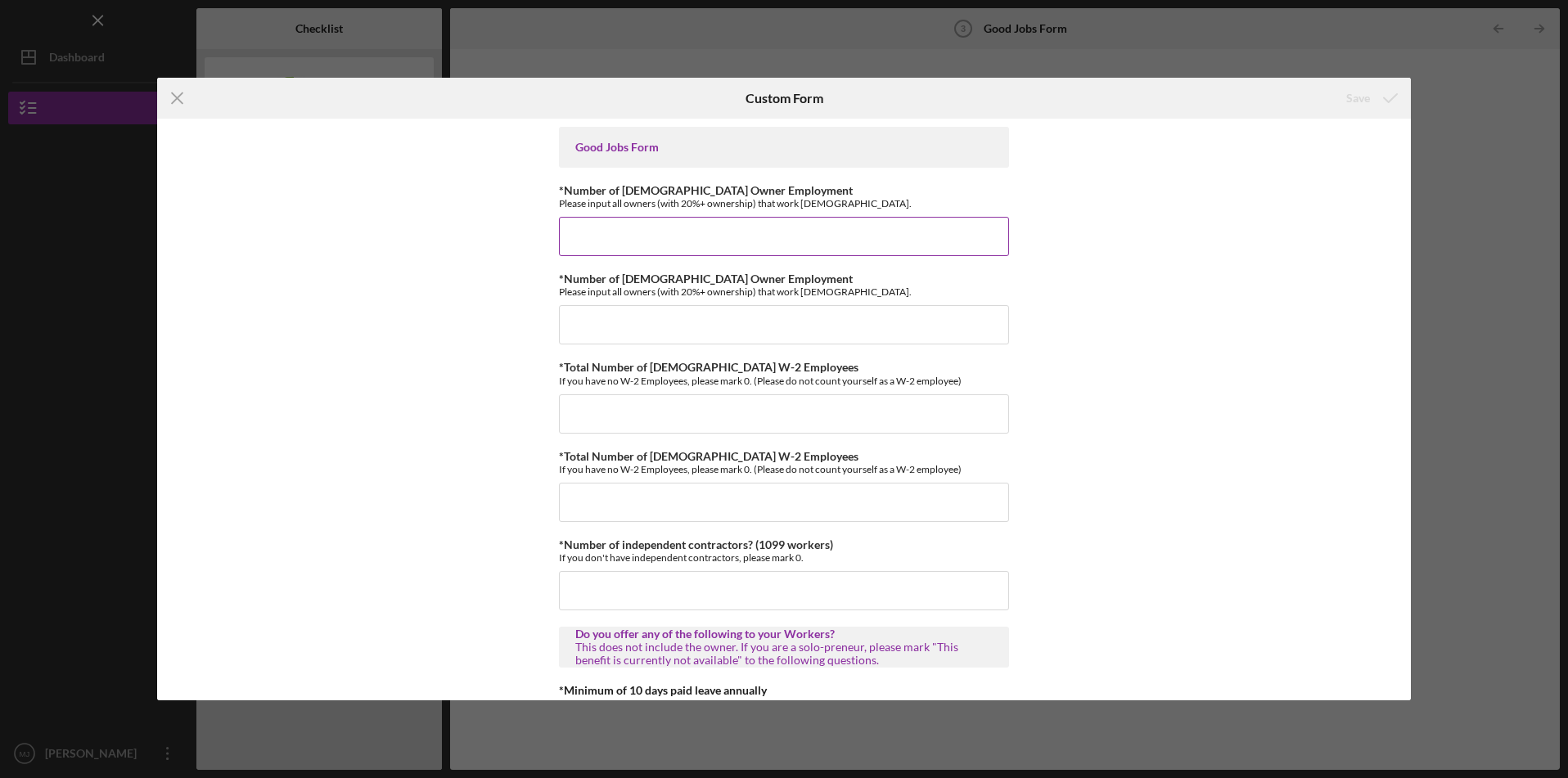
click at [932, 229] on input "*Number of [DEMOGRAPHIC_DATA] Owner Employment" at bounding box center [783, 236] width 450 height 39
type input "1"
click at [929, 314] on input "*Number of [DEMOGRAPHIC_DATA] Owner Employment" at bounding box center [783, 324] width 450 height 39
click at [899, 418] on input "*Total Number of [DEMOGRAPHIC_DATA] W-2 Employees" at bounding box center [783, 414] width 450 height 39
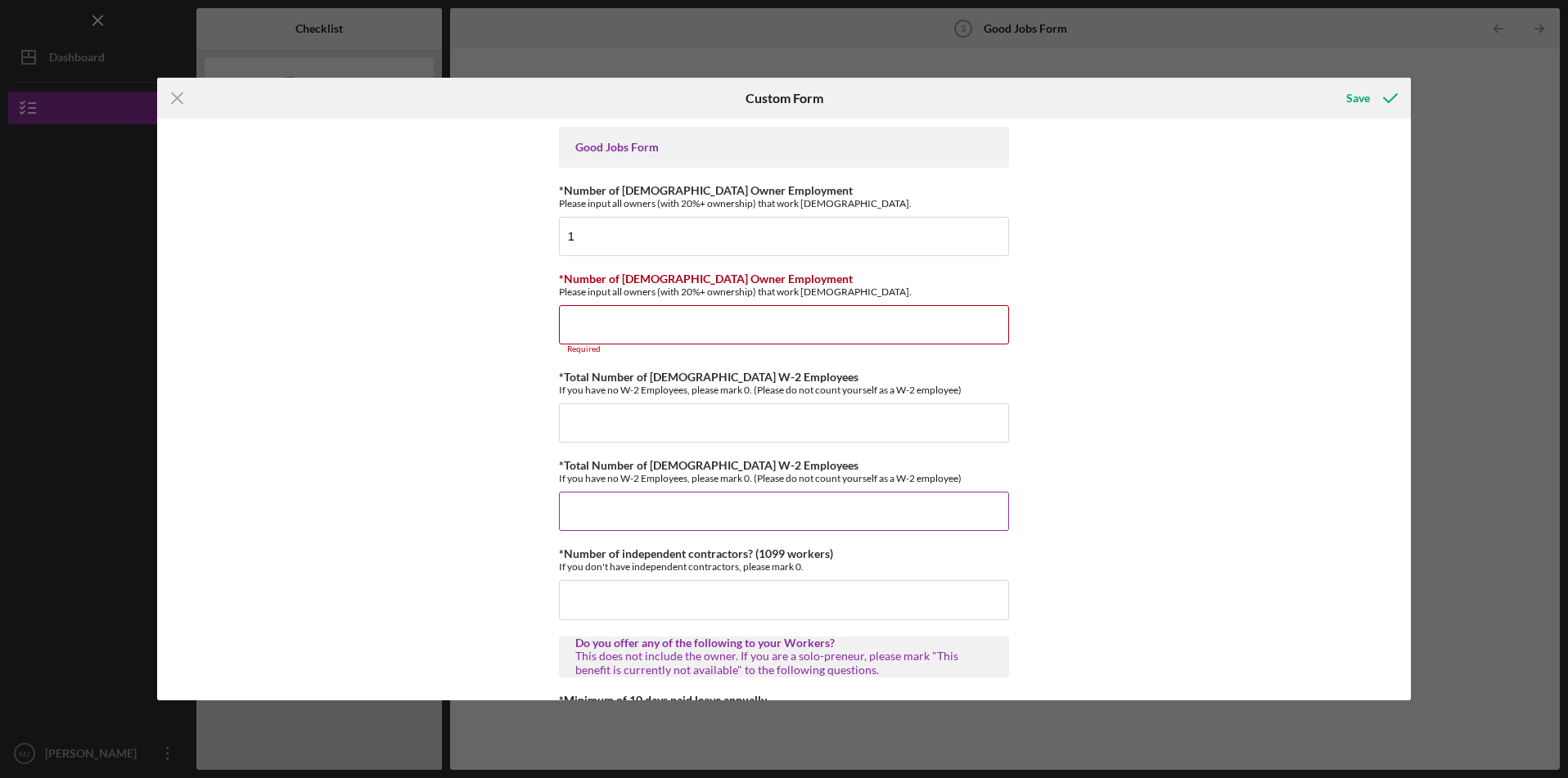
click at [809, 508] on input "*Total Number of [DEMOGRAPHIC_DATA] W-2 Employees" at bounding box center [783, 511] width 450 height 39
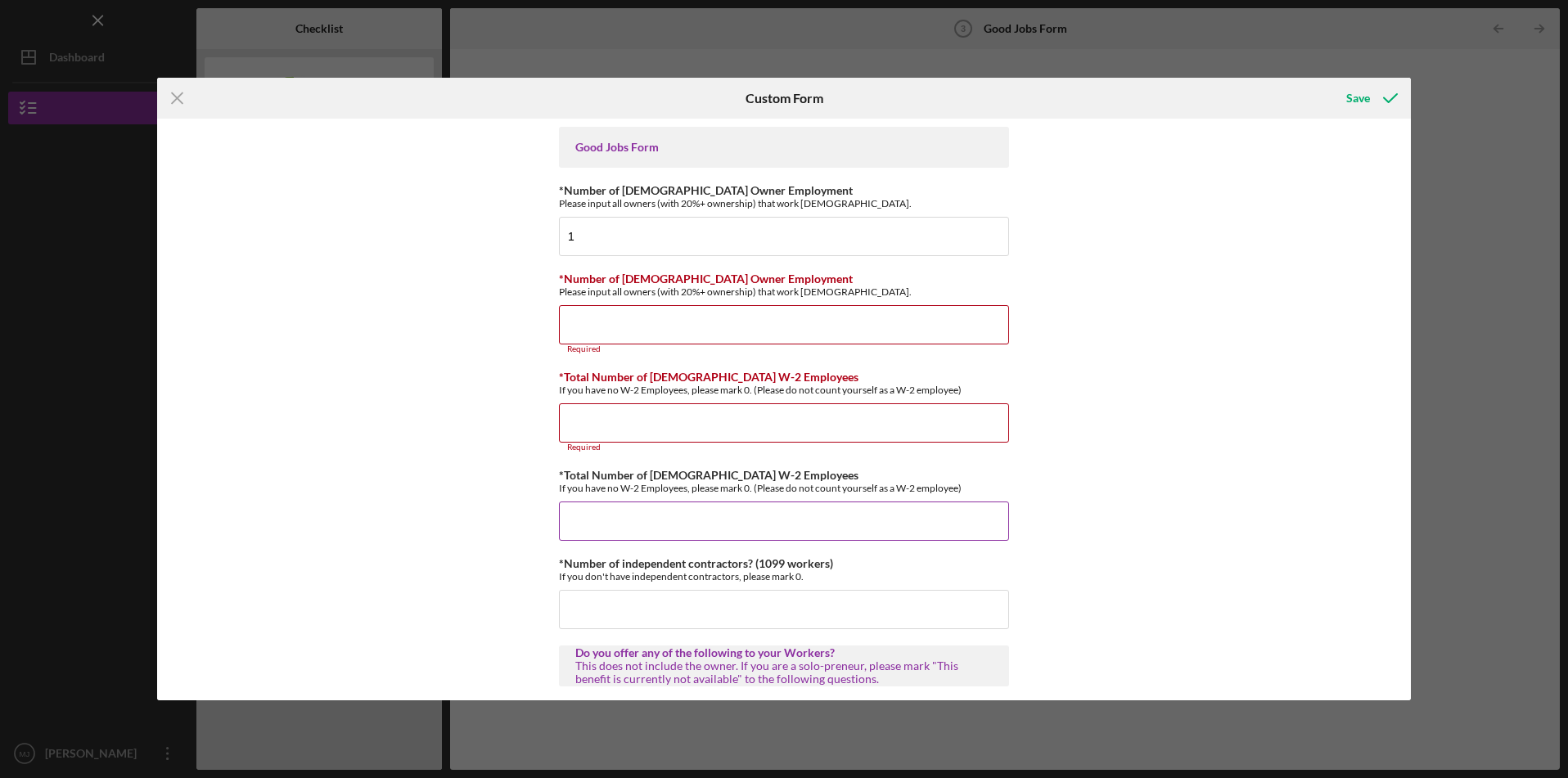
type input "2"
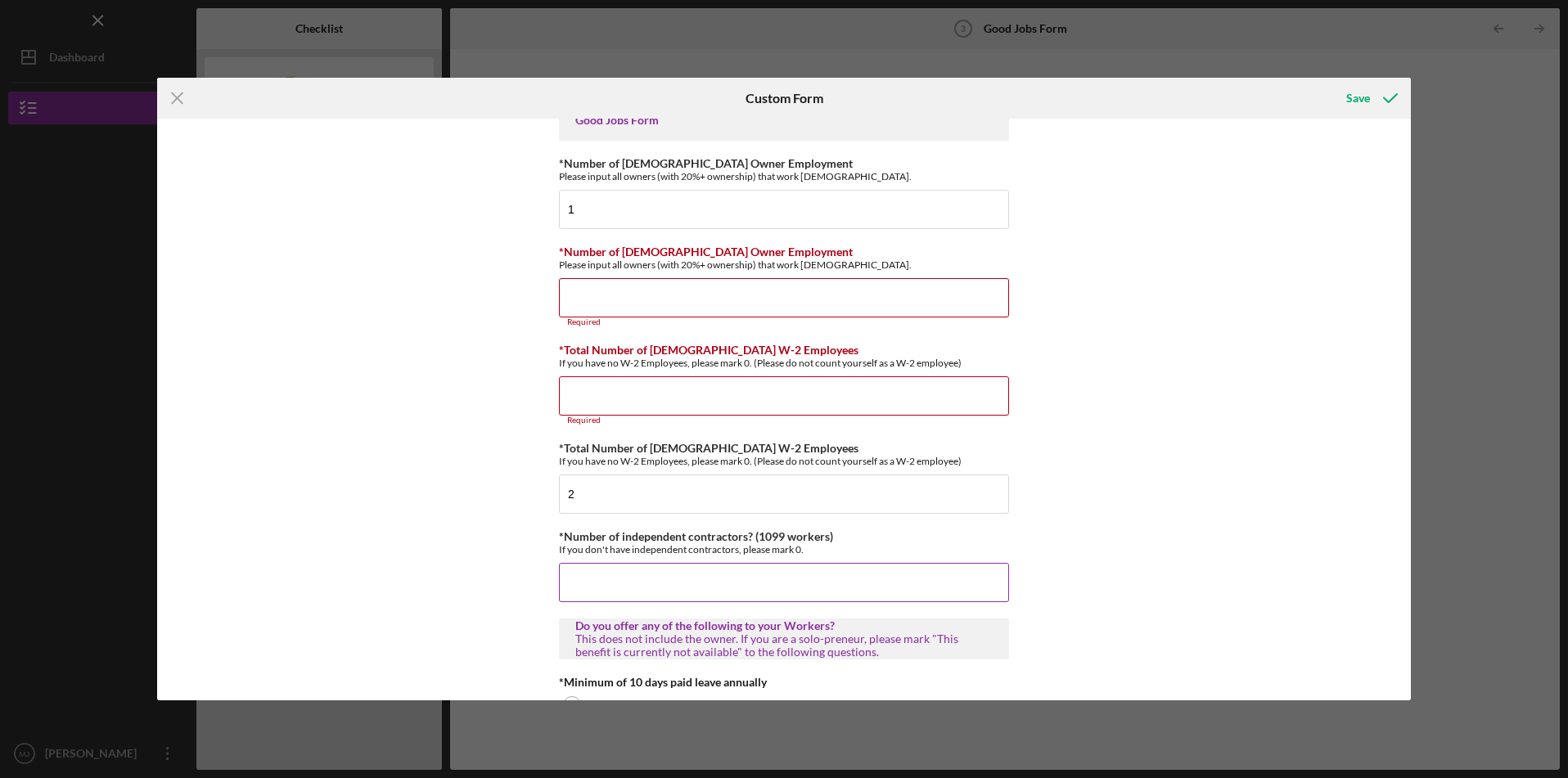
click at [689, 591] on input "*Number of independent contractors? (1099 workers)" at bounding box center [783, 583] width 450 height 39
type input "4"
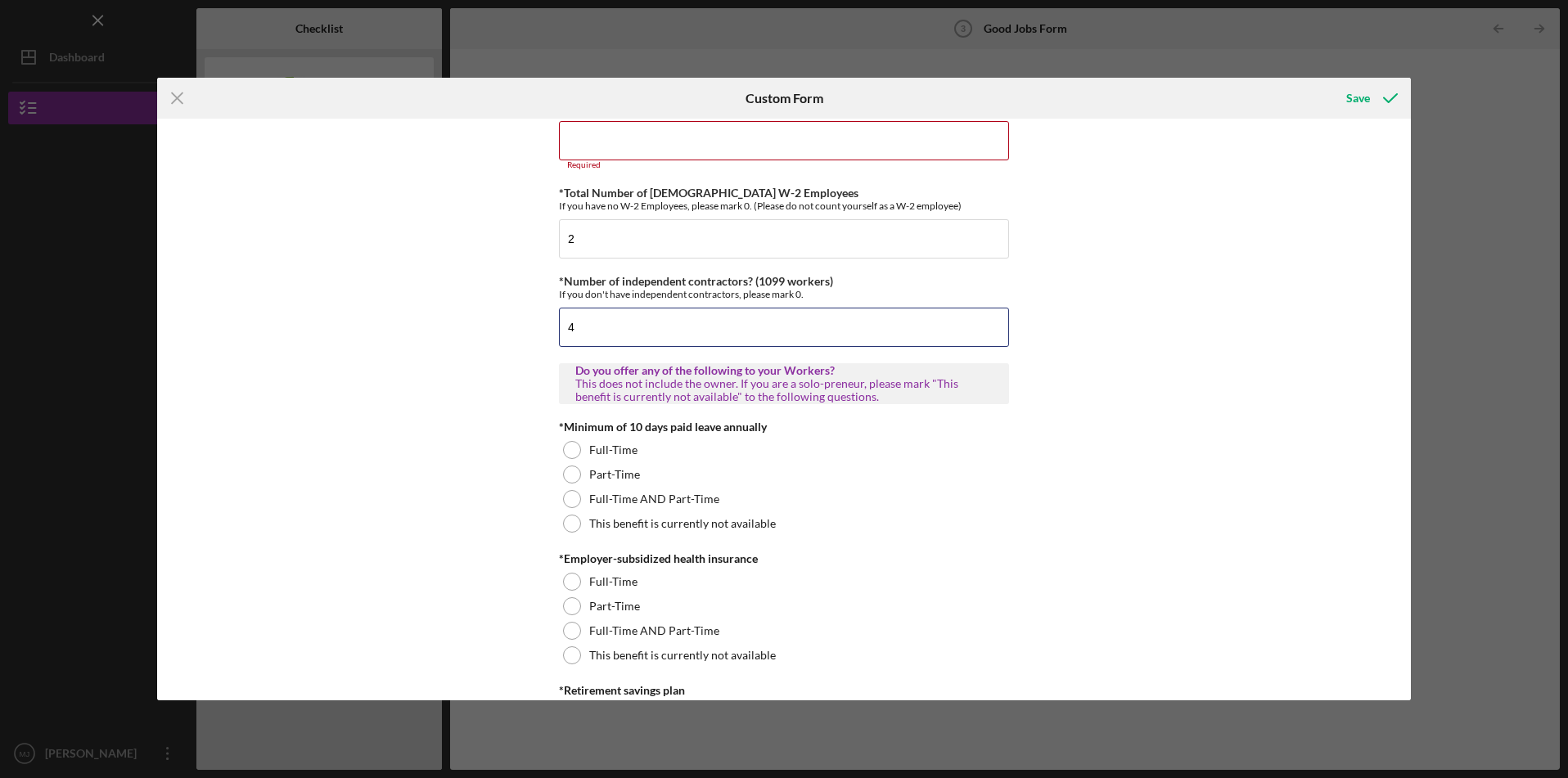
scroll to position [288, 0]
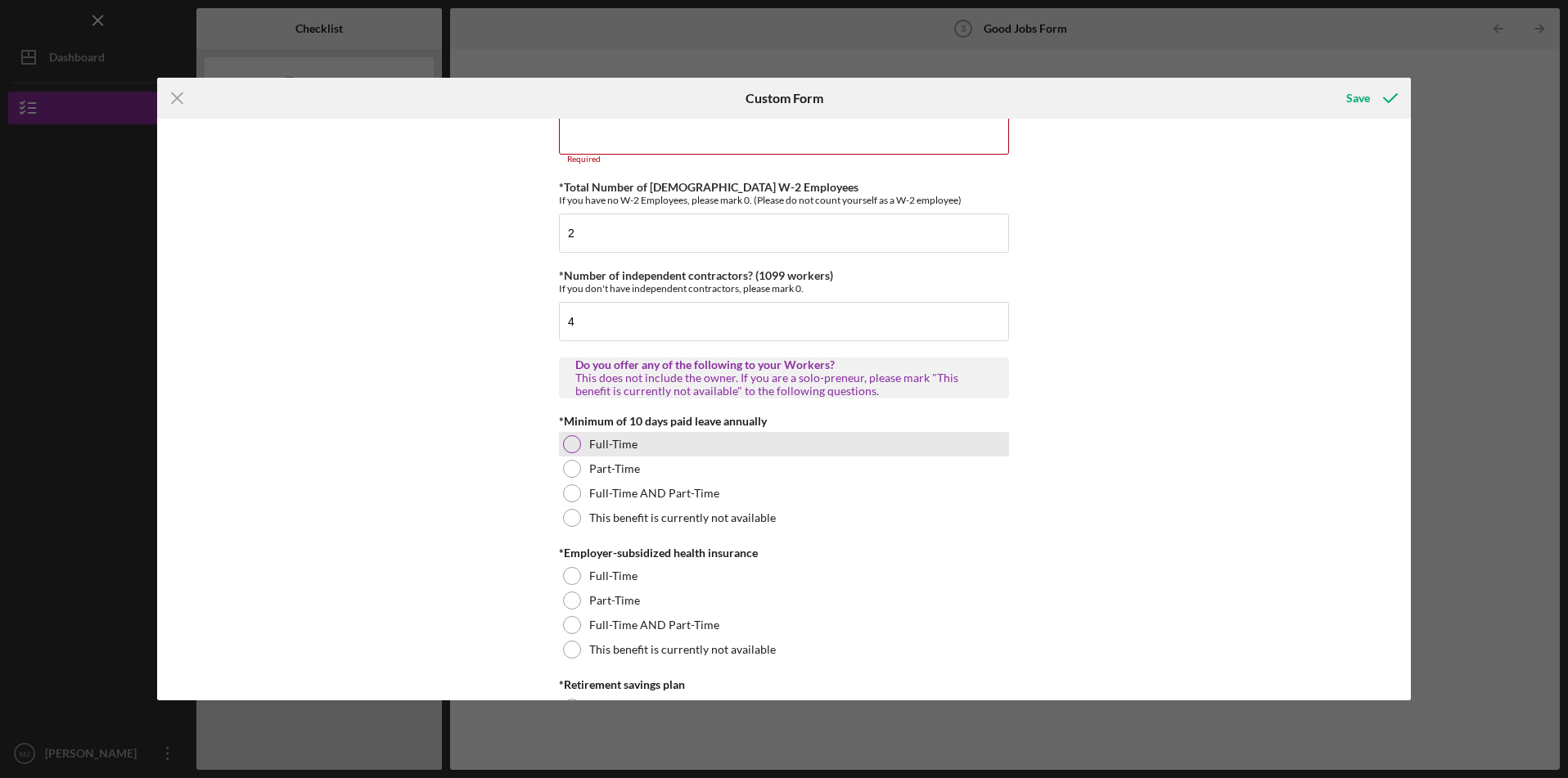
click at [567, 446] on div at bounding box center [572, 445] width 18 height 18
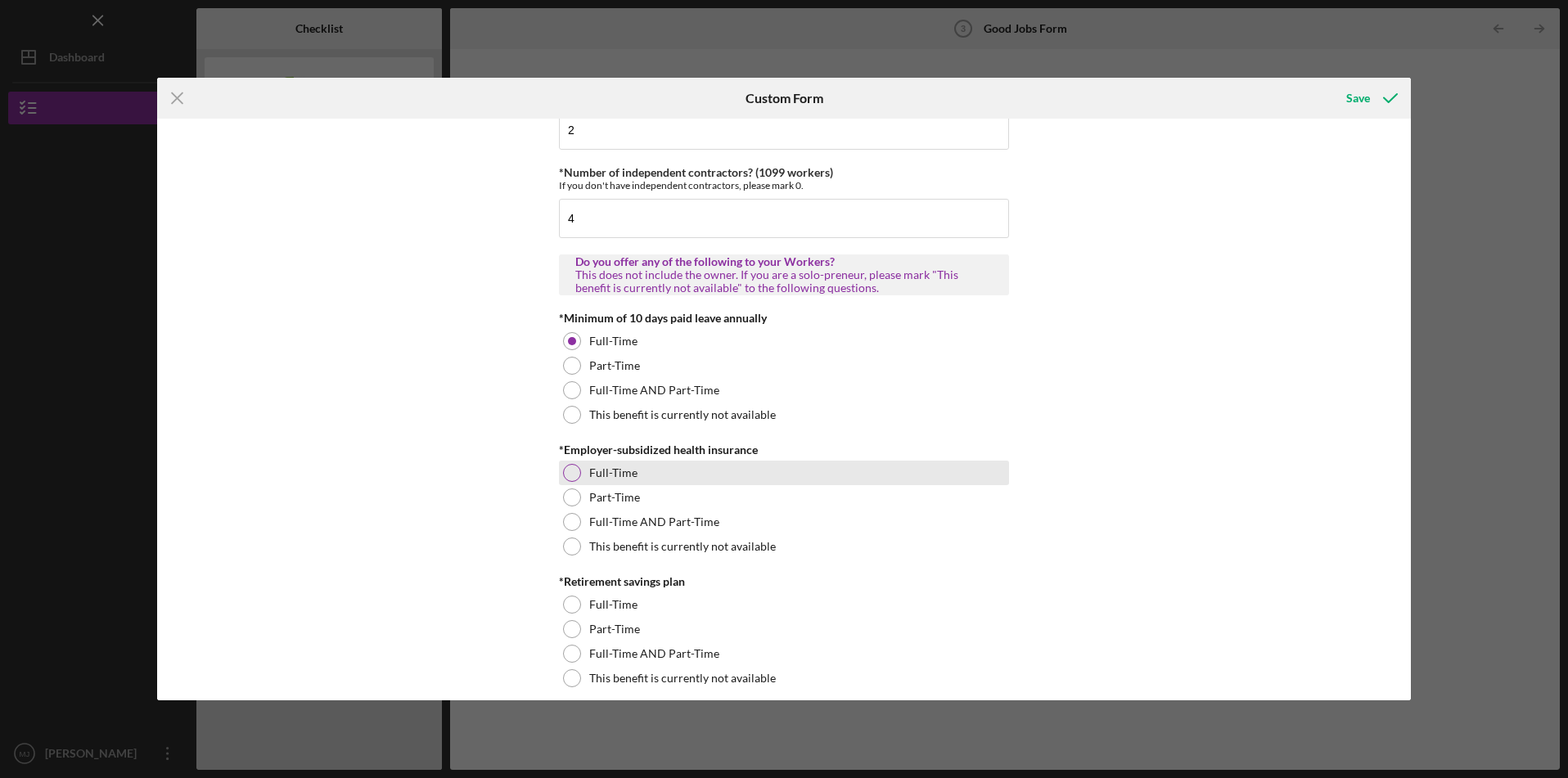
scroll to position [420, 0]
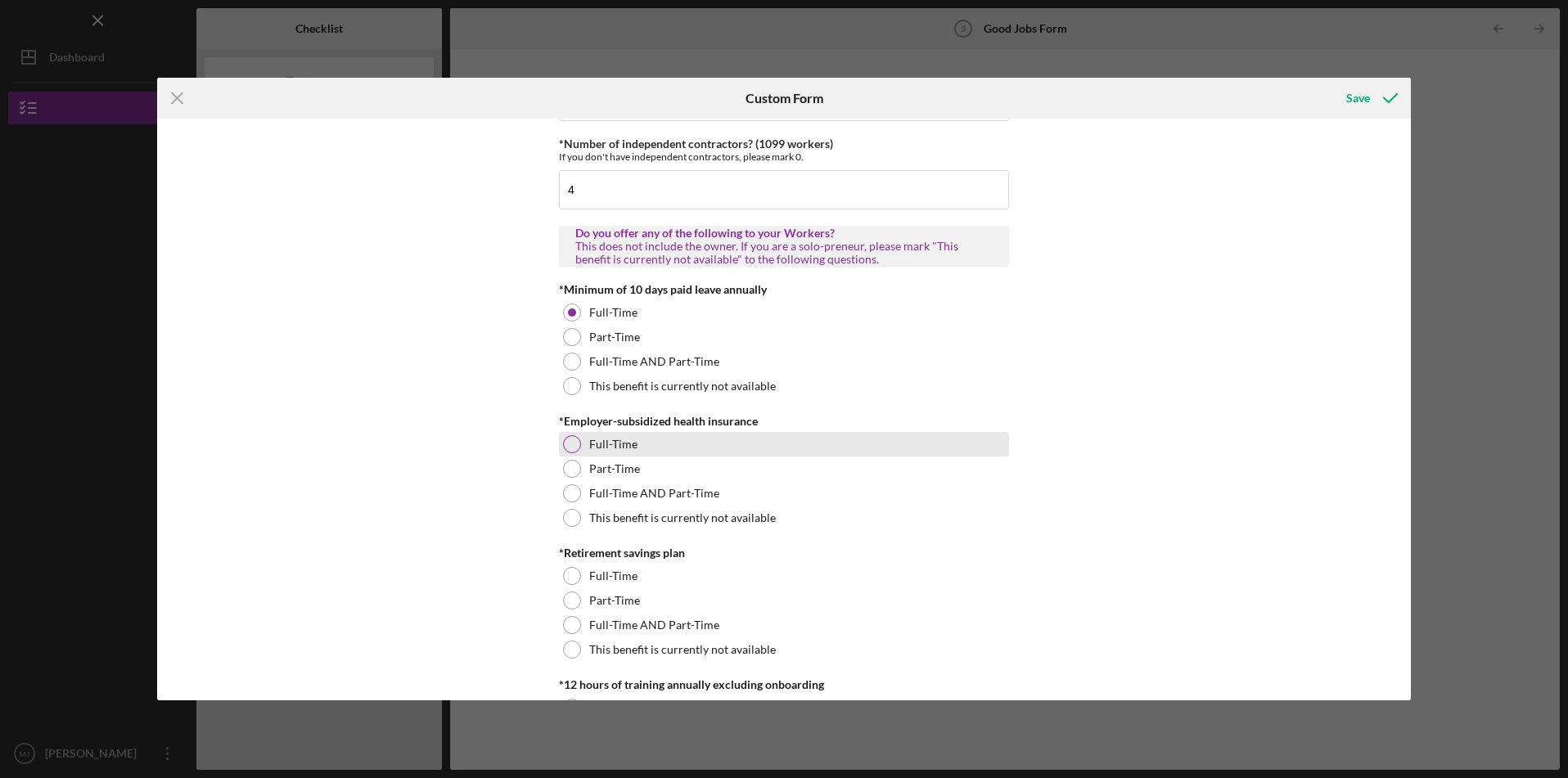
click at [568, 447] on div at bounding box center [572, 445] width 18 height 18
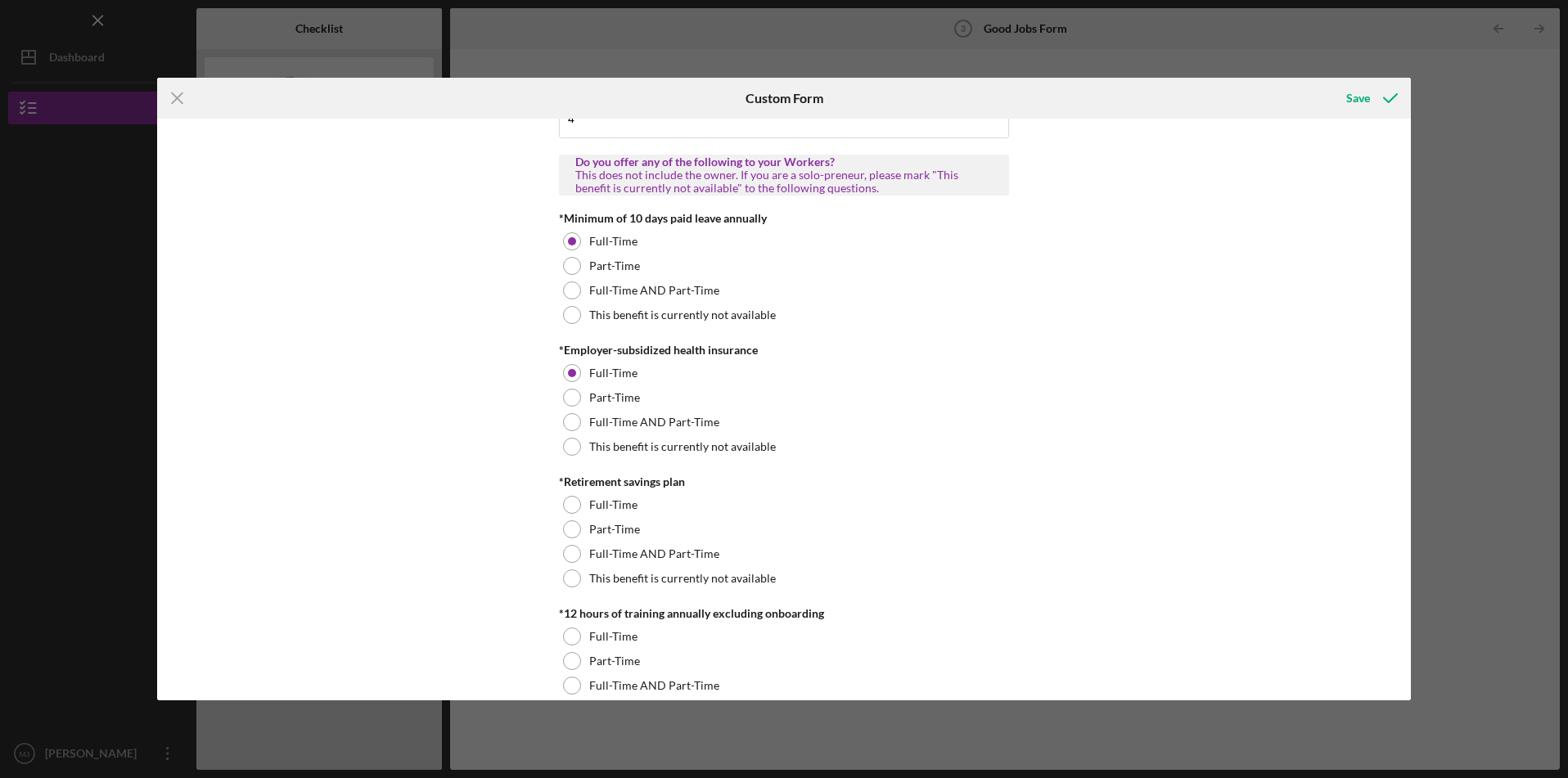
scroll to position [499, 0]
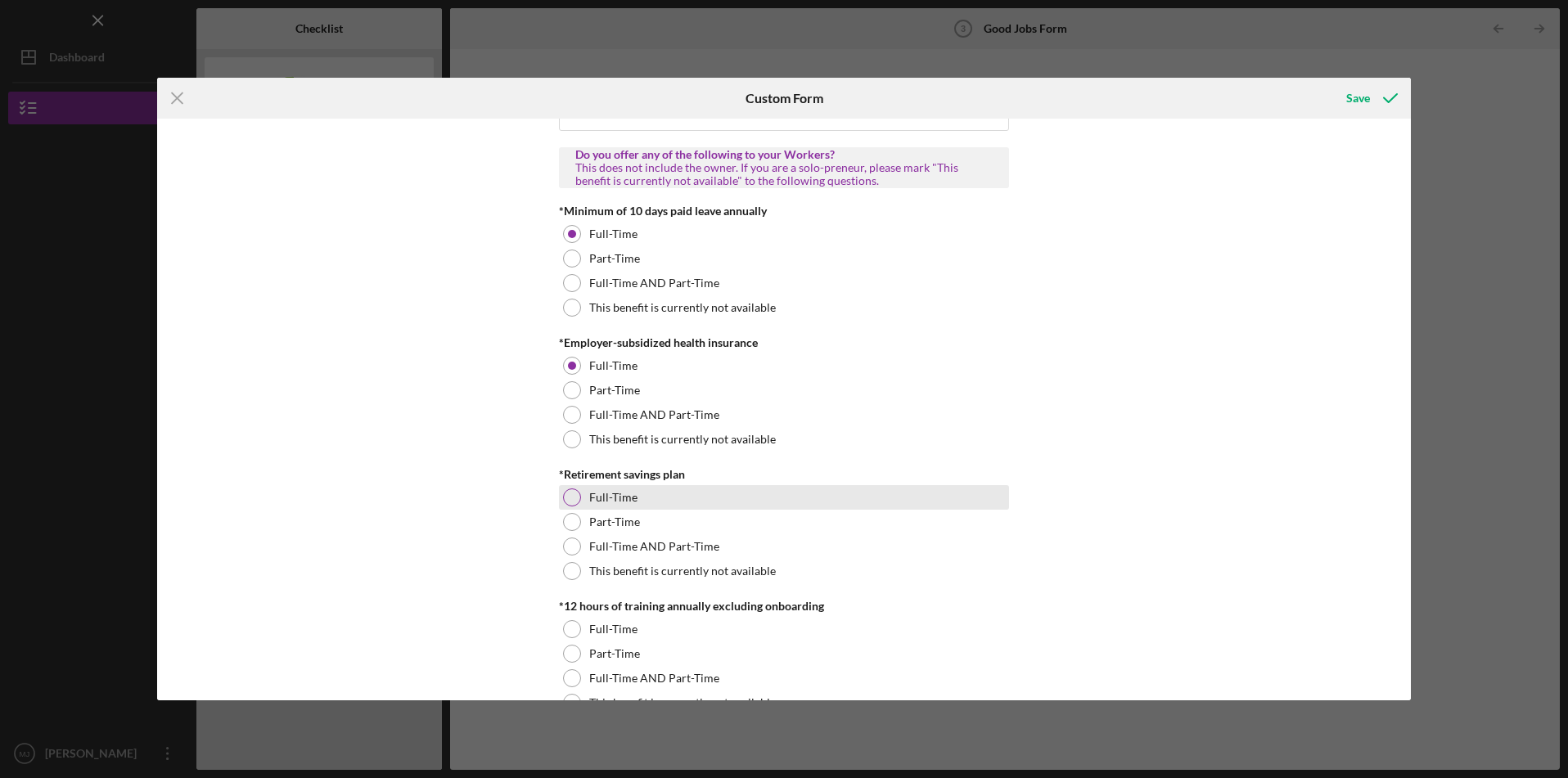
click at [568, 497] on div at bounding box center [572, 498] width 18 height 18
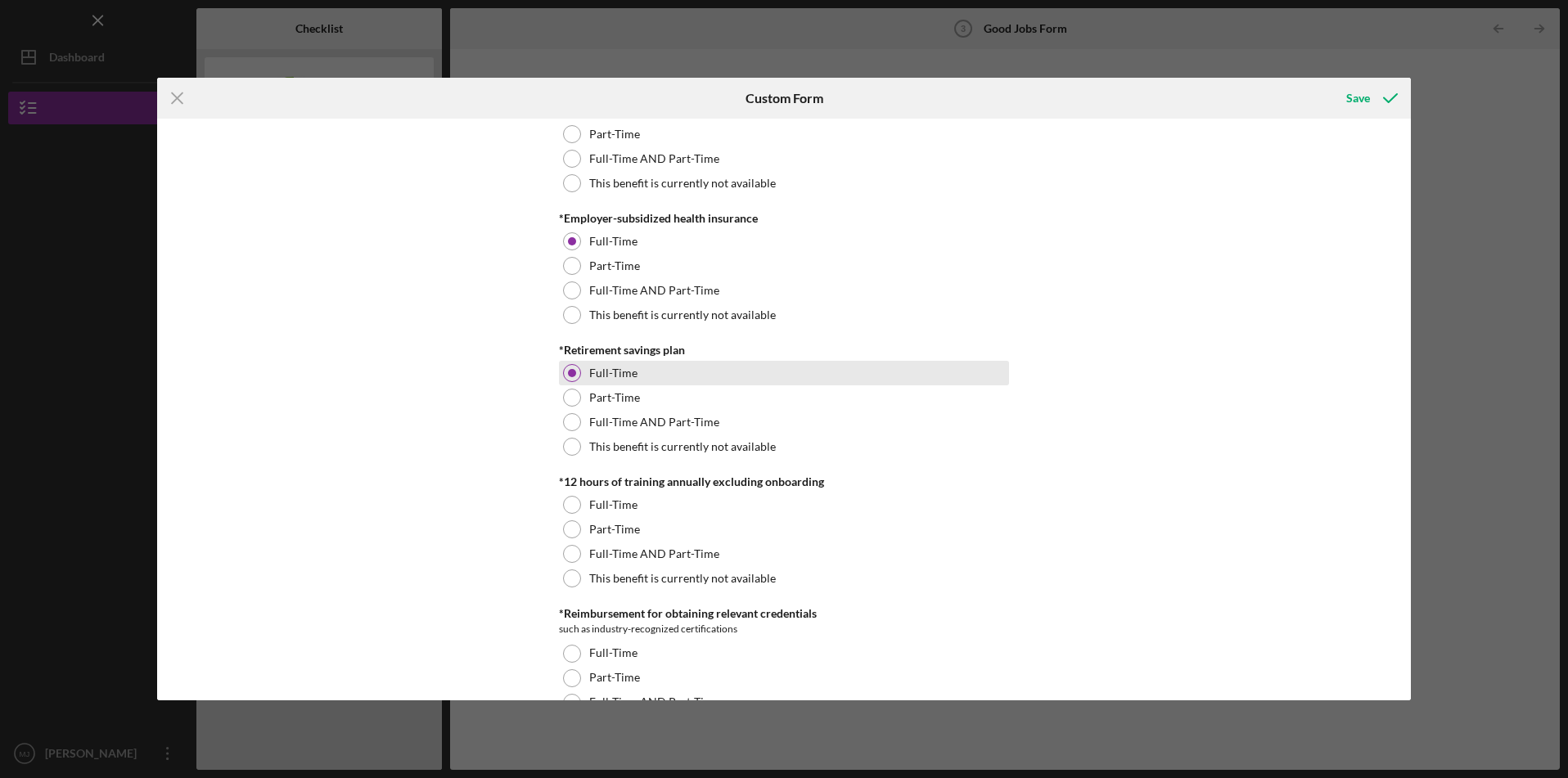
scroll to position [634, 0]
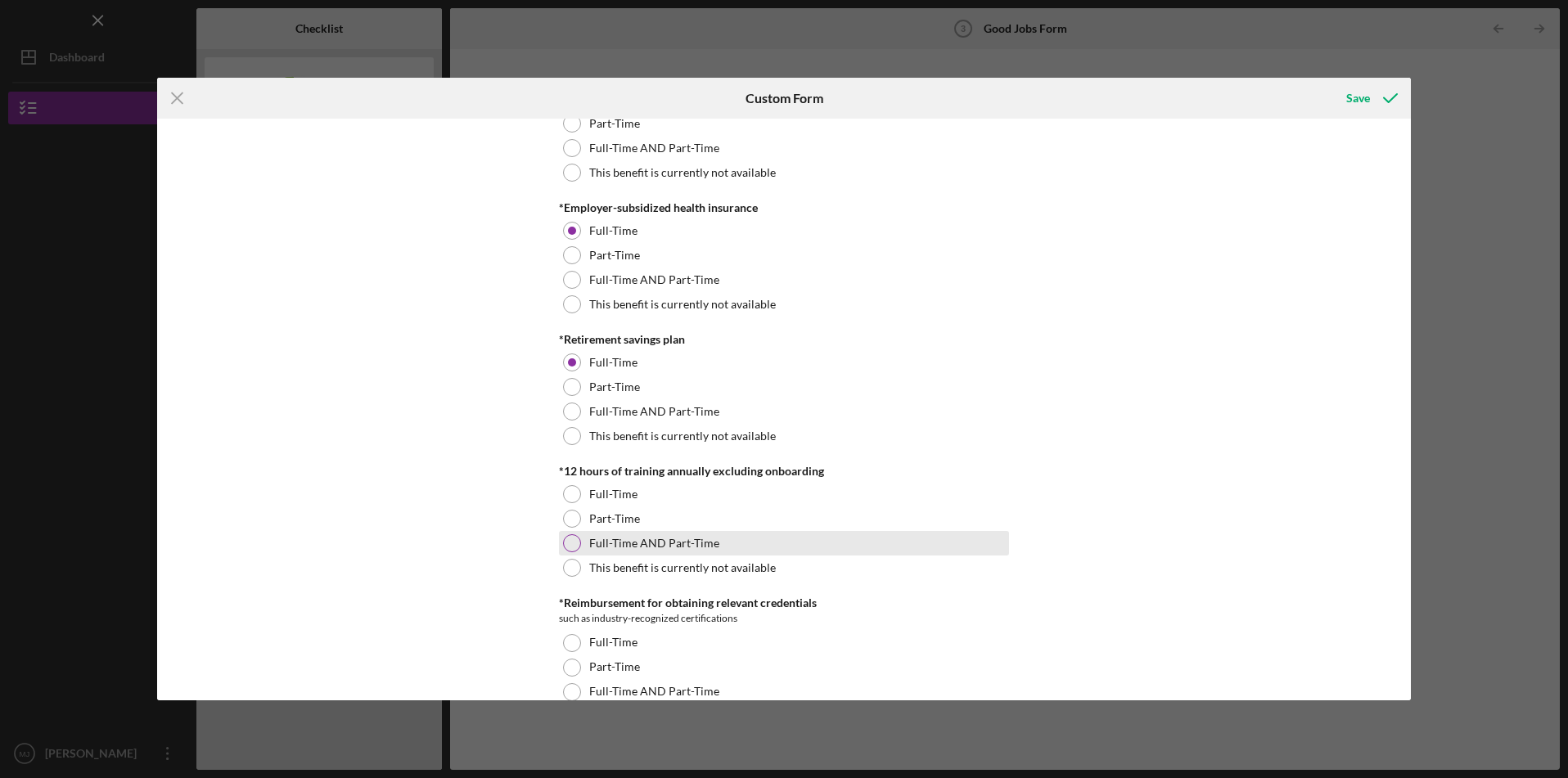
click at [576, 549] on div "Full-Time AND Part-Time" at bounding box center [783, 544] width 450 height 25
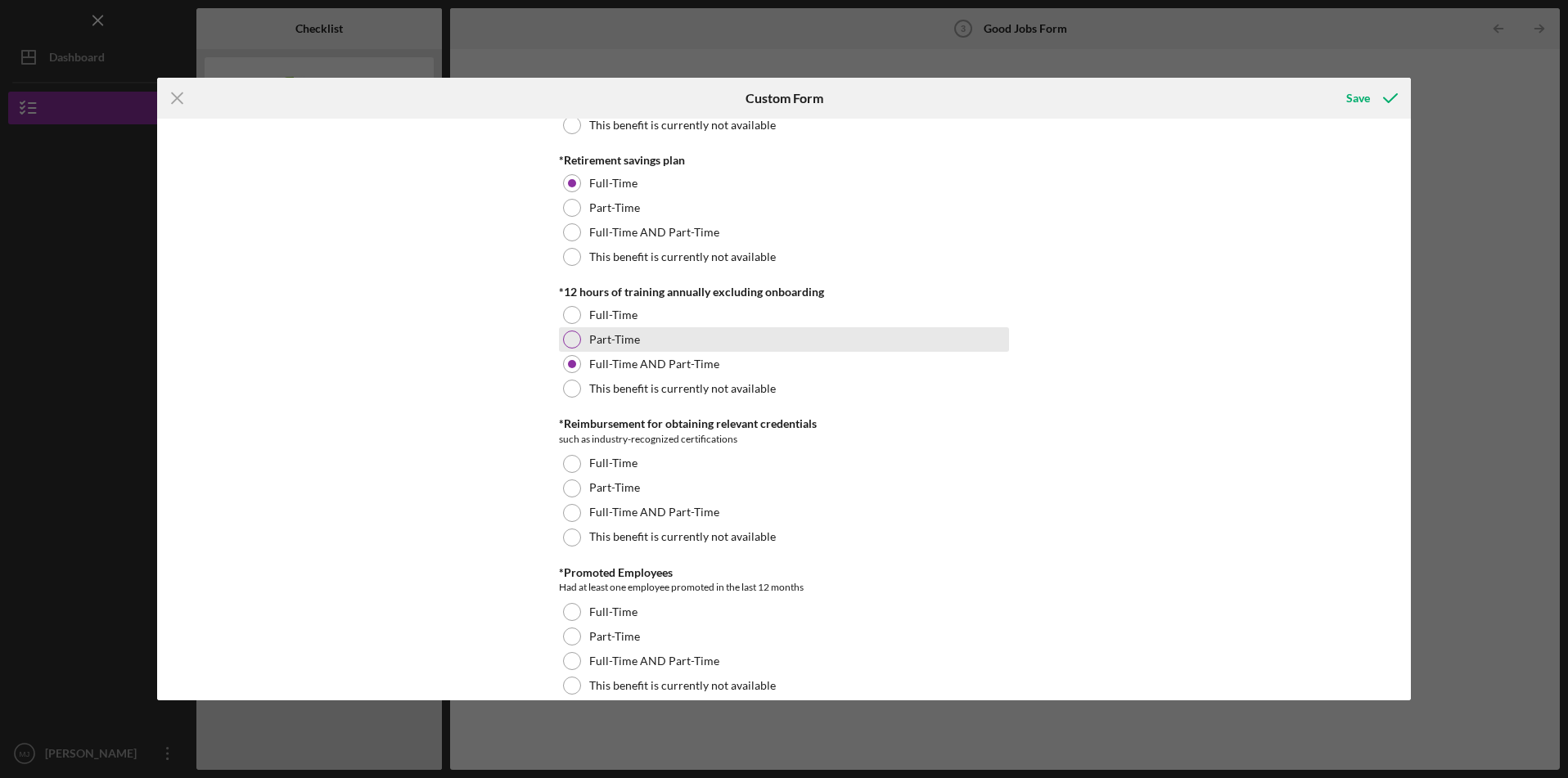
scroll to position [820, 0]
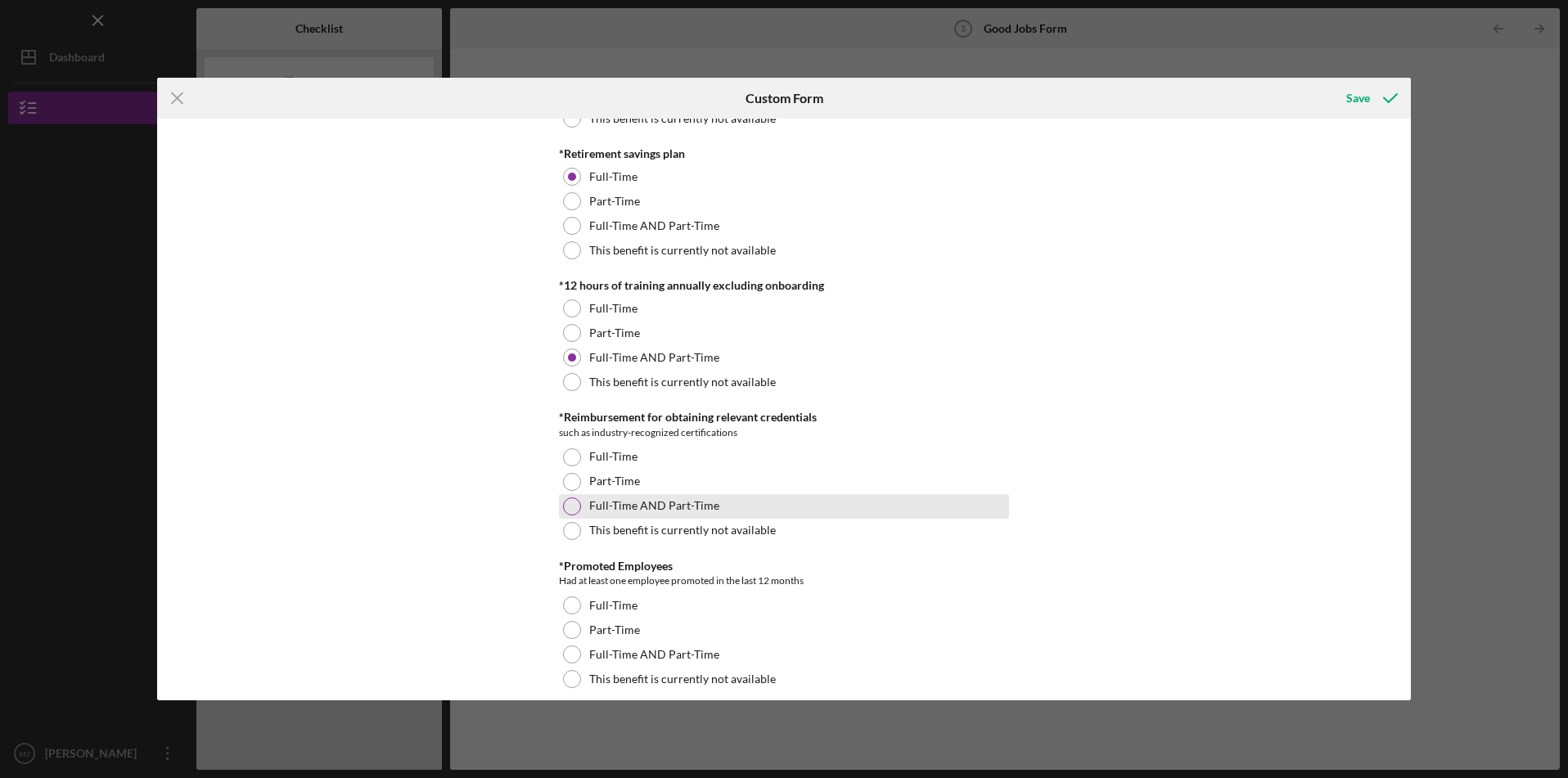
click at [571, 507] on div at bounding box center [572, 507] width 18 height 18
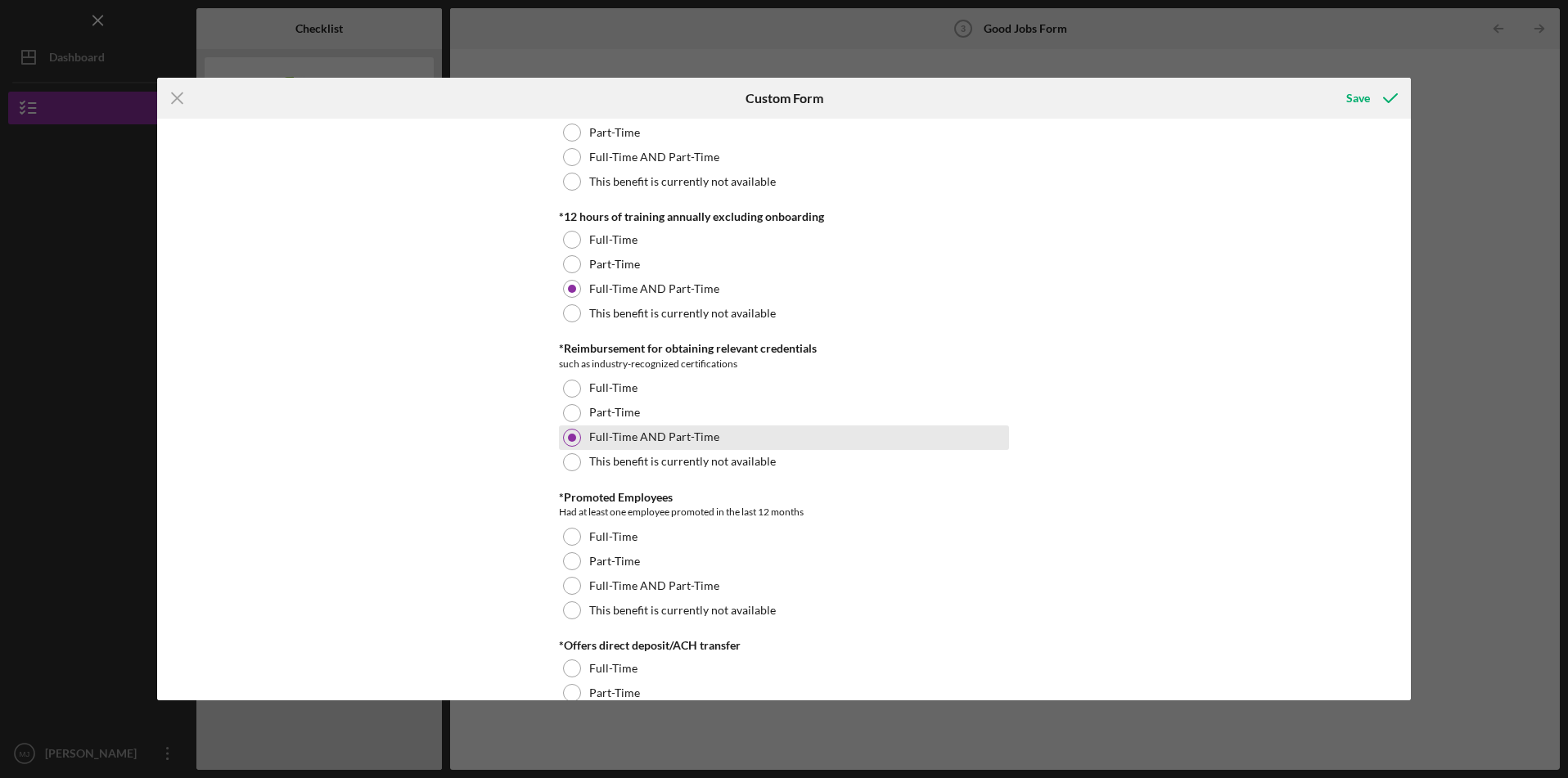
scroll to position [913, 0]
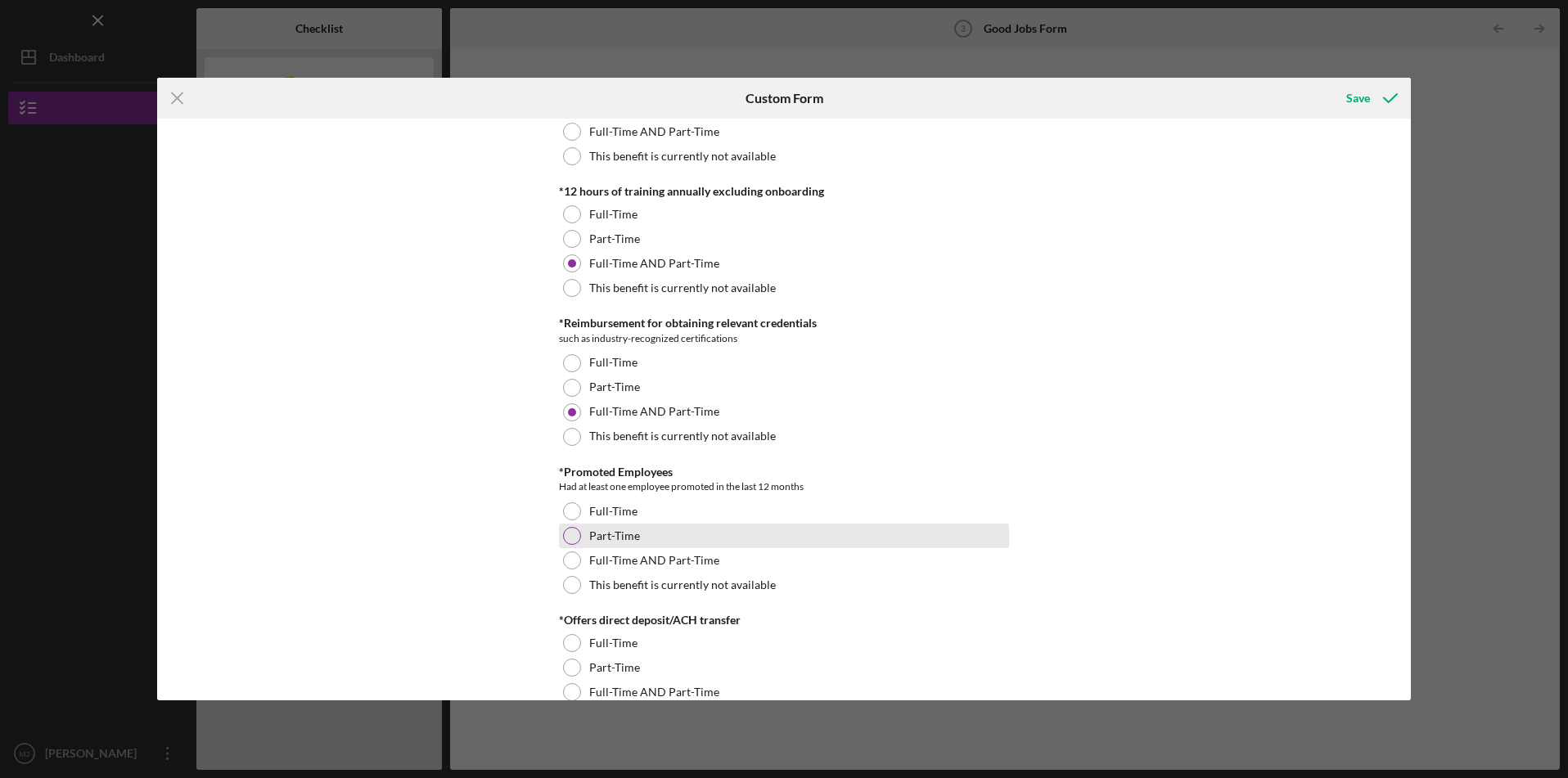
click at [568, 532] on div at bounding box center [572, 536] width 18 height 18
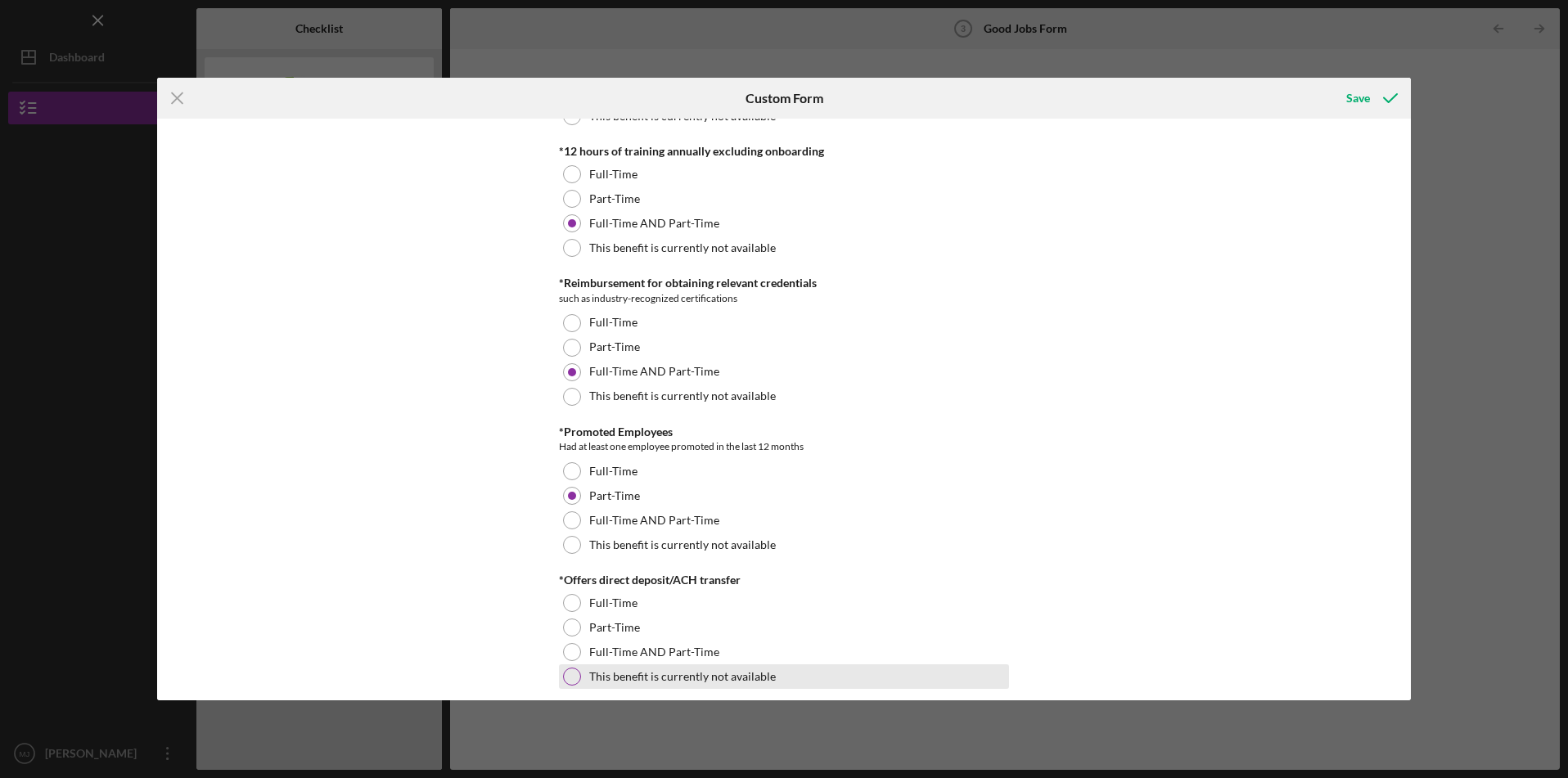
scroll to position [1046, 0]
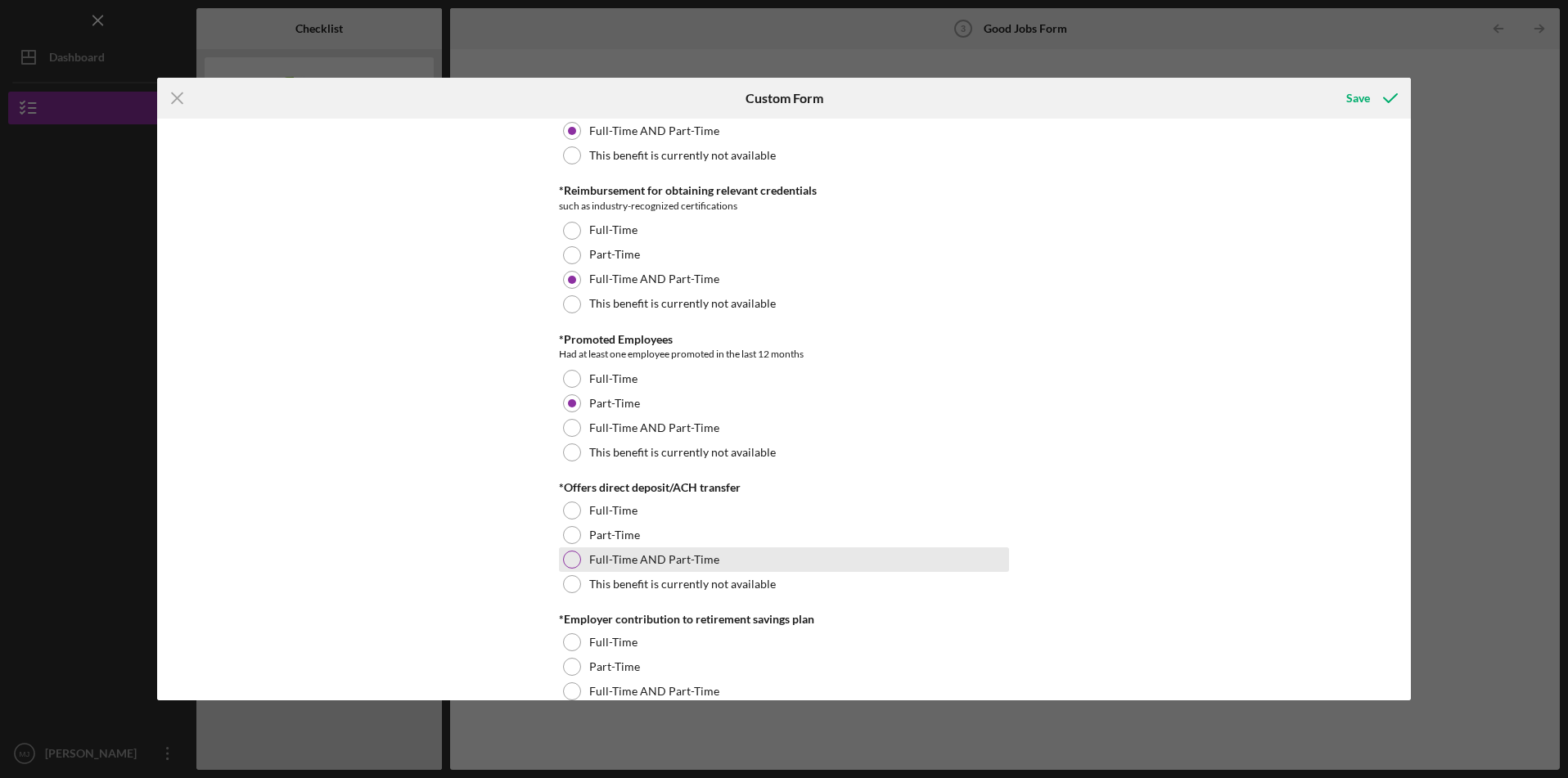
click at [570, 565] on div at bounding box center [572, 560] width 18 height 18
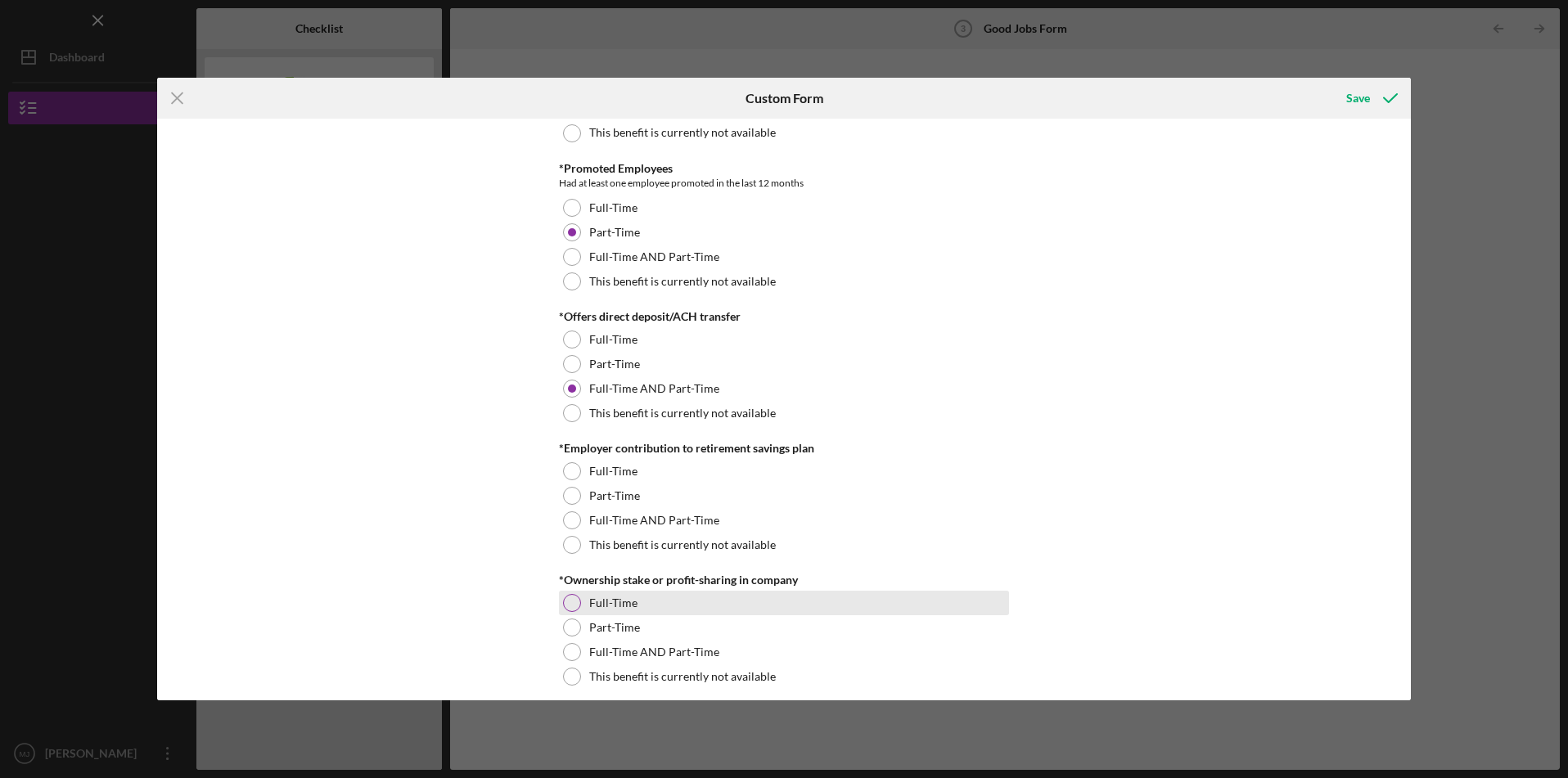
scroll to position [1218, 0]
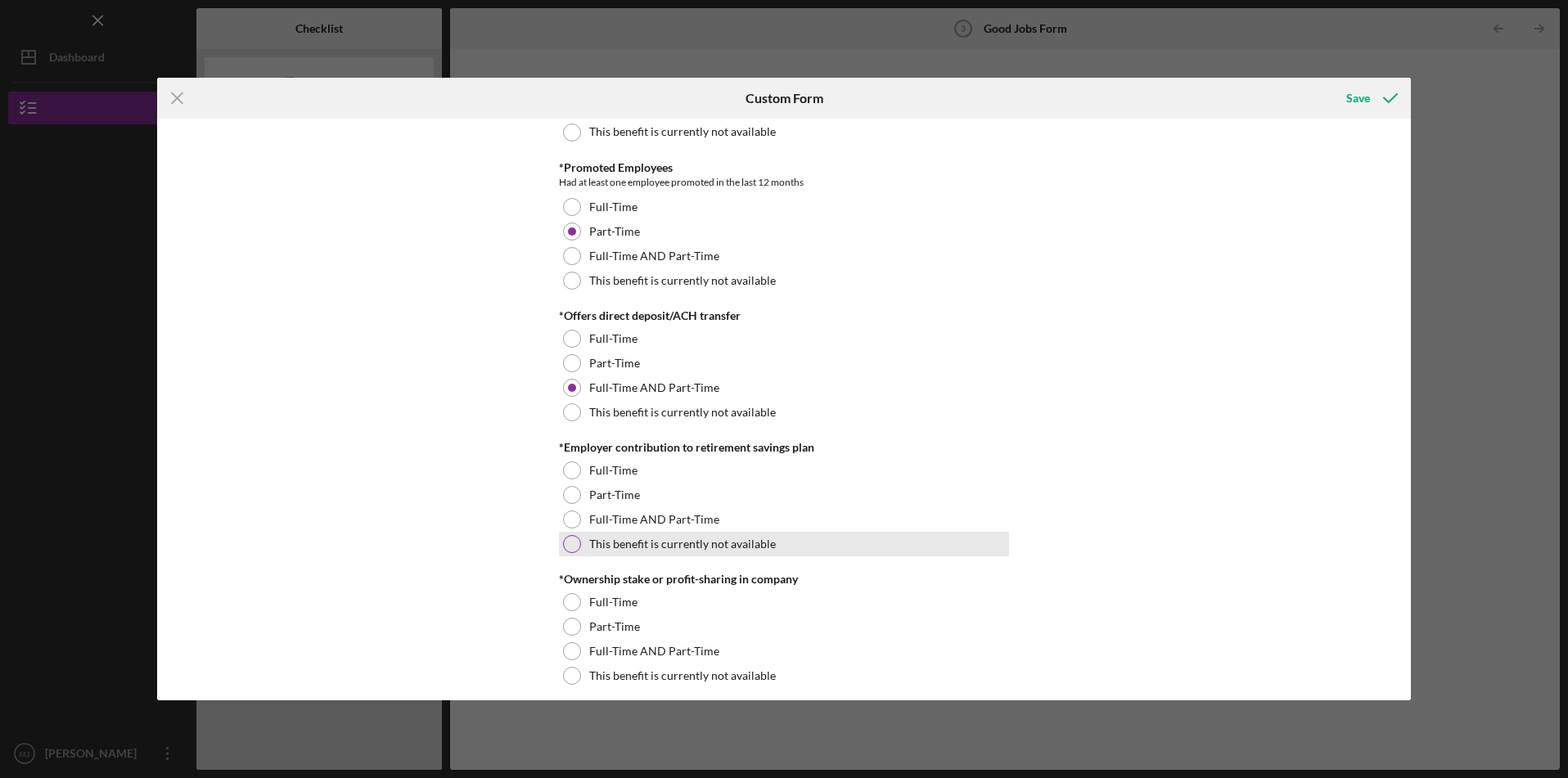
click at [574, 541] on div at bounding box center [572, 544] width 18 height 18
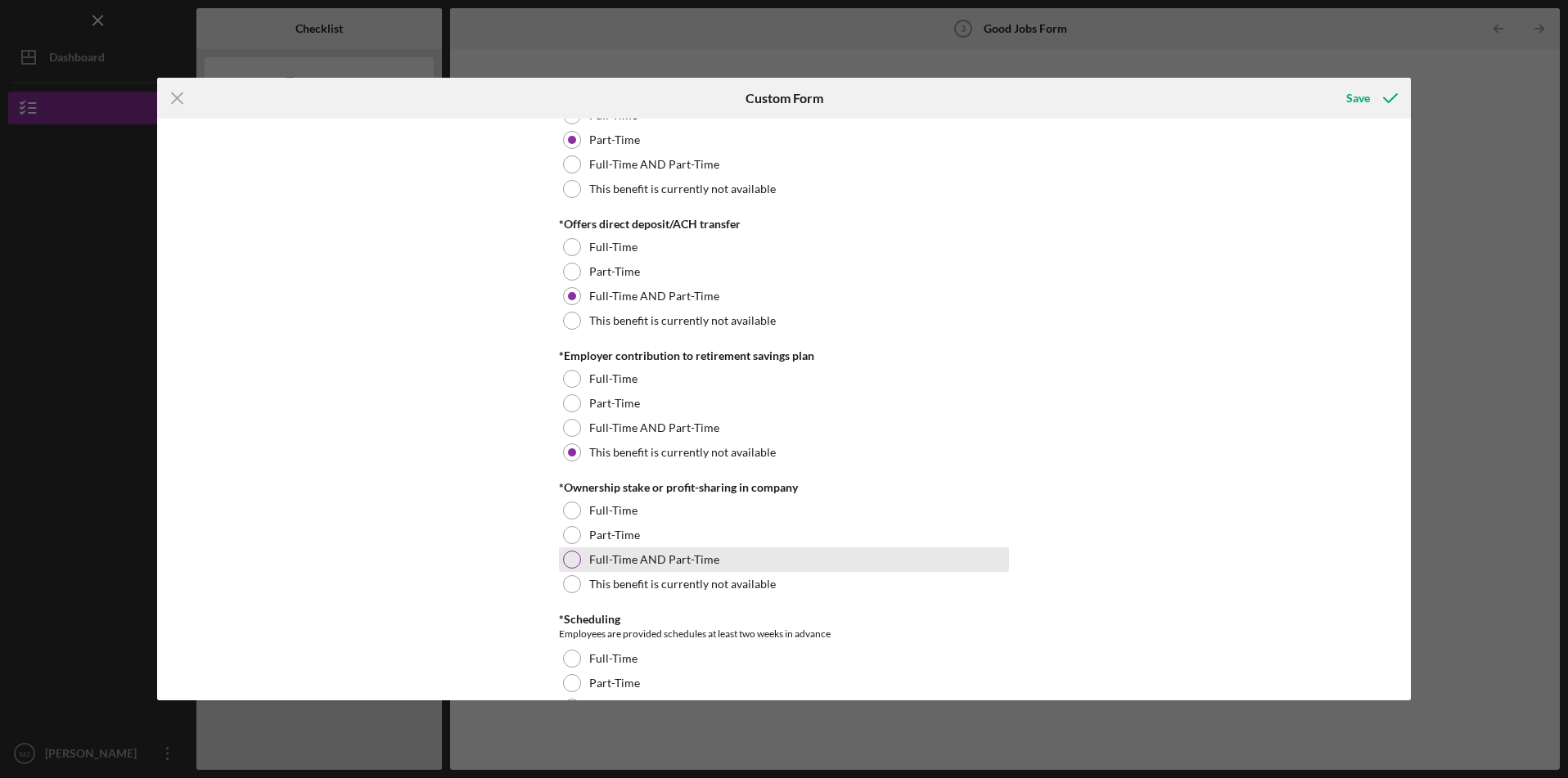
scroll to position [1326, 0]
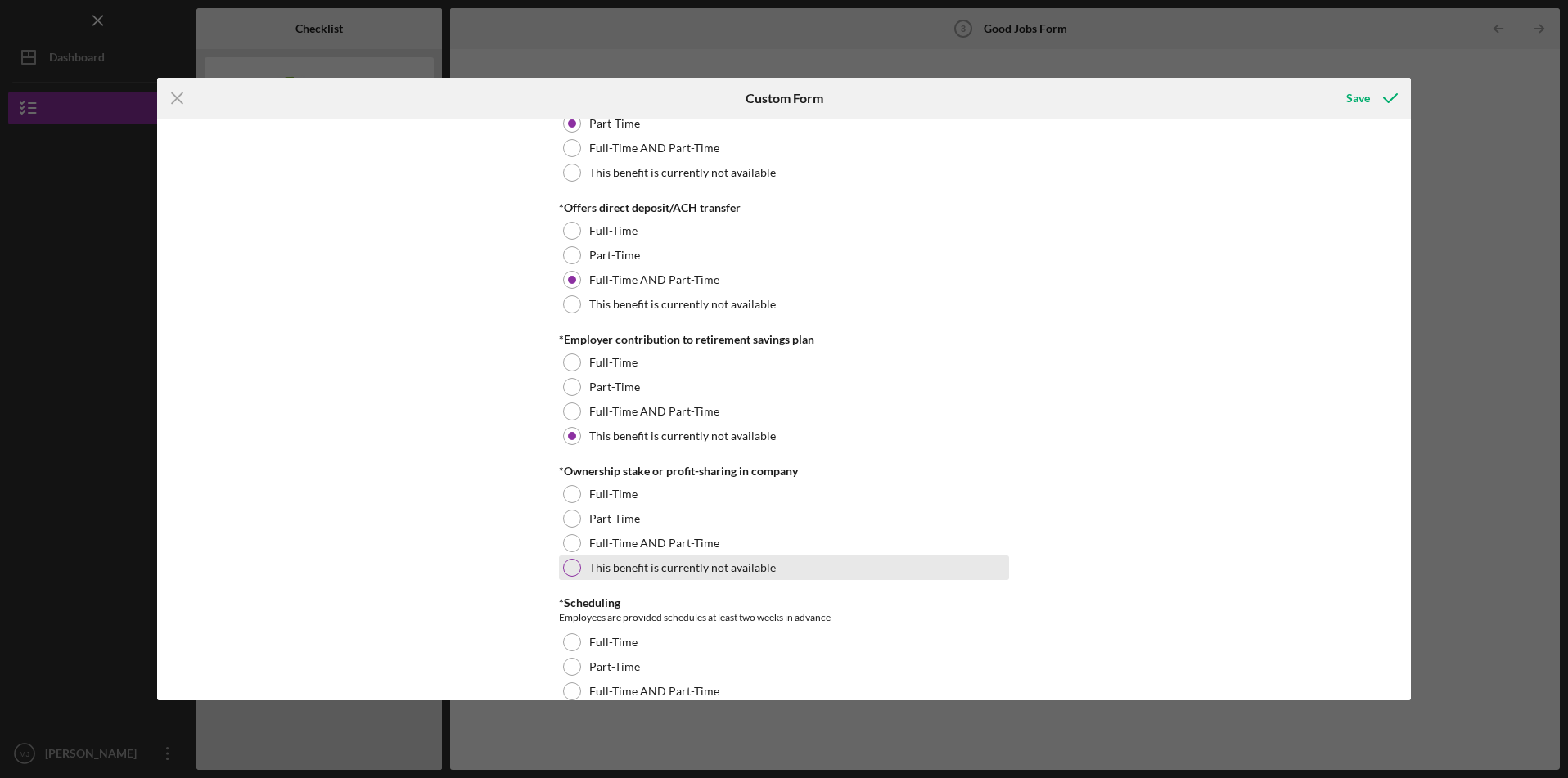
click at [575, 568] on div at bounding box center [572, 568] width 18 height 18
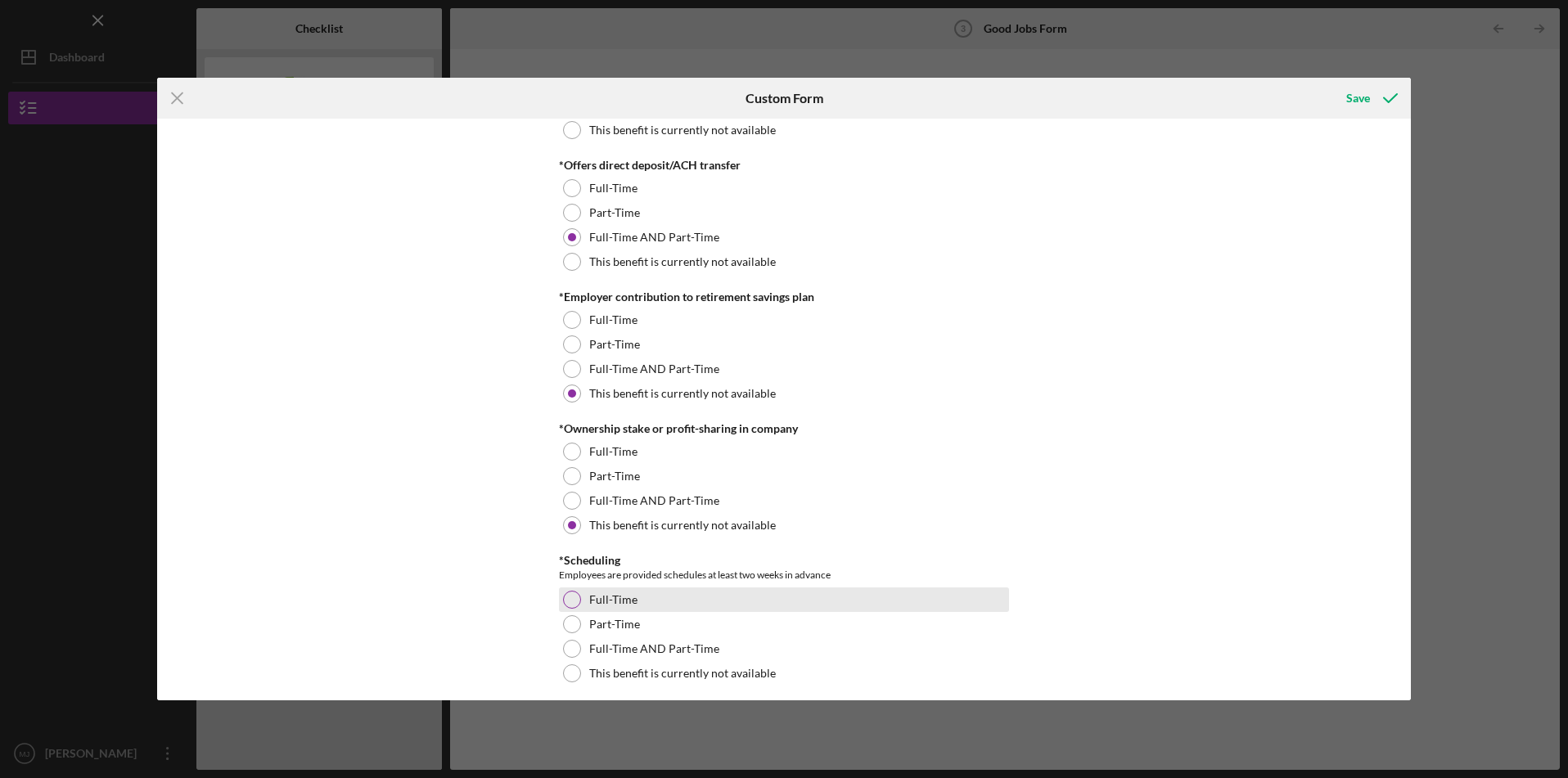
scroll to position [1394, 0]
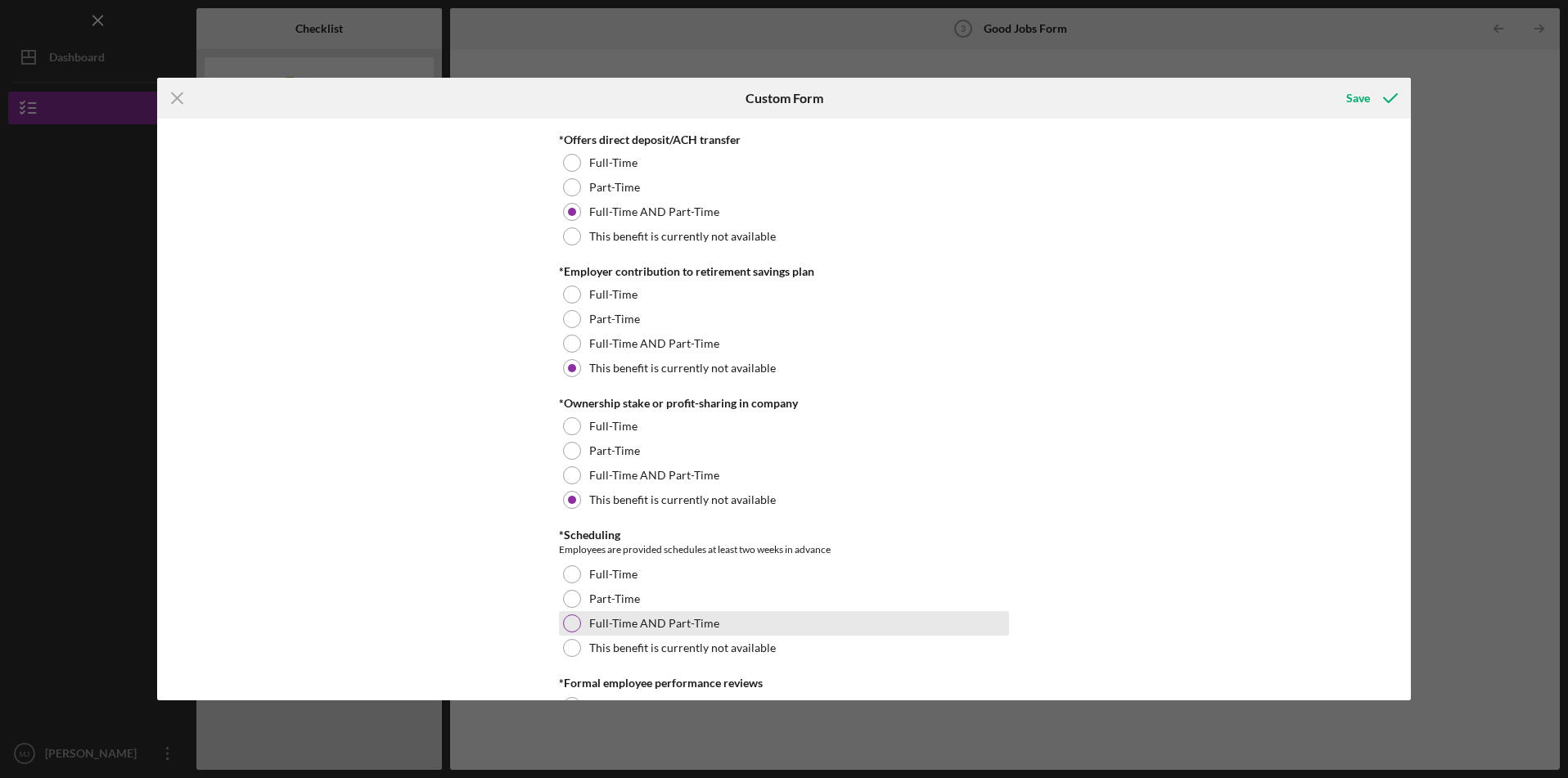
click at [567, 622] on div at bounding box center [572, 623] width 18 height 18
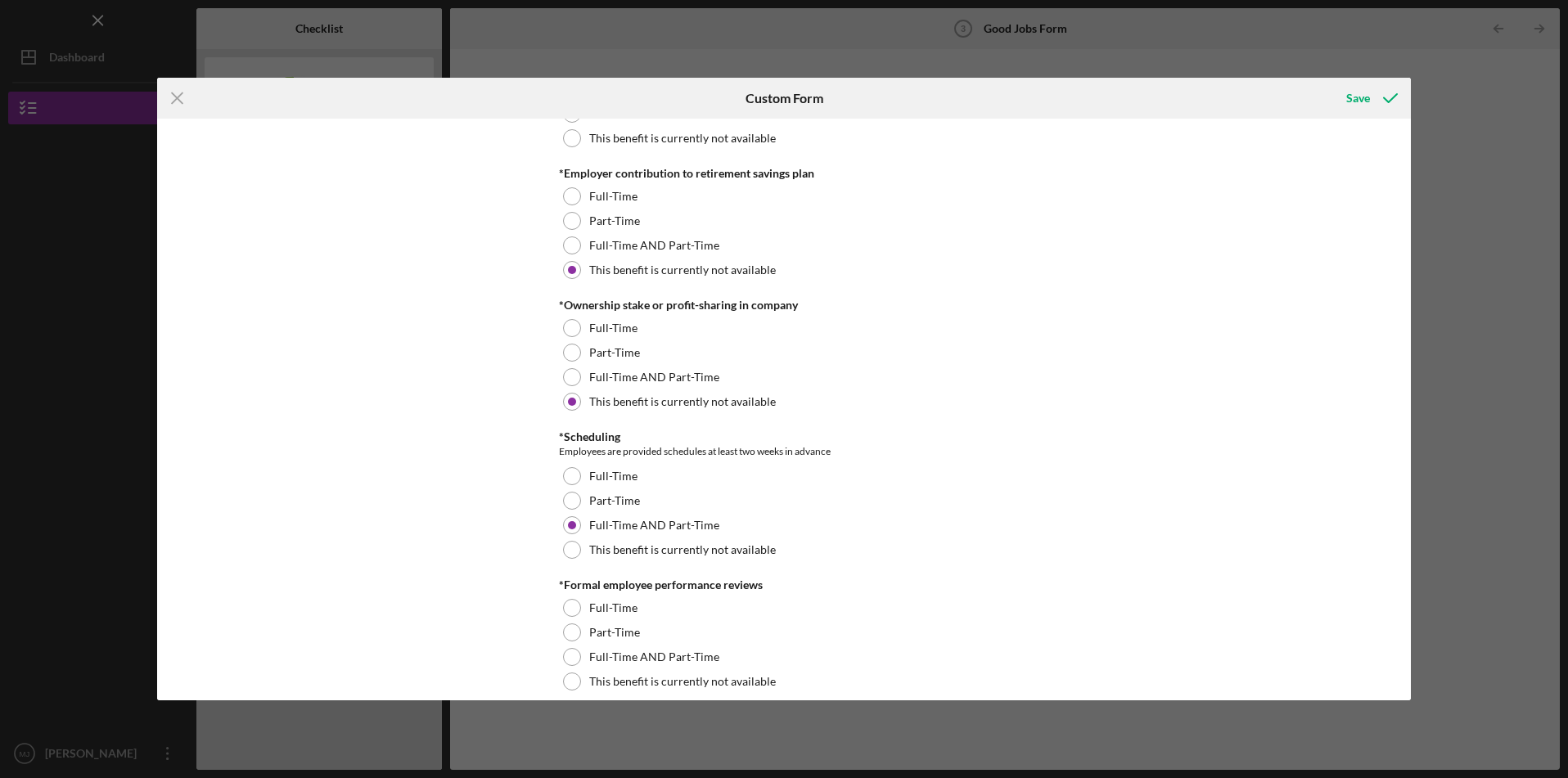
scroll to position [1547, 0]
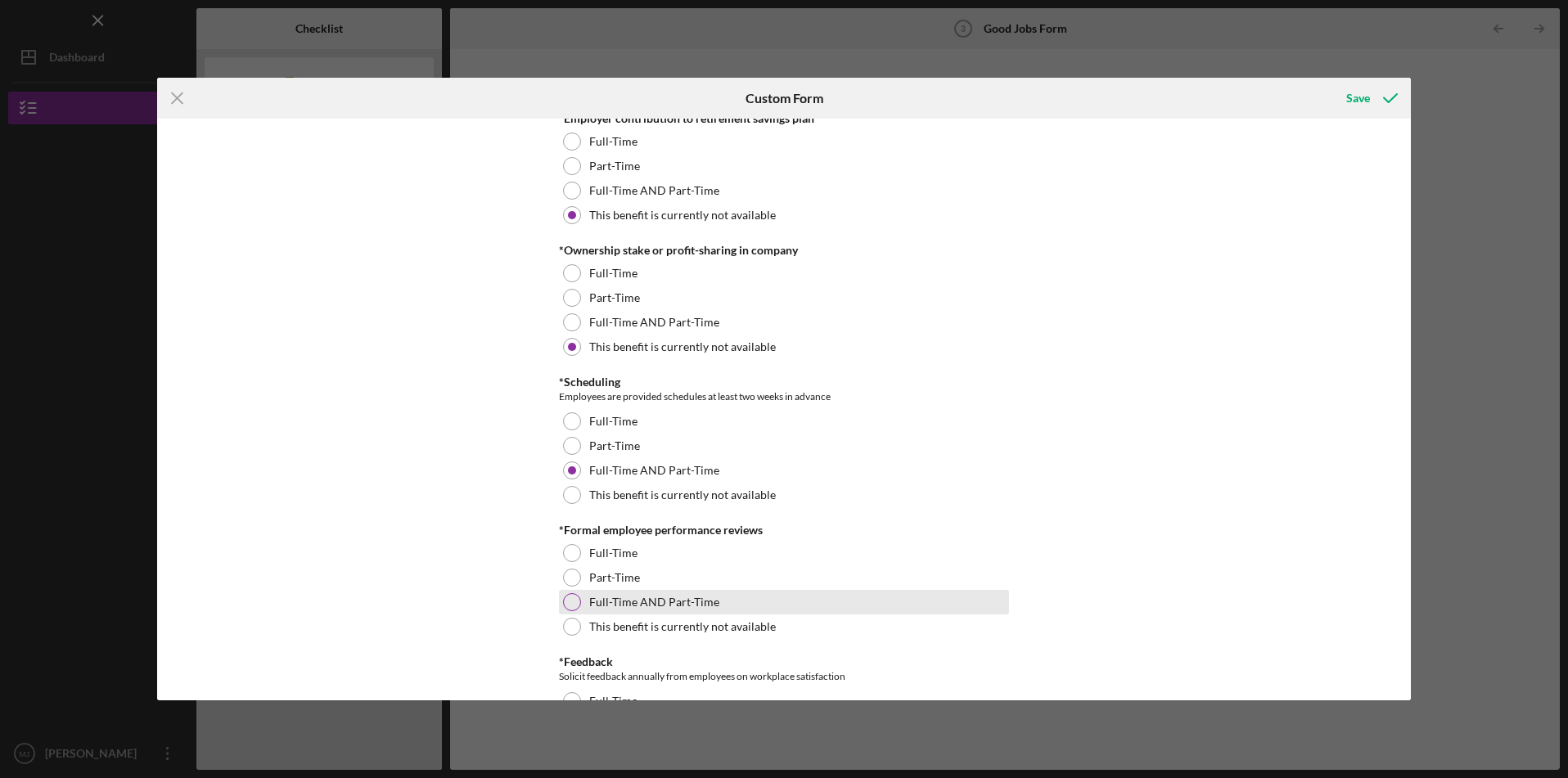
click at [573, 596] on div at bounding box center [572, 602] width 18 height 18
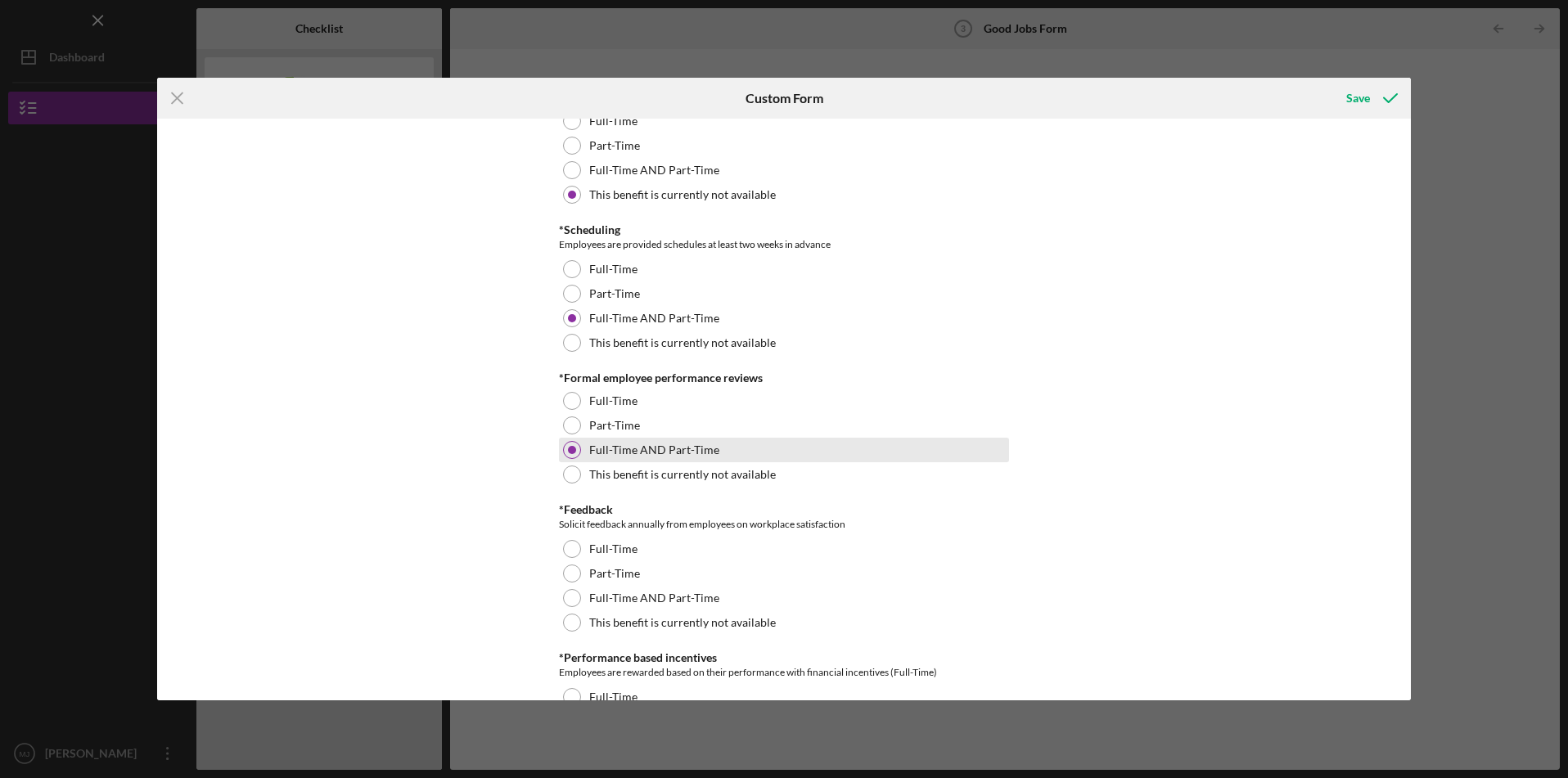
scroll to position [1891, 0]
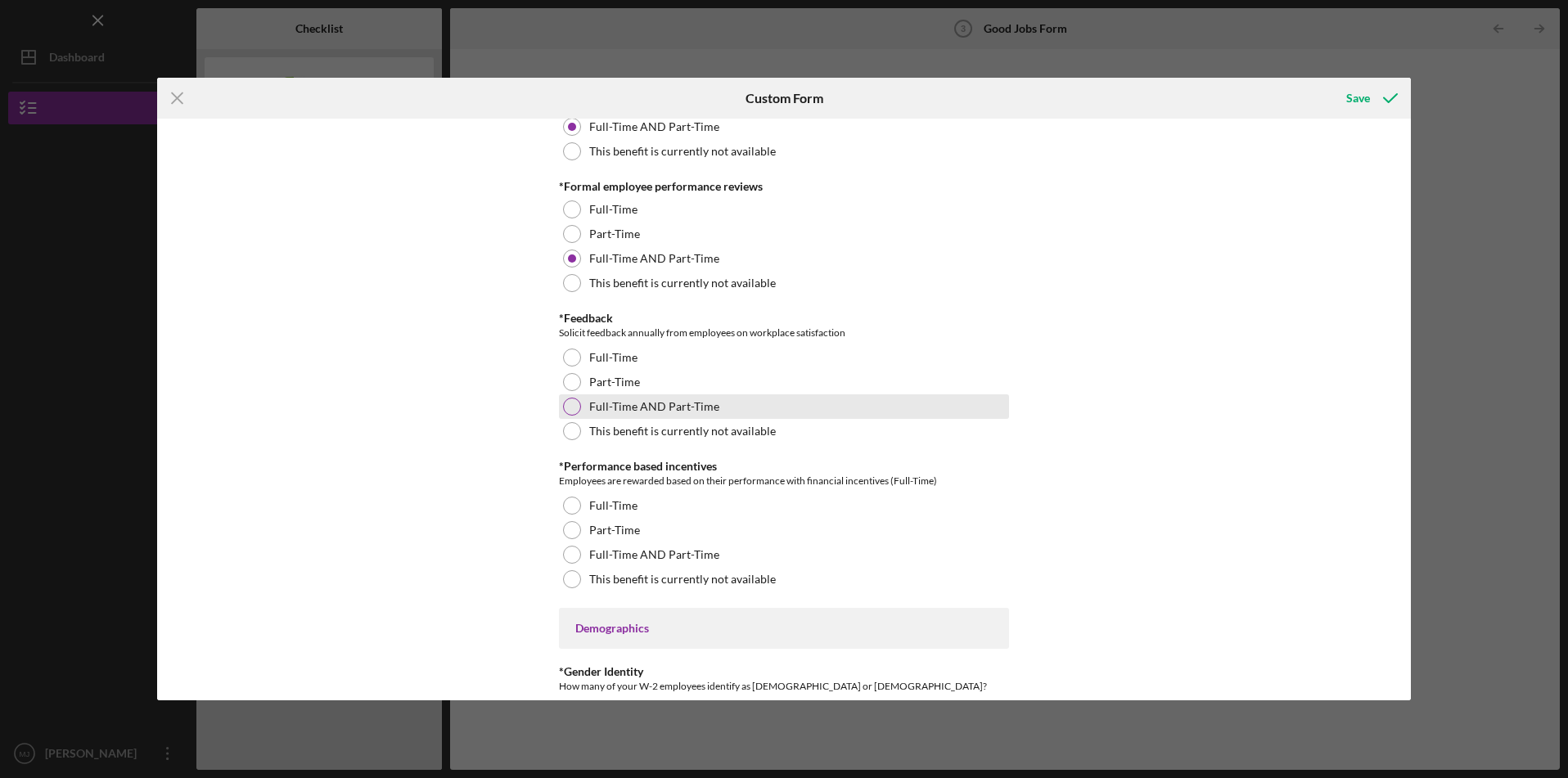
click at [578, 405] on div at bounding box center [572, 407] width 18 height 18
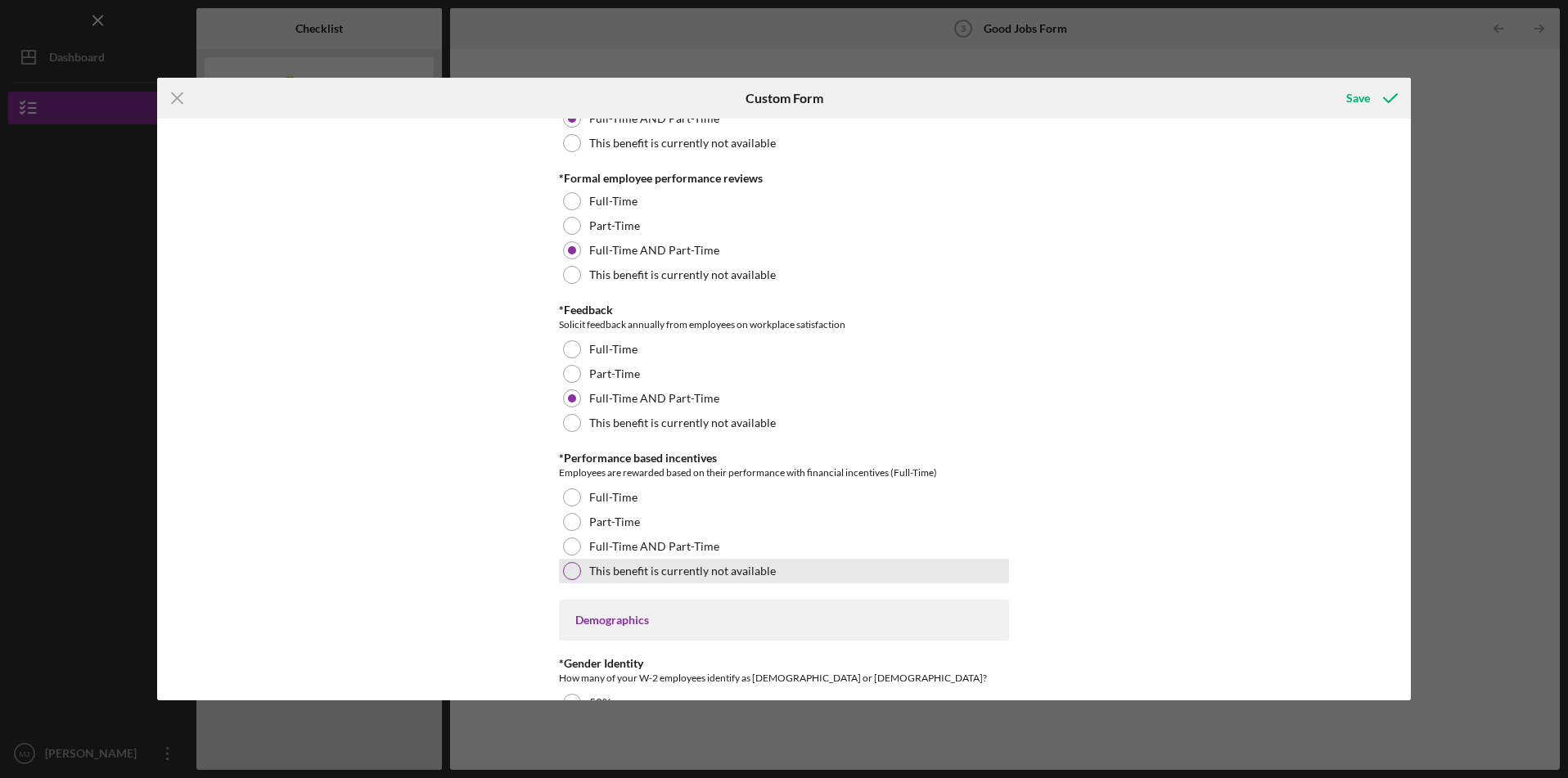
scroll to position [1909, 0]
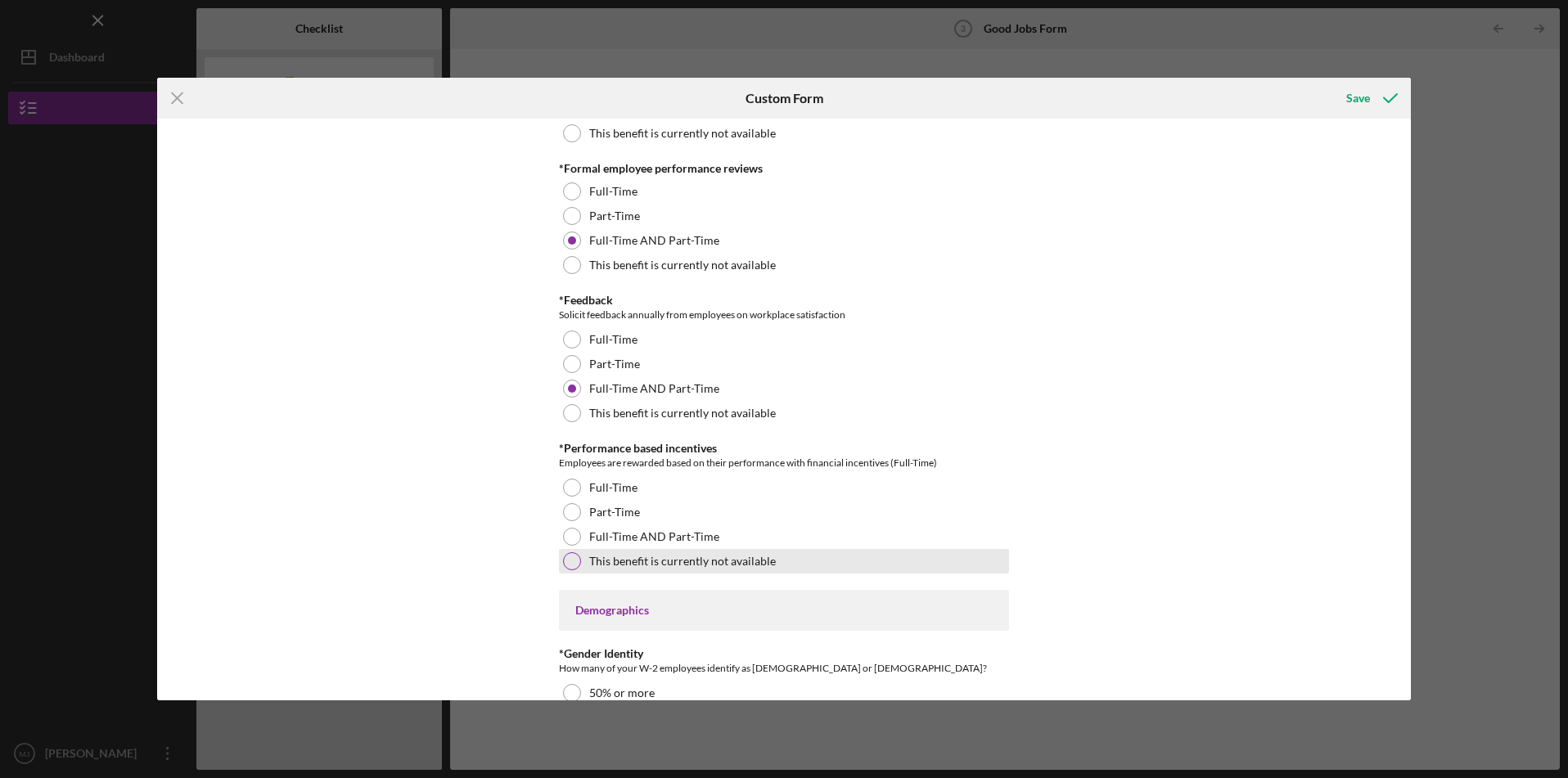
click at [567, 562] on div at bounding box center [572, 561] width 18 height 18
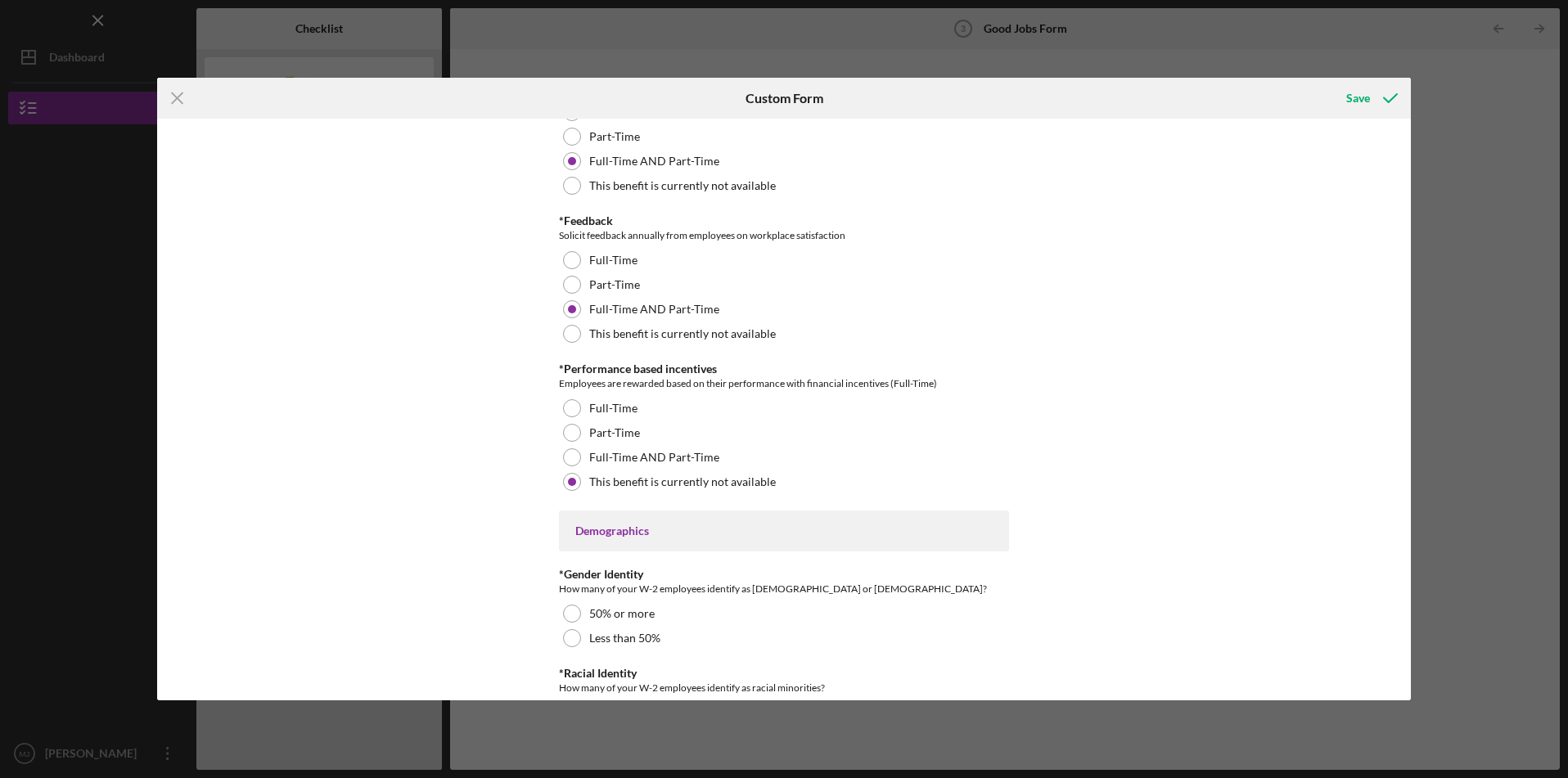
scroll to position [2011, 0]
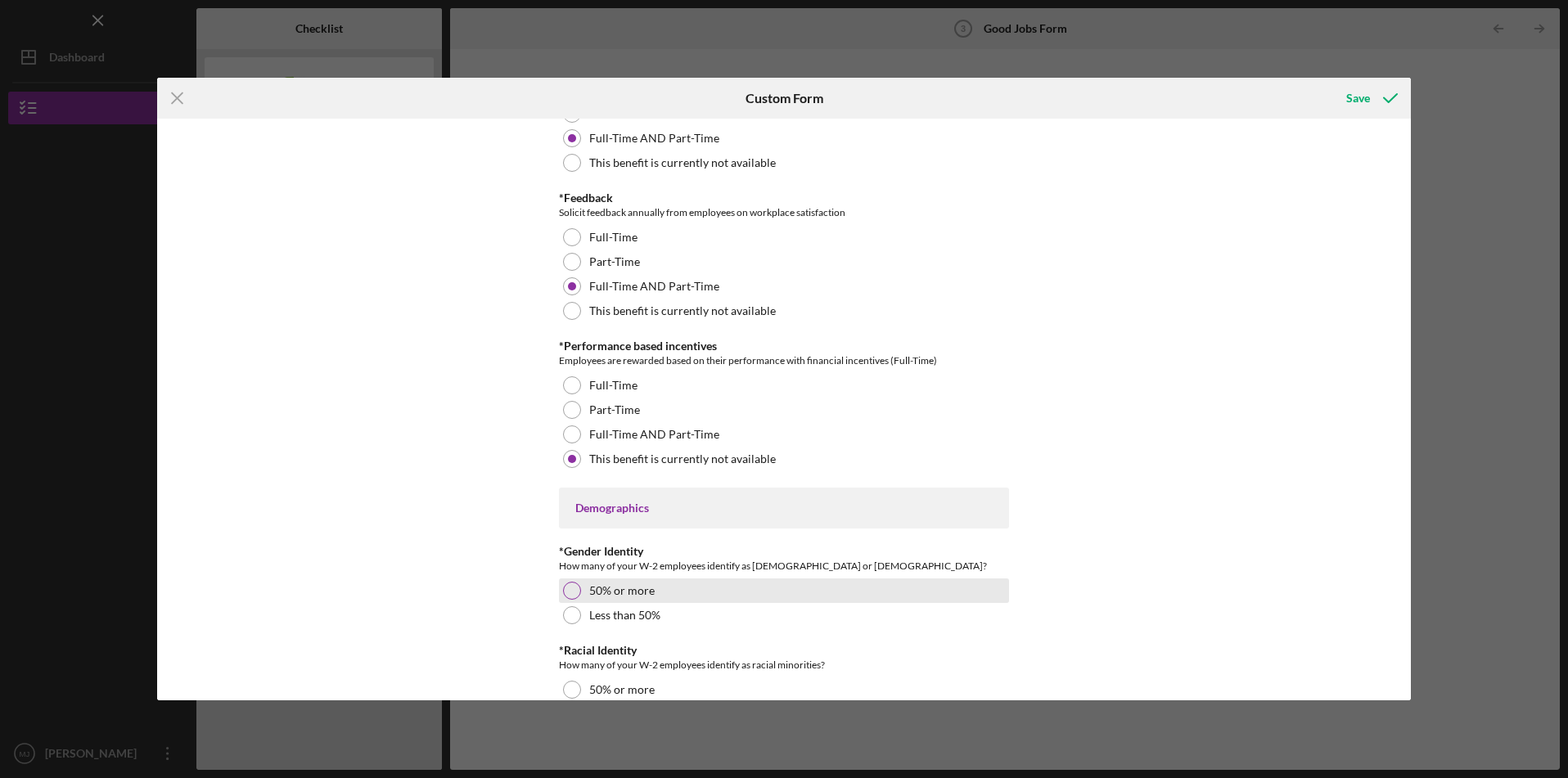
click at [568, 588] on div at bounding box center [572, 591] width 18 height 18
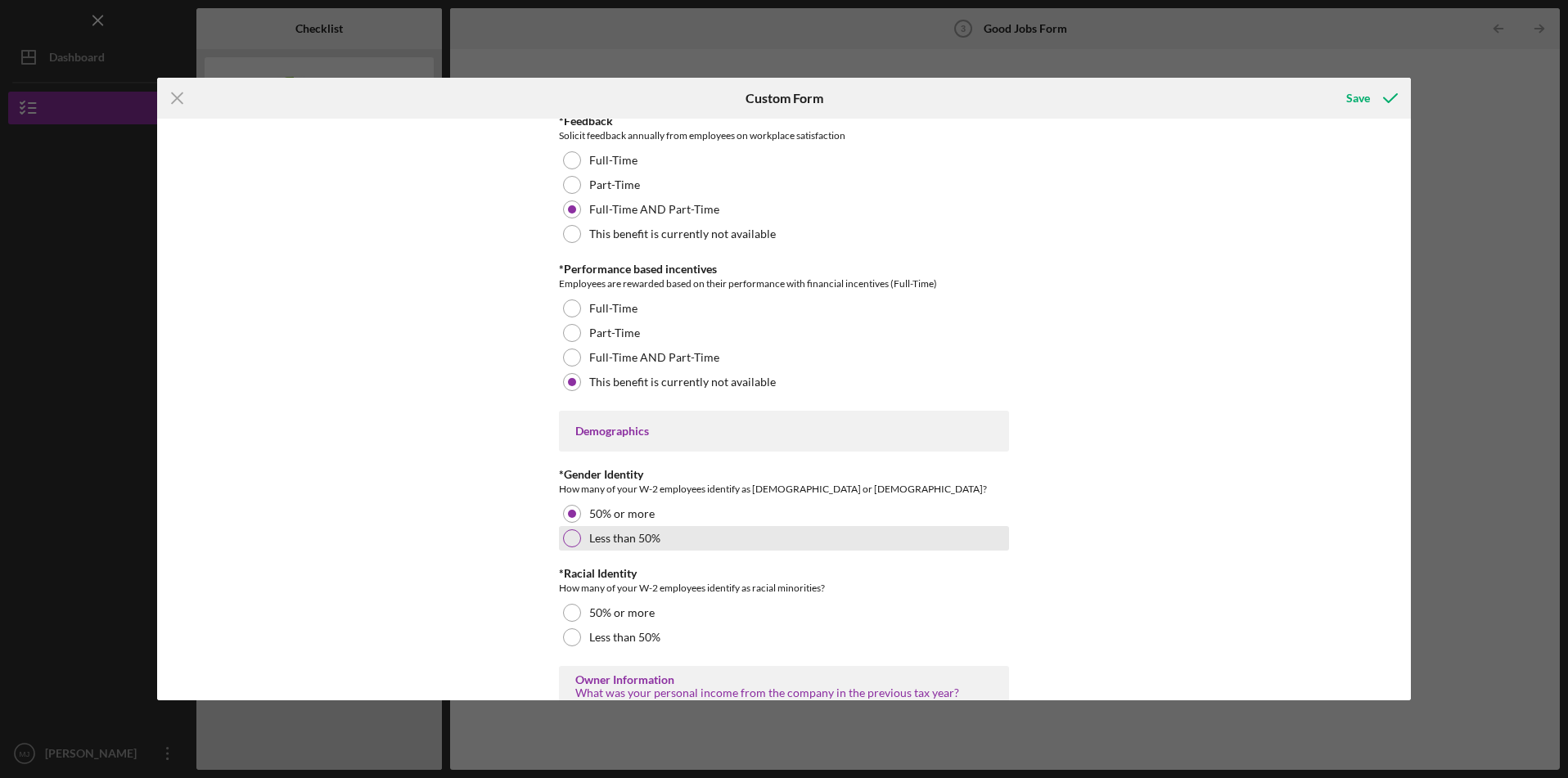
scroll to position [2111, 0]
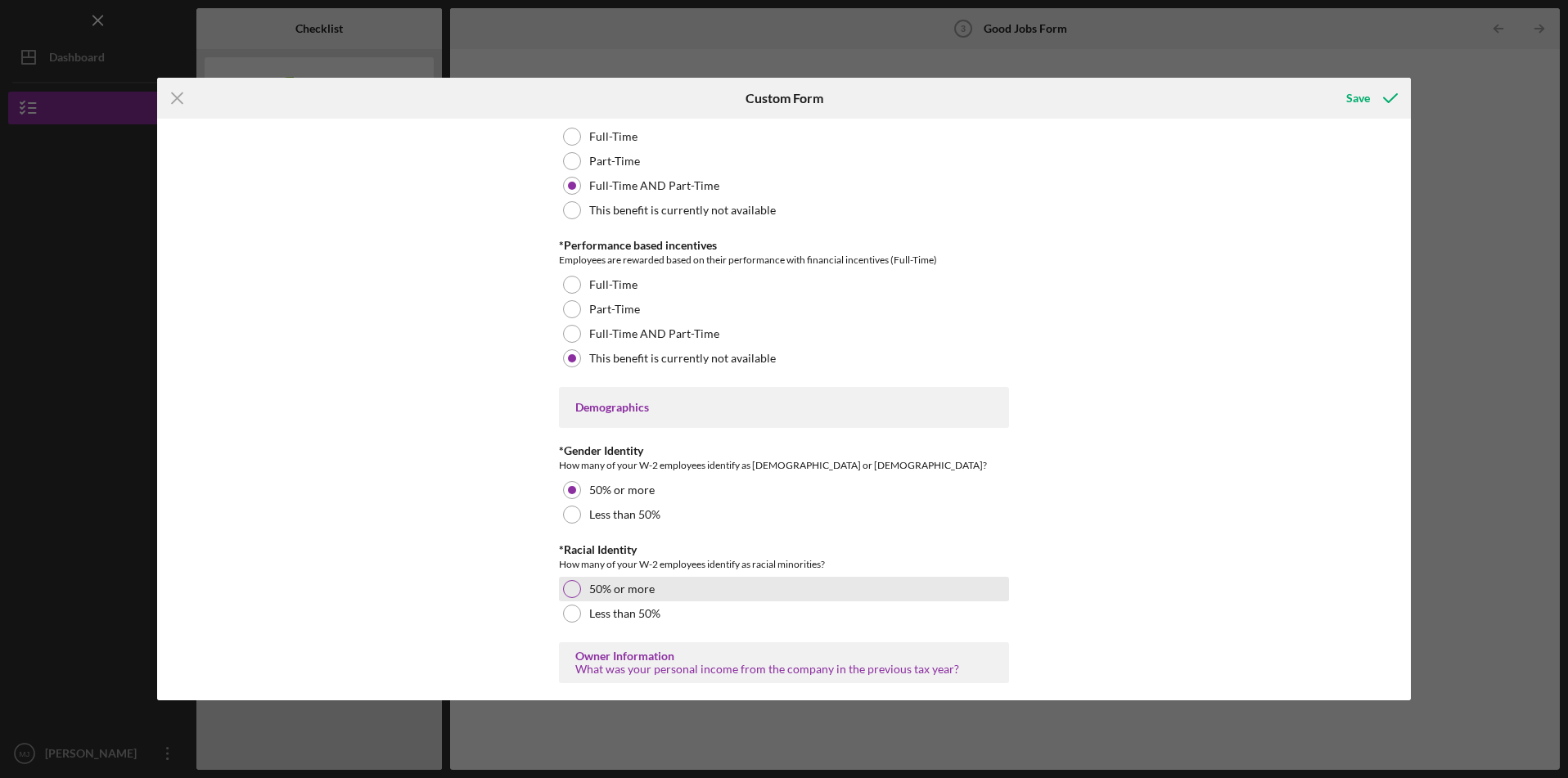
click at [563, 587] on div at bounding box center [572, 589] width 18 height 18
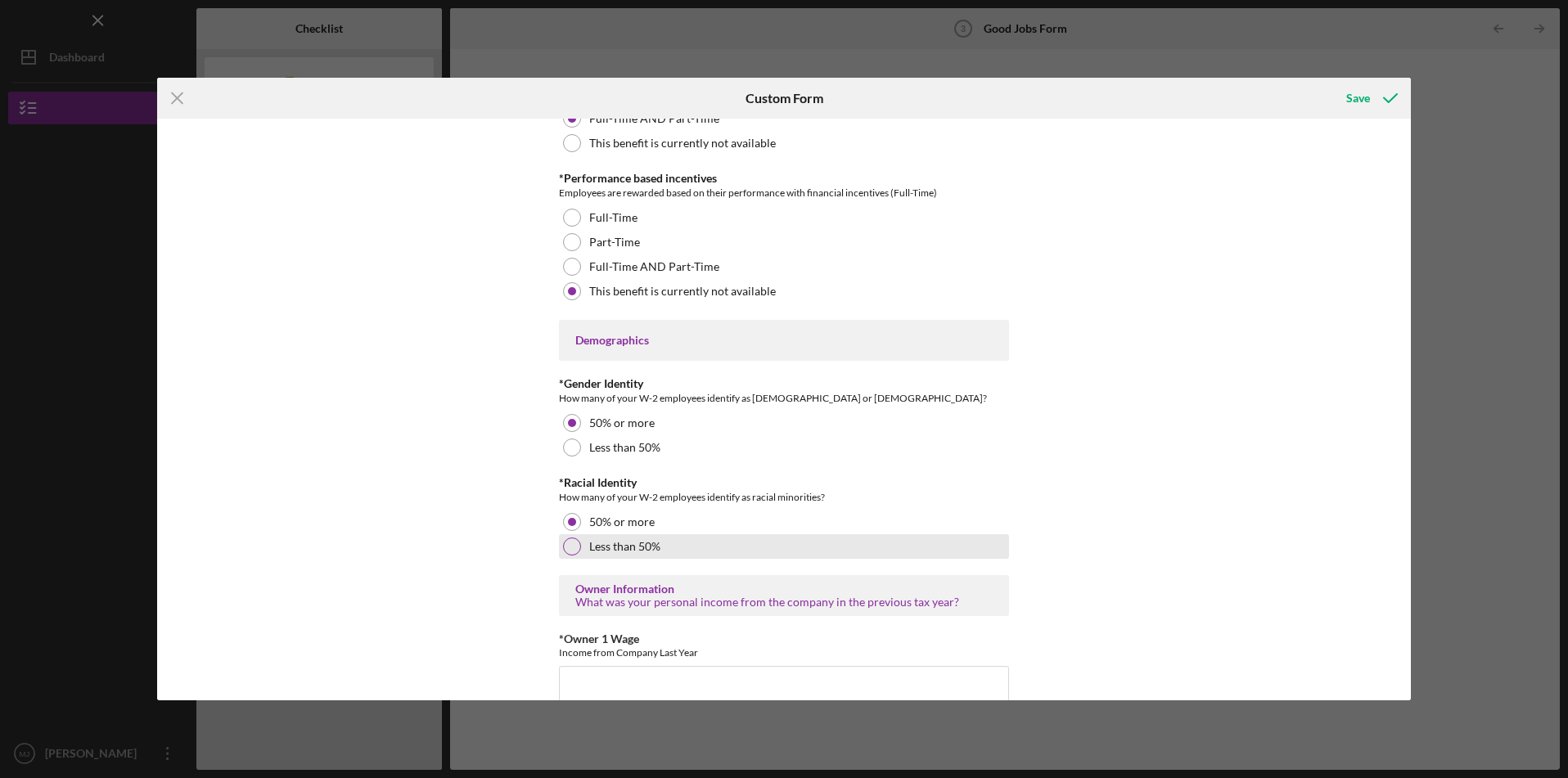
scroll to position [2264, 0]
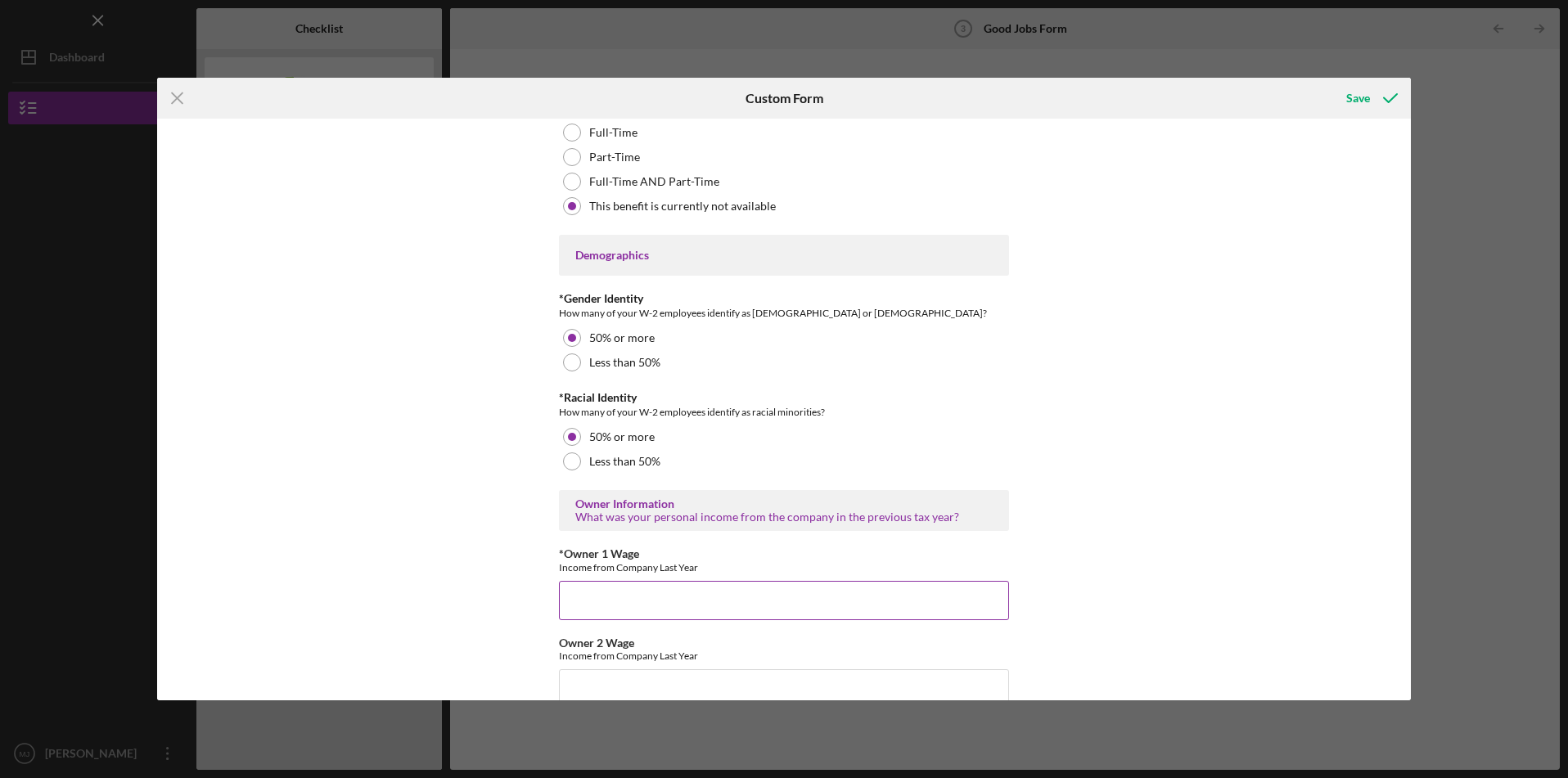
click at [799, 600] on input "*Owner 1 Wage" at bounding box center [783, 600] width 450 height 39
type input "2"
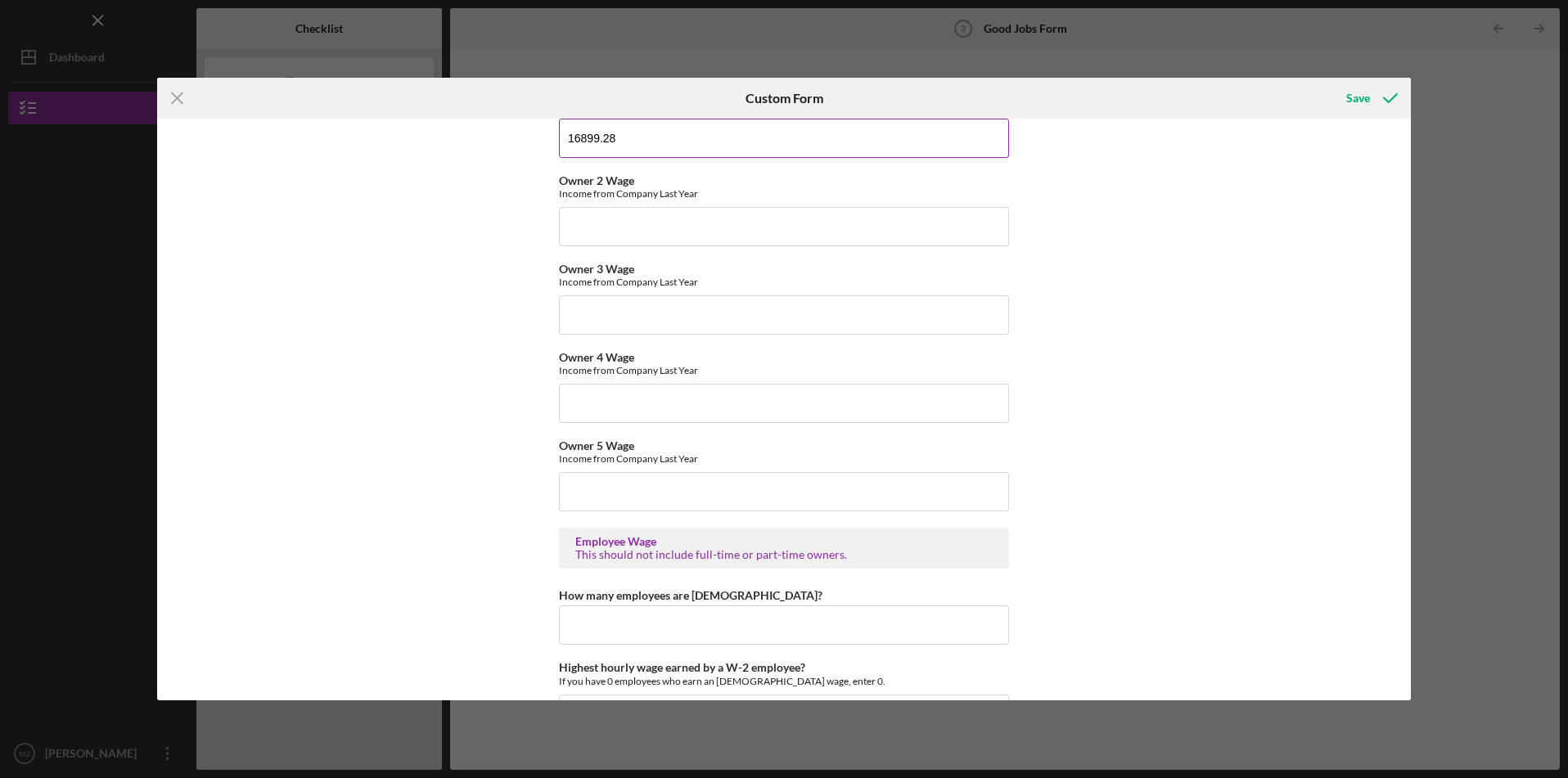
scroll to position [2750, 0]
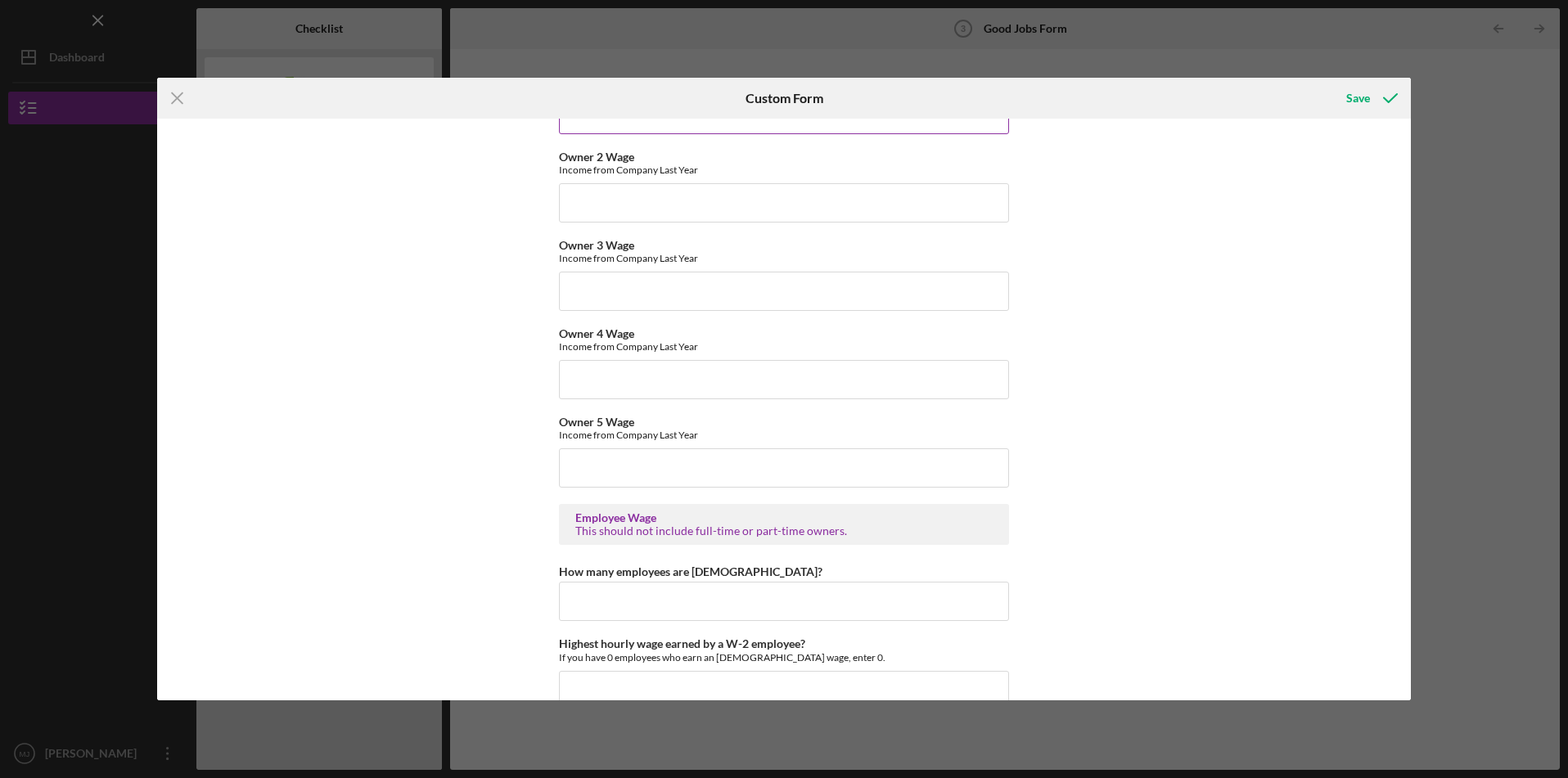
type input "16899.28"
click at [658, 602] on input "How many employees are [DEMOGRAPHIC_DATA]?" at bounding box center [783, 601] width 450 height 39
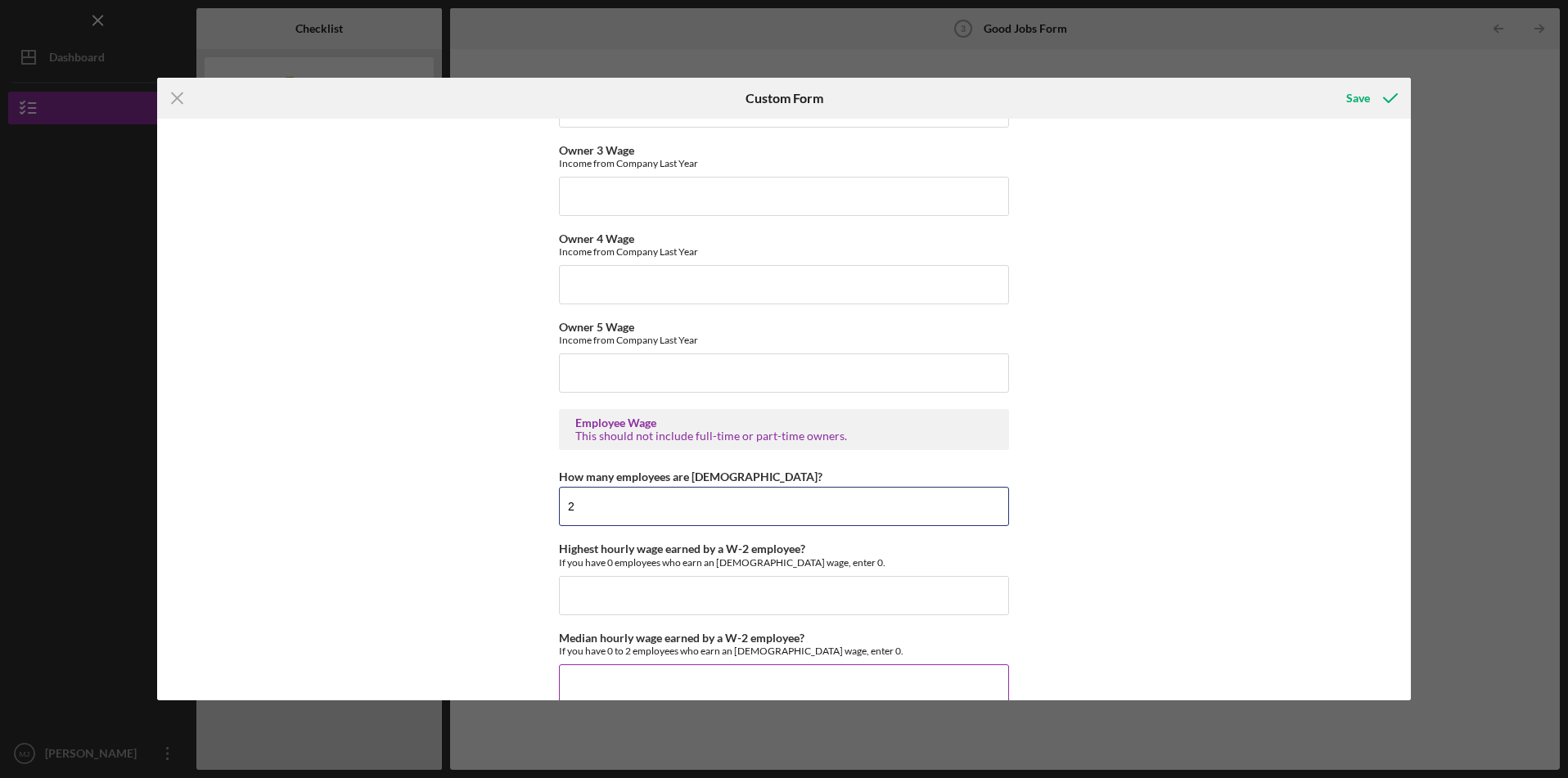
scroll to position [3010, 0]
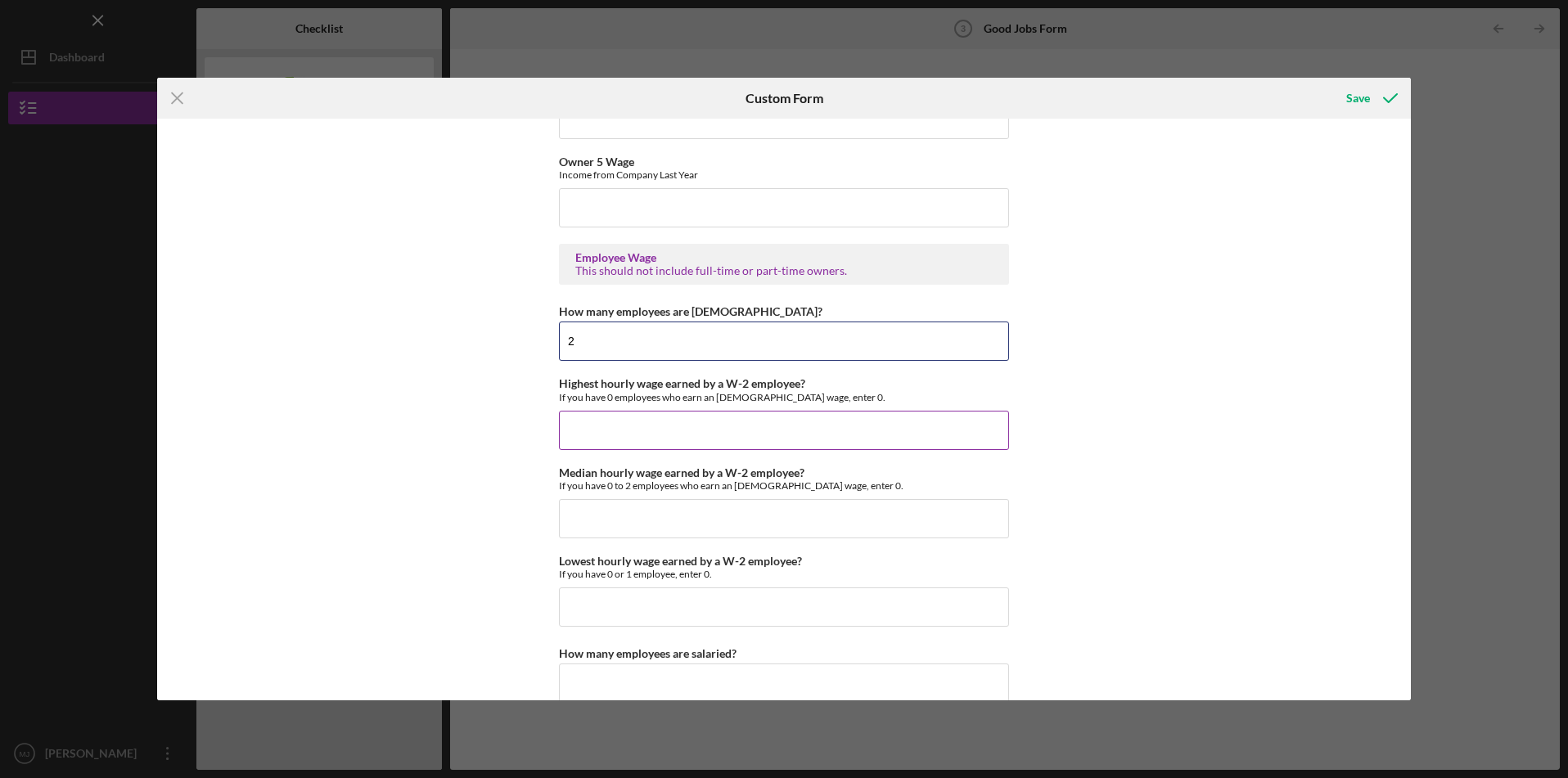
type input "2"
click at [661, 438] on input "Highest hourly wage earned by a W-2 employee?" at bounding box center [783, 431] width 450 height 39
type input "$45"
click at [601, 604] on input "Lowest hourly wage earned by a W-2 employee?" at bounding box center [783, 607] width 450 height 39
type input "$30"
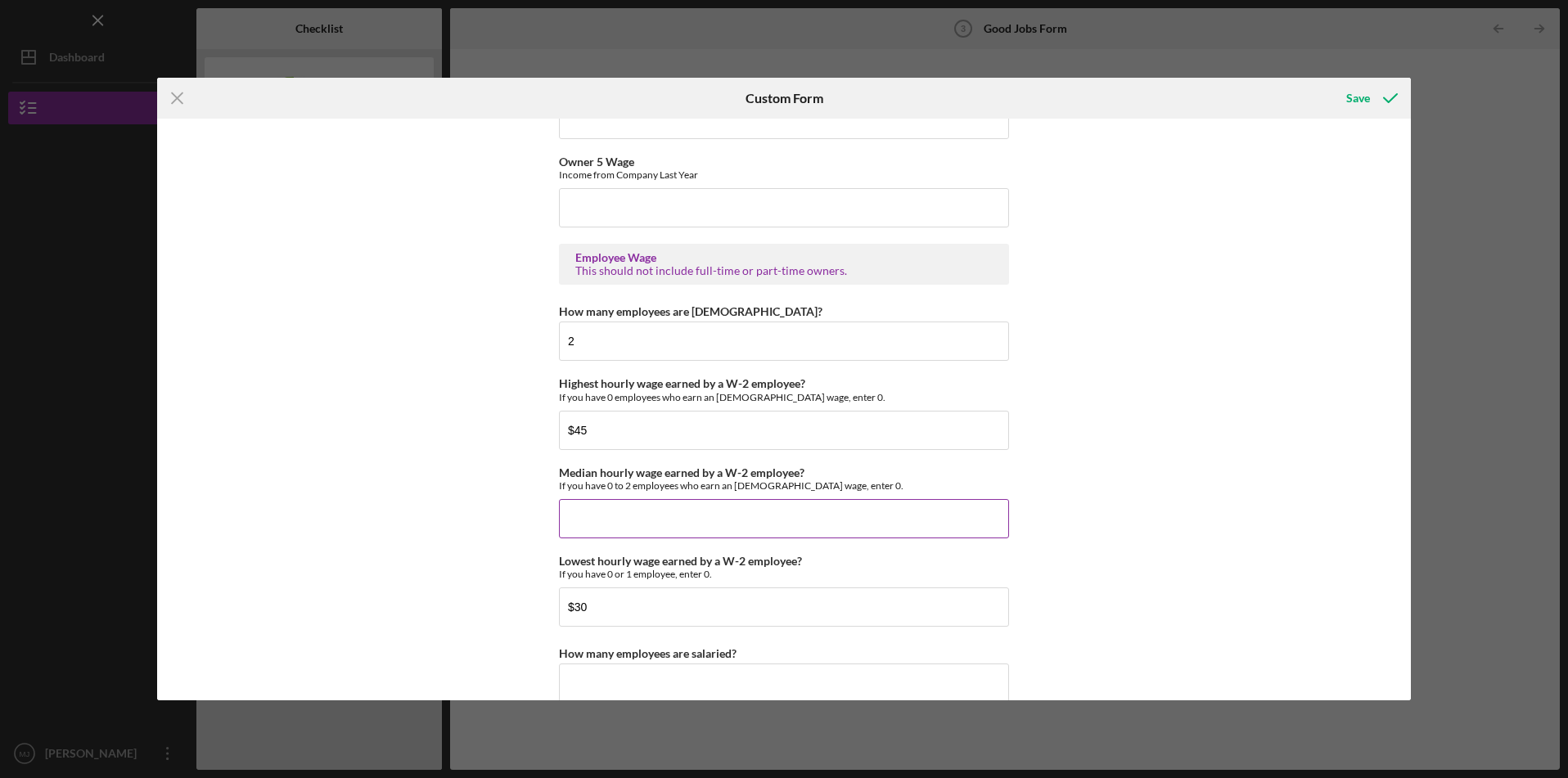
click at [650, 509] on input "Median hourly wage earned by a W-2 employee?" at bounding box center [783, 519] width 450 height 39
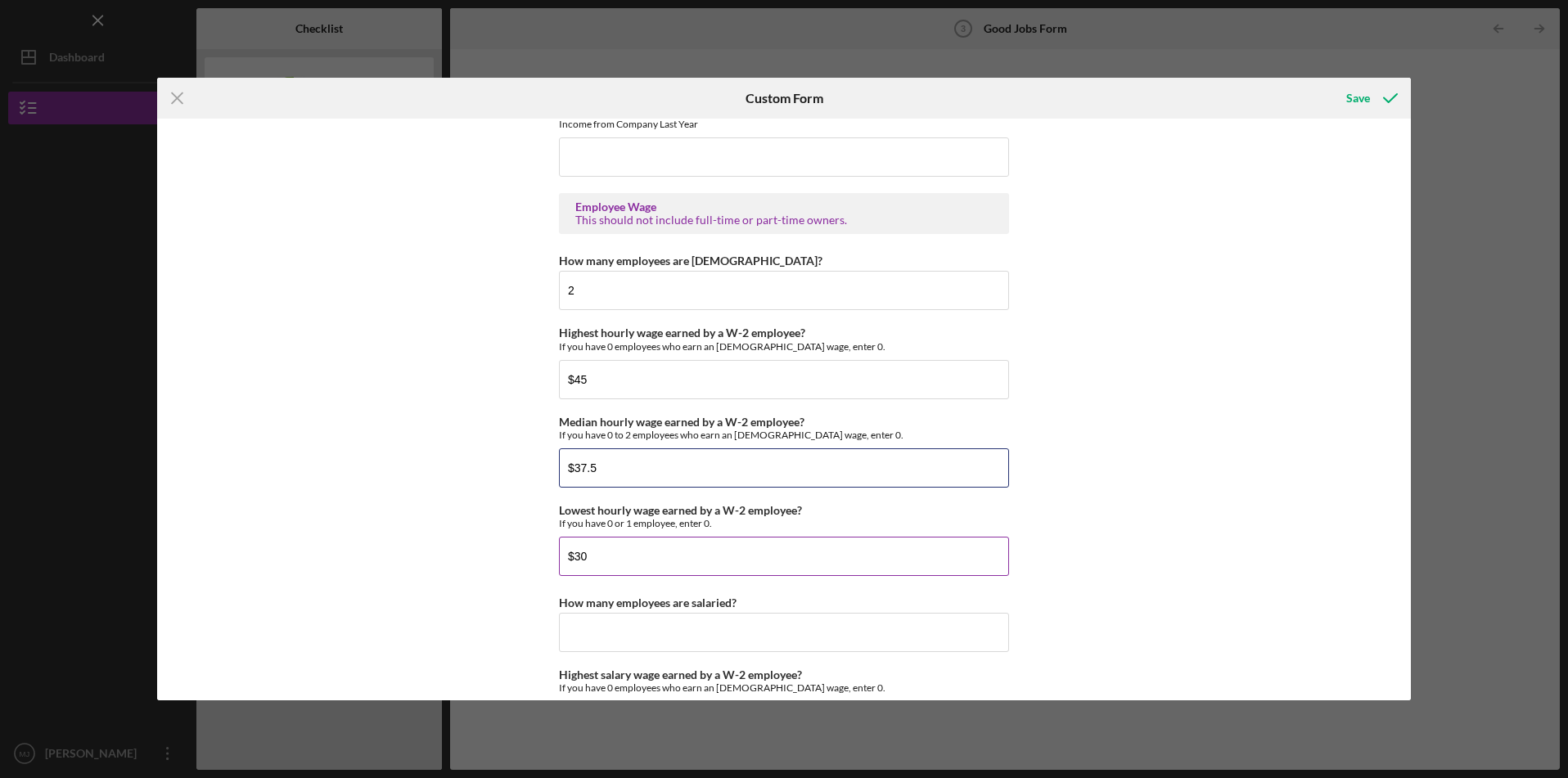
scroll to position [3073, 0]
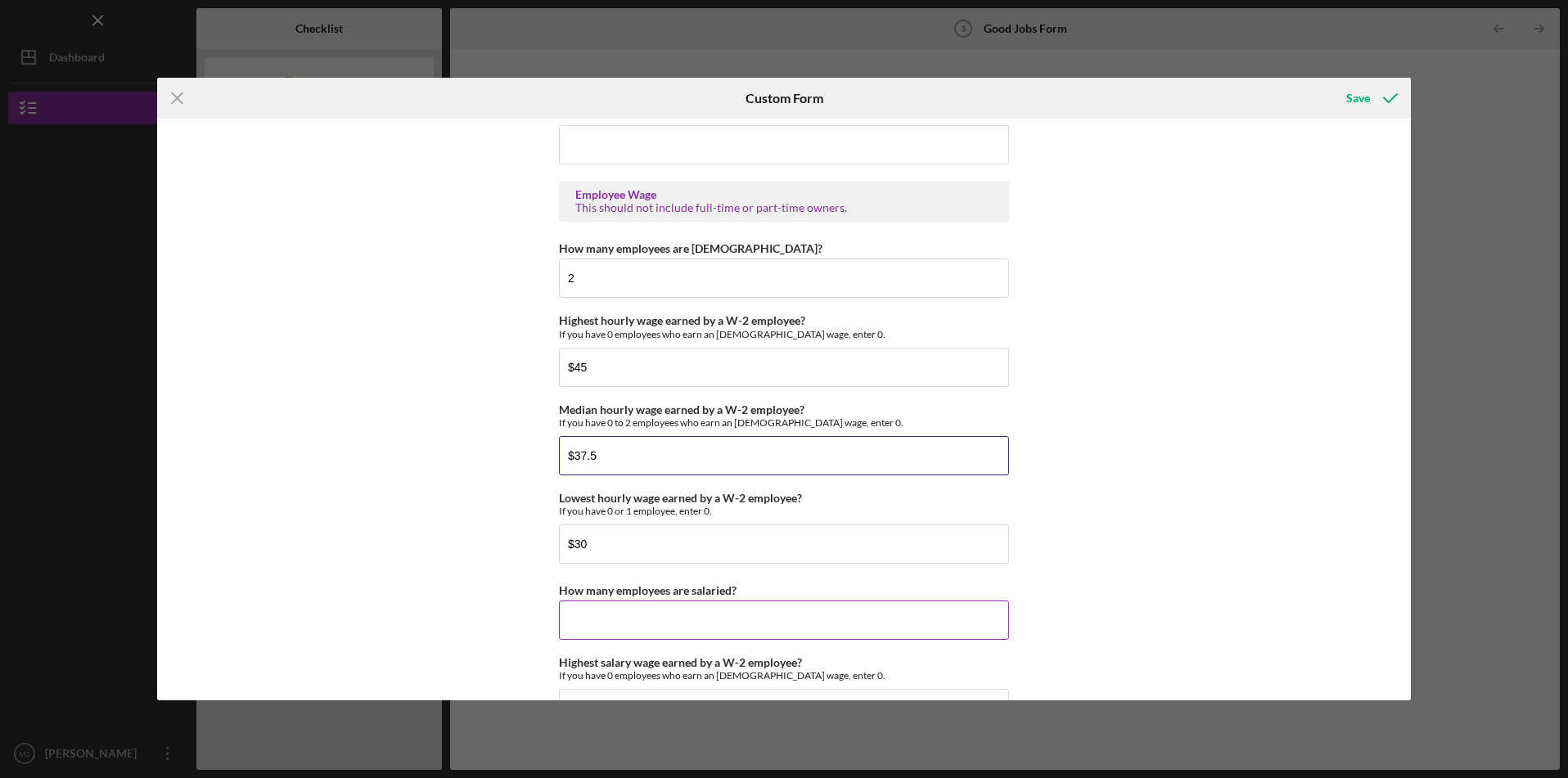
type input "$37.5"
click at [799, 619] on input "How many employees are salaried?" at bounding box center [783, 621] width 450 height 39
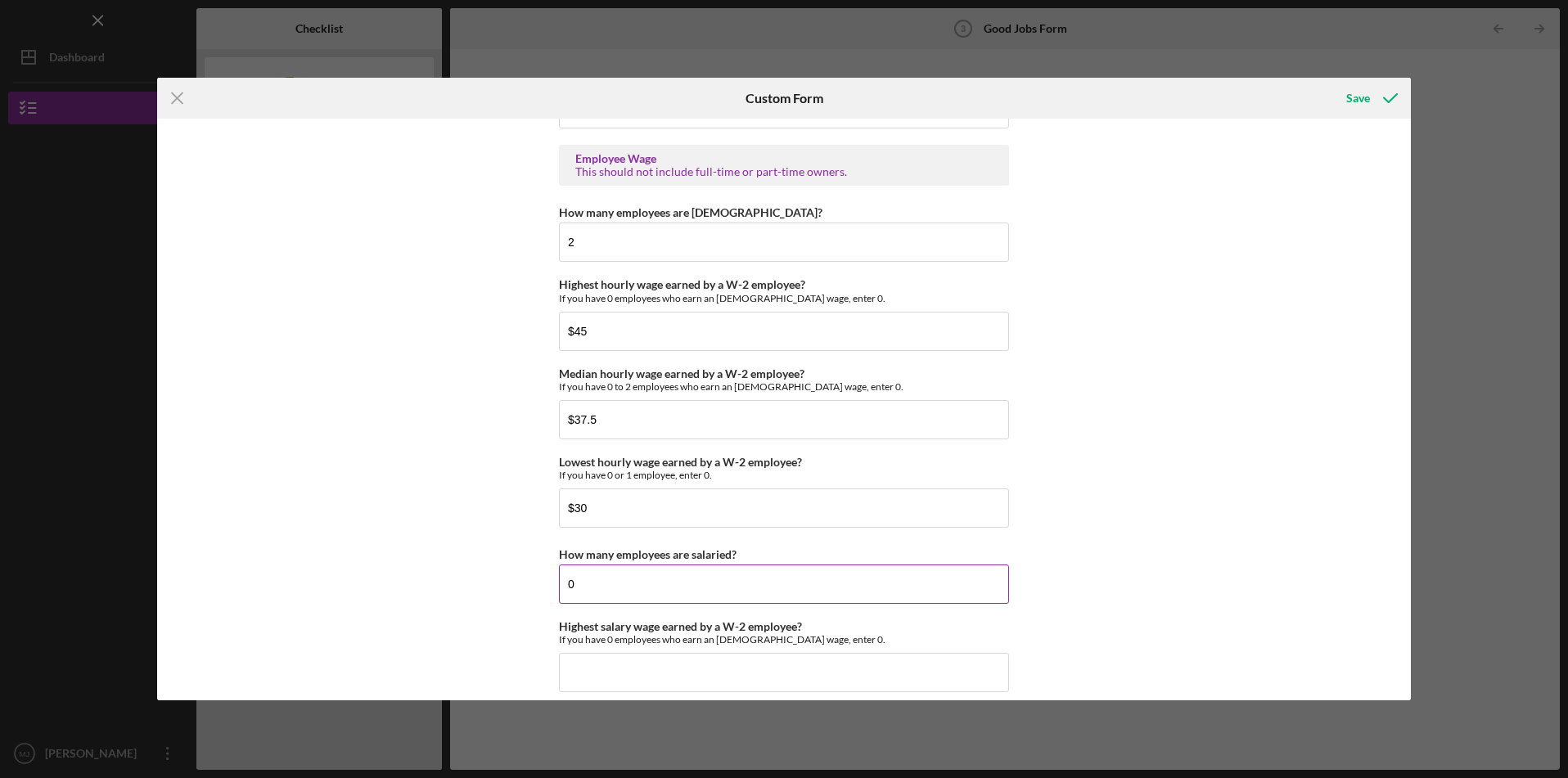
scroll to position [3113, 0]
type input "0"
click at [751, 671] on input "Highest salary wage earned by a W-2 employee?" at bounding box center [783, 669] width 450 height 39
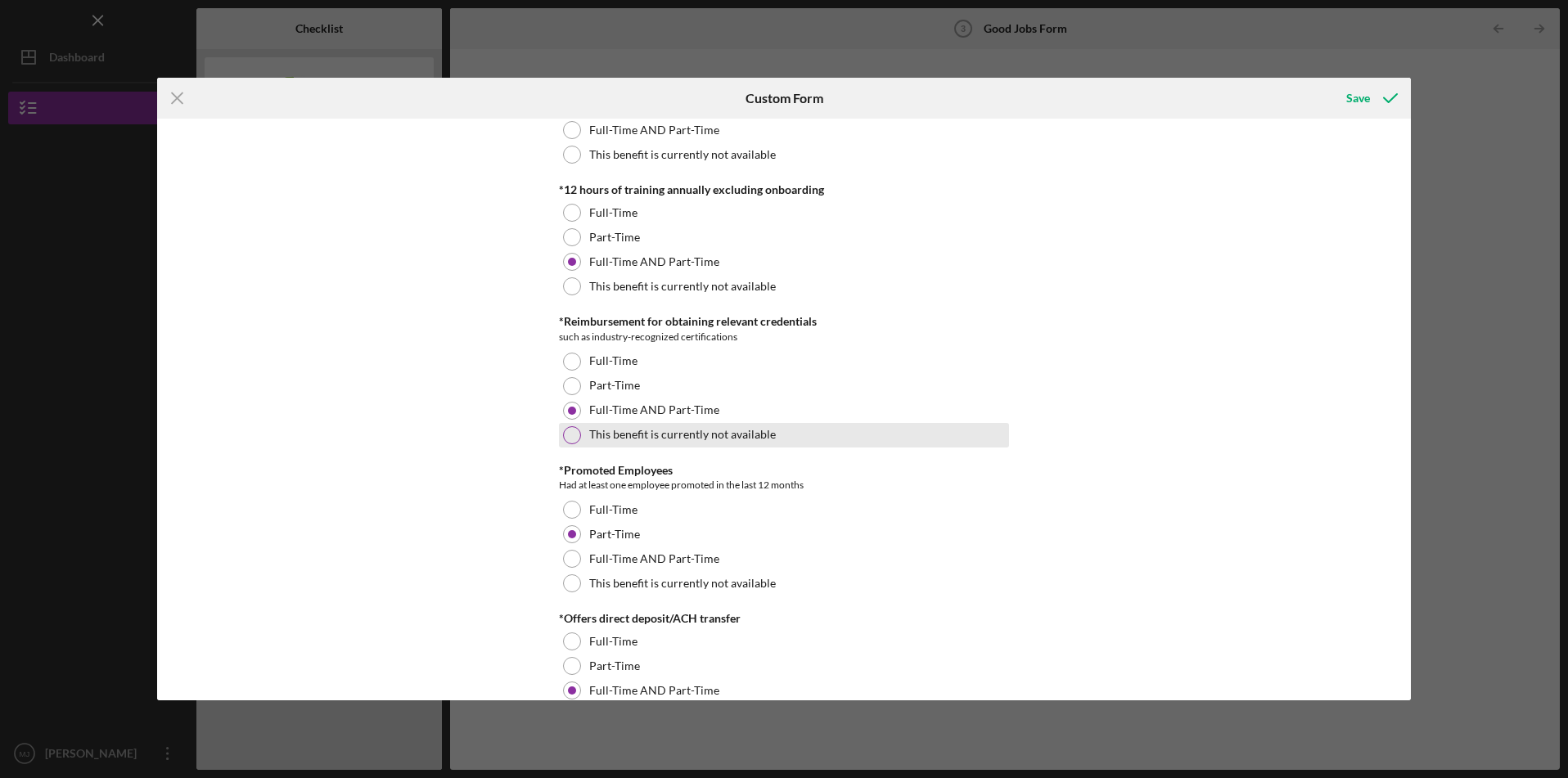
scroll to position [0, 0]
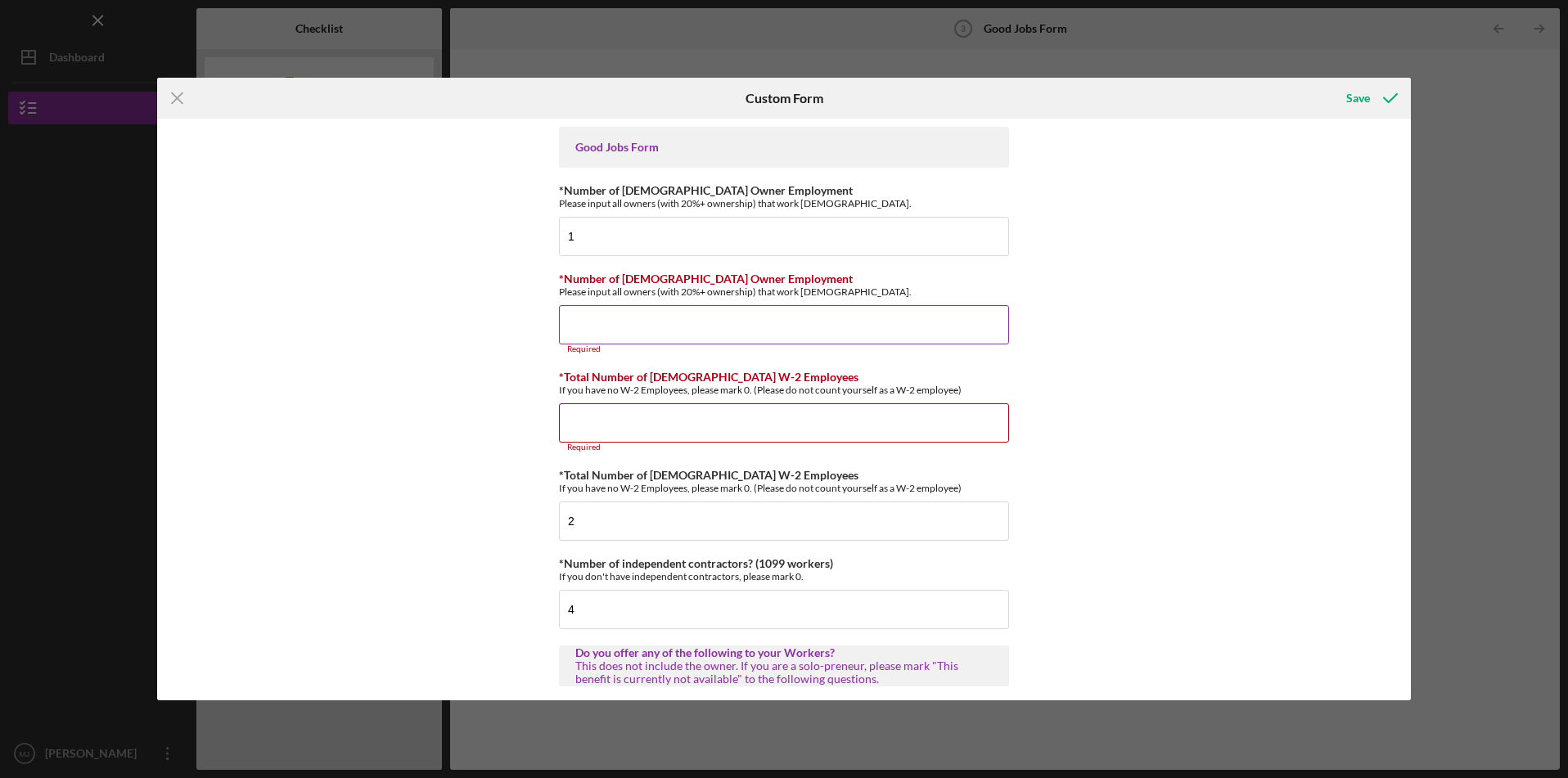
type input "$0"
click at [866, 333] on input "*Number of [DEMOGRAPHIC_DATA] Owner Employment" at bounding box center [783, 324] width 450 height 39
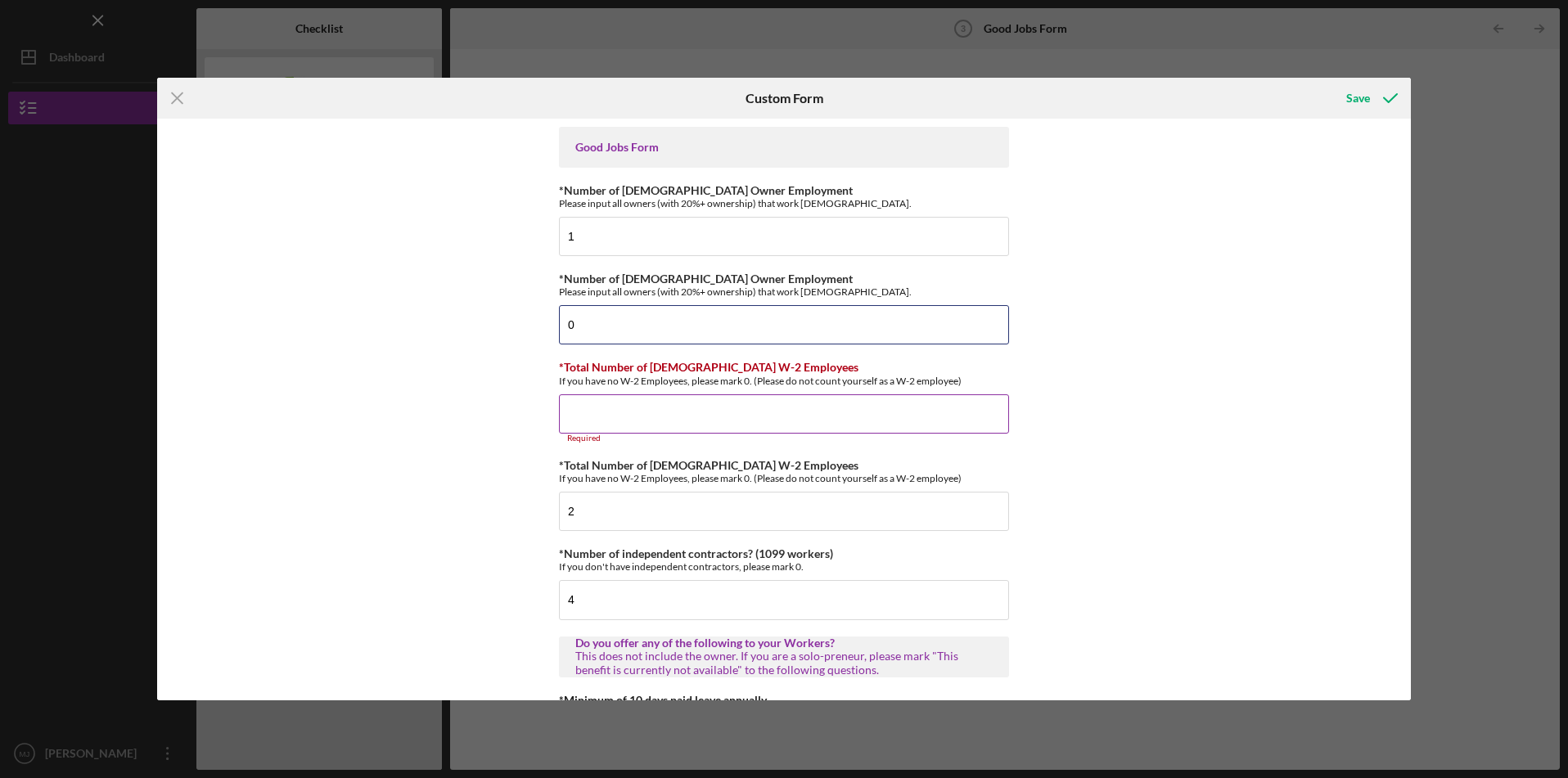
type input "0"
click at [795, 406] on input "*Total Number of [DEMOGRAPHIC_DATA] W-2 Employees" at bounding box center [783, 414] width 450 height 39
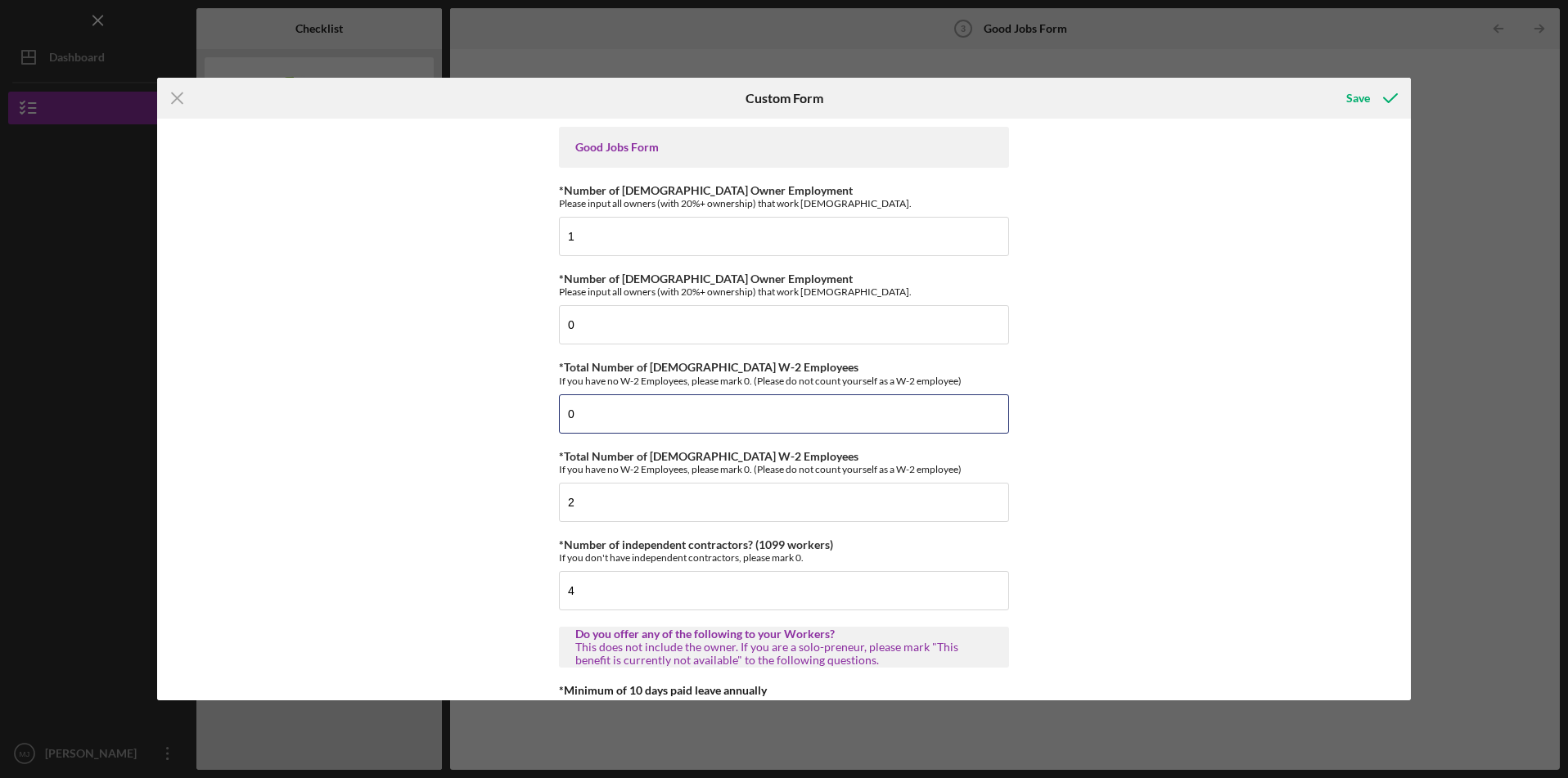
type input "0"
click at [1164, 409] on div "Good Jobs Form *Number of [DEMOGRAPHIC_DATA] Owner Employment Please input all …" at bounding box center [784, 409] width 1254 height 582
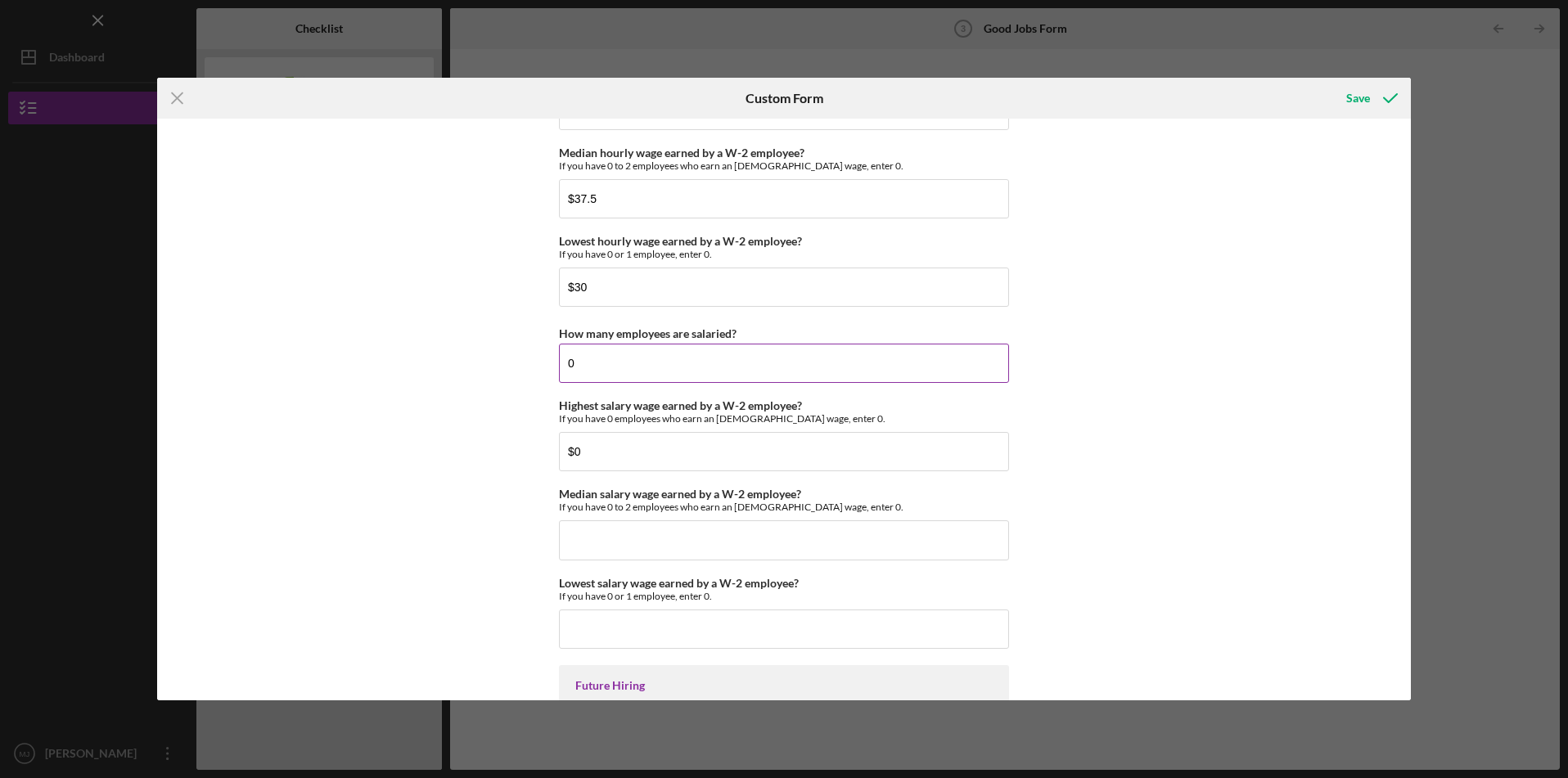
scroll to position [3395, 0]
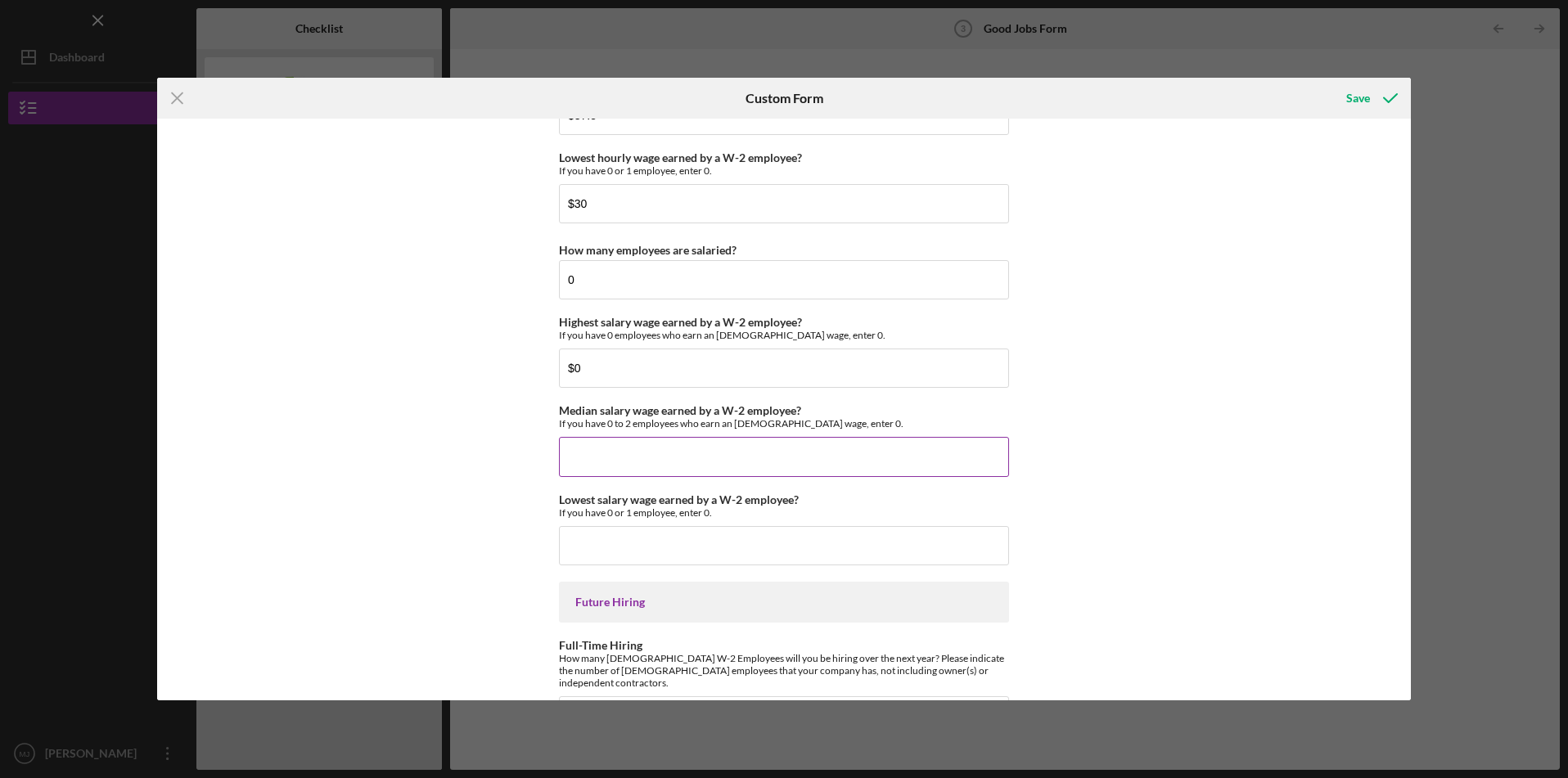
click at [841, 461] on input "Median salary wage earned by a W-2 employee?" at bounding box center [783, 456] width 450 height 39
type input "$0"
click at [824, 540] on input "Lowest salary wage earned by a W-2 employee?" at bounding box center [783, 545] width 450 height 39
type input "$0"
click at [1152, 494] on div "Good Jobs Form *Number of [DEMOGRAPHIC_DATA] Owner Employment Please input all …" at bounding box center [784, 409] width 1254 height 582
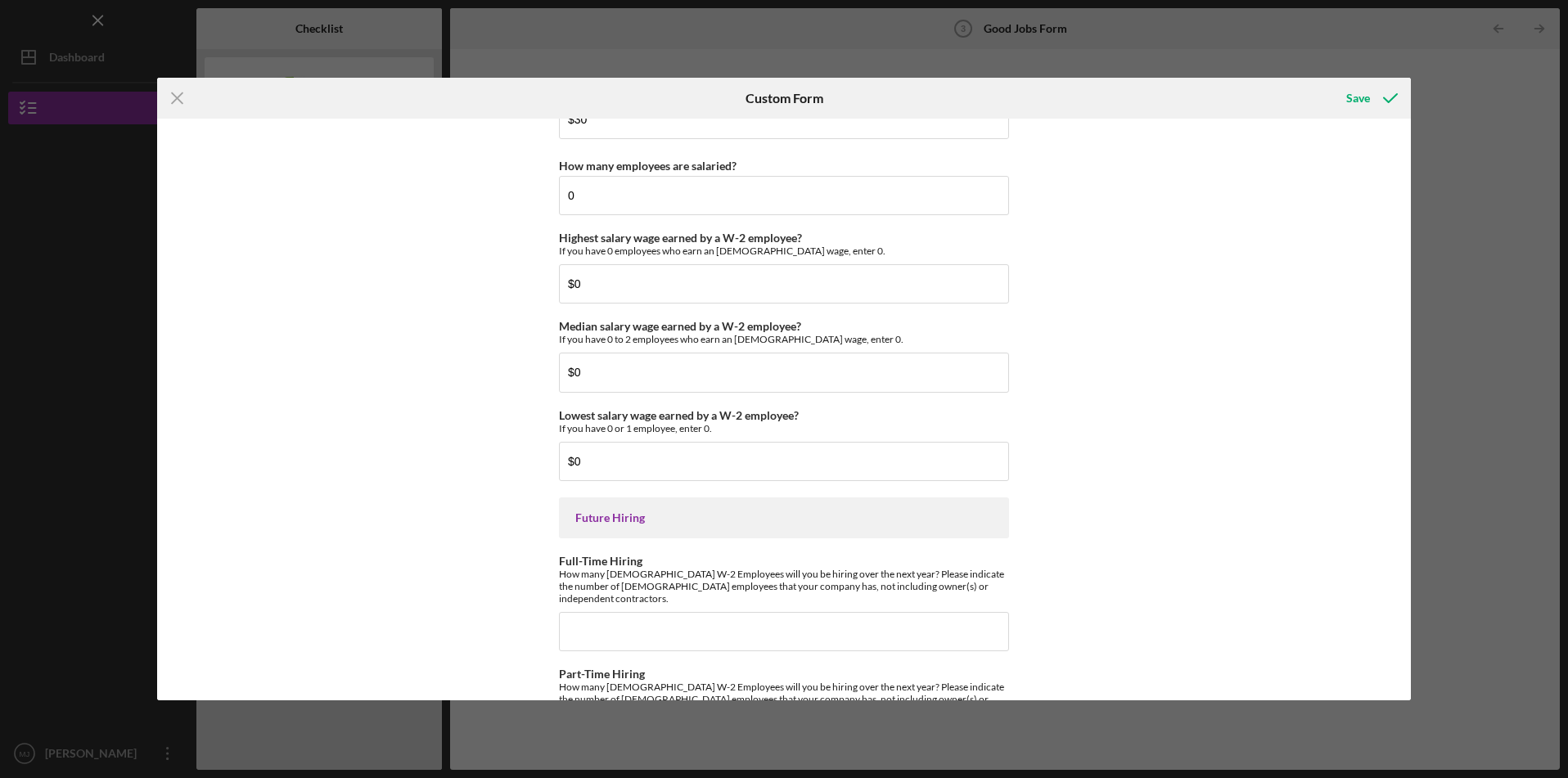
scroll to position [3543, 0]
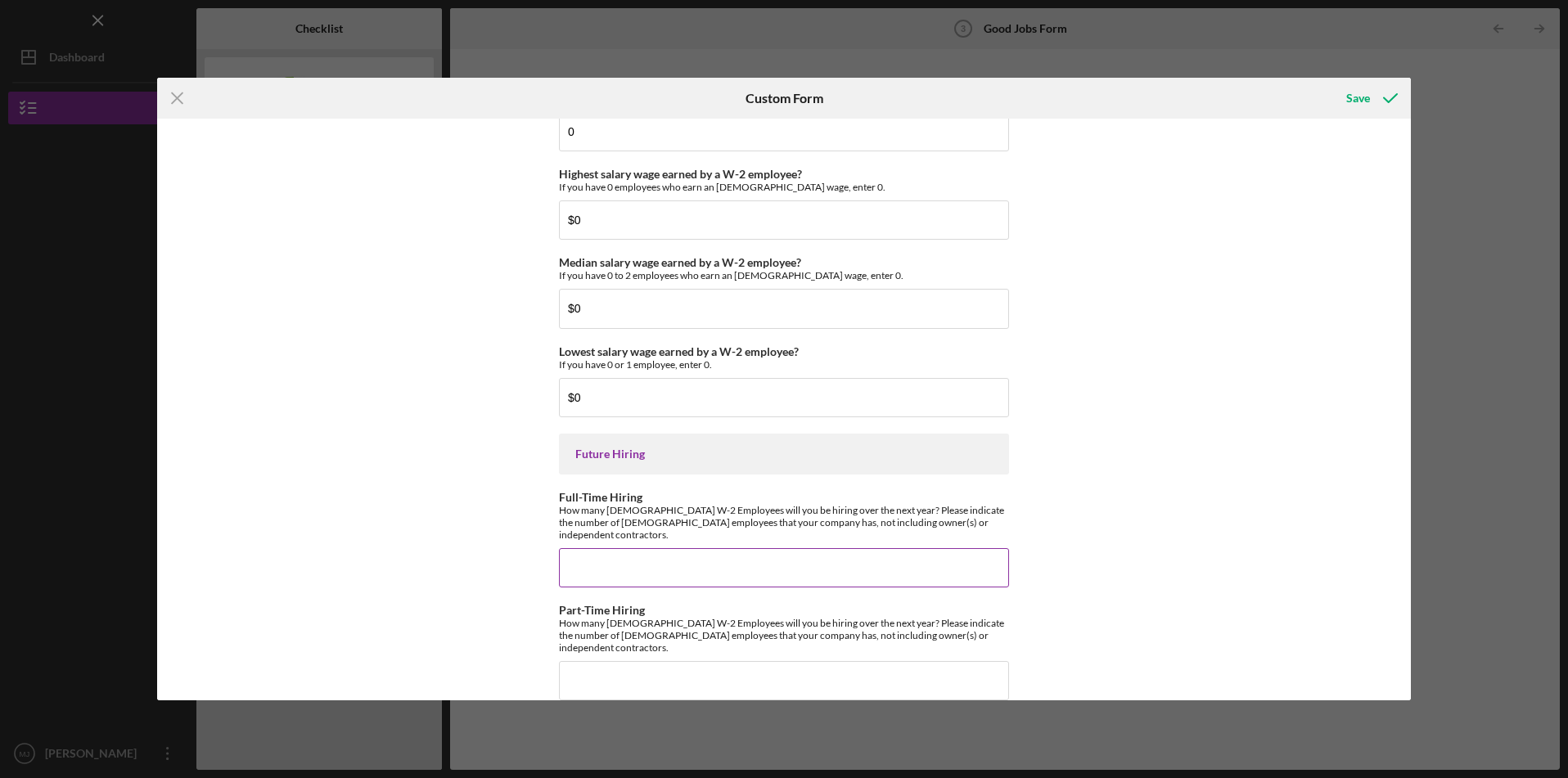
click at [713, 550] on input "Full-Time Hiring" at bounding box center [783, 568] width 450 height 39
type input "3"
click at [601, 663] on input "Part-Time Hiring" at bounding box center [783, 681] width 450 height 39
type input "2"
click at [491, 680] on div "Good Jobs Form *Number of [DEMOGRAPHIC_DATA] Owner Employment Please input all …" at bounding box center [784, 409] width 1254 height 582
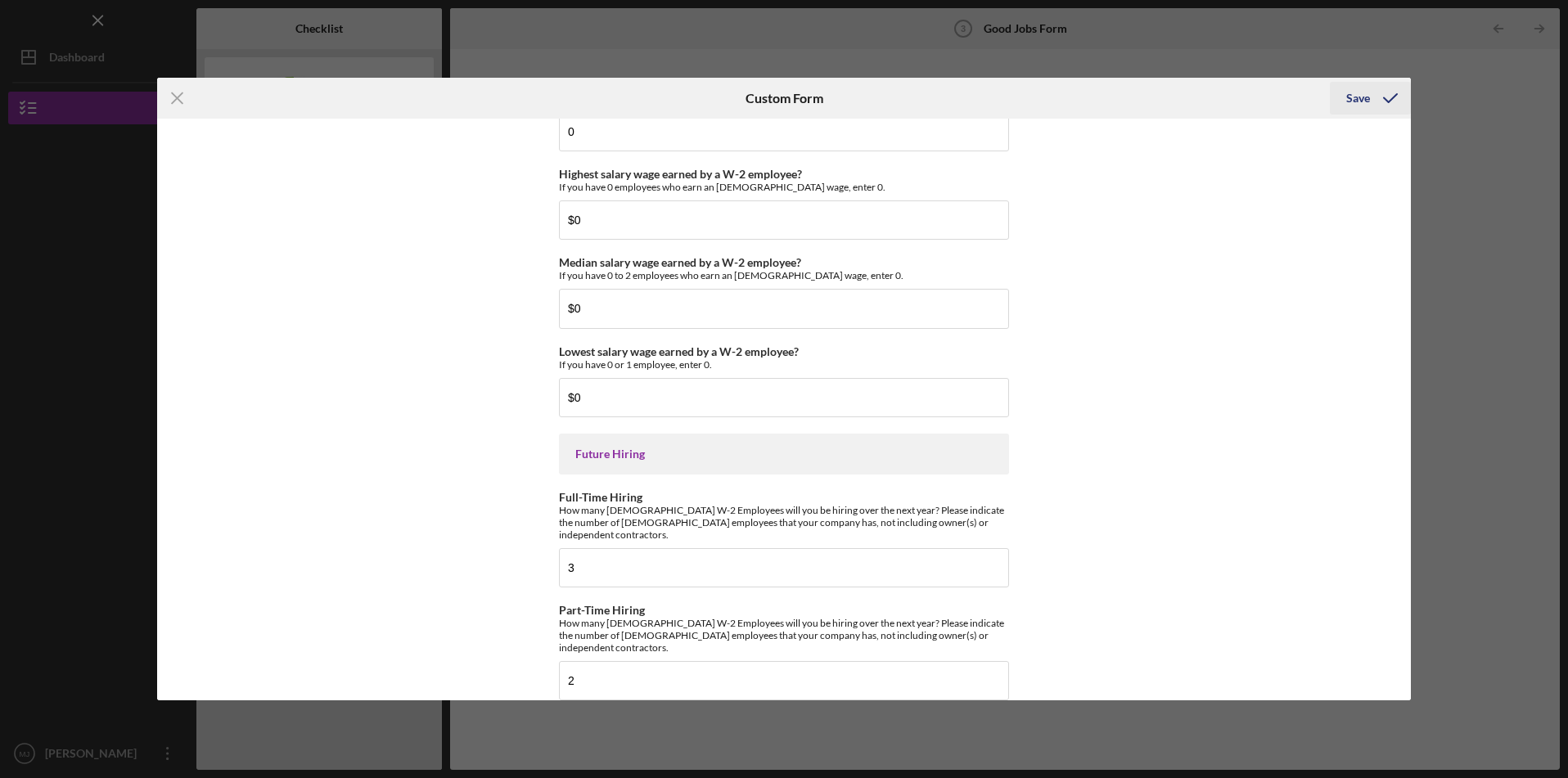
click at [1343, 98] on button "Save" at bounding box center [1370, 98] width 81 height 33
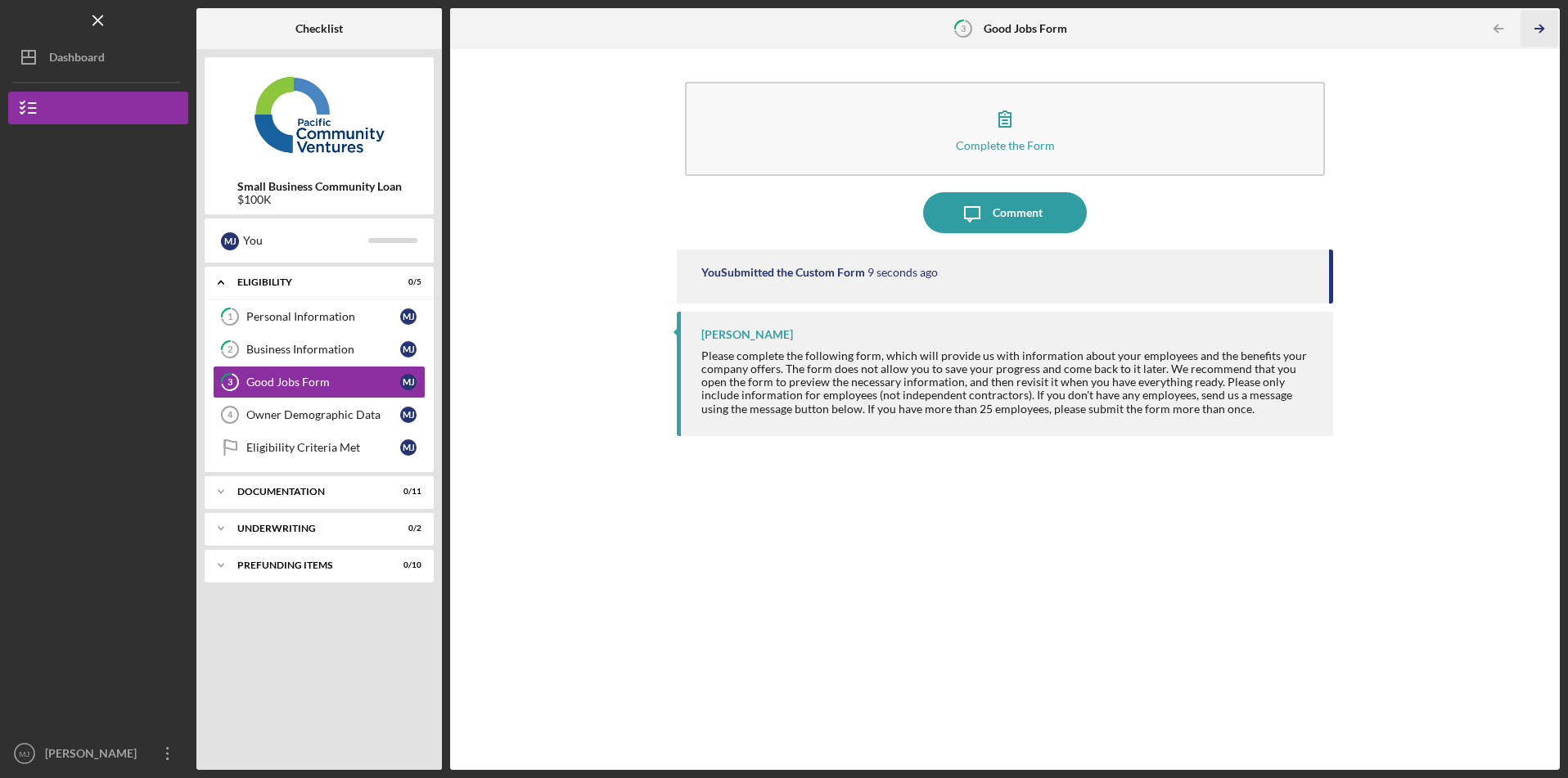
click at [1537, 35] on icon "Icon/Table Pagination Arrow" at bounding box center [1540, 29] width 37 height 37
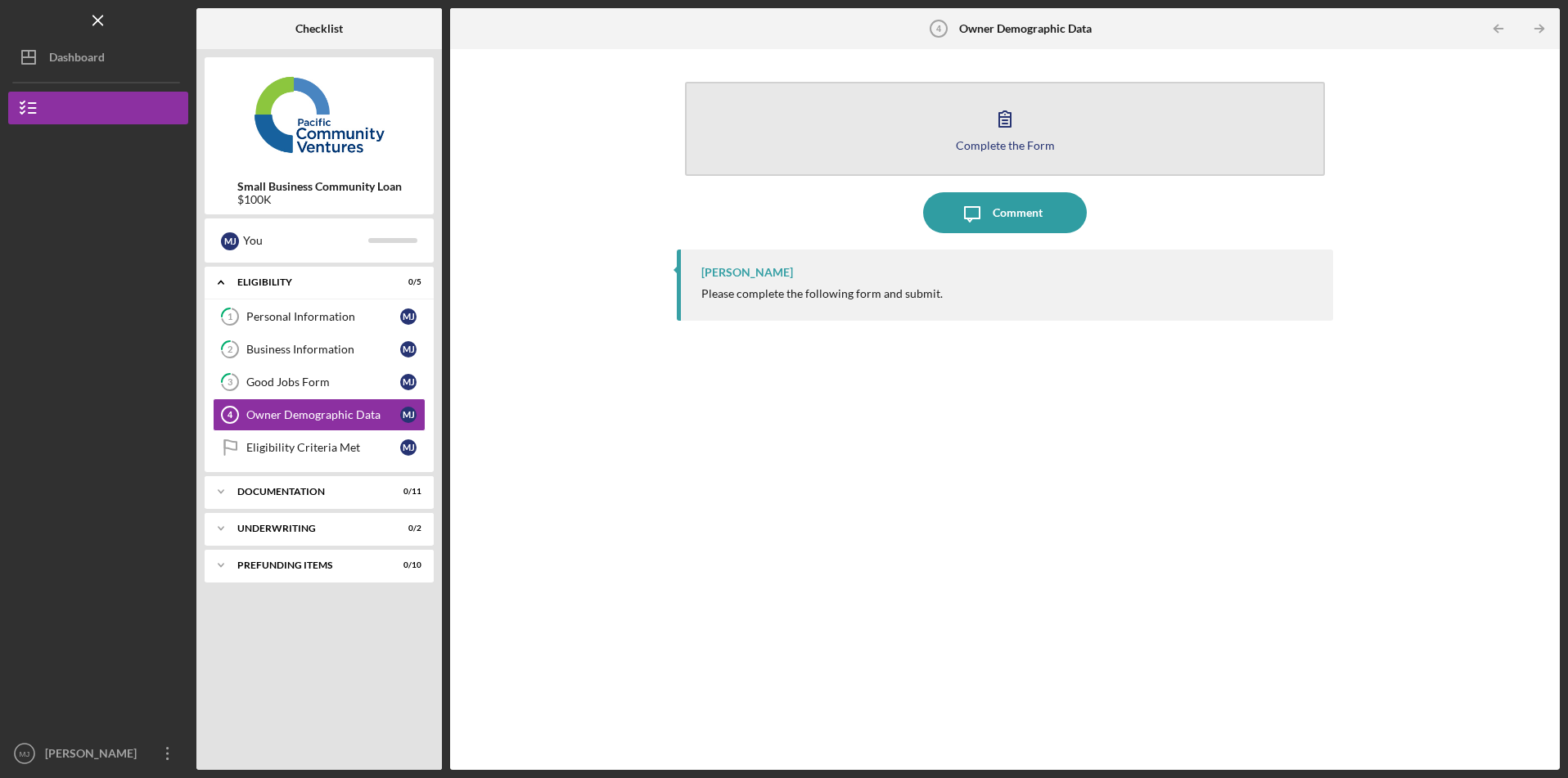
click at [1196, 108] on button "Complete the Form Form" at bounding box center [1005, 129] width 640 height 94
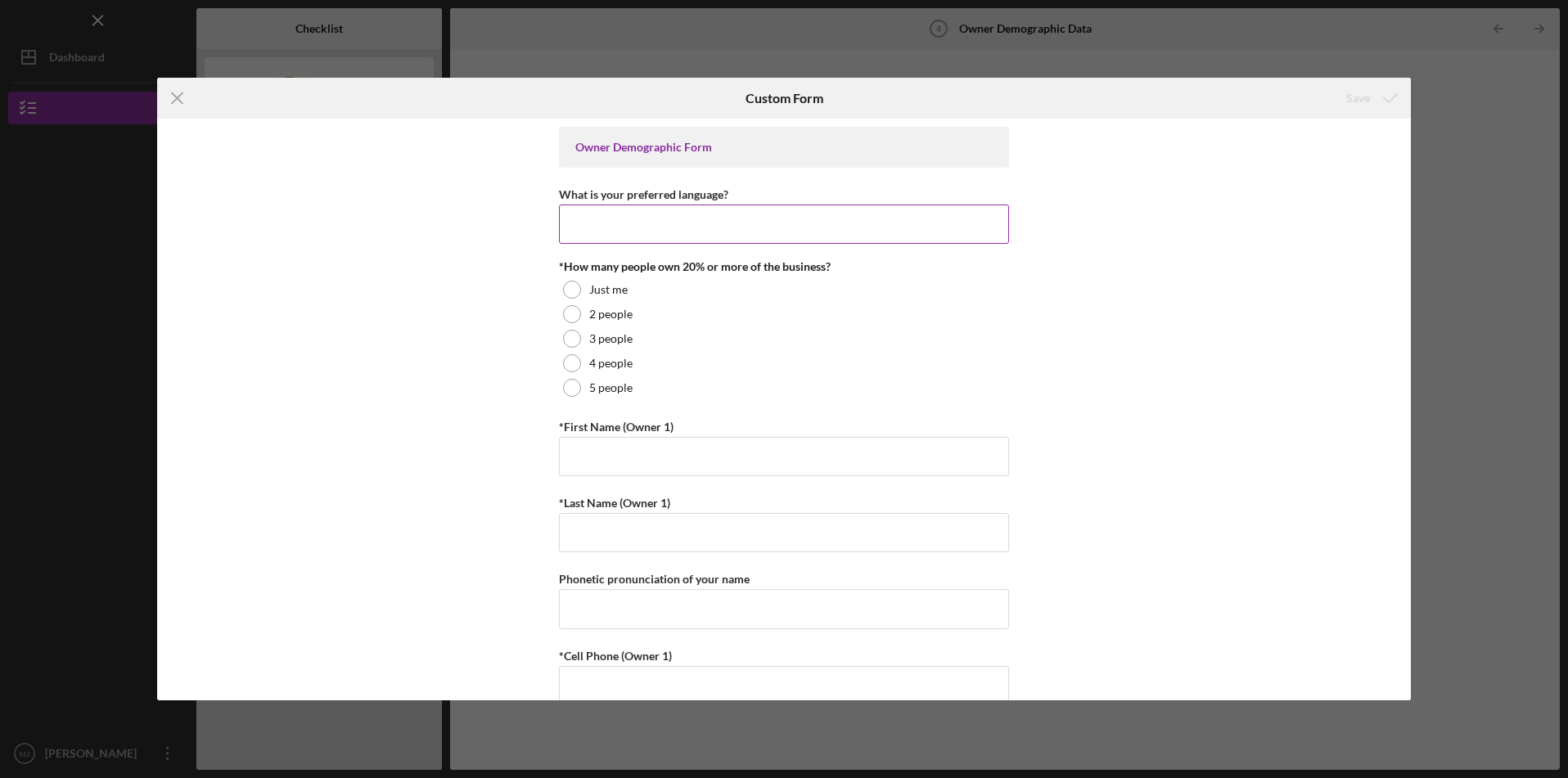
click at [897, 228] on input "What is your preferred language?" at bounding box center [783, 224] width 450 height 39
type input "English"
click at [572, 286] on div at bounding box center [572, 290] width 18 height 18
click at [666, 450] on input "*First Name (Owner 1)" at bounding box center [783, 456] width 450 height 39
type input "[PERSON_NAME]"
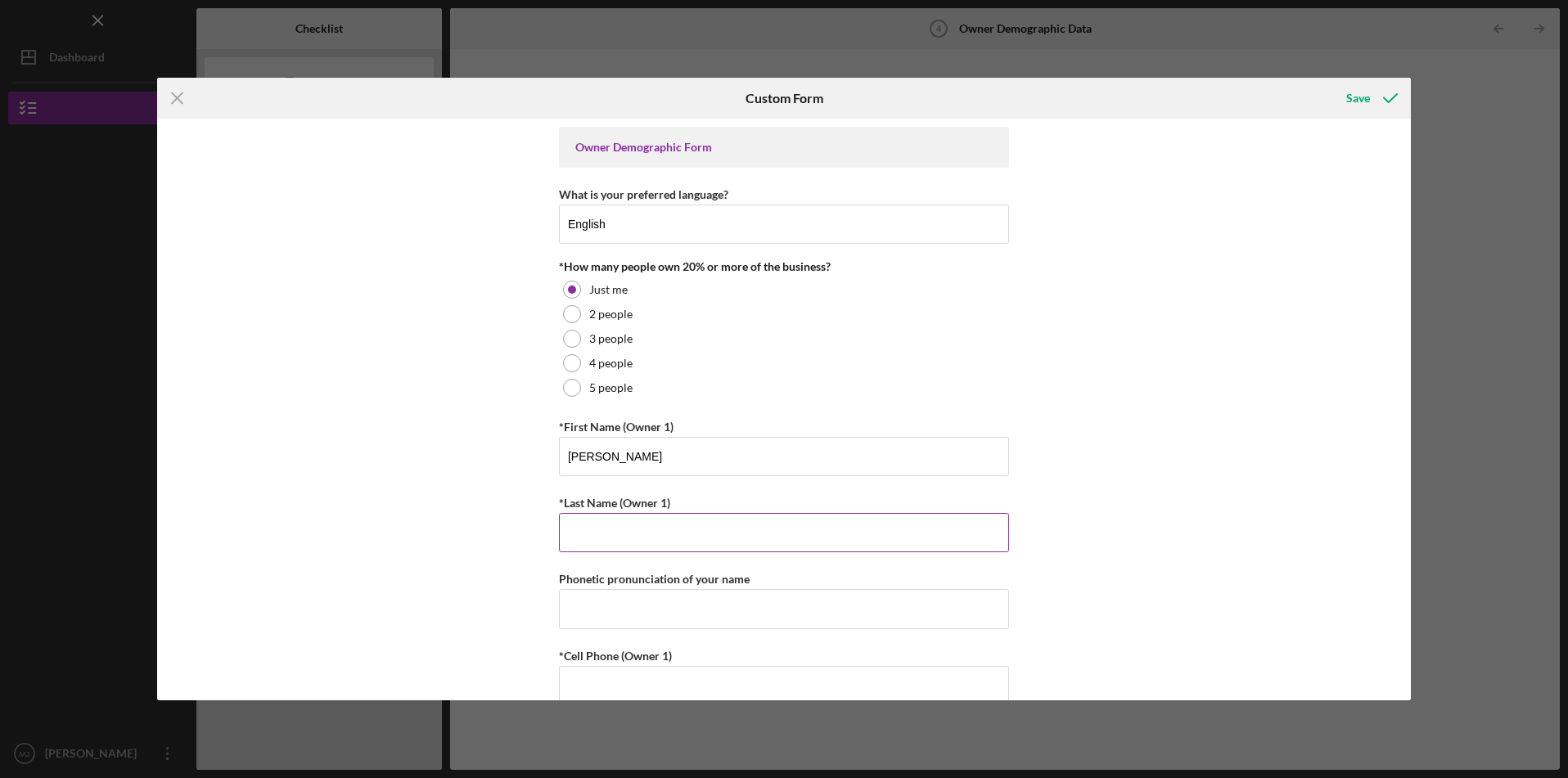
type input "[PERSON_NAME]"
type input "9796760796"
type input "[EMAIL_ADDRESS][DOMAIN_NAME]"
drag, startPoint x: 675, startPoint y: 613, endPoint x: 529, endPoint y: 611, distance: 146.0
click at [529, 611] on div "Owner Demographic Form What is your preferred language? English *How many peopl…" at bounding box center [784, 409] width 1254 height 582
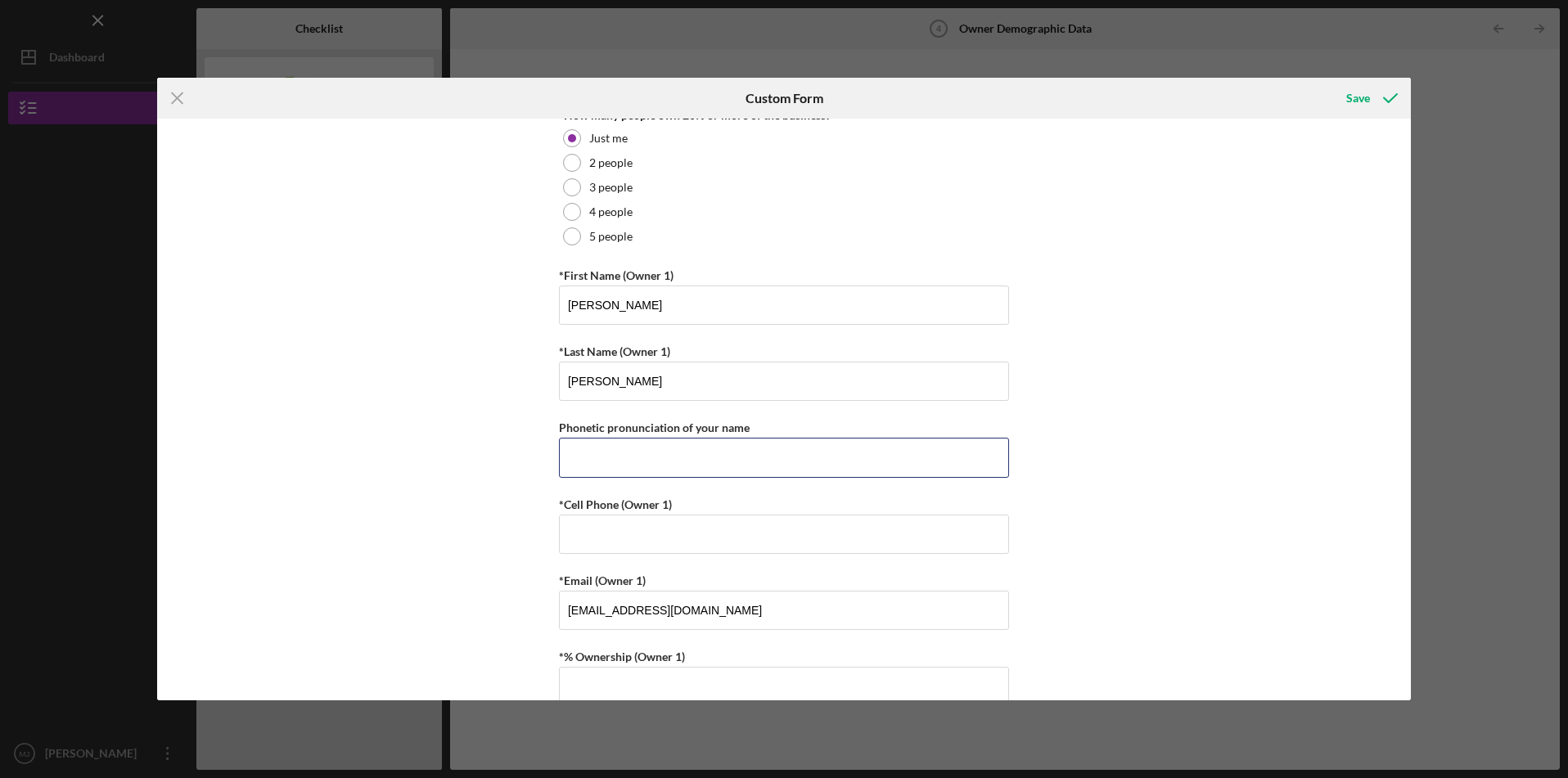
scroll to position [157, 0]
click at [626, 545] on input "*Cell Phone (Owner 1)" at bounding box center [783, 529] width 450 height 39
type input "[PHONE_NUMBER]"
type input "9796760796"
drag, startPoint x: 639, startPoint y: 455, endPoint x: 523, endPoint y: 449, distance: 116.2
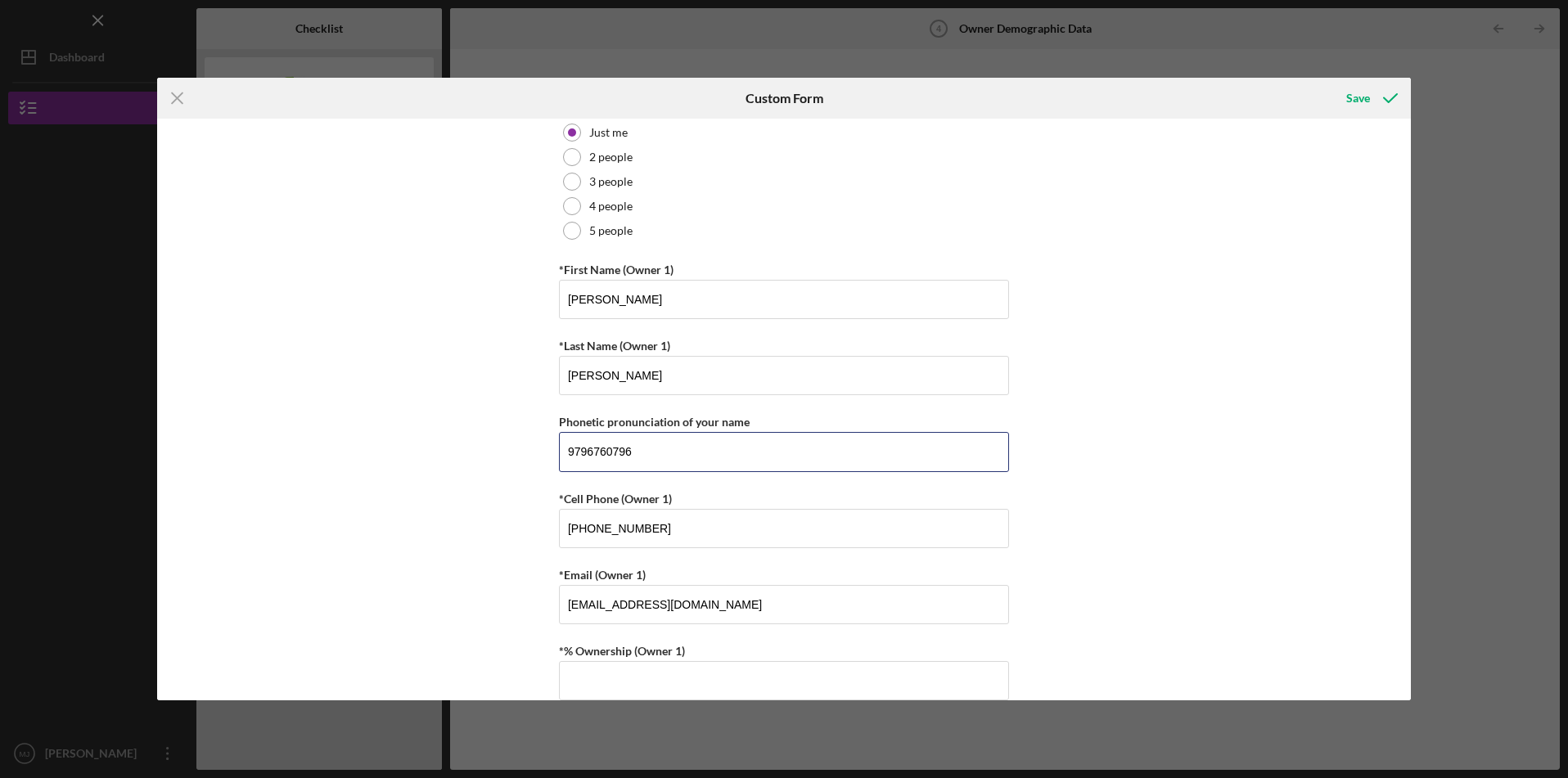
click at [523, 449] on div "Owner Demographic Form What is your preferred language? English *How many peopl…" at bounding box center [784, 409] width 1254 height 582
click at [323, 552] on div "Owner Demographic Form What is your preferred language? English *How many peopl…" at bounding box center [784, 409] width 1254 height 582
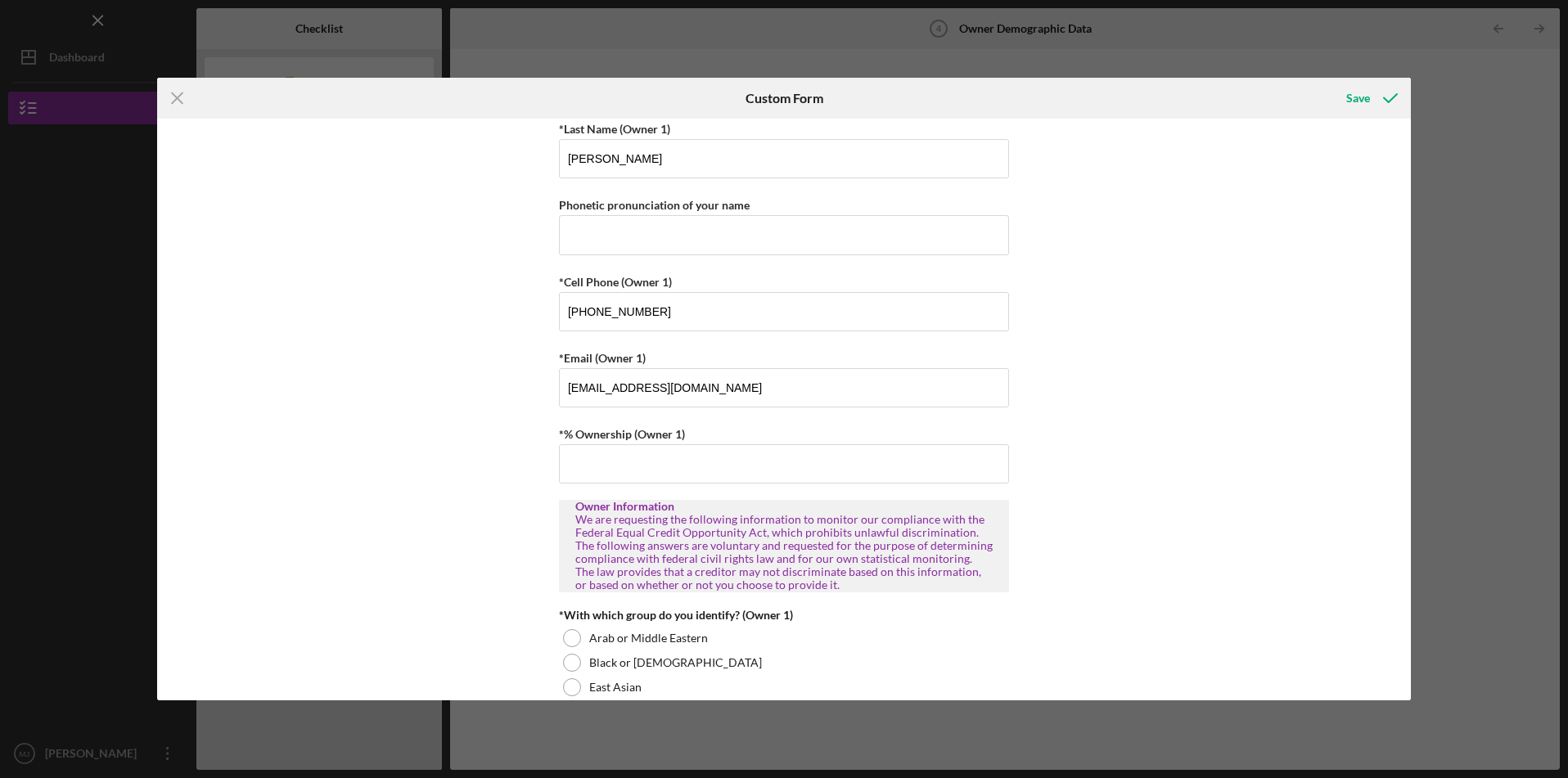
scroll to position [378, 0]
click at [808, 458] on input "*% Ownership (Owner 1)" at bounding box center [783, 461] width 450 height 39
type input "100.00000%"
click at [476, 559] on div "Owner Demographic Form What is your preferred language? English *How many peopl…" at bounding box center [784, 409] width 1254 height 582
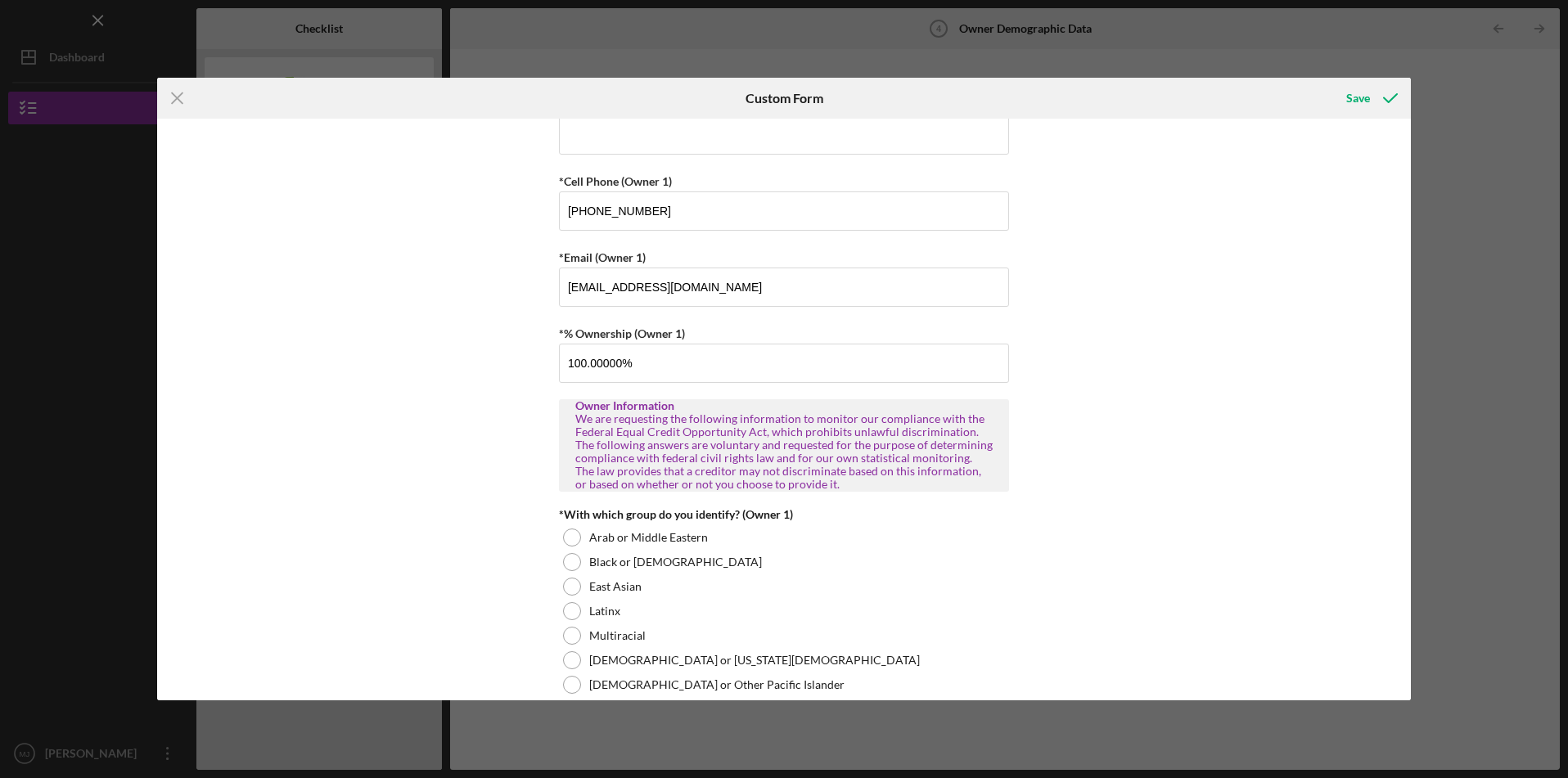
scroll to position [477, 0]
click at [575, 557] on div at bounding box center [572, 560] width 18 height 18
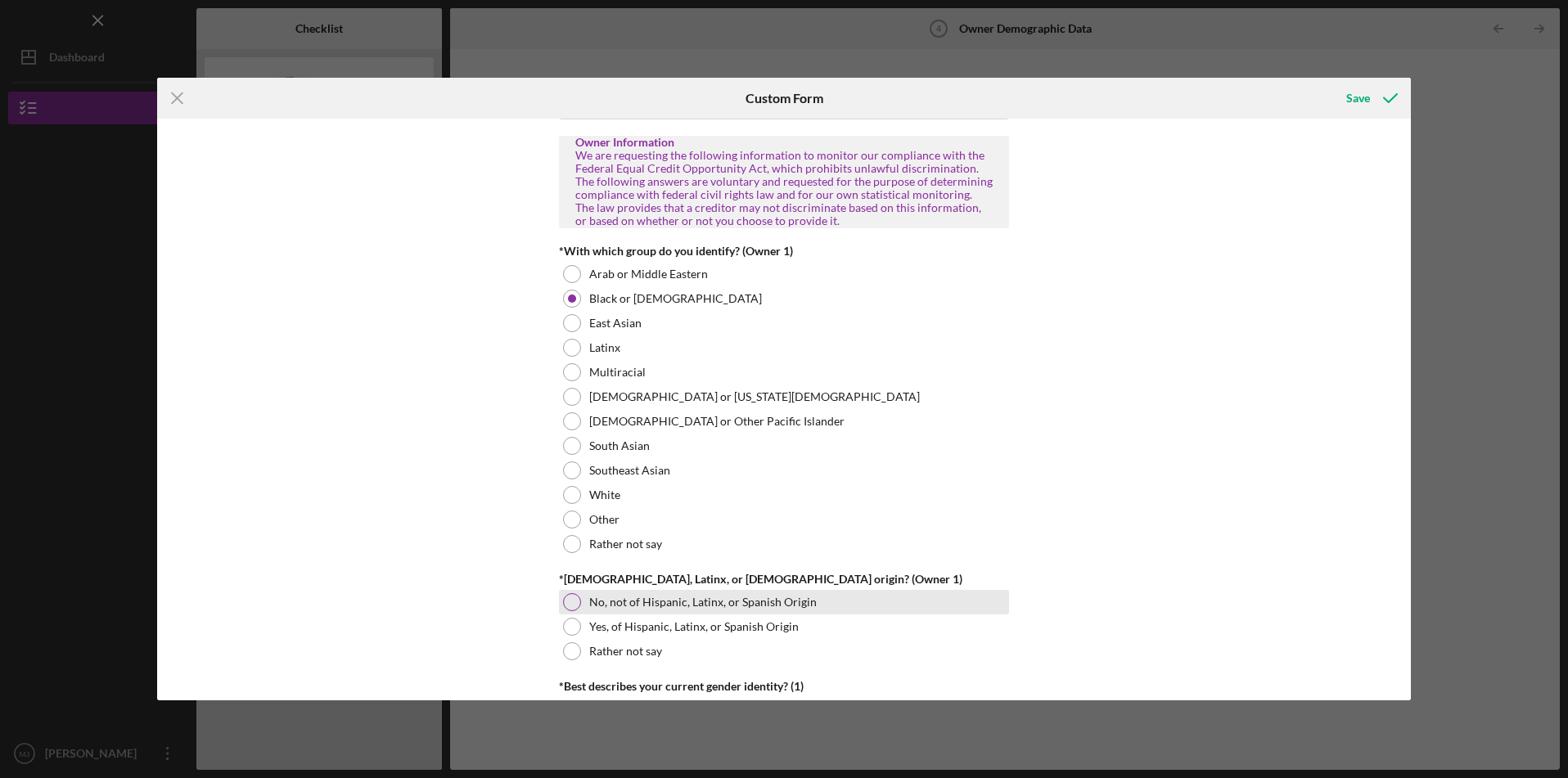
scroll to position [740, 0]
click at [573, 603] on div at bounding box center [572, 600] width 18 height 18
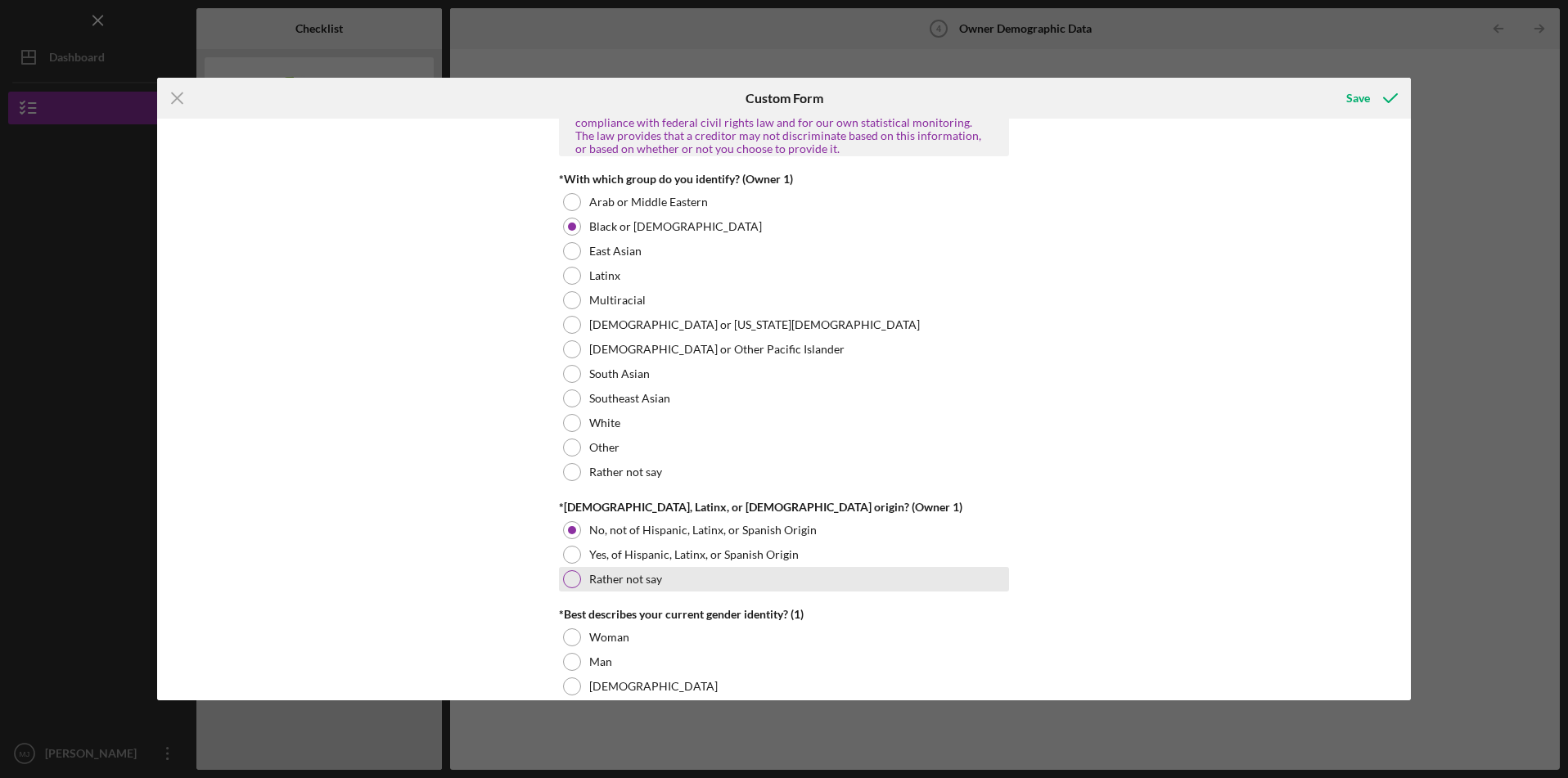
scroll to position [903, 0]
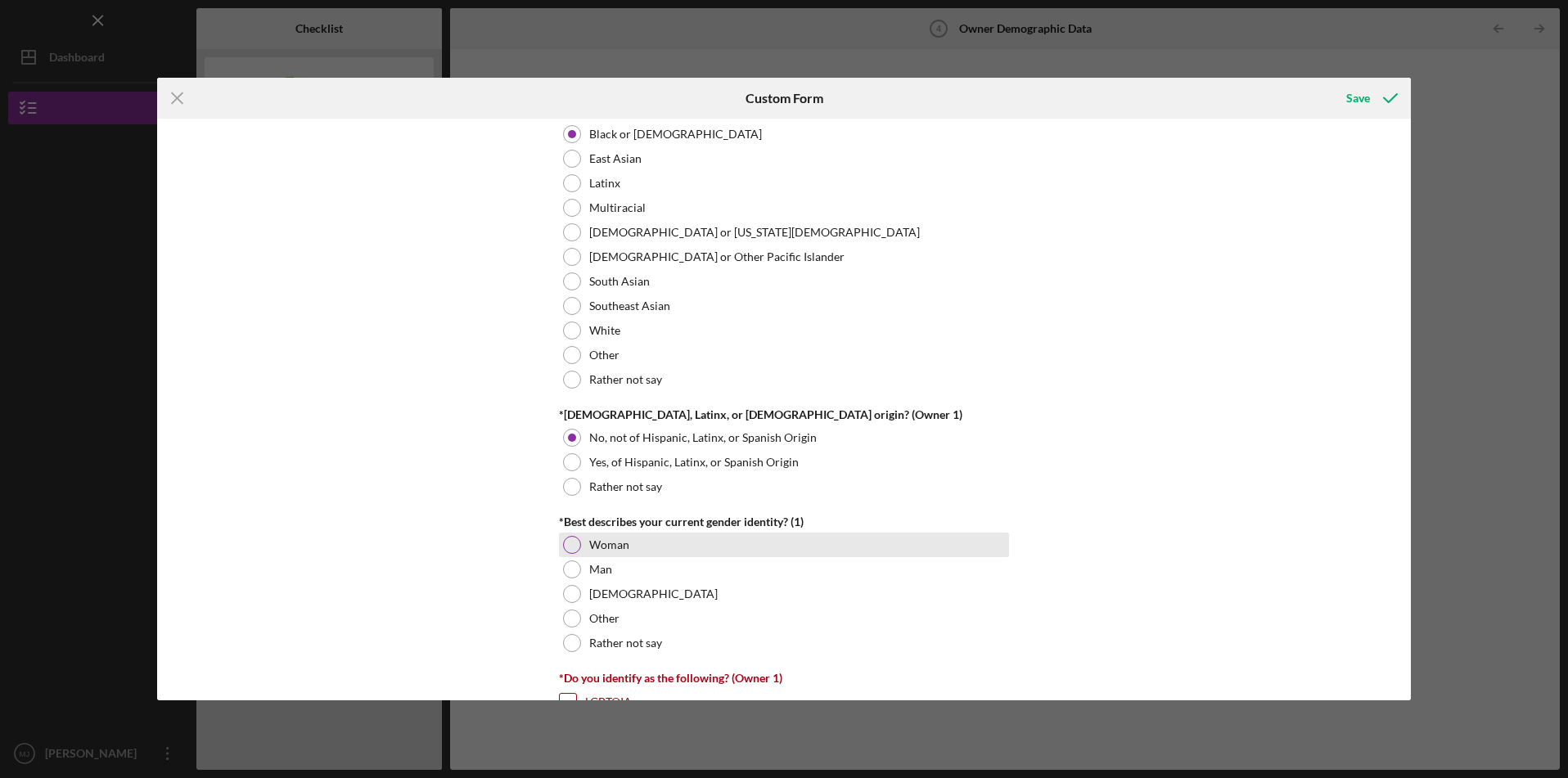
click at [567, 546] on div at bounding box center [572, 545] width 18 height 18
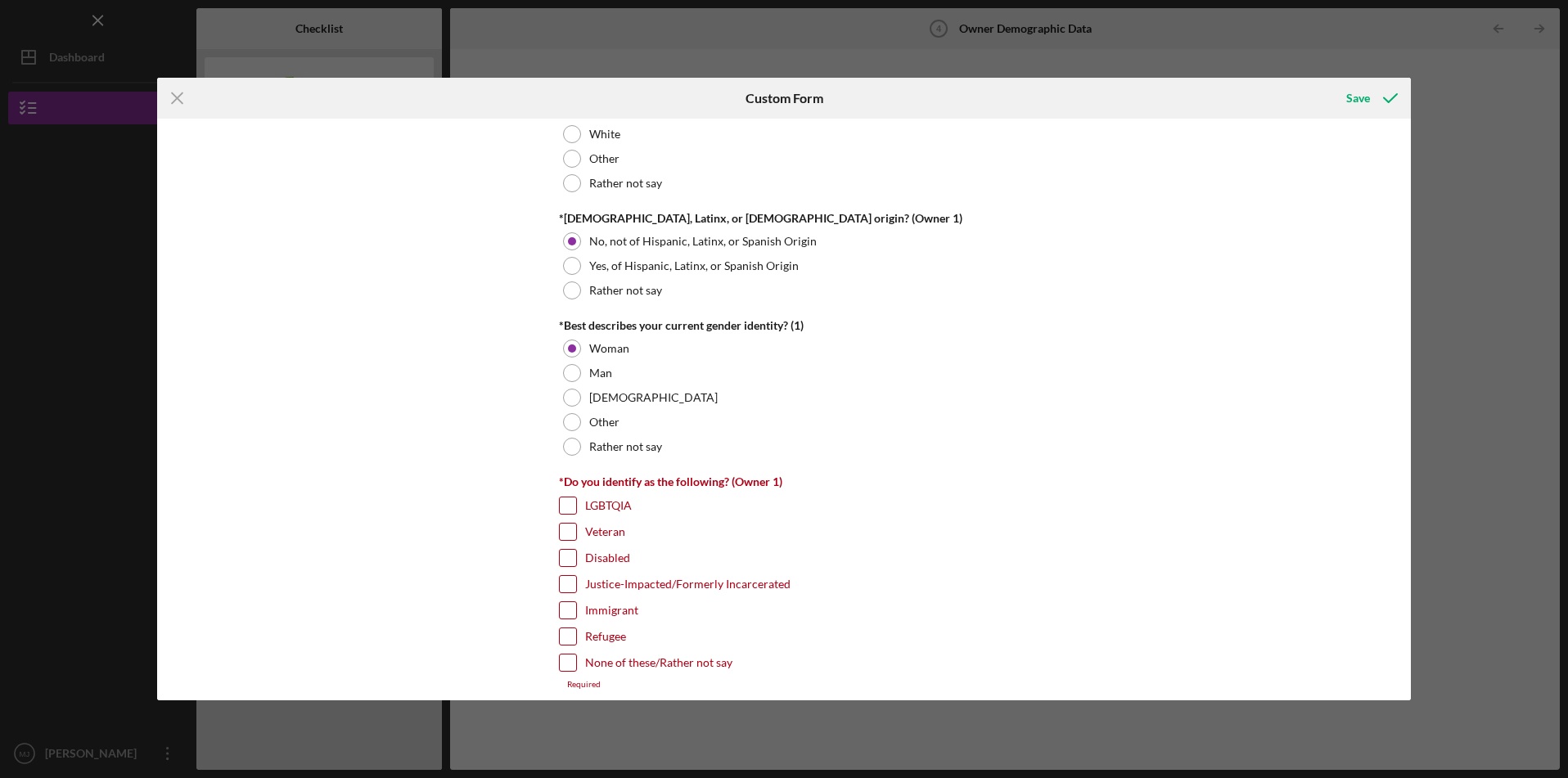
scroll to position [1104, 0]
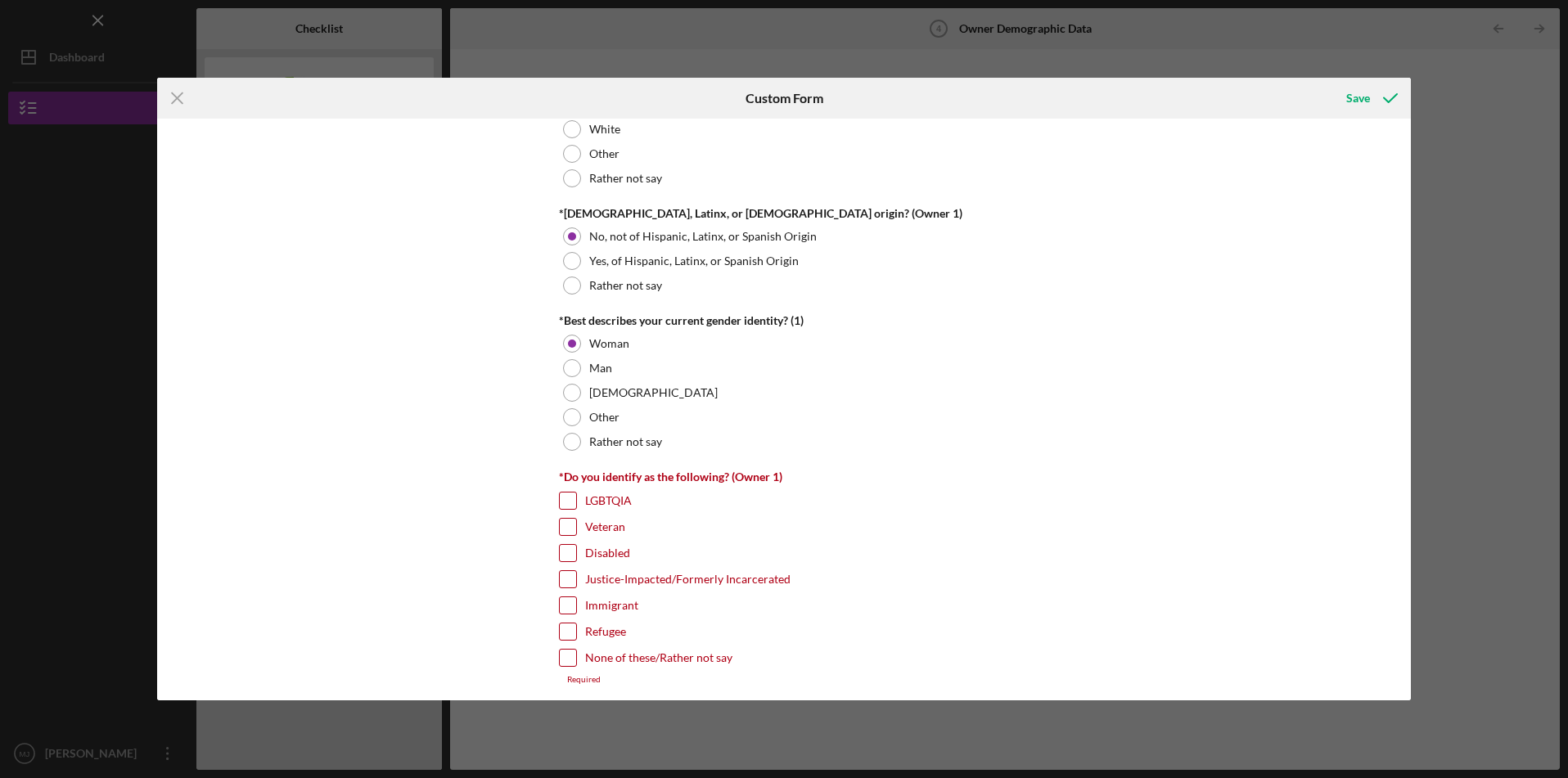
click at [566, 655] on input "None of these/Rather not say" at bounding box center [567, 658] width 17 height 17
checkbox input "true"
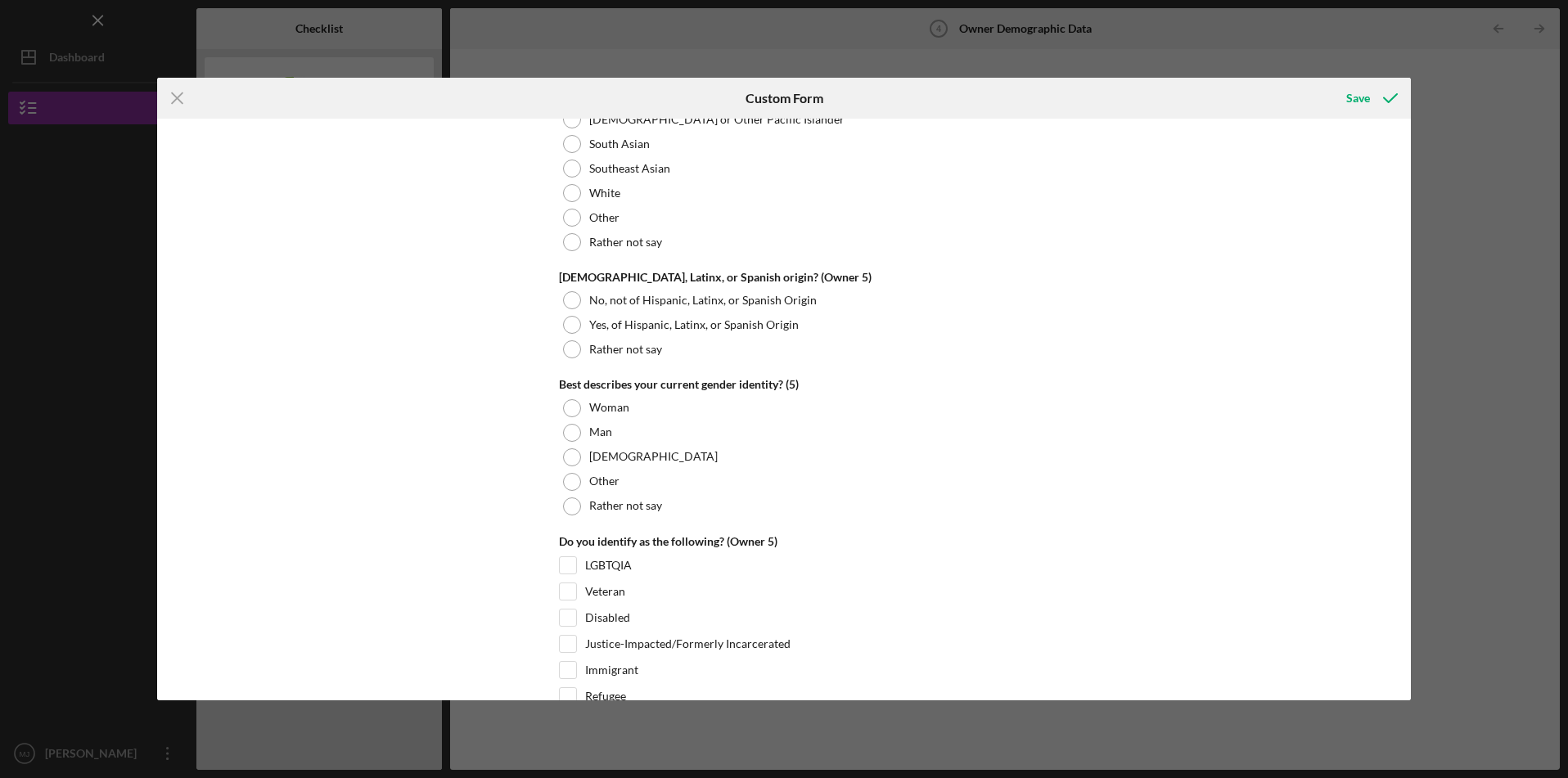
scroll to position [6178, 0]
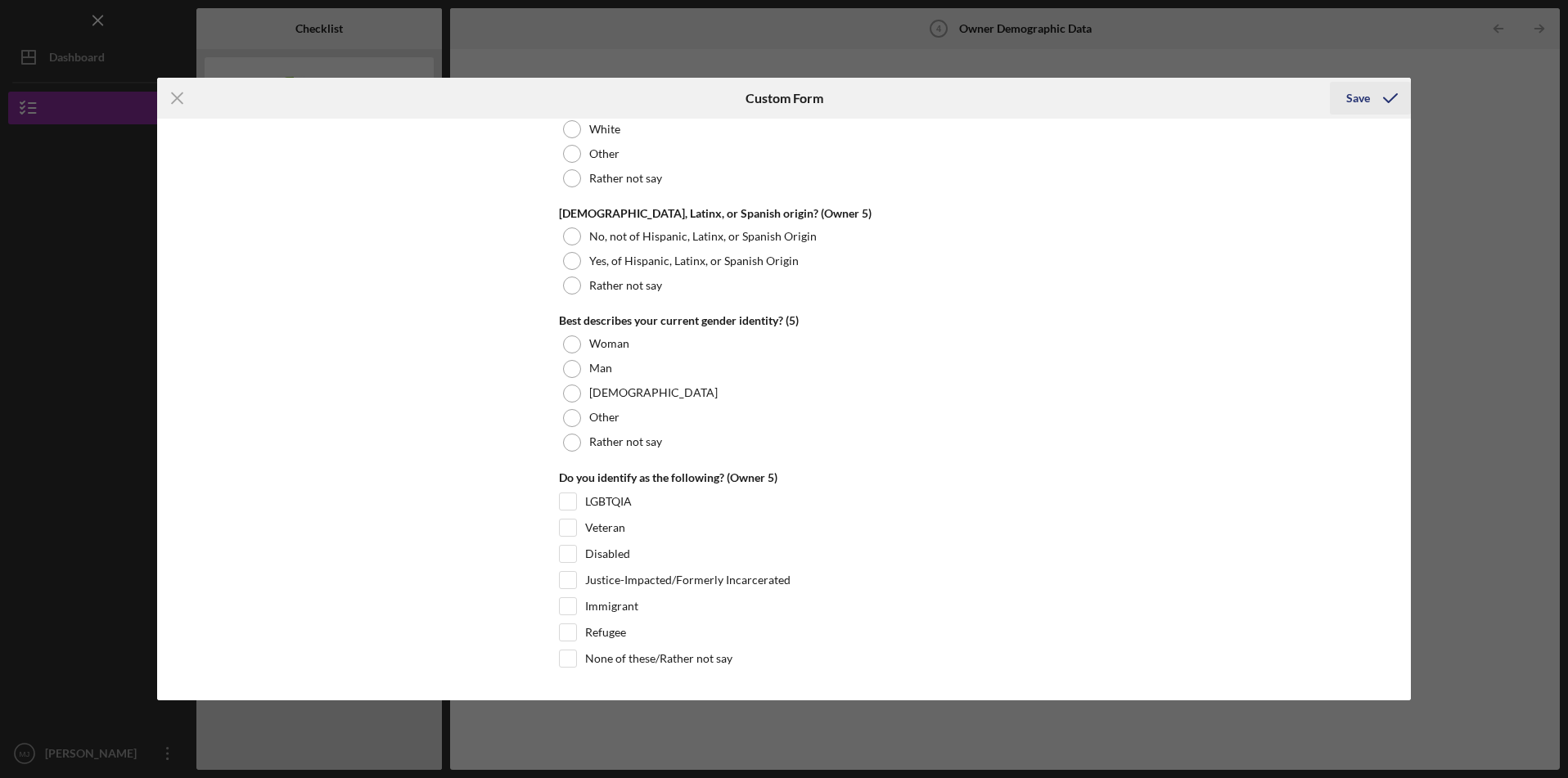
click at [1366, 95] on div "Save" at bounding box center [1358, 98] width 24 height 33
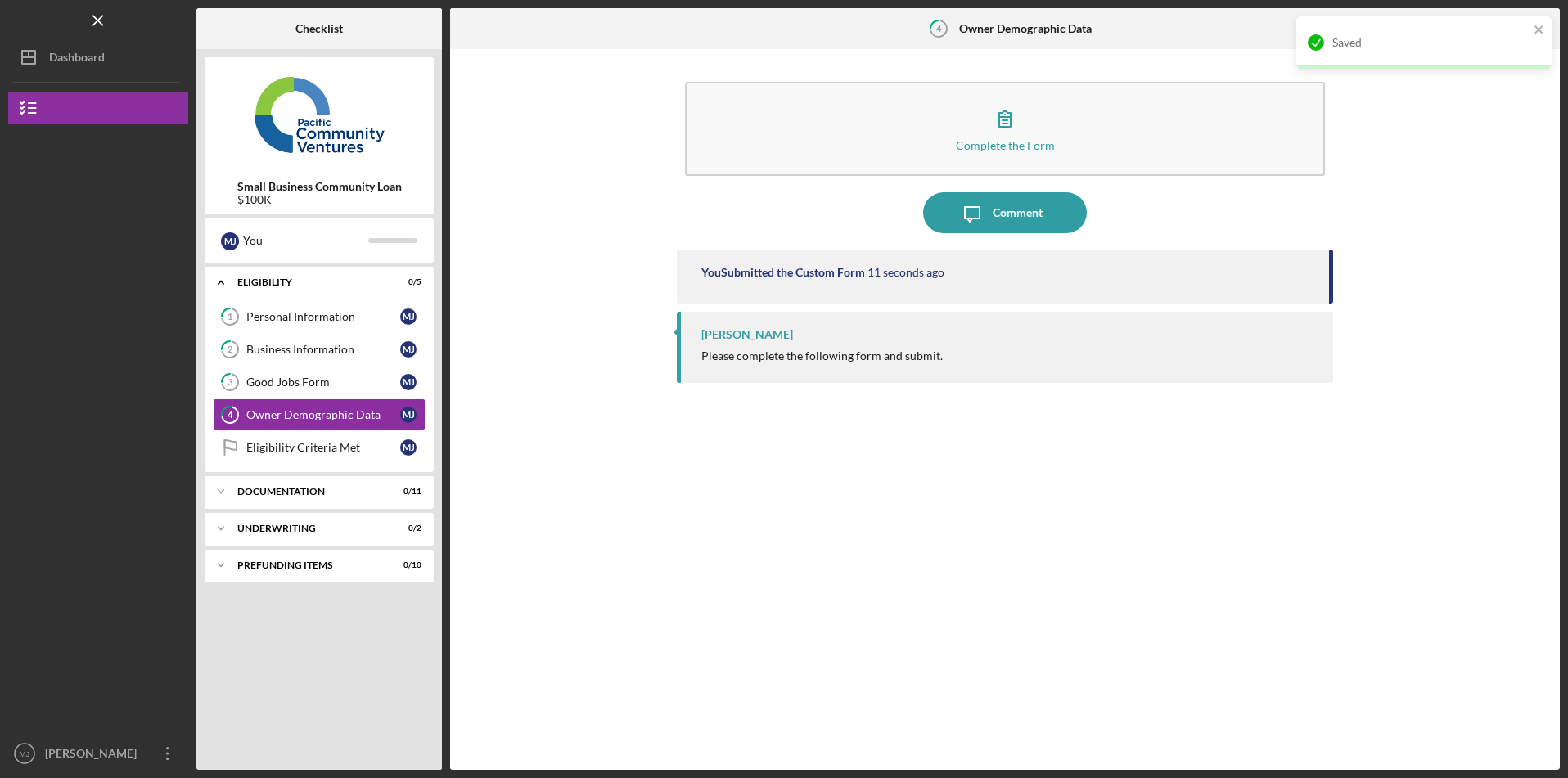
click at [1422, 332] on div "Complete the Form Form Icon/Message Comment You Submitted the Custom Form 11 se…" at bounding box center [1004, 409] width 1093 height 705
click at [1534, 26] on icon "Icon/Table Pagination Arrow" at bounding box center [1540, 29] width 37 height 37
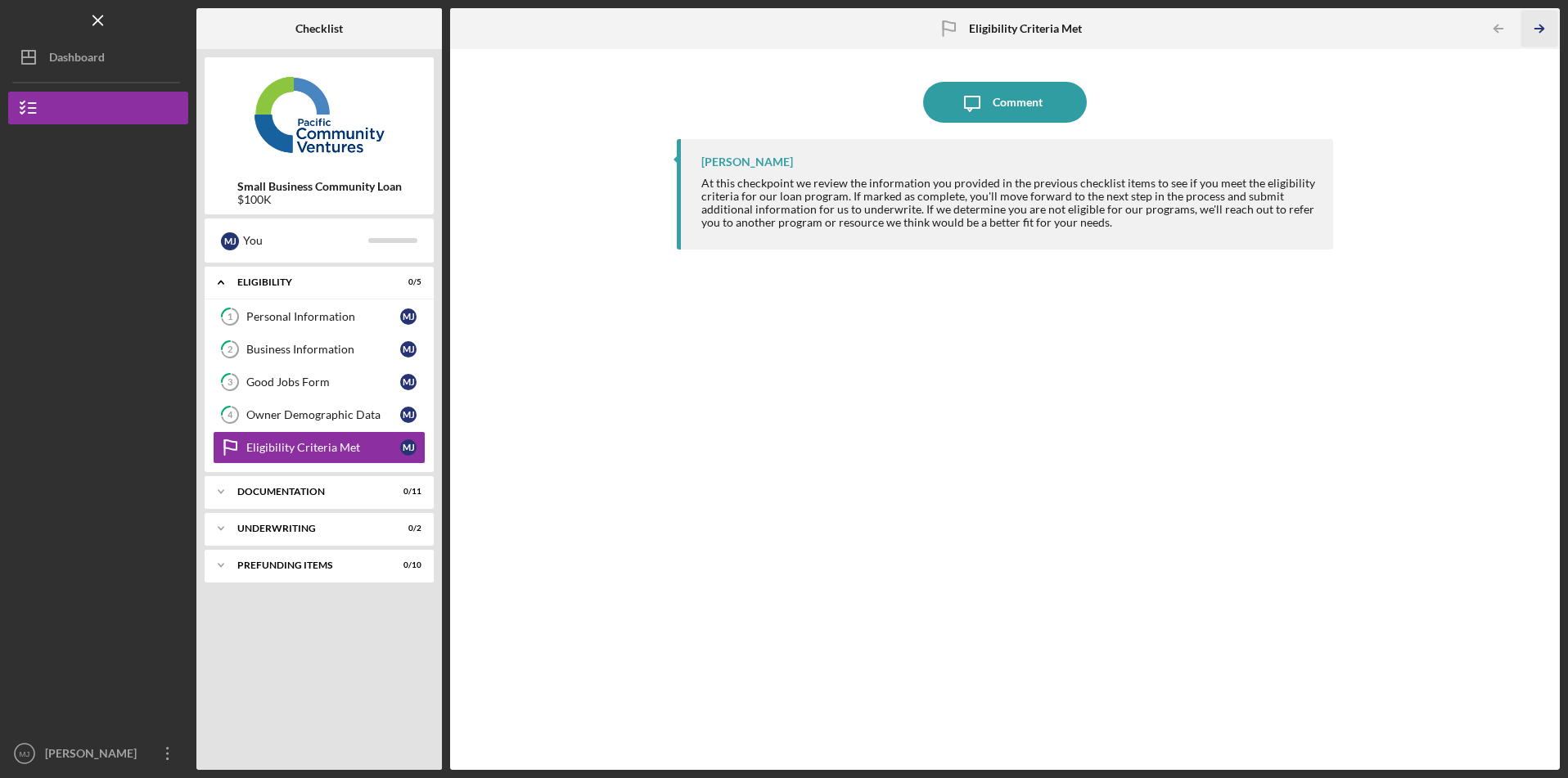
click at [1537, 31] on icon "Icon/Table Pagination Arrow" at bounding box center [1540, 29] width 37 height 37
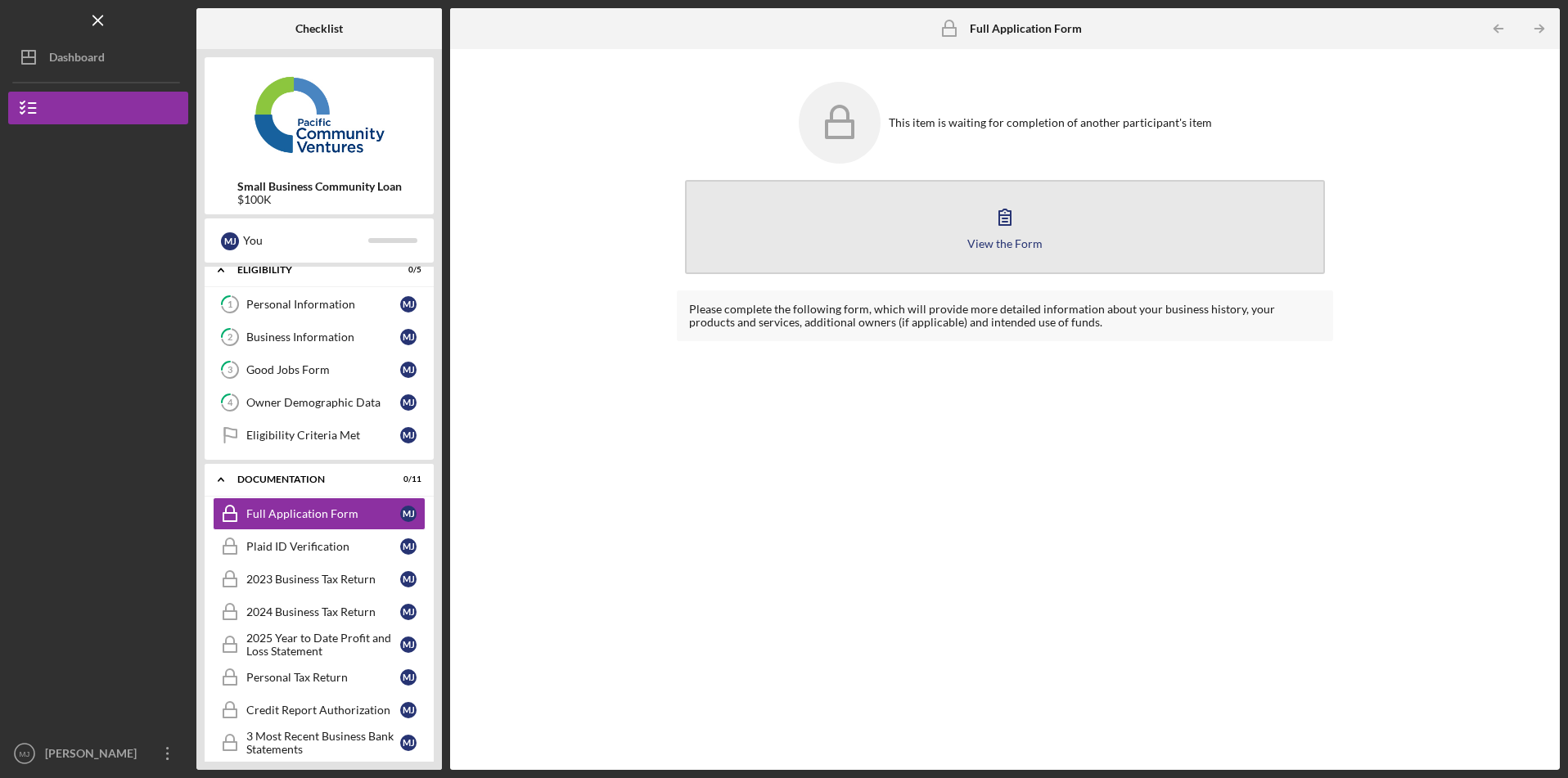
click at [983, 233] on button "View the Form Form" at bounding box center [1005, 227] width 640 height 94
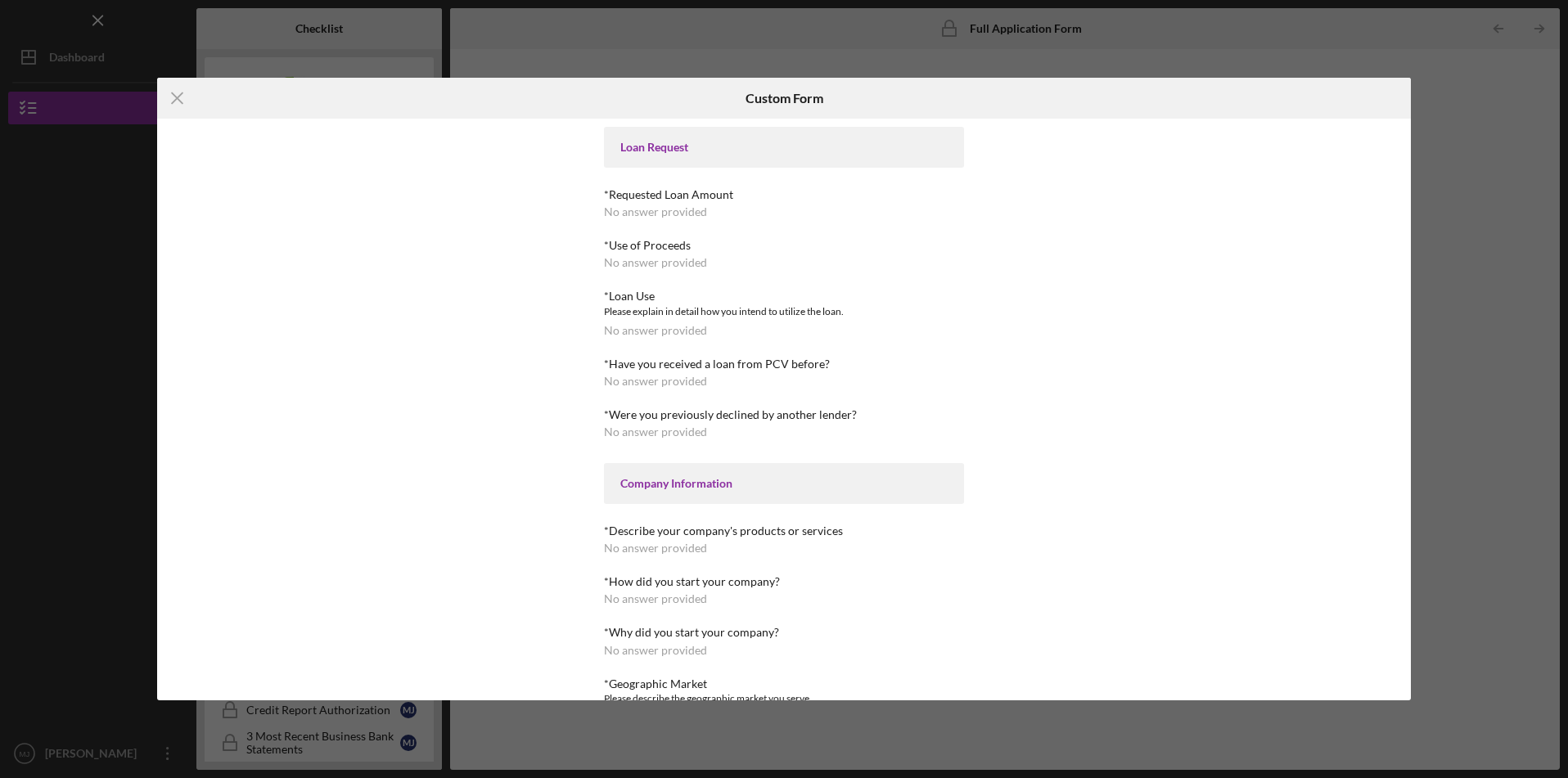
click at [1146, 41] on div "Icon/Menu Close Custom Form Loan Request *Requested Loan Amount No answer provi…" at bounding box center [784, 389] width 1568 height 778
click at [1458, 46] on div "Icon/Menu Close Custom Form Loan Request *Requested Loan Amount No answer provi…" at bounding box center [784, 389] width 1568 height 778
click at [170, 101] on icon "Icon/Menu Close" at bounding box center [178, 98] width 41 height 41
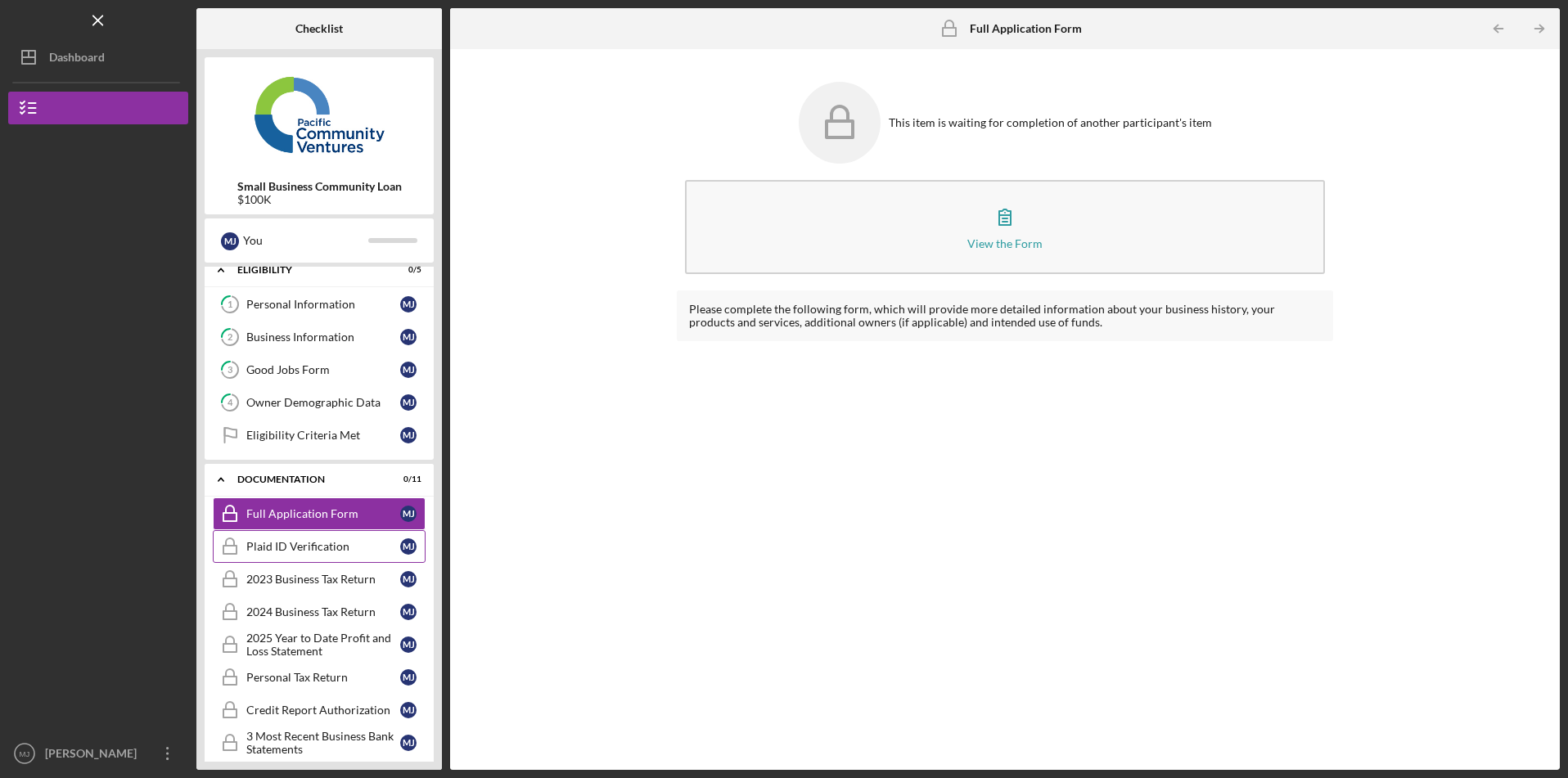
click at [281, 545] on div "Plaid ID Verification" at bounding box center [323, 546] width 154 height 13
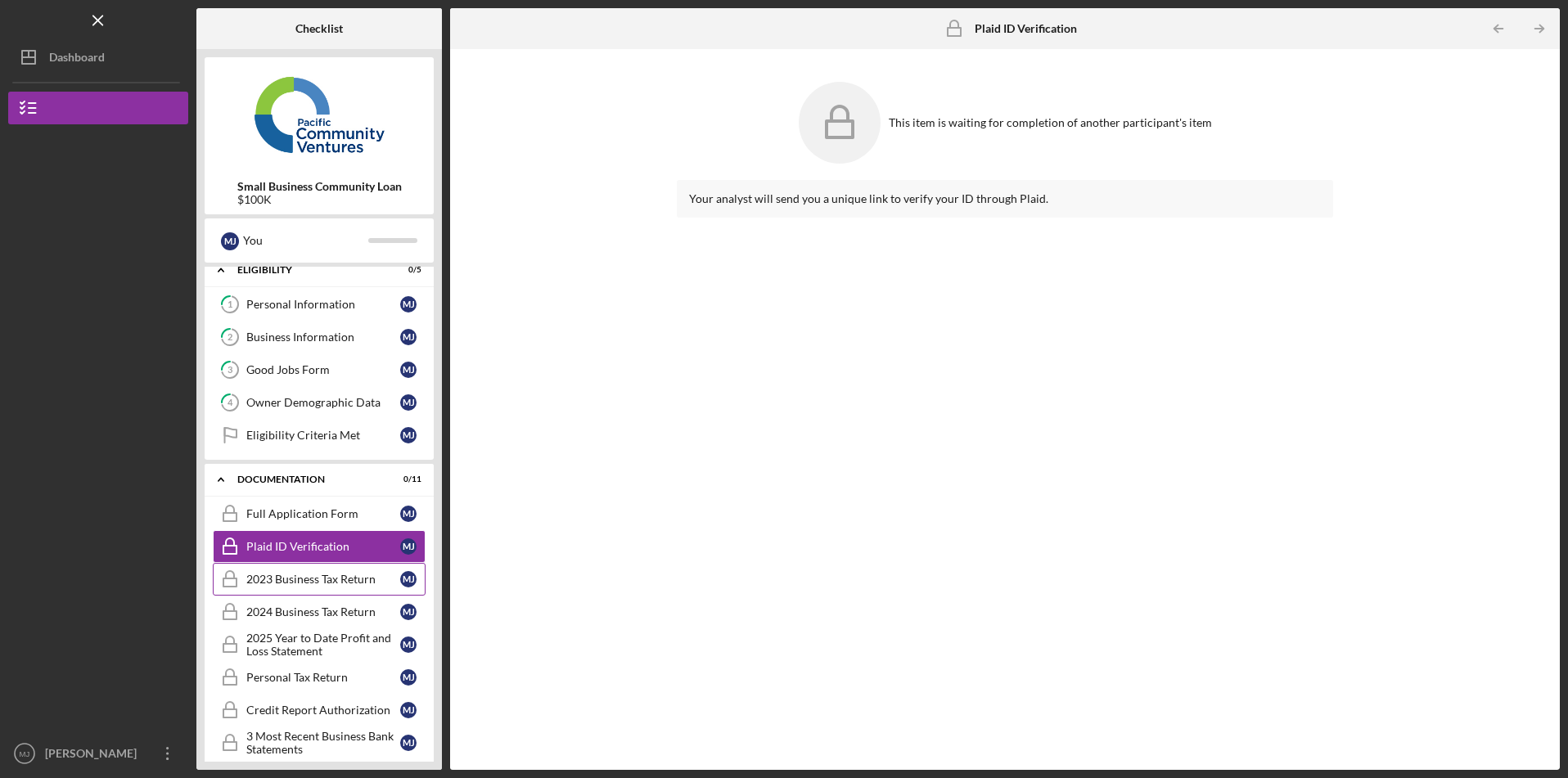
click at [342, 578] on div "2023 Business Tax Return" at bounding box center [323, 579] width 154 height 13
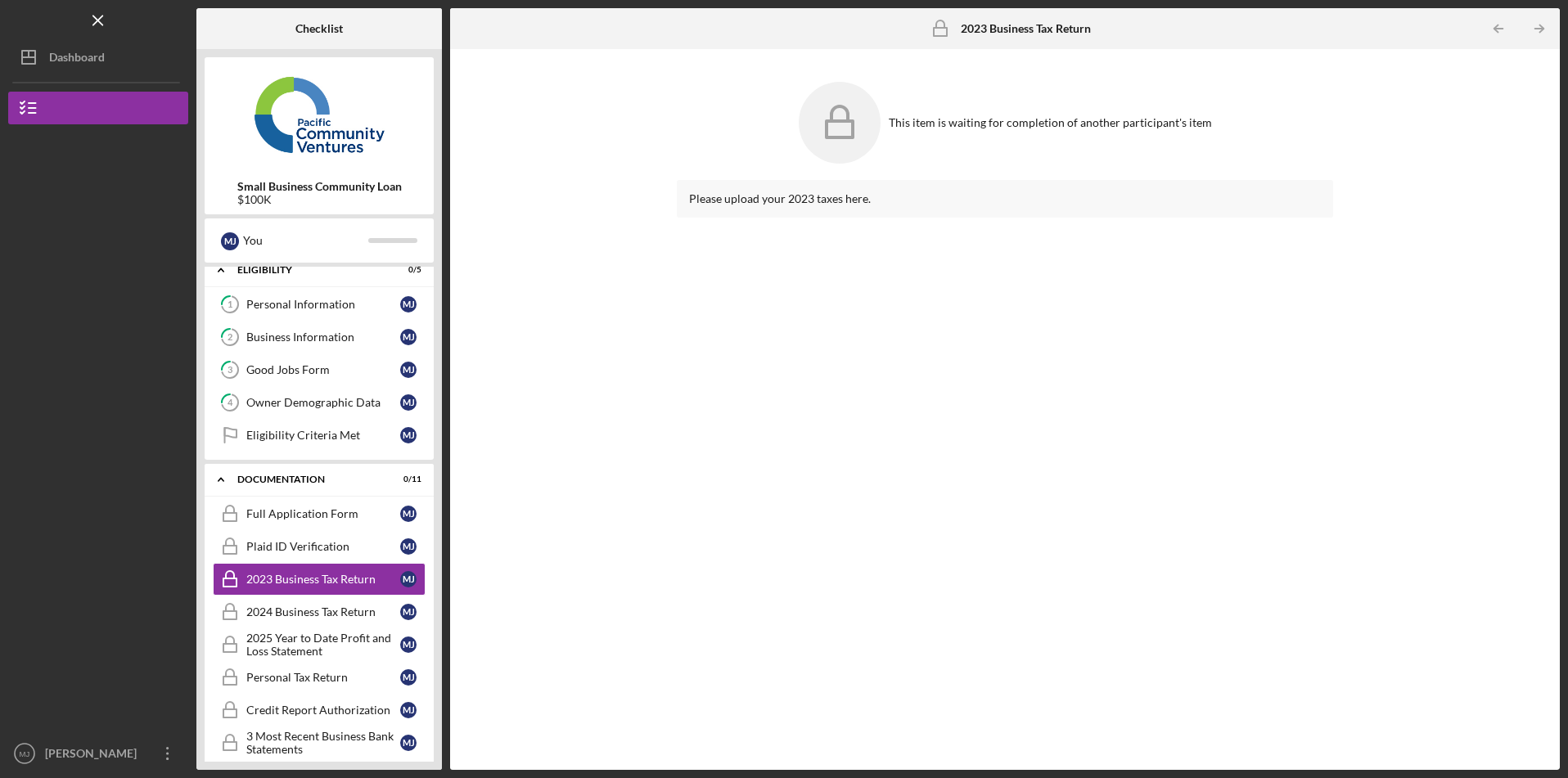
click at [799, 195] on div "Please upload your 2023 taxes here." at bounding box center [1004, 199] width 632 height 13
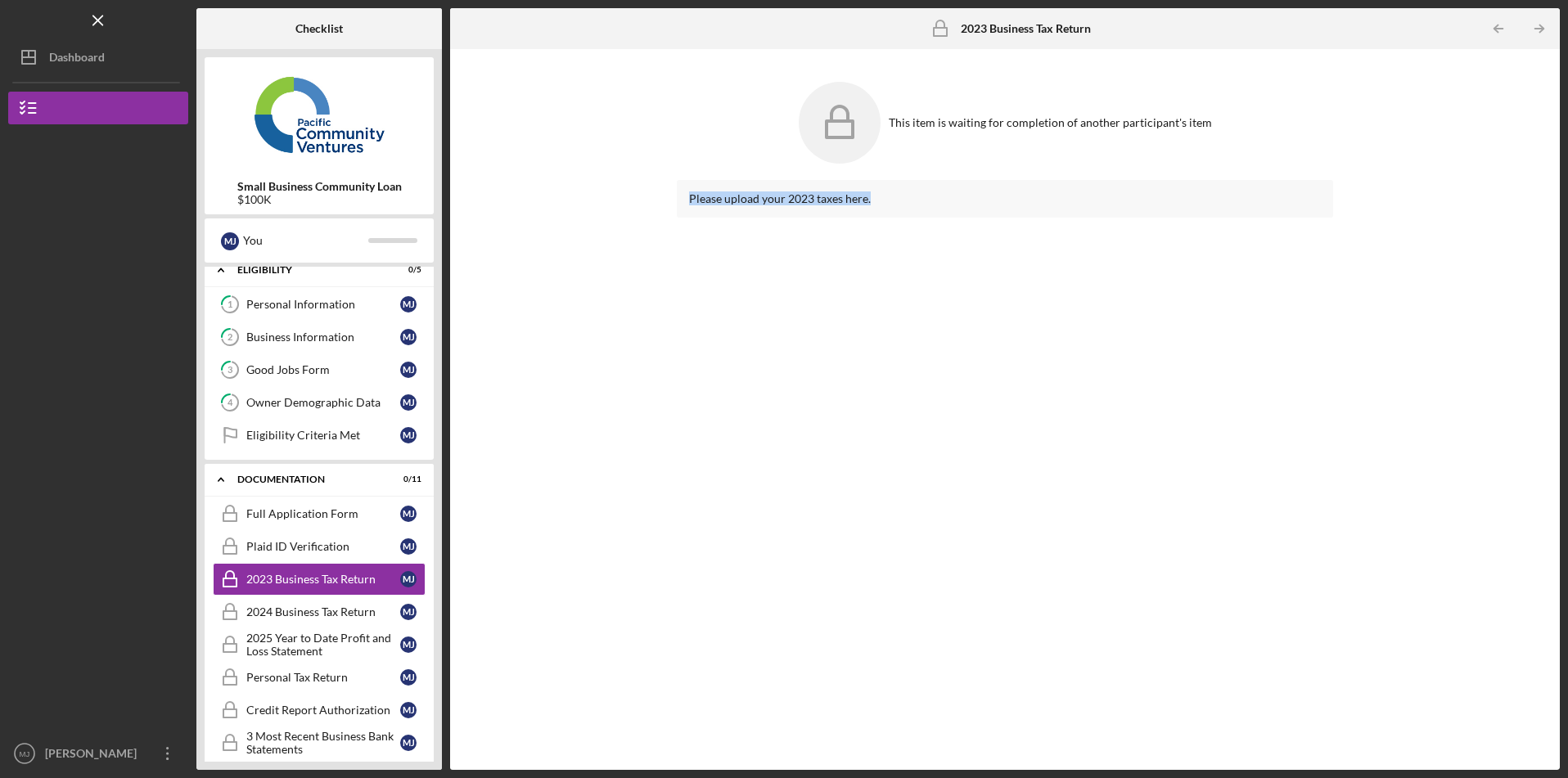
click at [887, 338] on div "Please upload your 2023 taxes here." at bounding box center [1005, 463] width 656 height 566
click at [218, 272] on polyline at bounding box center [221, 271] width 5 height 4
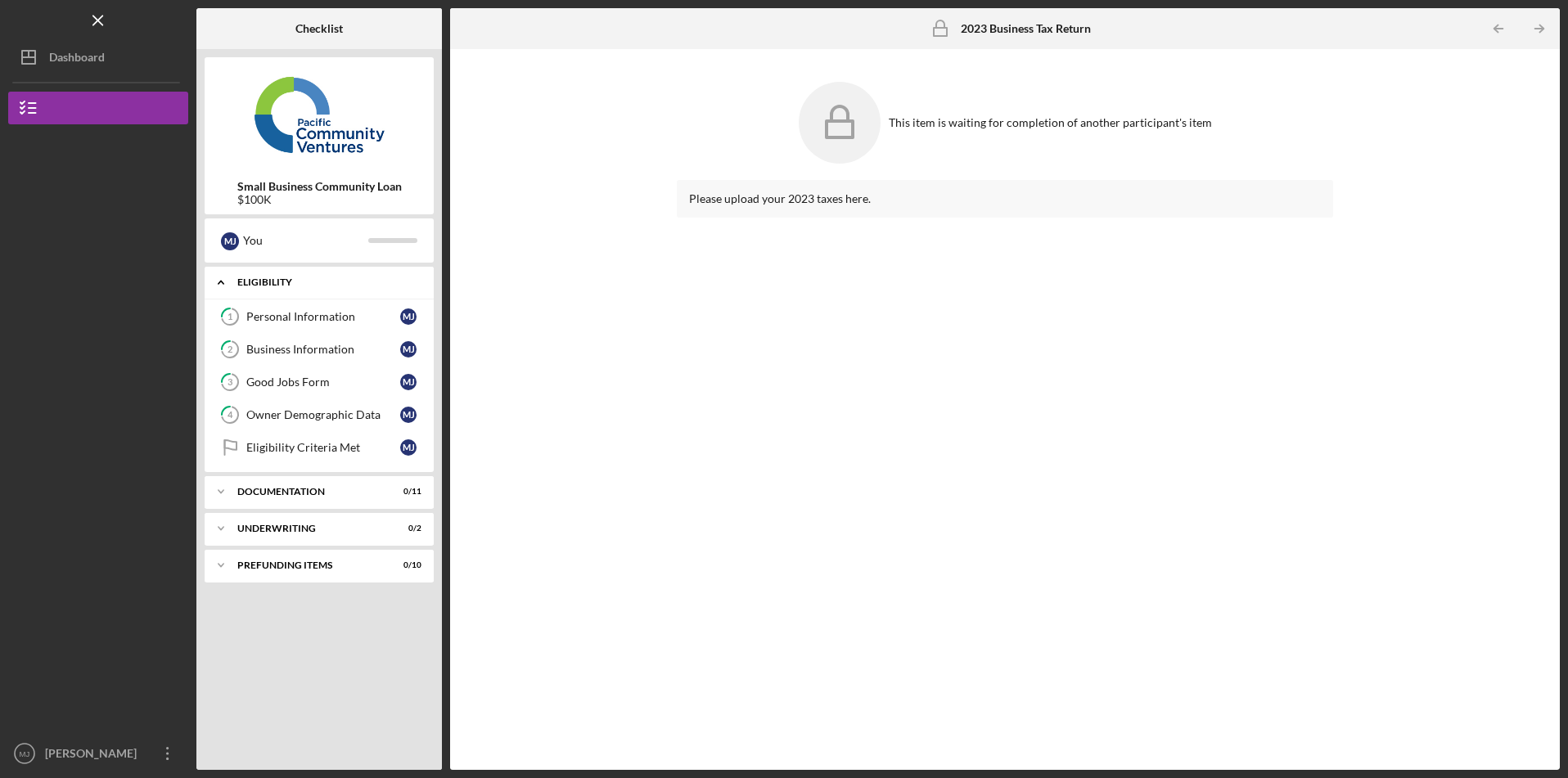
click at [224, 285] on icon "Icon/Expander" at bounding box center [220, 282] width 33 height 33
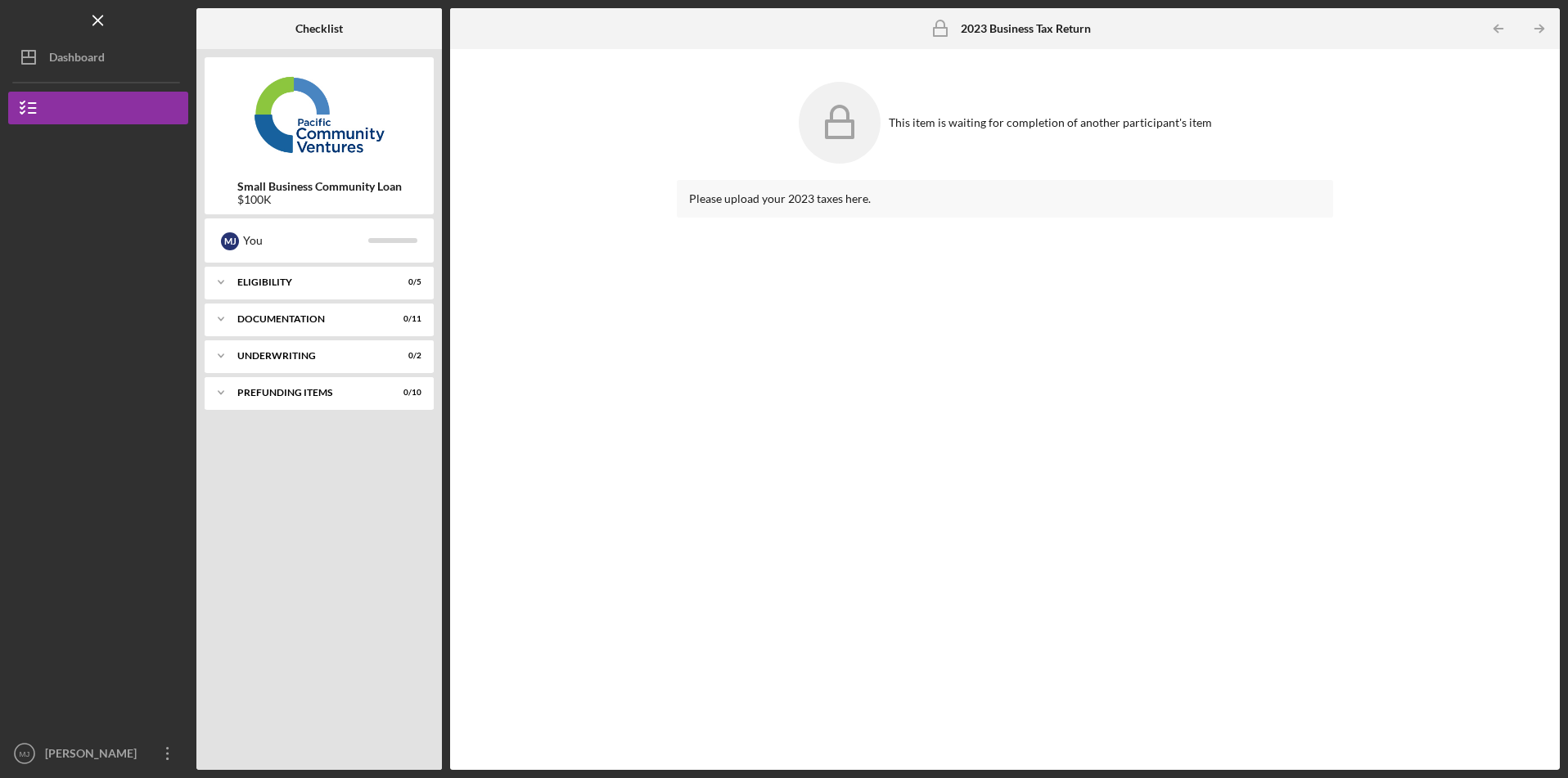
click at [806, 545] on div "Please upload your 2023 taxes here." at bounding box center [1005, 463] width 656 height 566
click at [263, 243] on div "You" at bounding box center [306, 240] width 126 height 27
click at [1547, 27] on icon "Icon/Table Pagination Arrow" at bounding box center [1540, 29] width 37 height 37
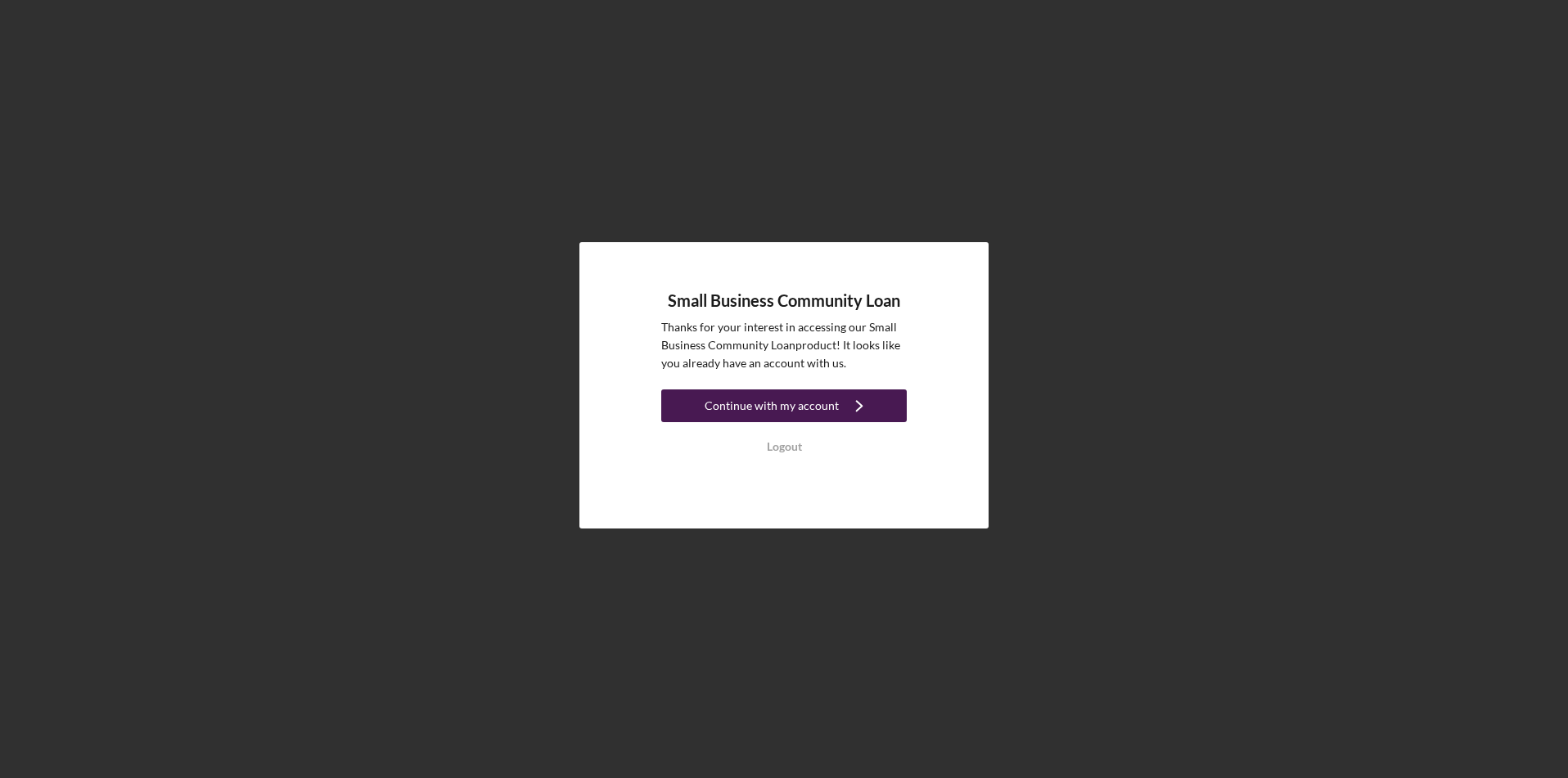
click at [781, 402] on div "Continue with my account" at bounding box center [772, 406] width 134 height 33
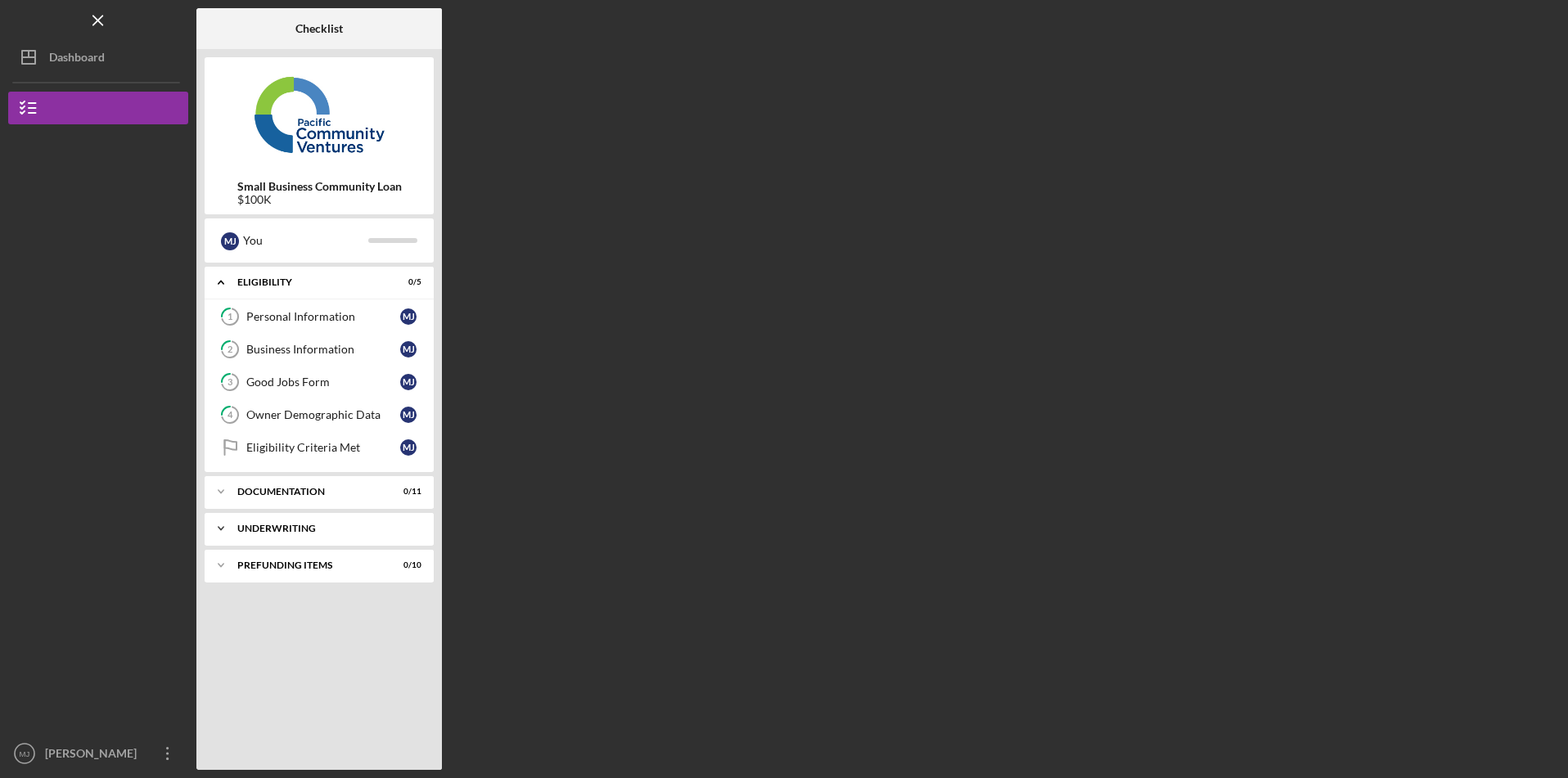
click at [350, 519] on div "Icon/Expander Underwriting 0 / 2" at bounding box center [318, 529] width 229 height 33
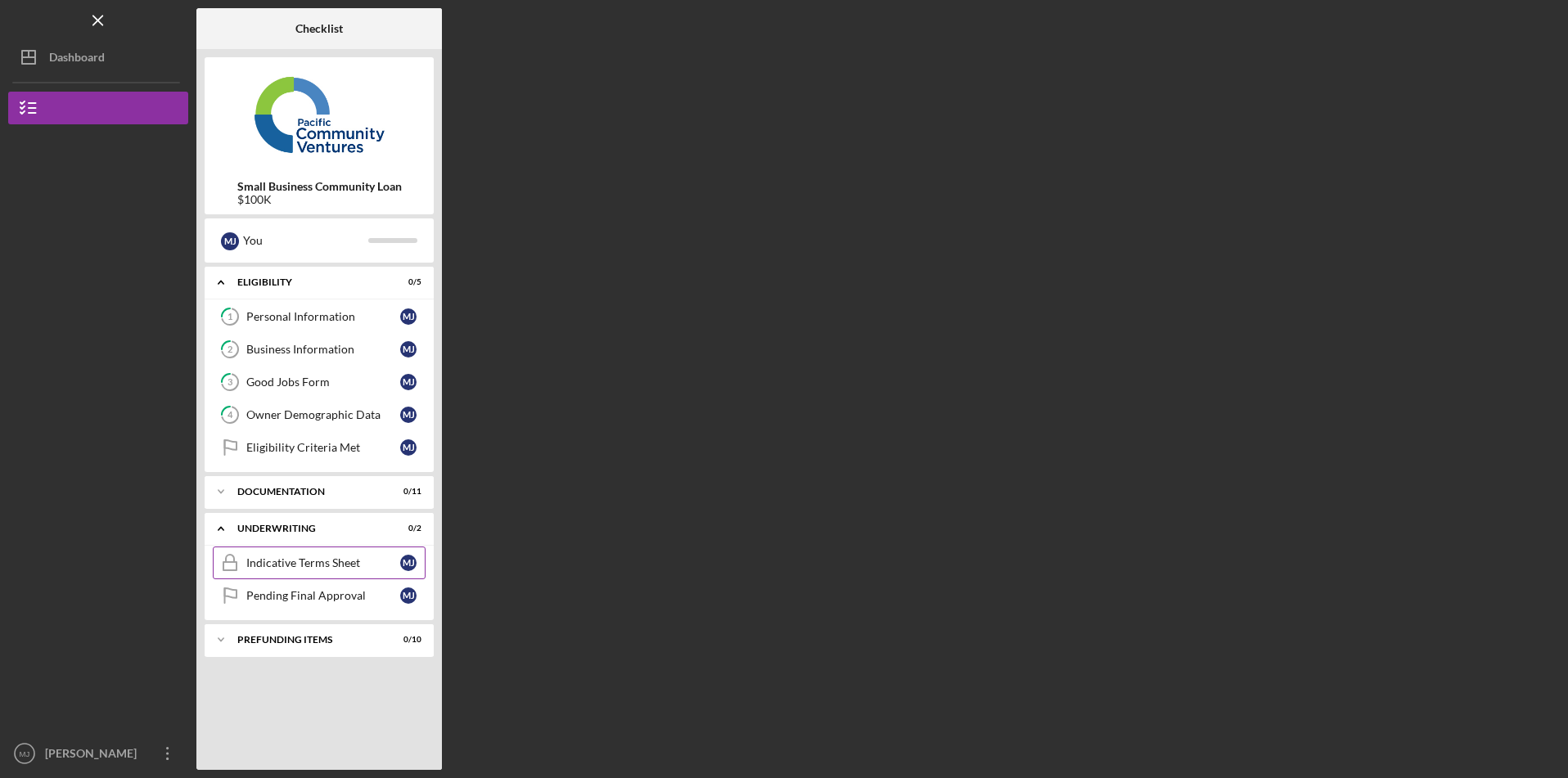
click at [329, 558] on div "Indicative Terms Sheet" at bounding box center [323, 563] width 154 height 13
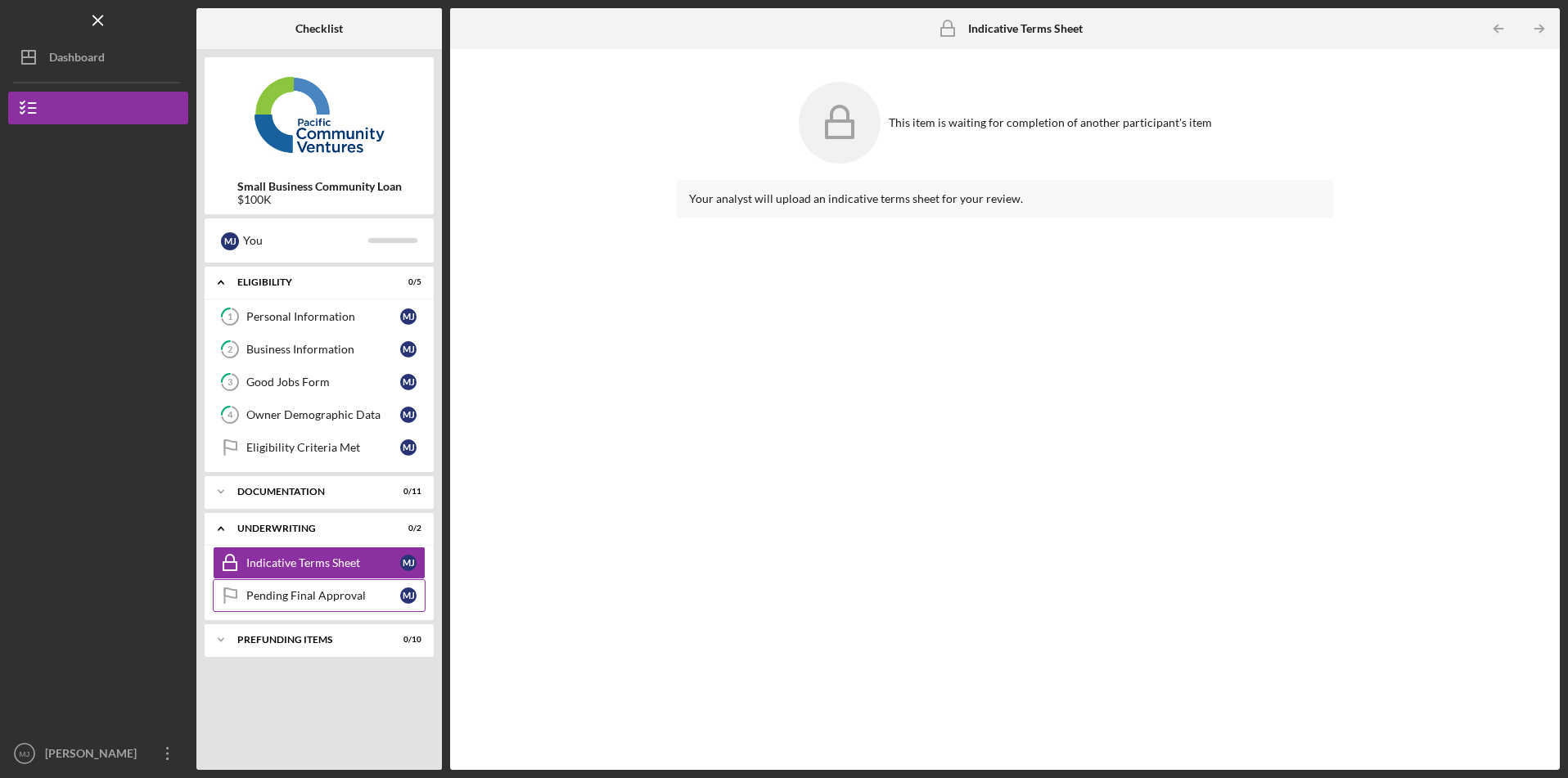
click at [331, 590] on div "Pending Final Approval" at bounding box center [323, 596] width 154 height 13
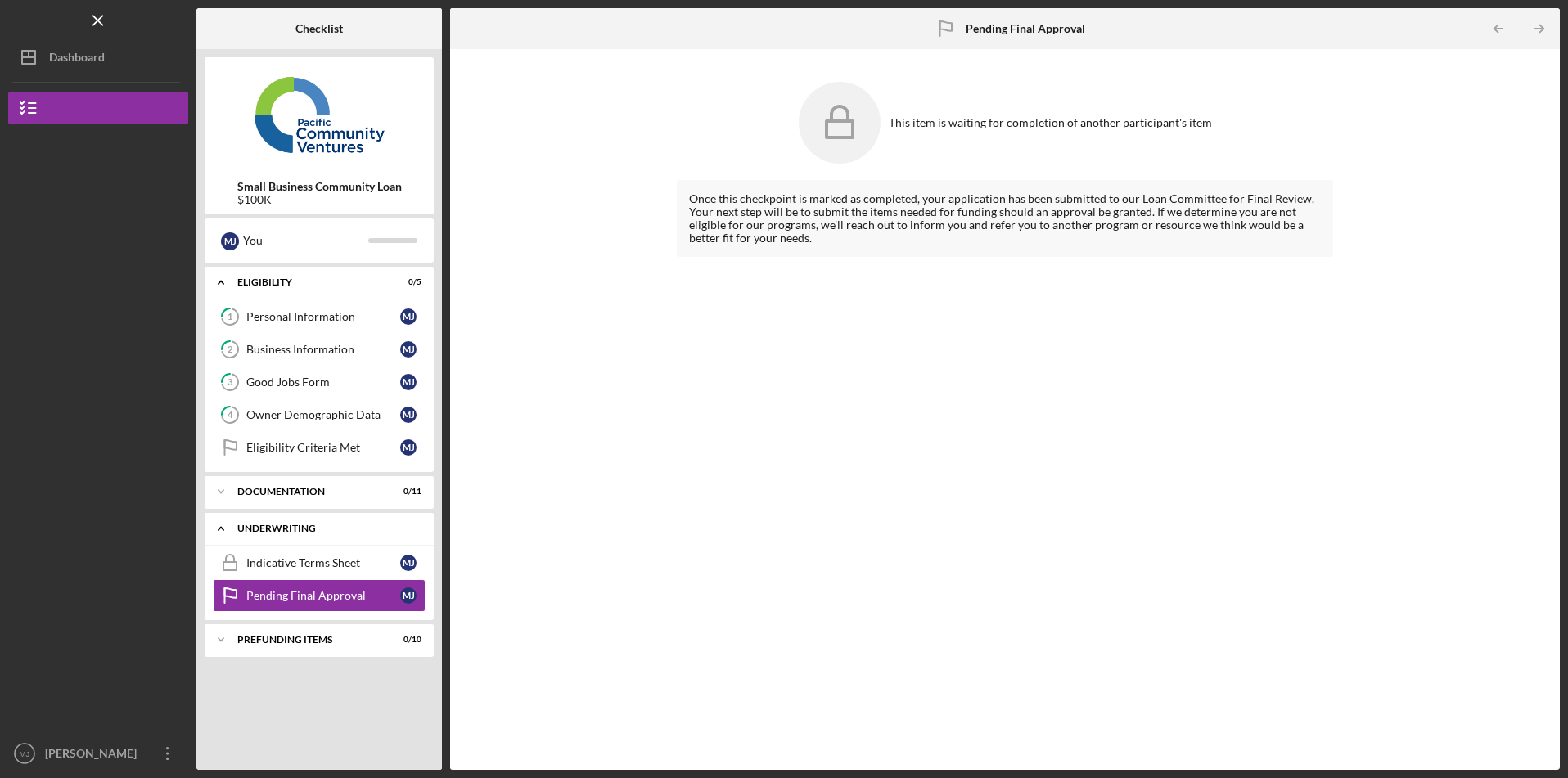
drag, startPoint x: 333, startPoint y: 523, endPoint x: 213, endPoint y: 513, distance: 120.4
click at [213, 513] on div "Icon/Expander Underwriting 0 / 2" at bounding box center [318, 530] width 229 height 34
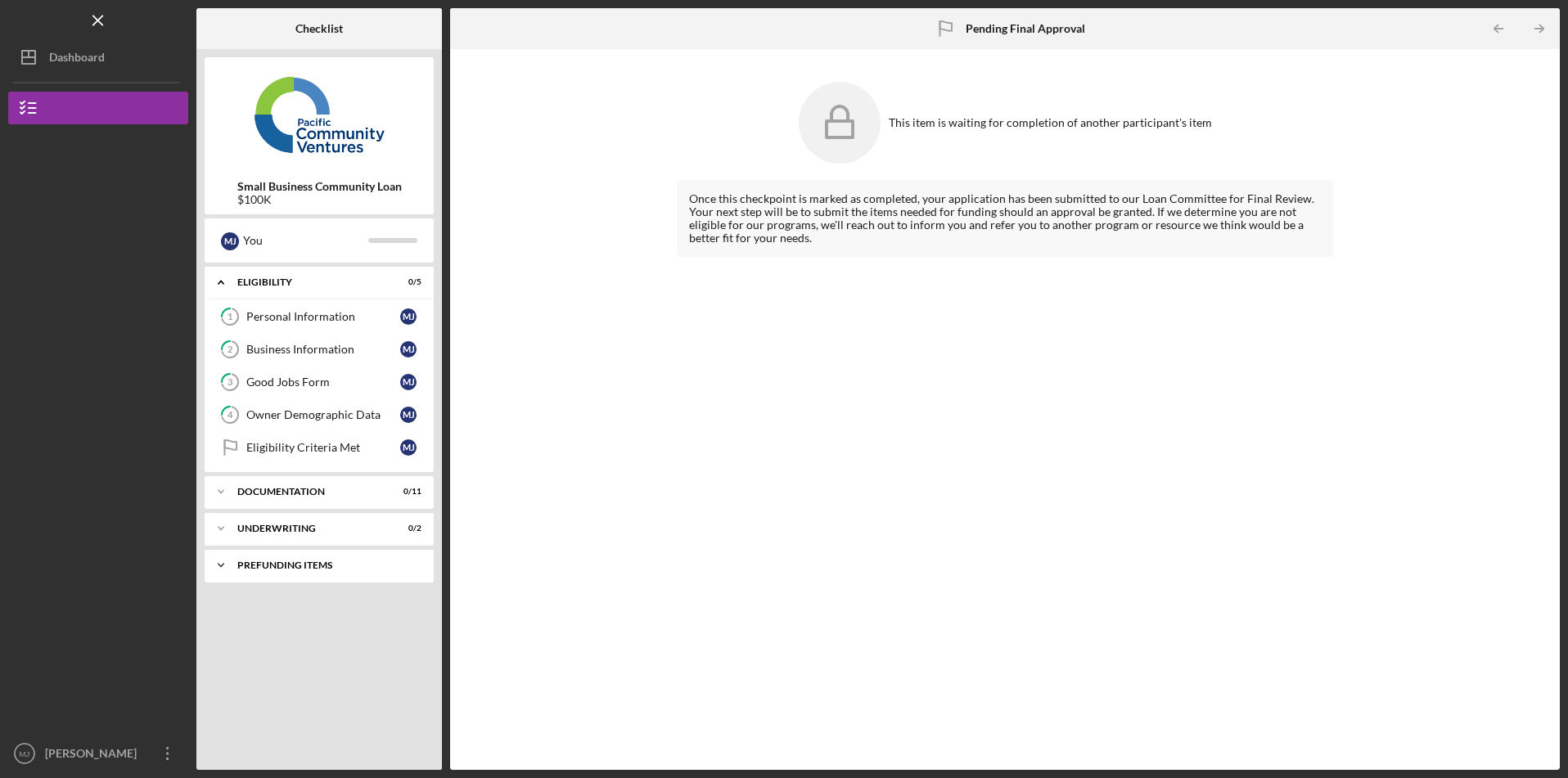
click at [288, 570] on div "Icon/Expander Prefunding Items 0 / 10" at bounding box center [318, 565] width 229 height 33
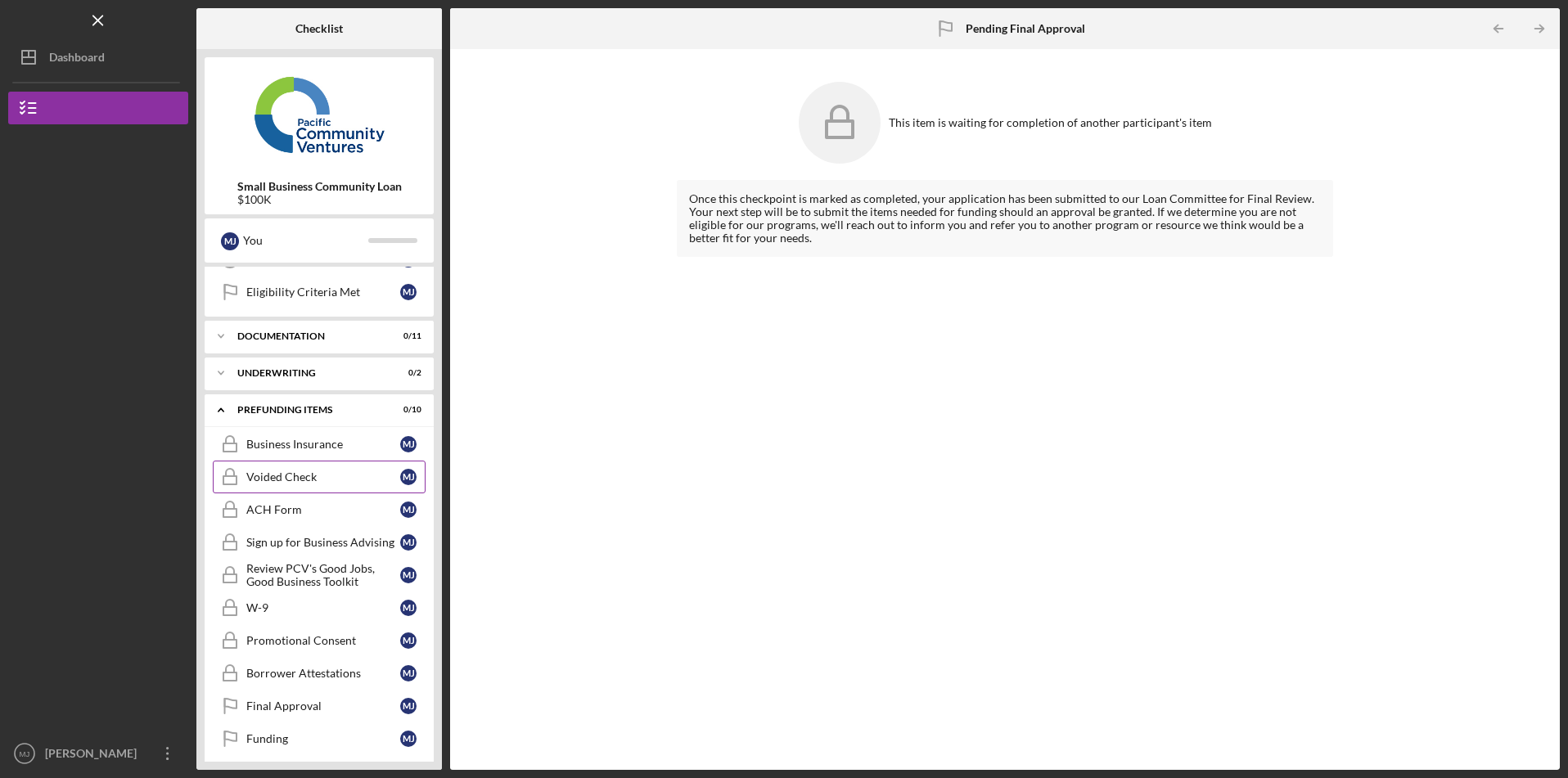
scroll to position [165, 0]
